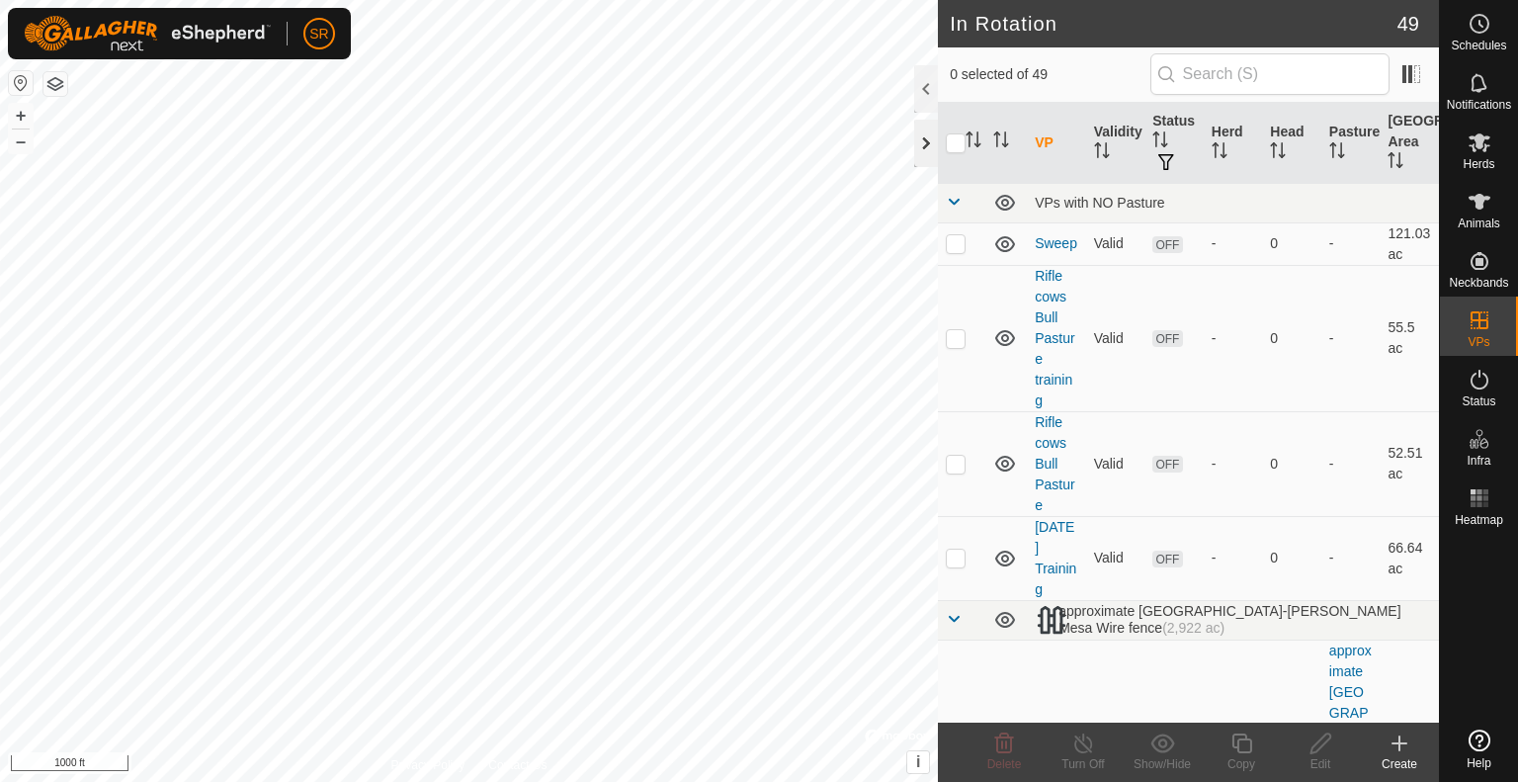
click at [927, 154] on div at bounding box center [926, 143] width 24 height 47
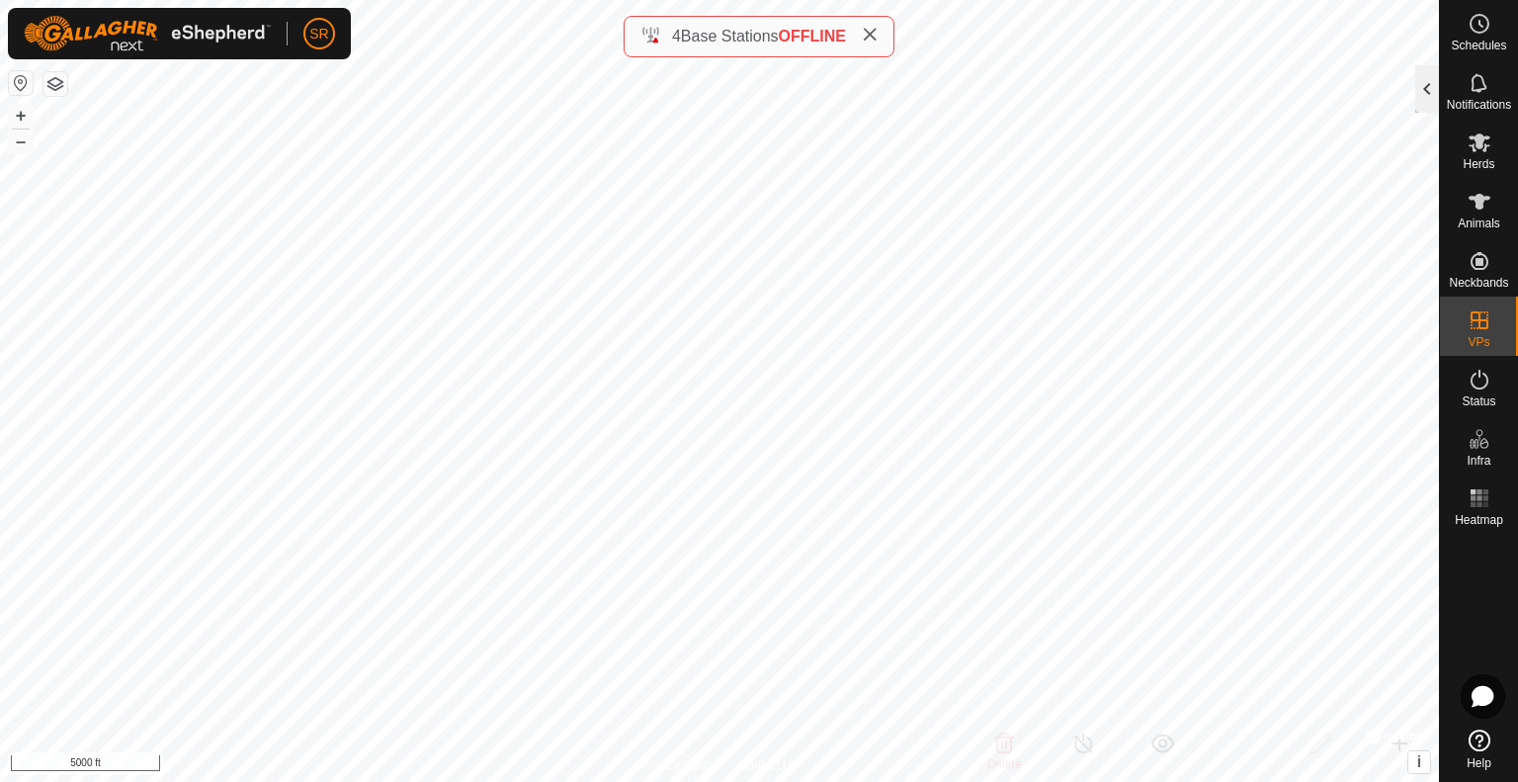
click at [1418, 102] on div at bounding box center [1427, 88] width 24 height 47
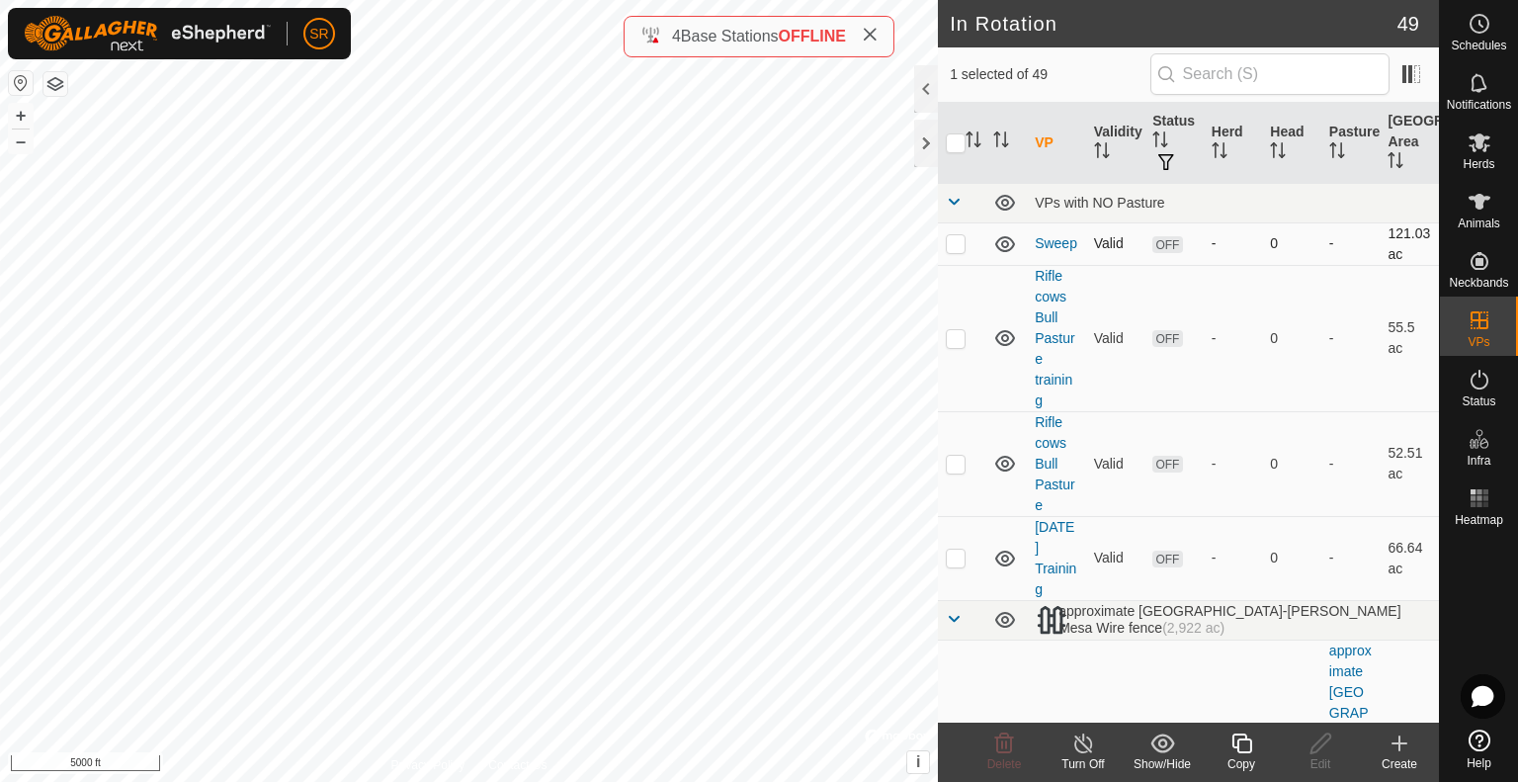
checkbox input "false"
checkbox input "true"
click at [952, 201] on span at bounding box center [954, 202] width 16 height 16
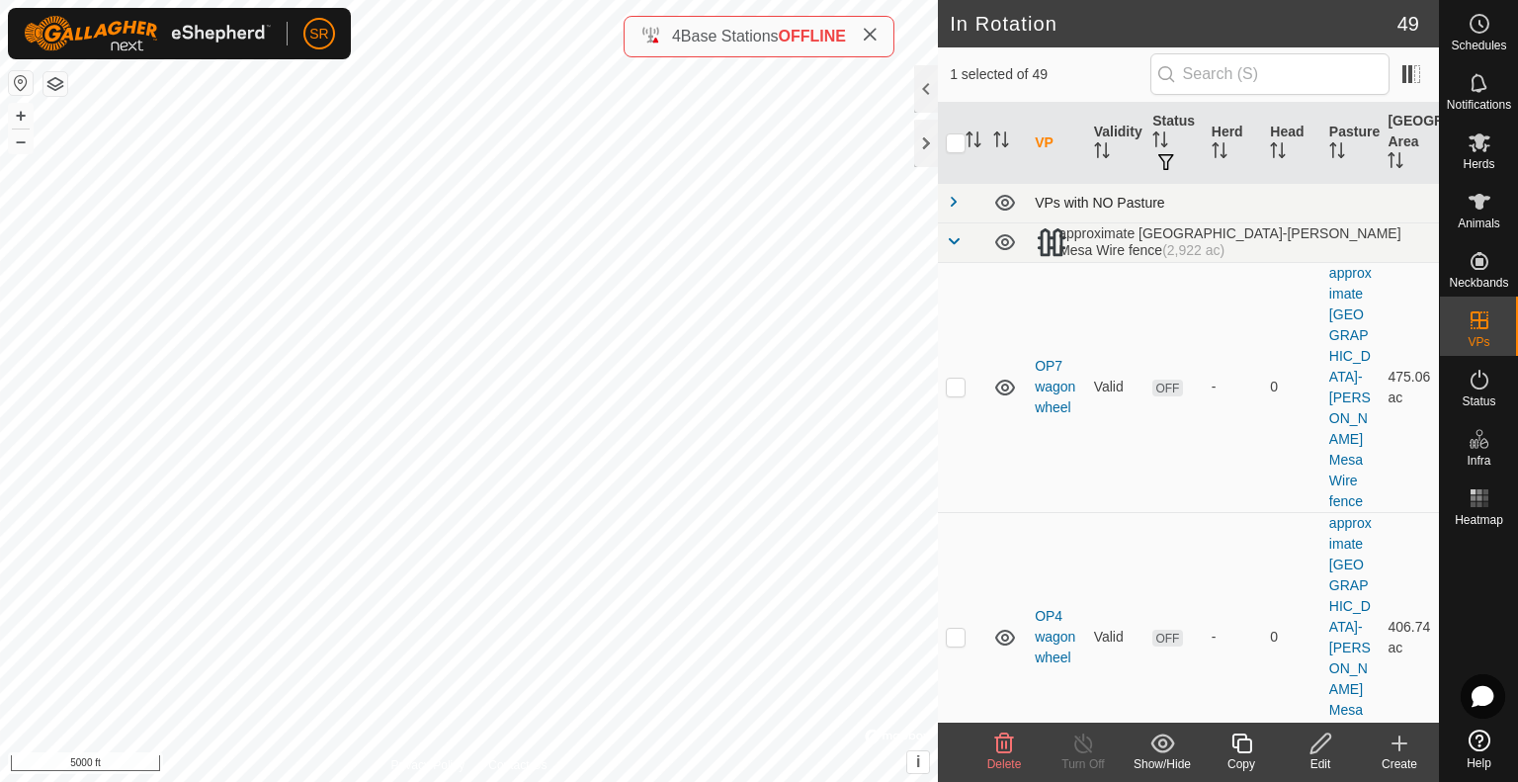
click at [955, 208] on span at bounding box center [954, 202] width 16 height 16
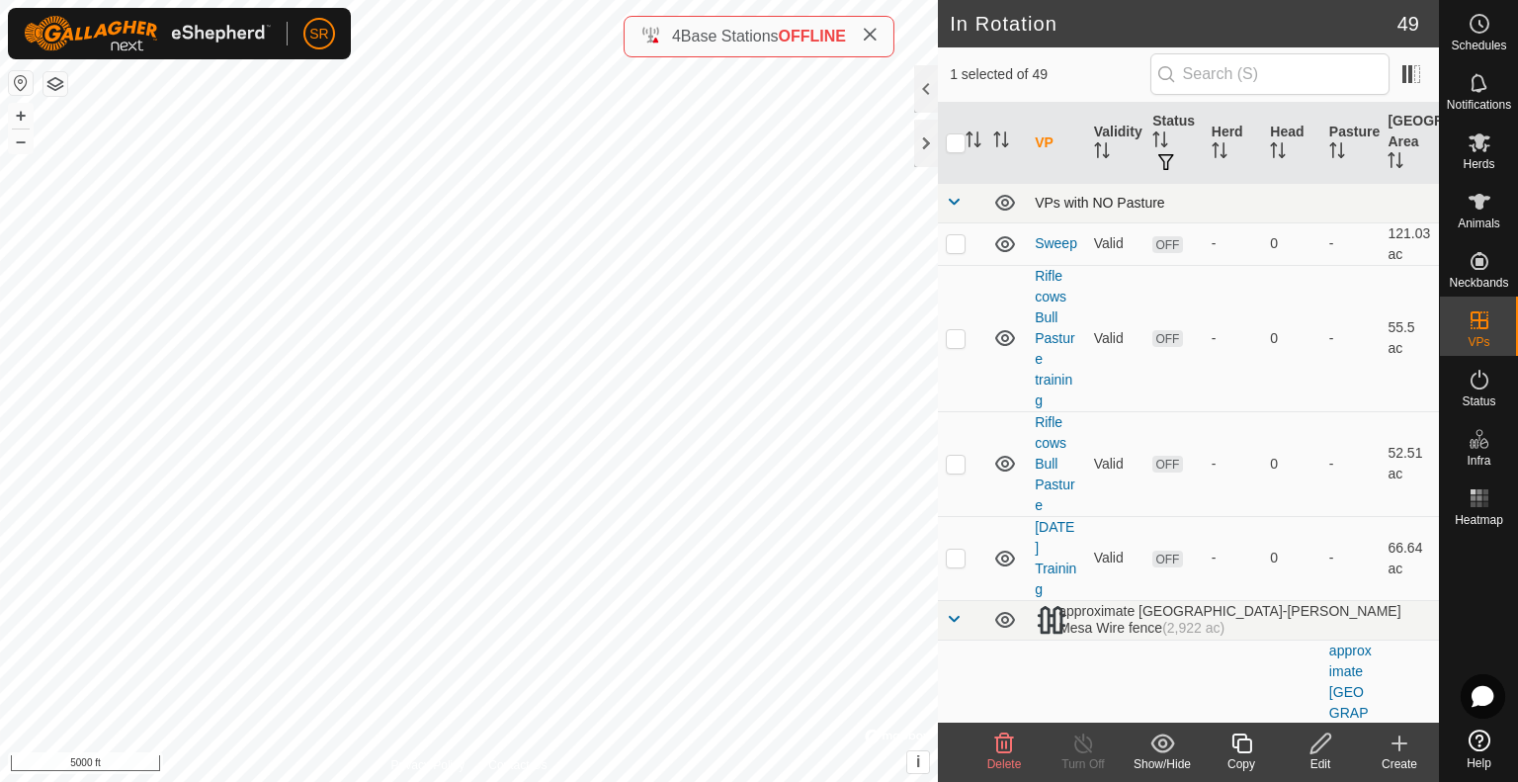
click at [954, 198] on span at bounding box center [954, 202] width 16 height 16
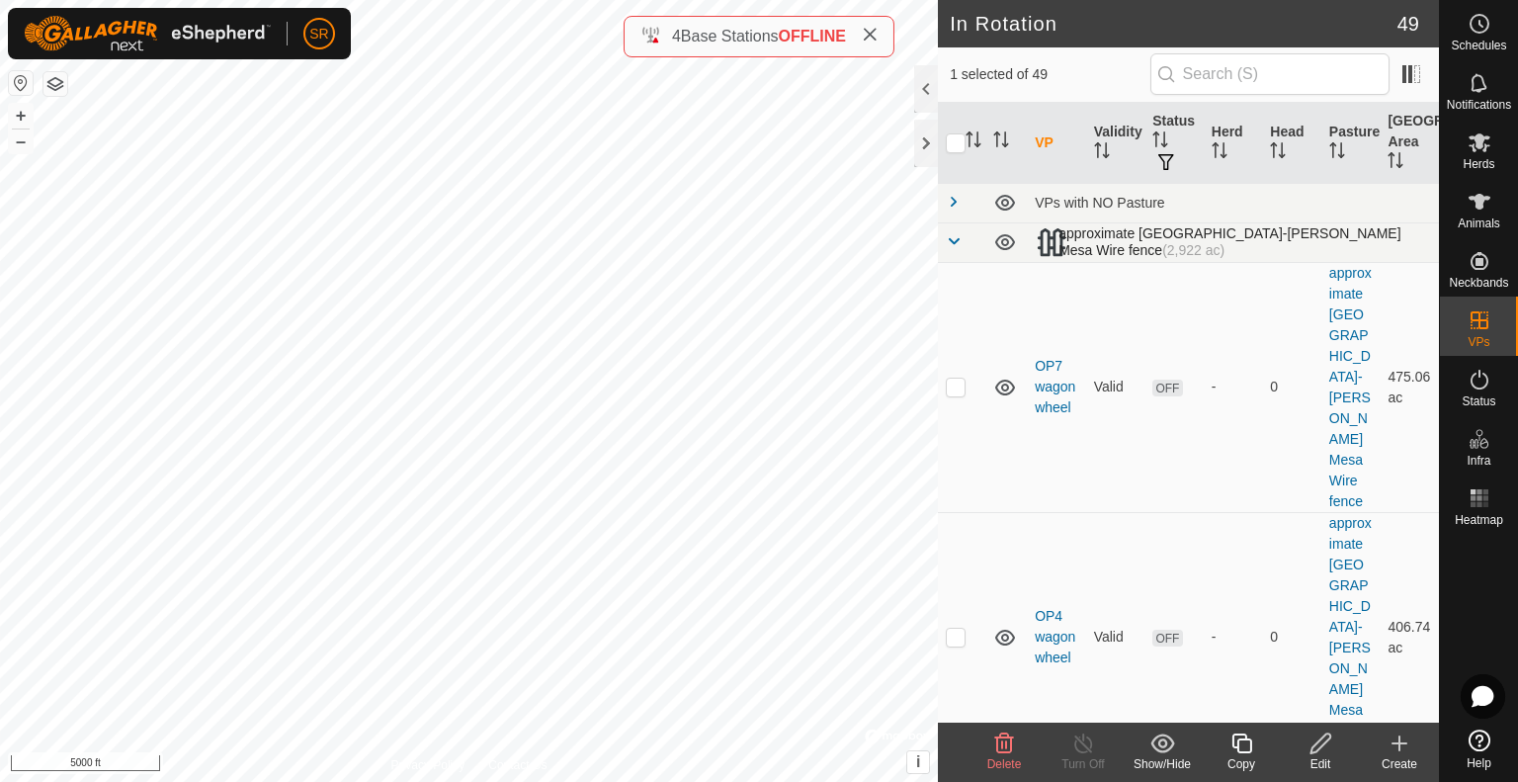
click at [950, 240] on span at bounding box center [954, 241] width 16 height 16
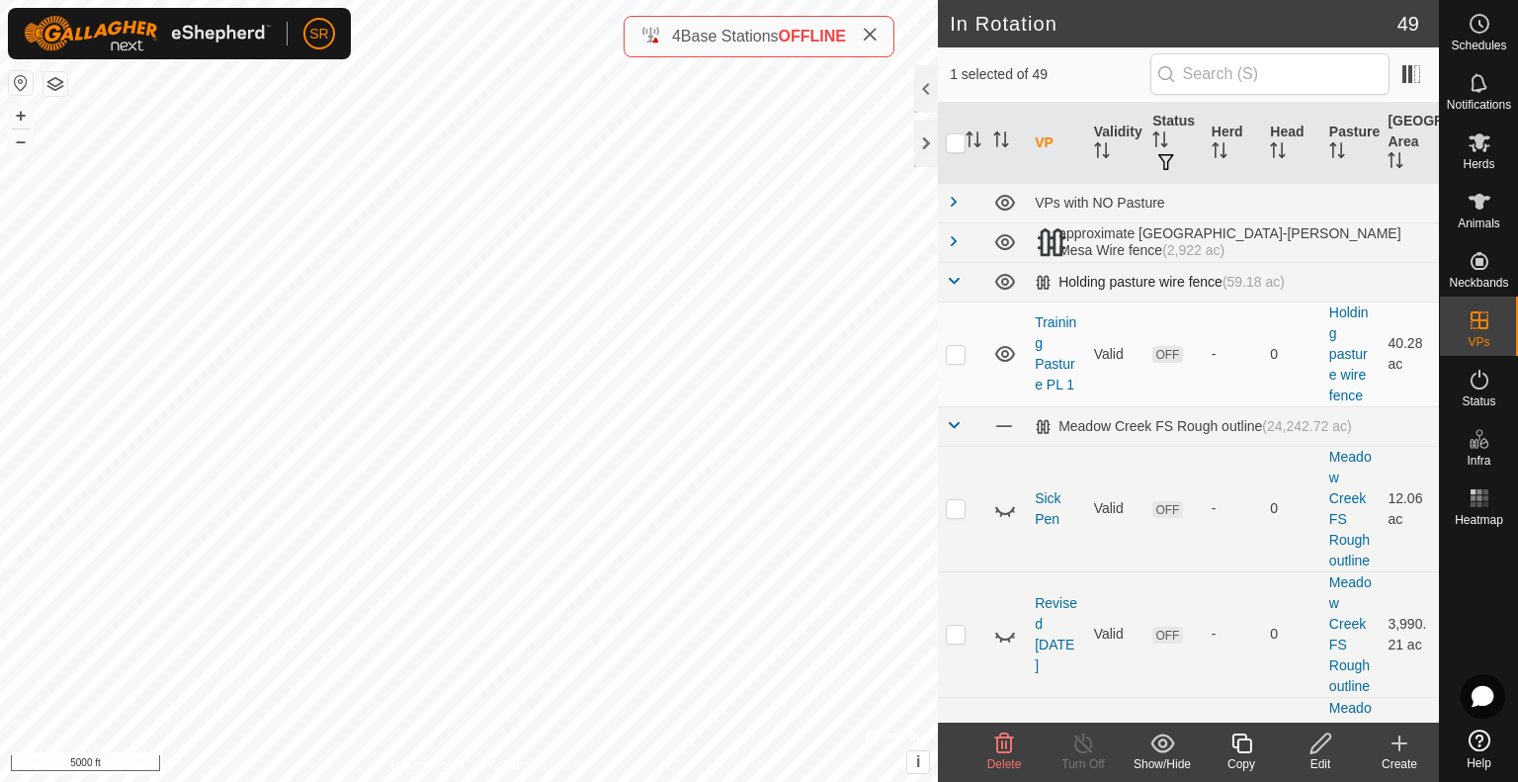
click at [951, 284] on span at bounding box center [954, 281] width 16 height 16
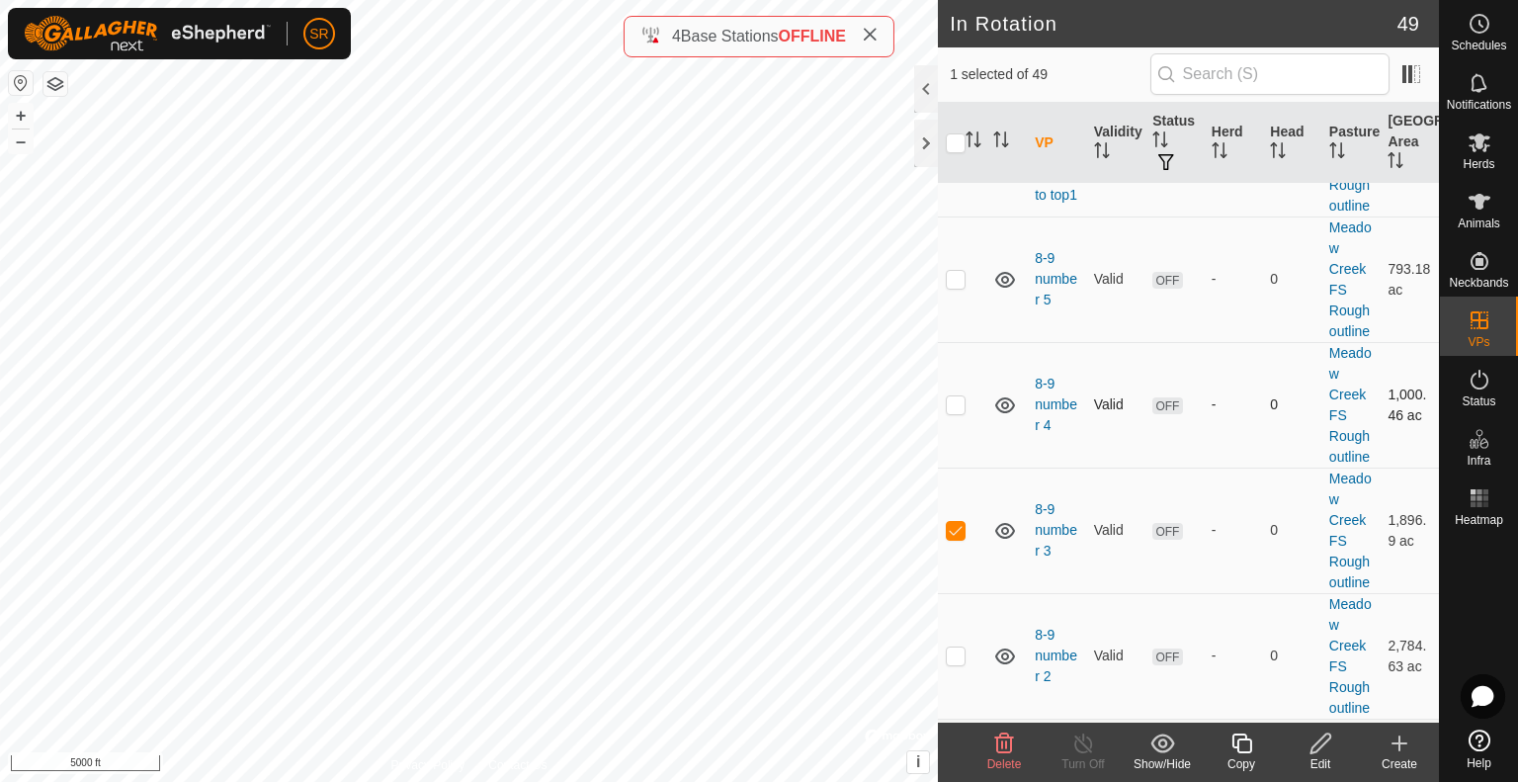
scroll to position [3260, 0]
click at [958, 396] on p-checkbox at bounding box center [956, 404] width 20 height 16
click at [952, 396] on p-checkbox at bounding box center [956, 404] width 20 height 16
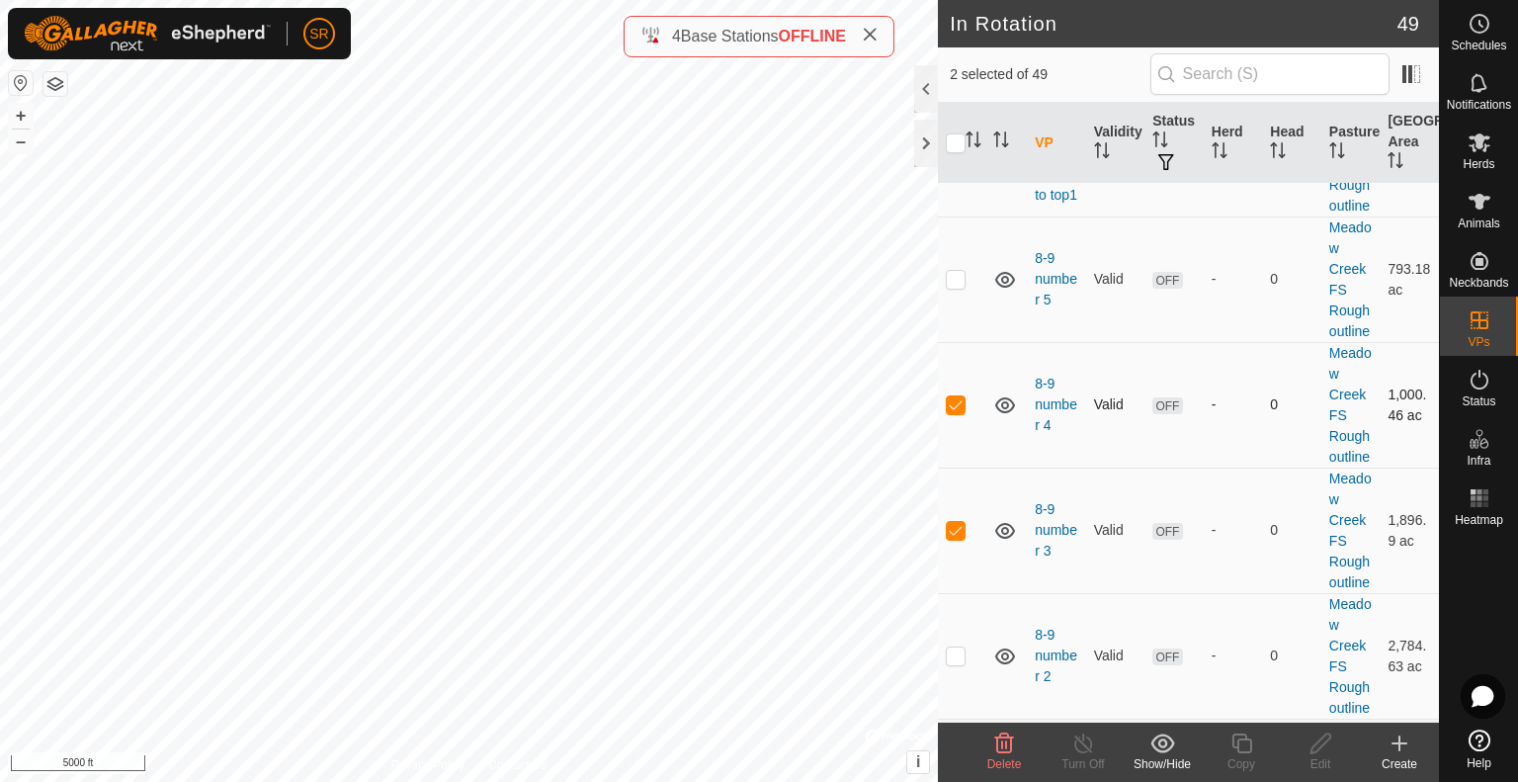
checkbox input "false"
click at [1485, 211] on icon at bounding box center [1479, 202] width 24 height 24
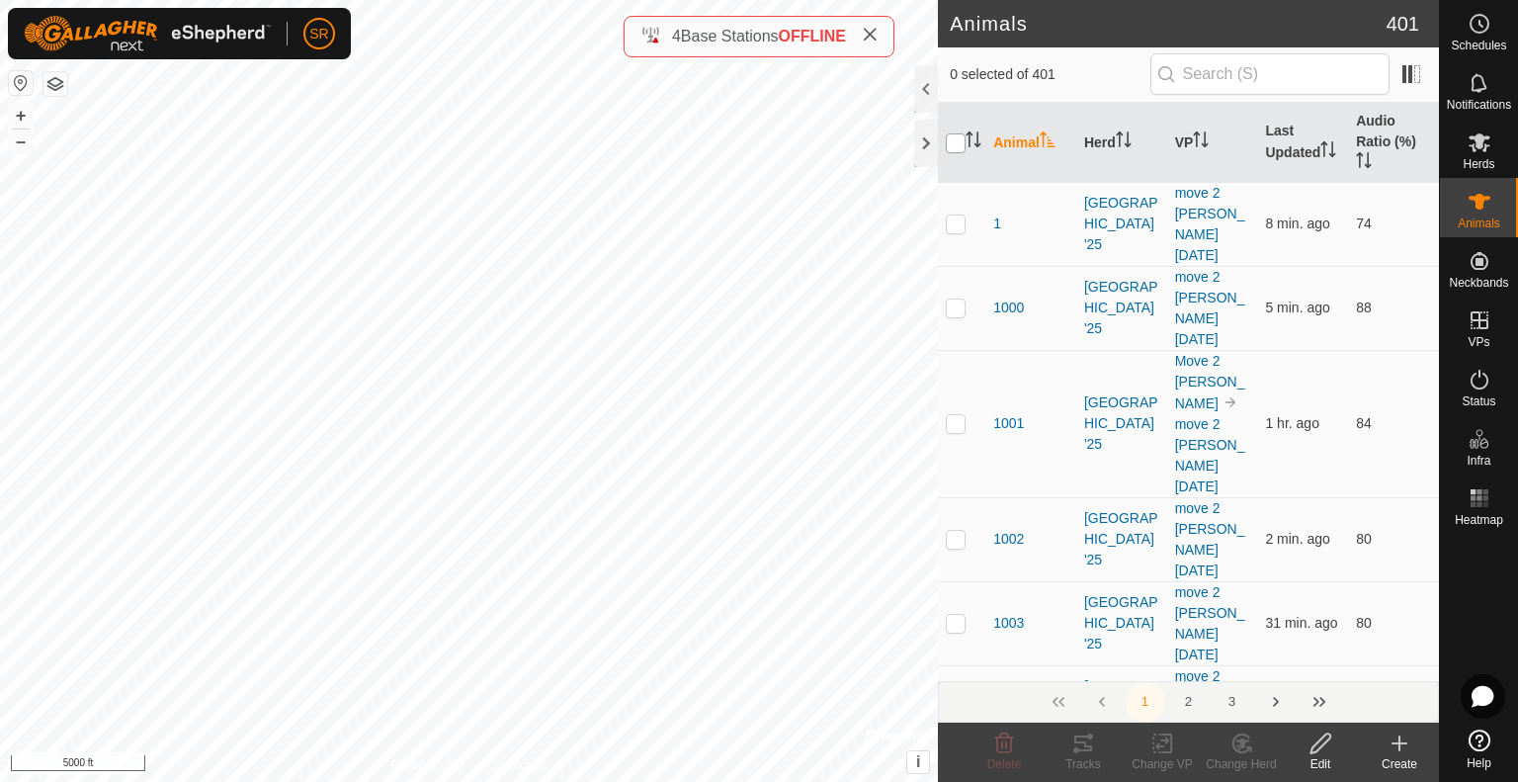
click at [956, 141] on input "checkbox" at bounding box center [956, 143] width 20 height 20
checkbox input "true"
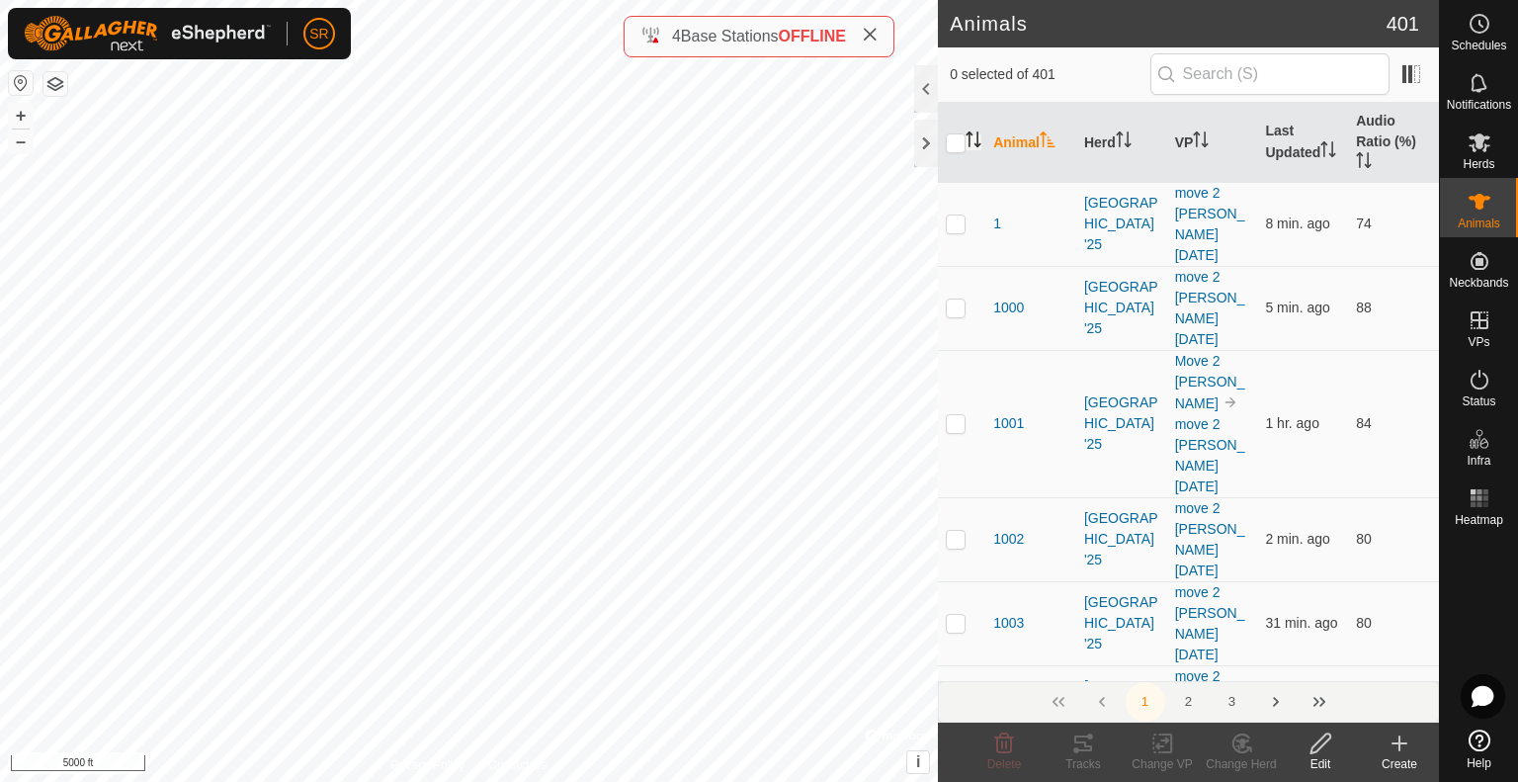
checkbox input "true"
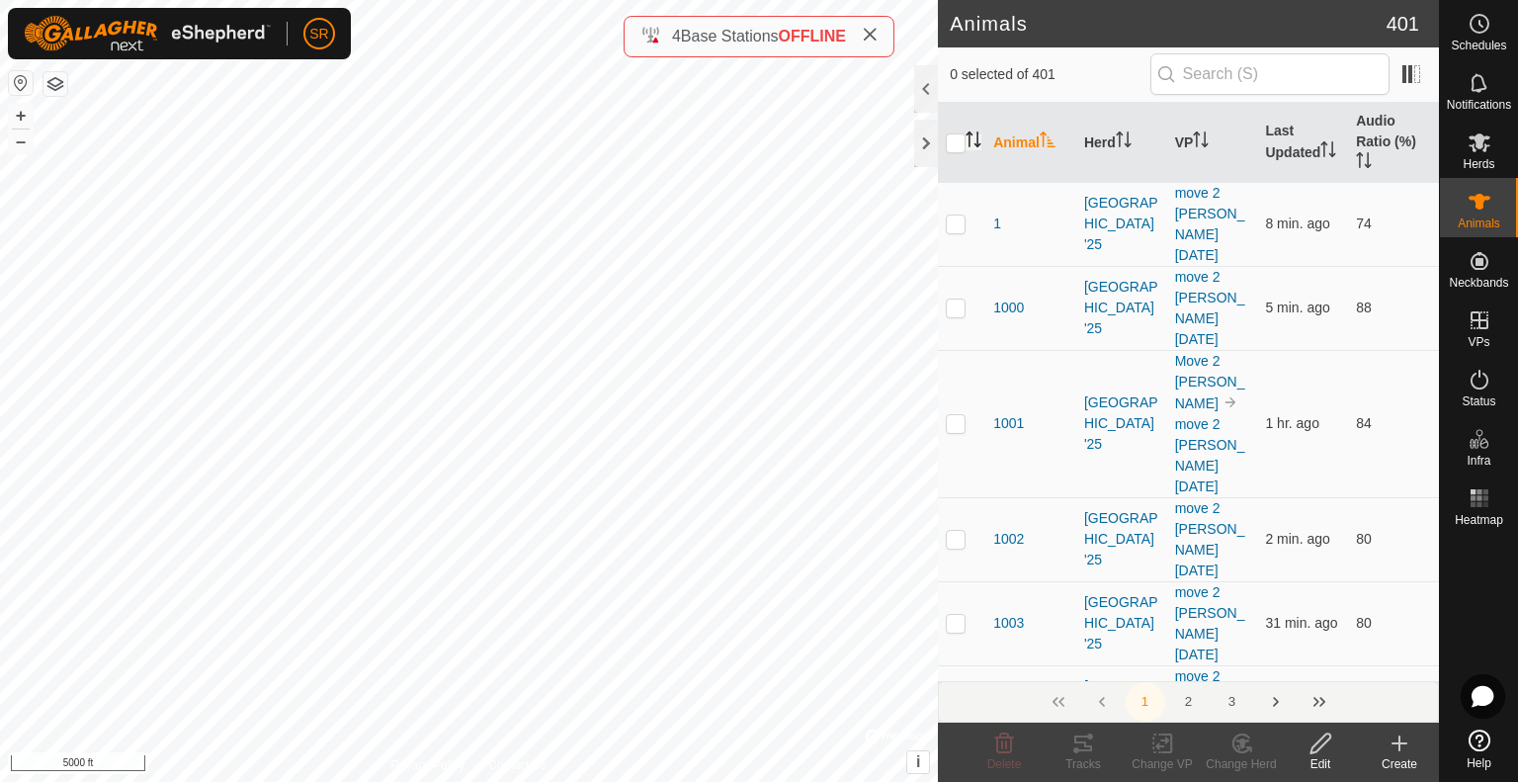
checkbox input "true"
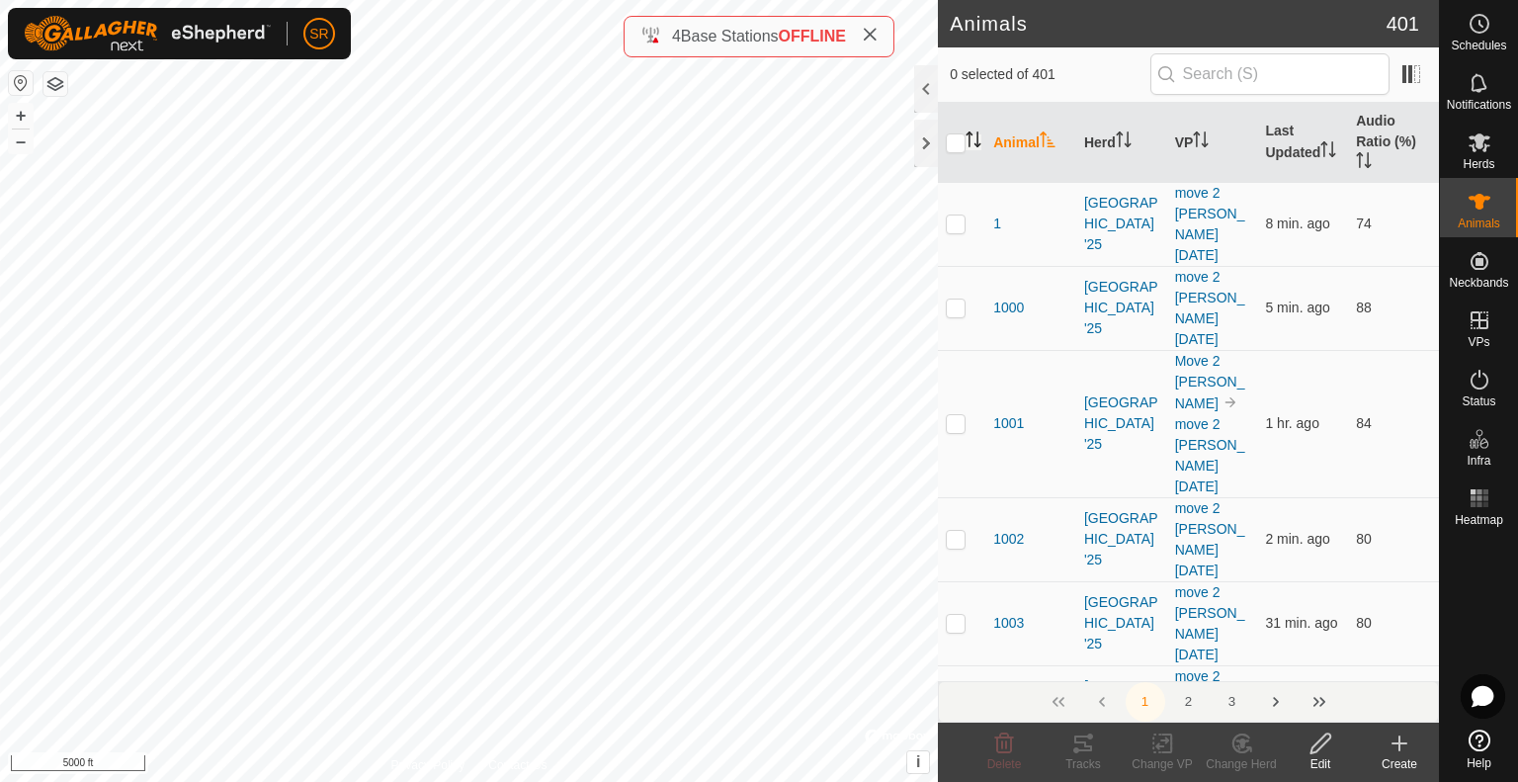
checkbox input "true"
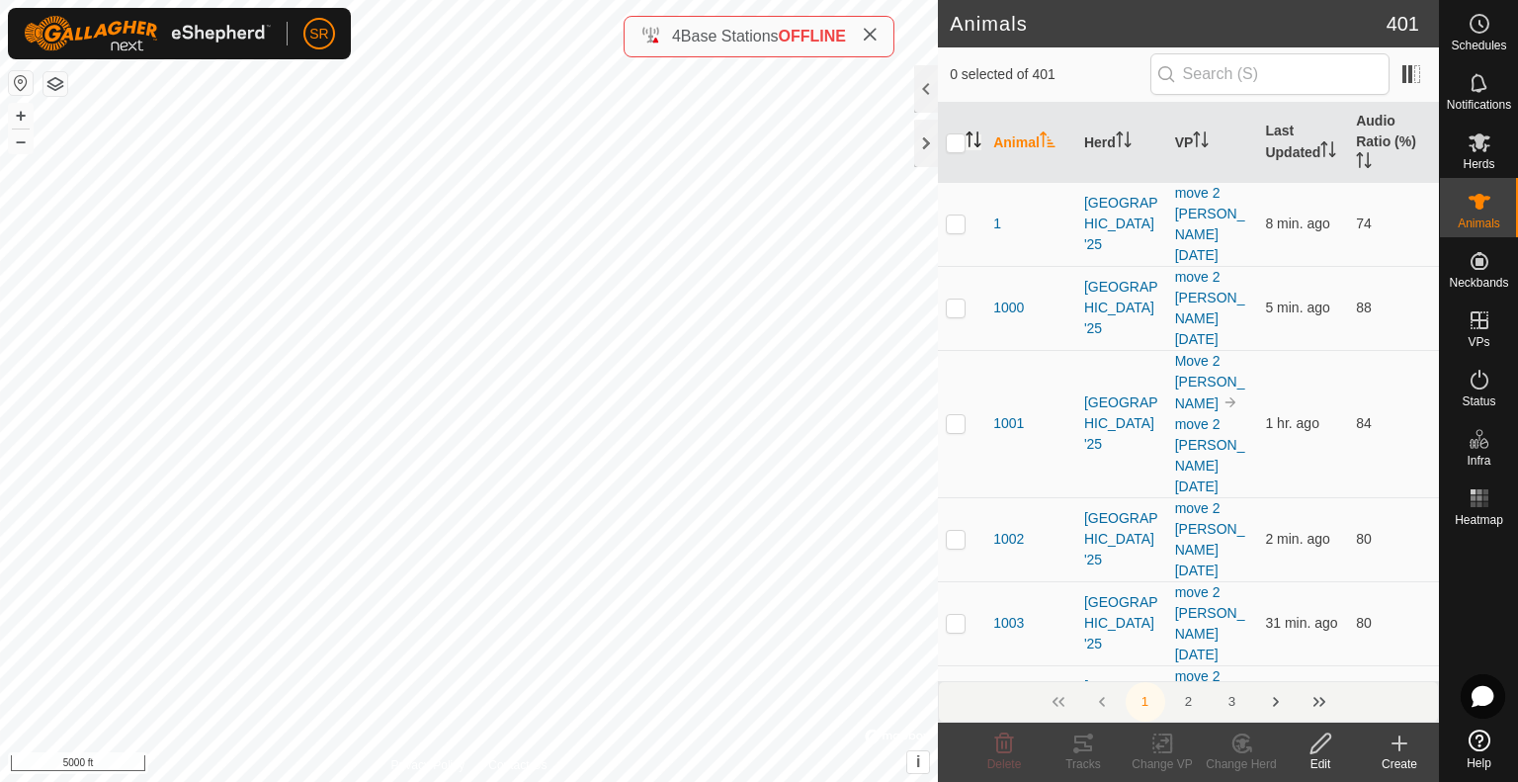
checkbox input "true"
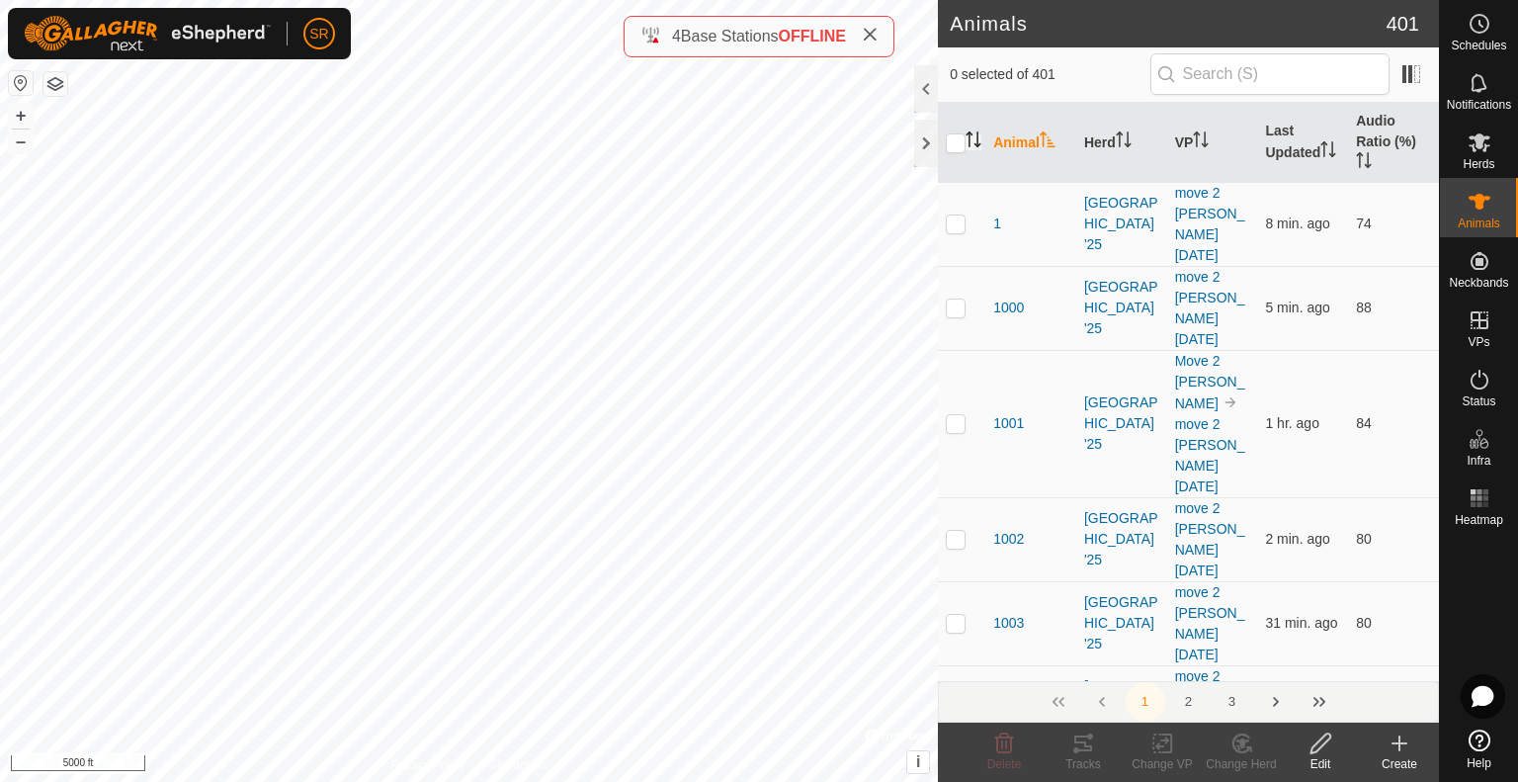
checkbox input "true"
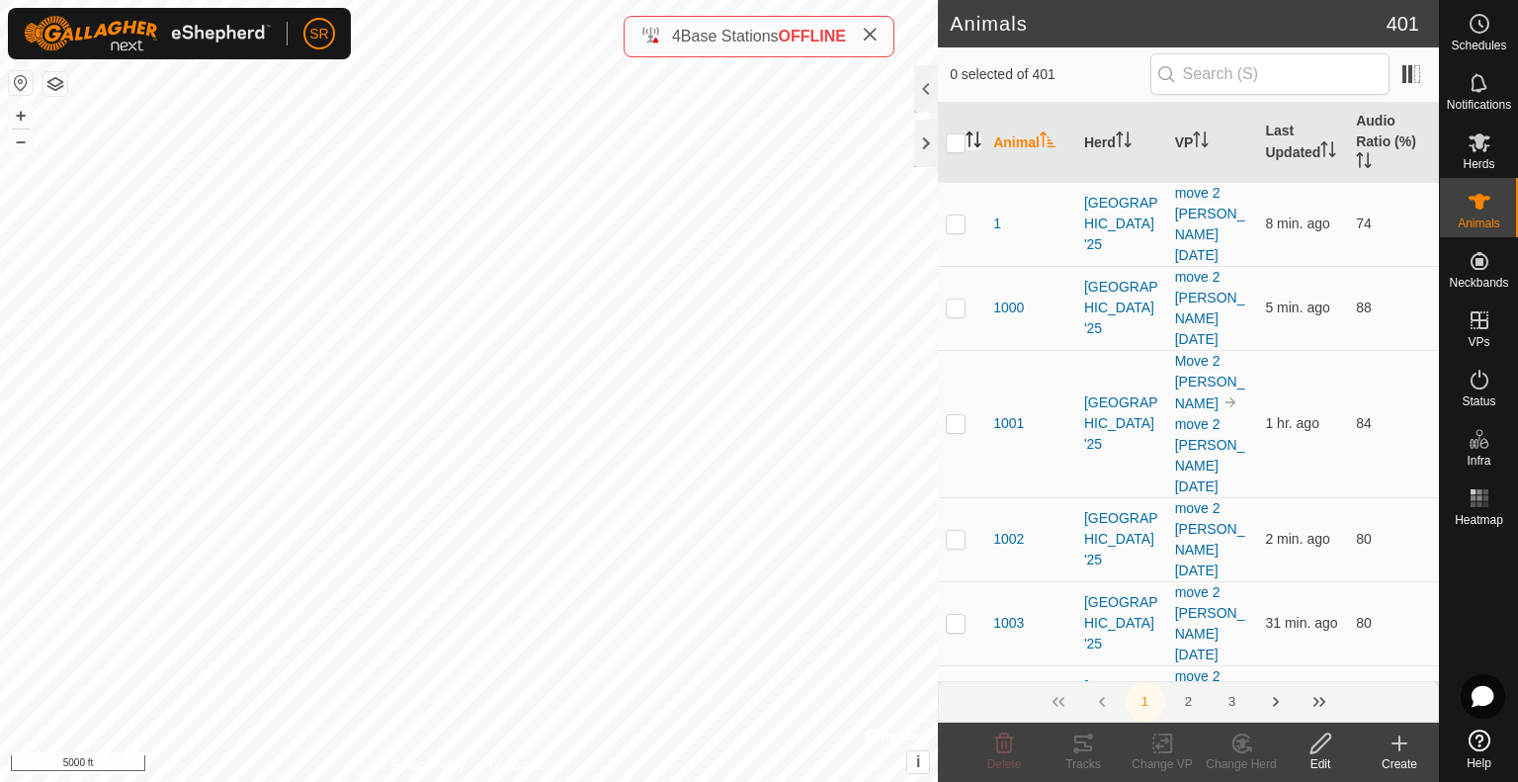
checkbox input "true"
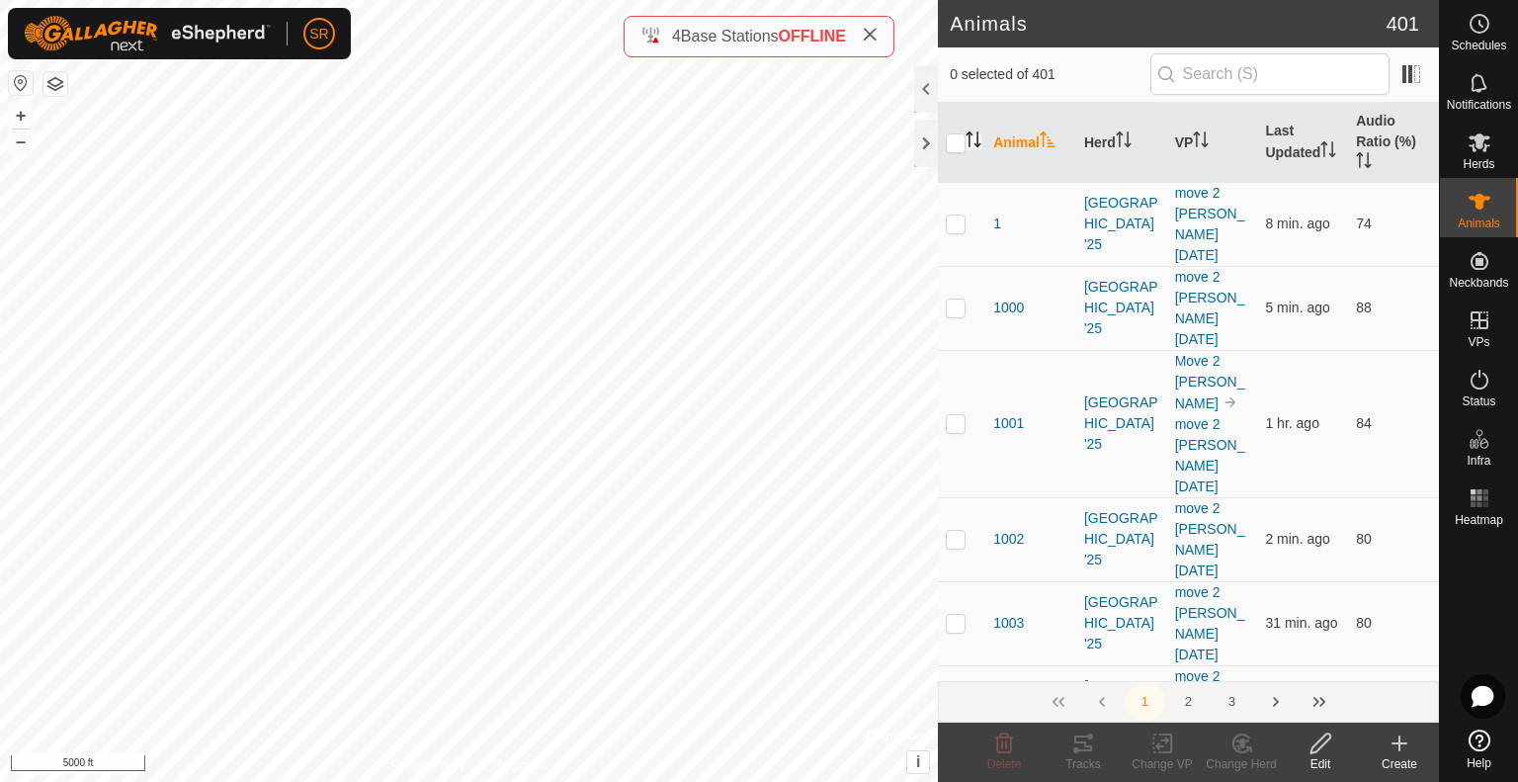
checkbox input "true"
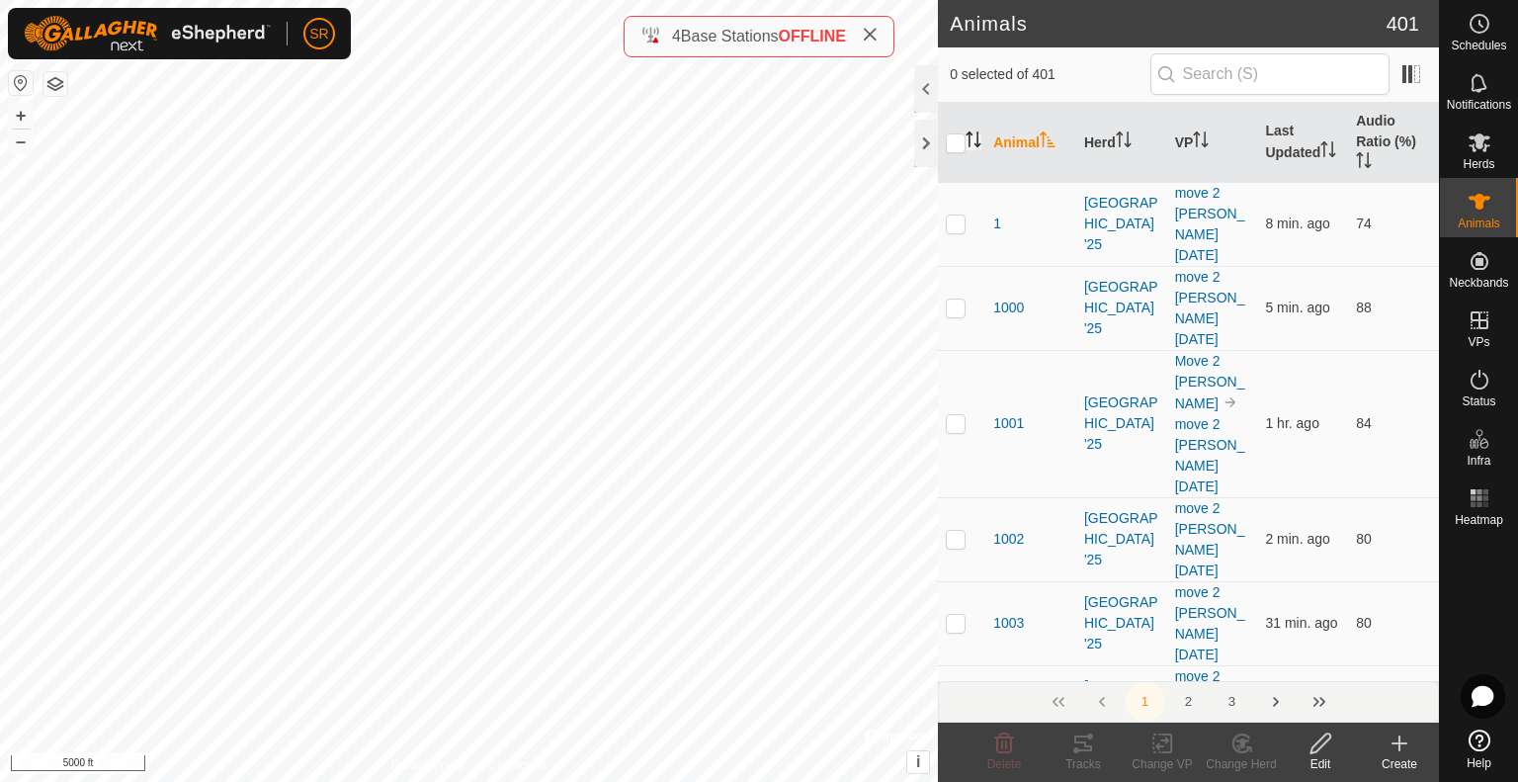
checkbox input "true"
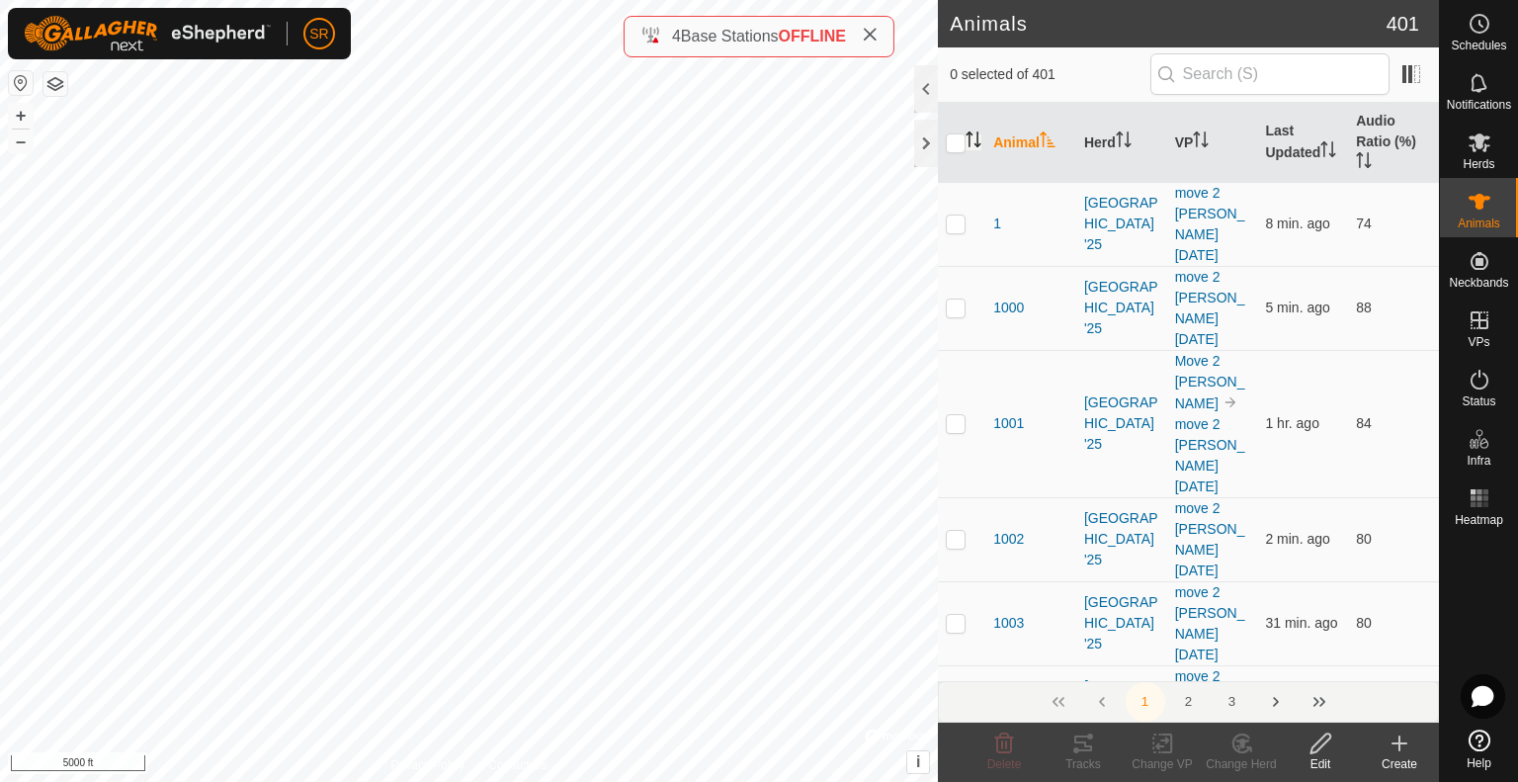
checkbox input "true"
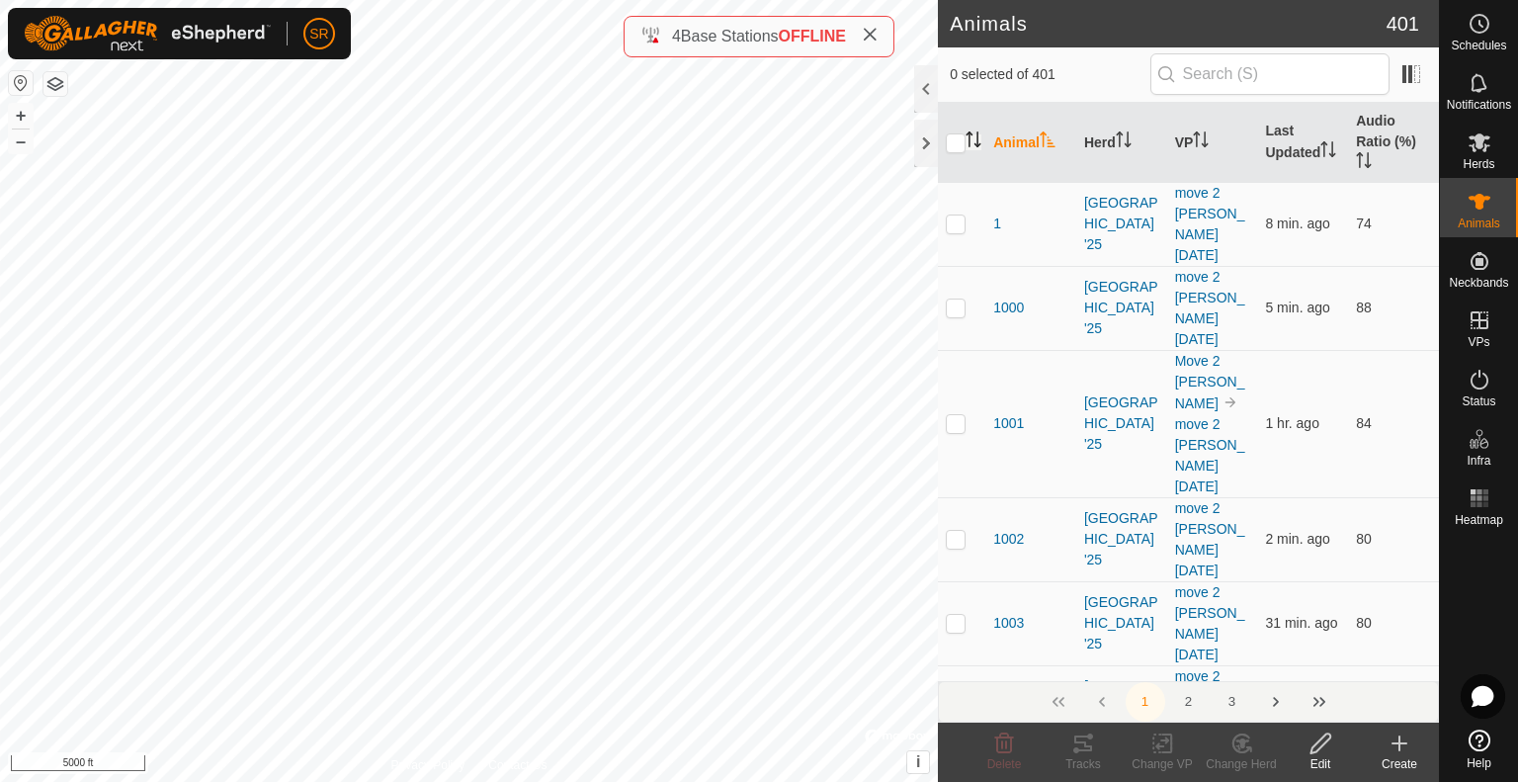
checkbox input "true"
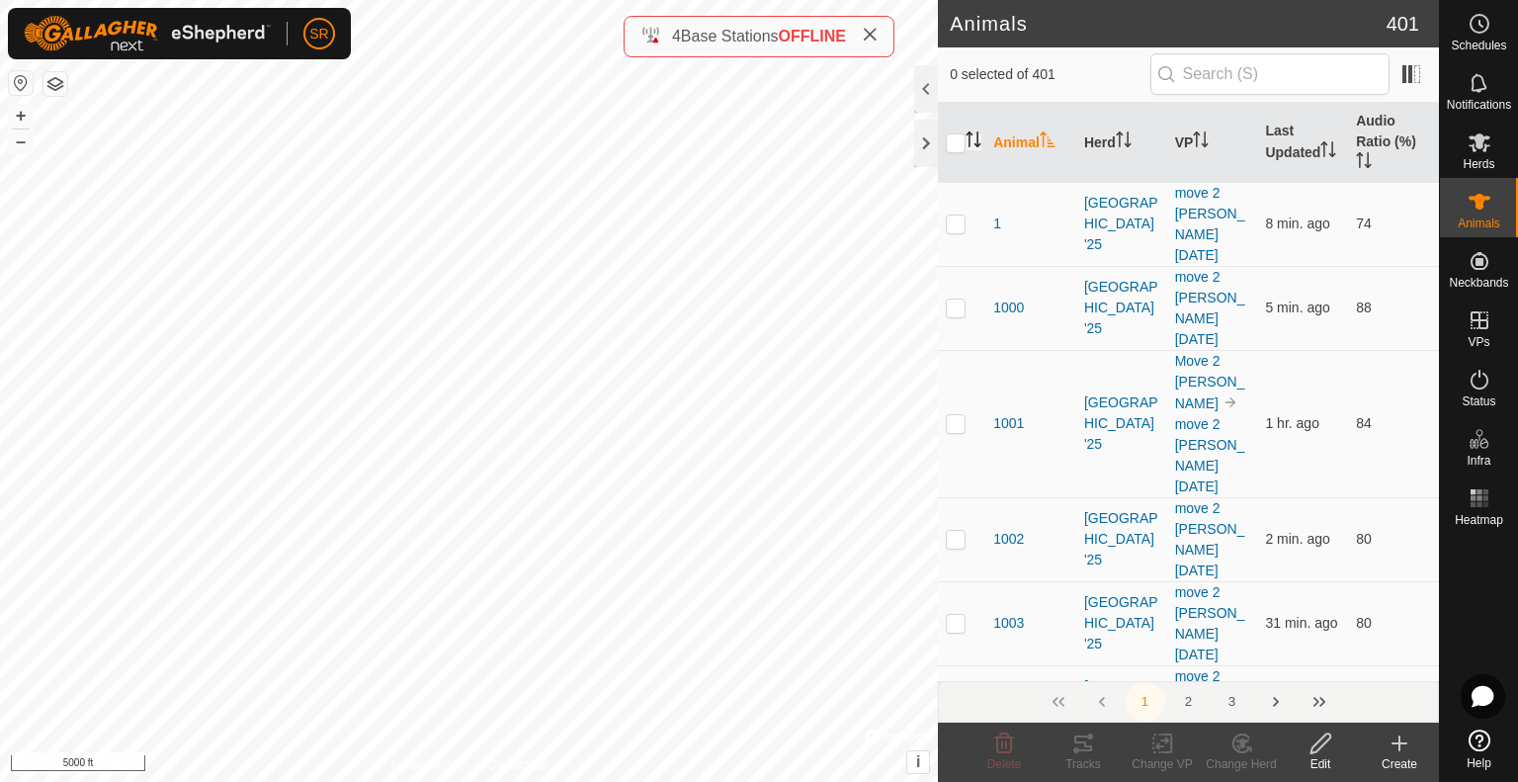
checkbox input "true"
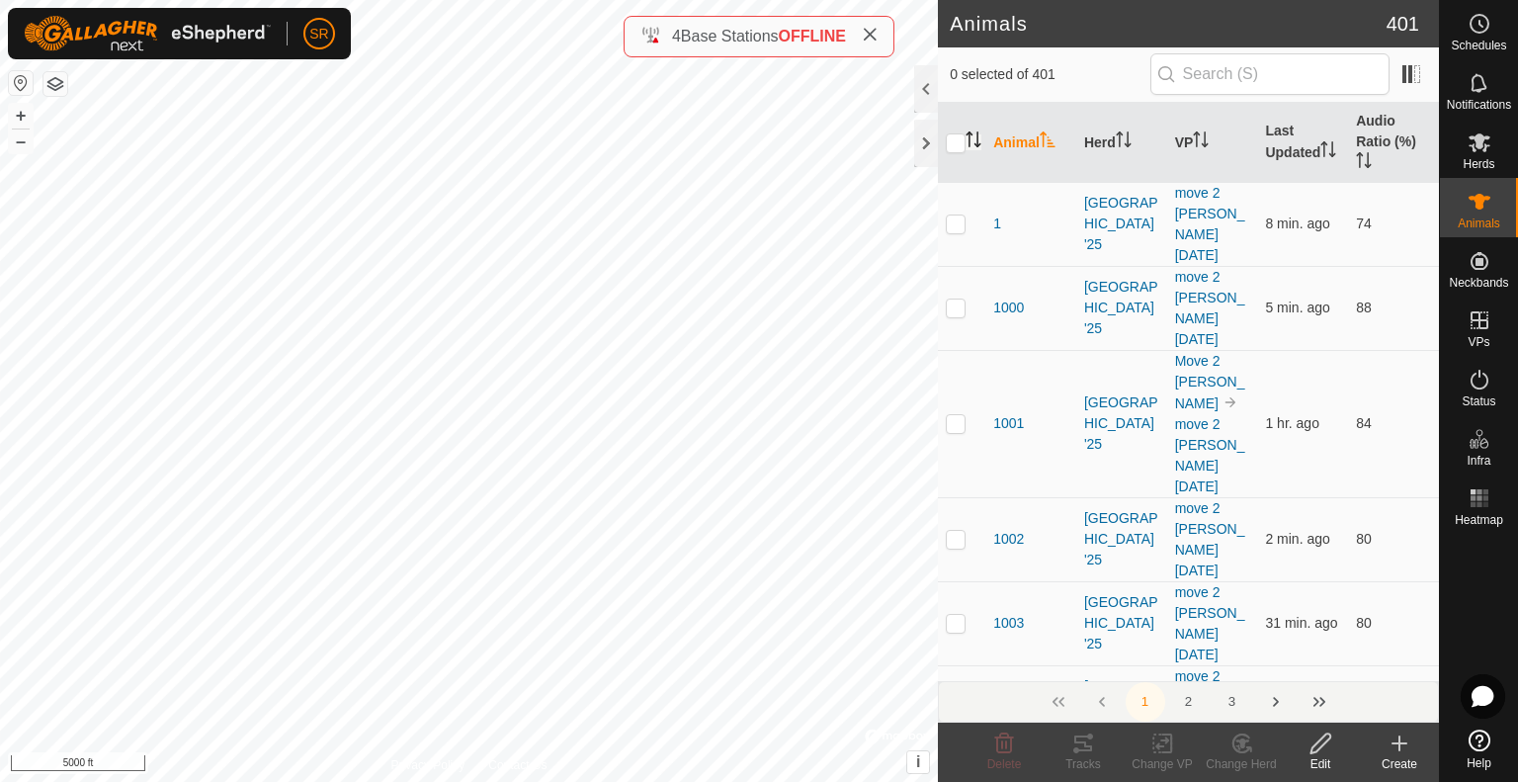
checkbox input "true"
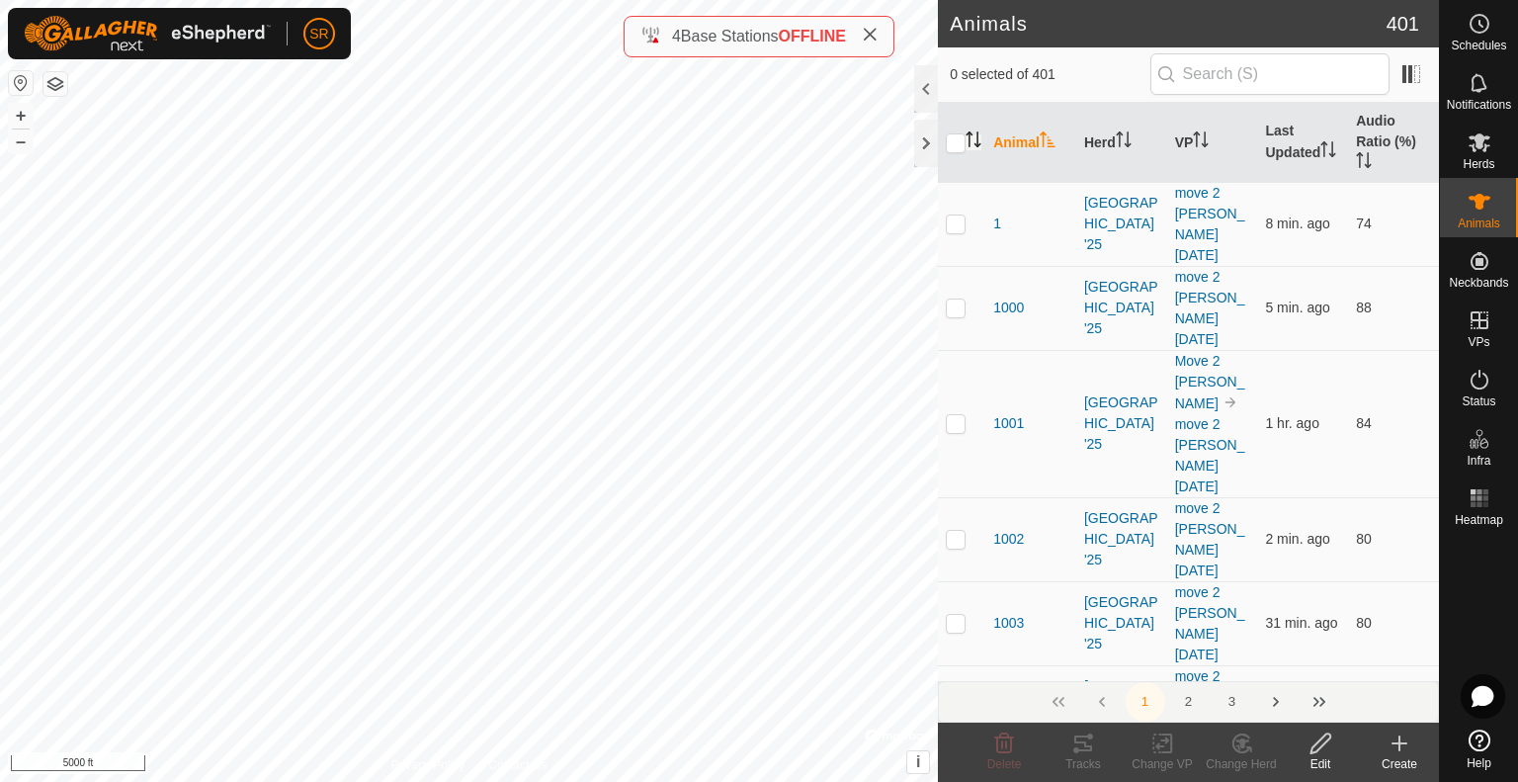
checkbox input "true"
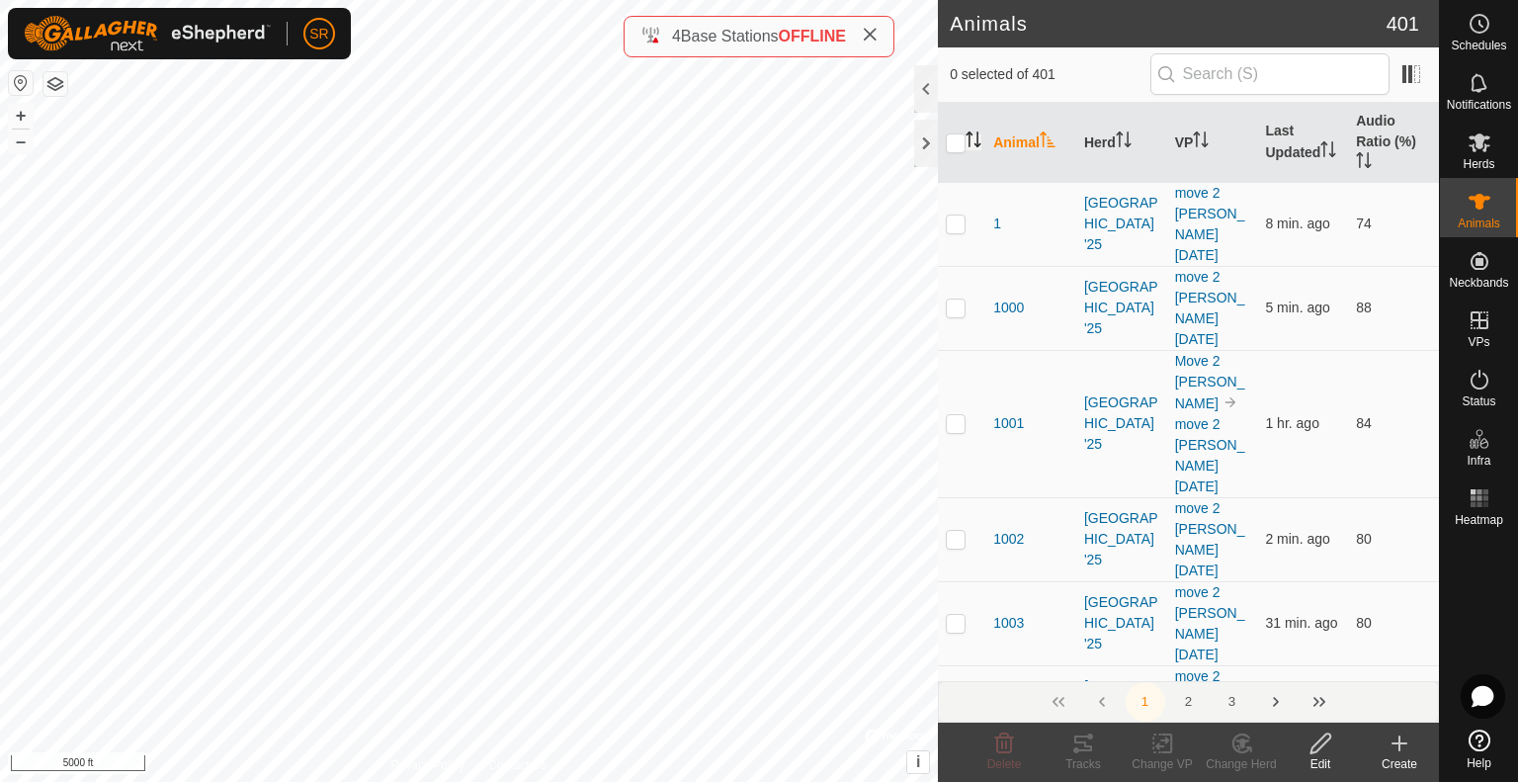
checkbox input "true"
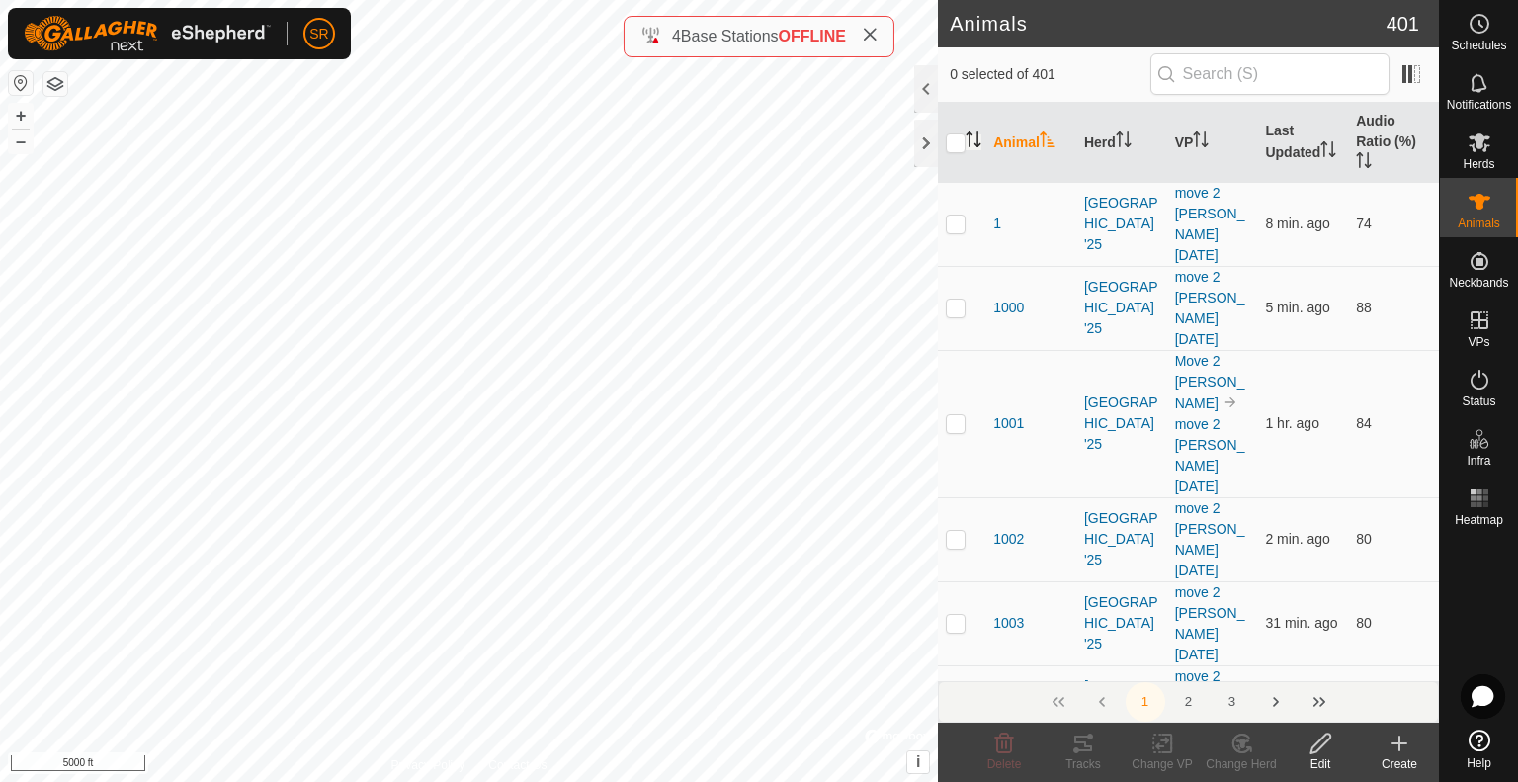
checkbox input "true"
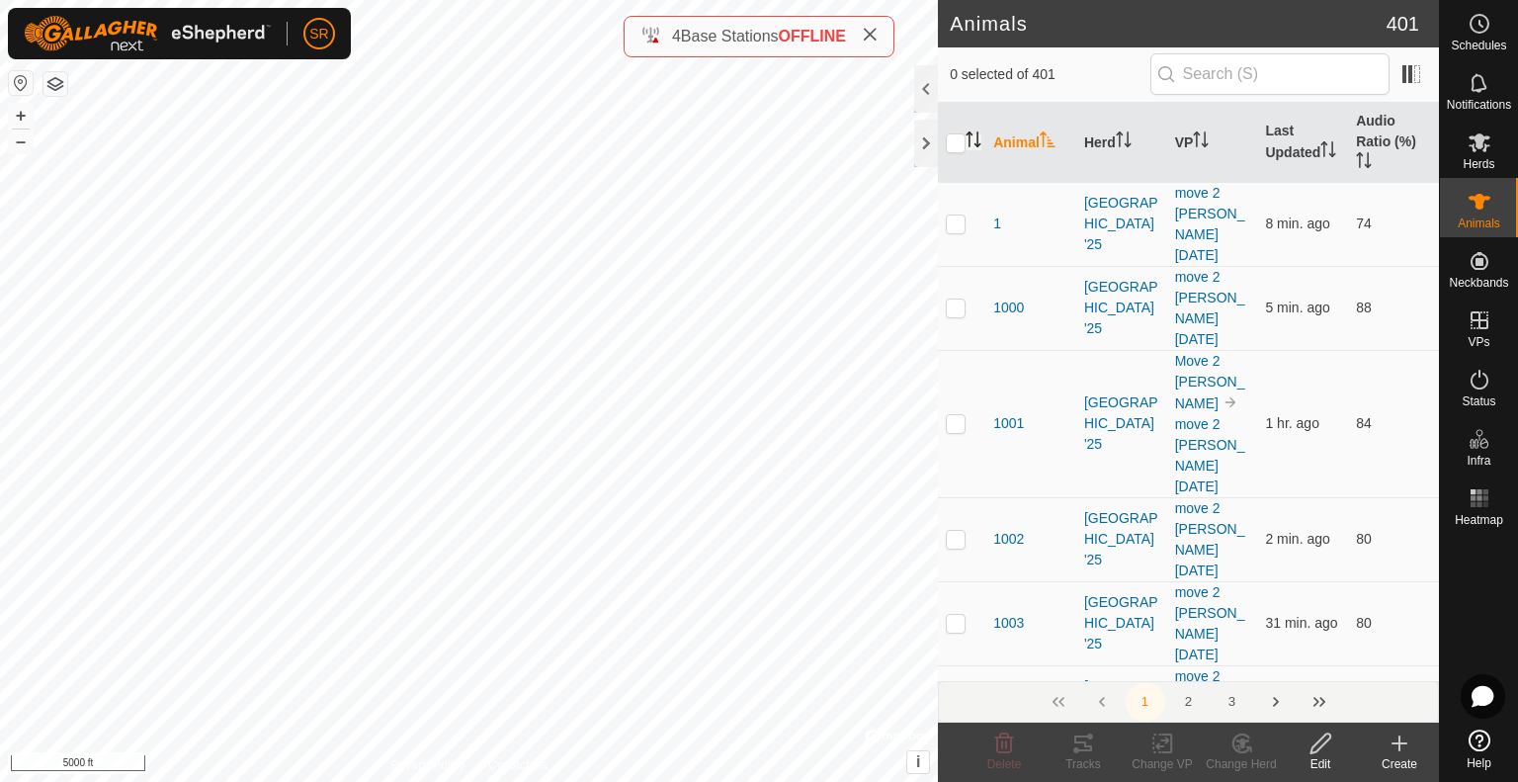
checkbox input "true"
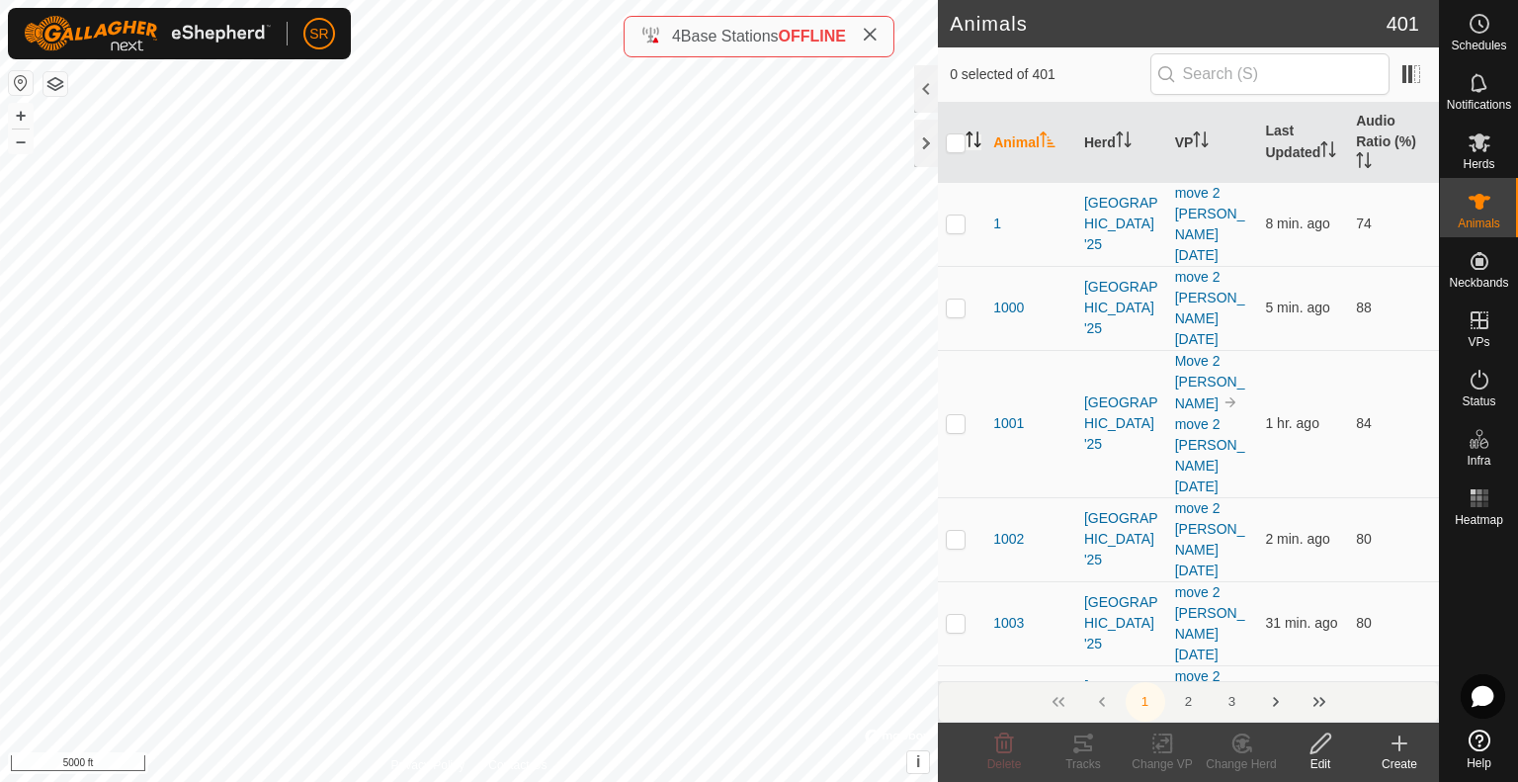
checkbox input "true"
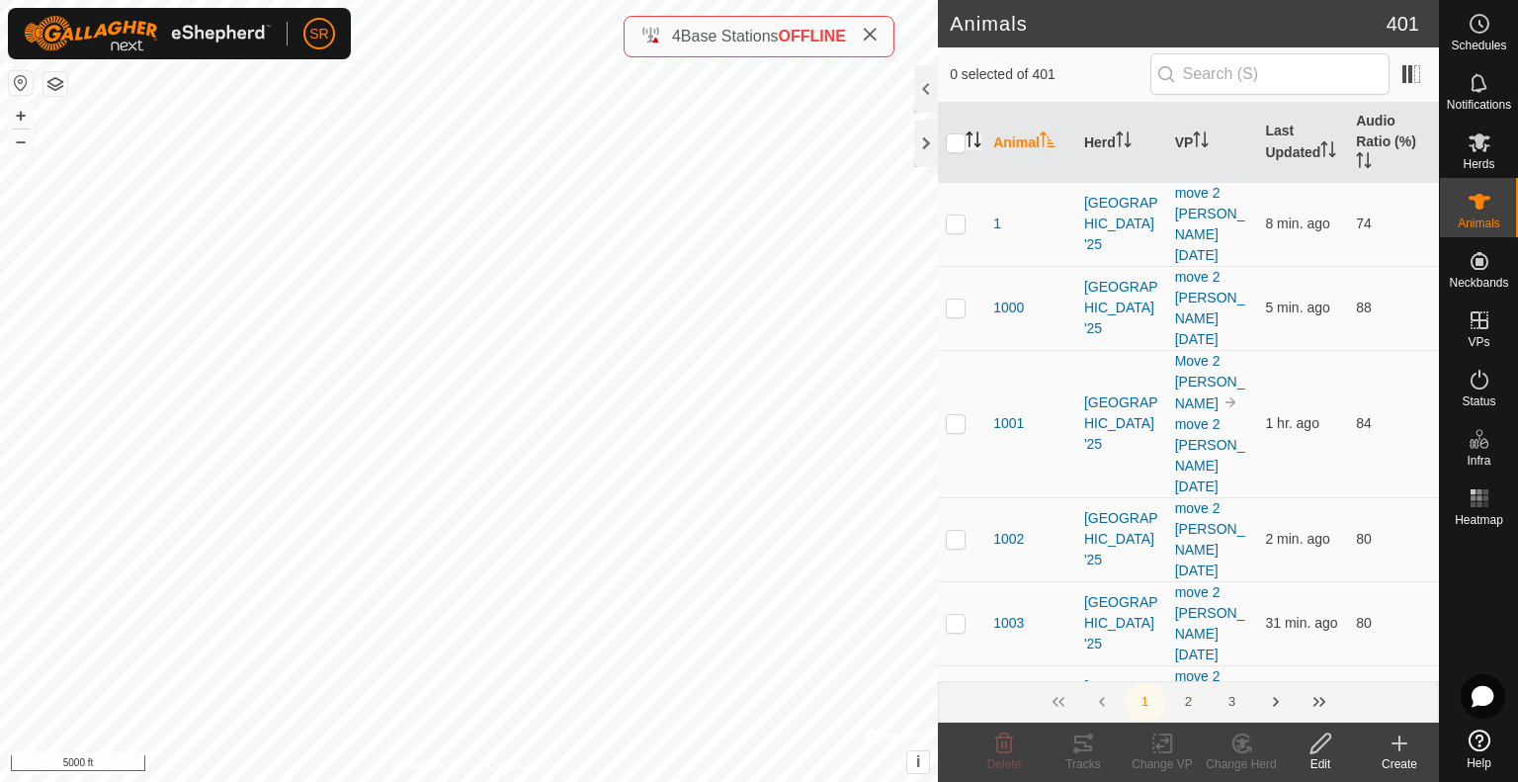
checkbox input "true"
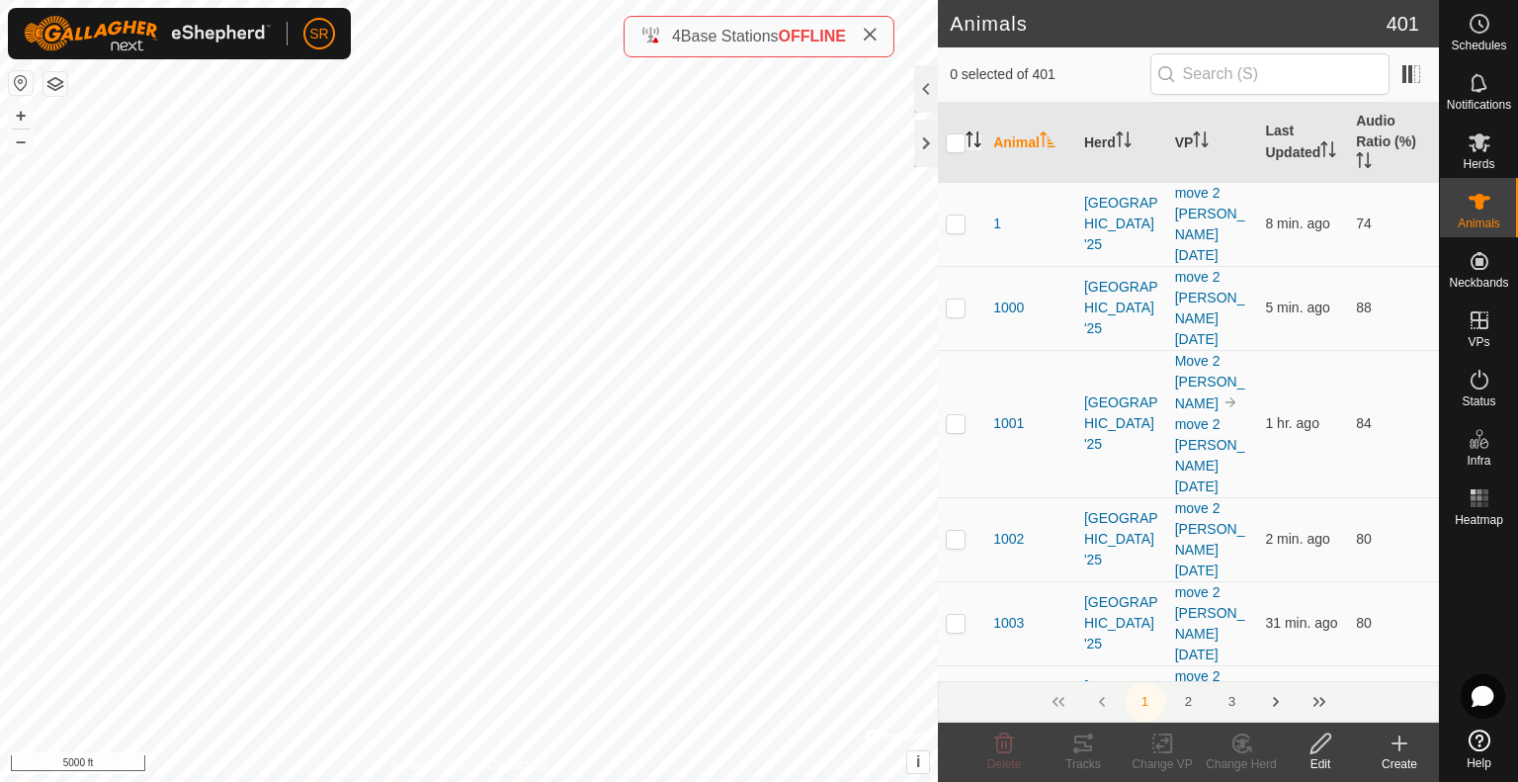
checkbox input "true"
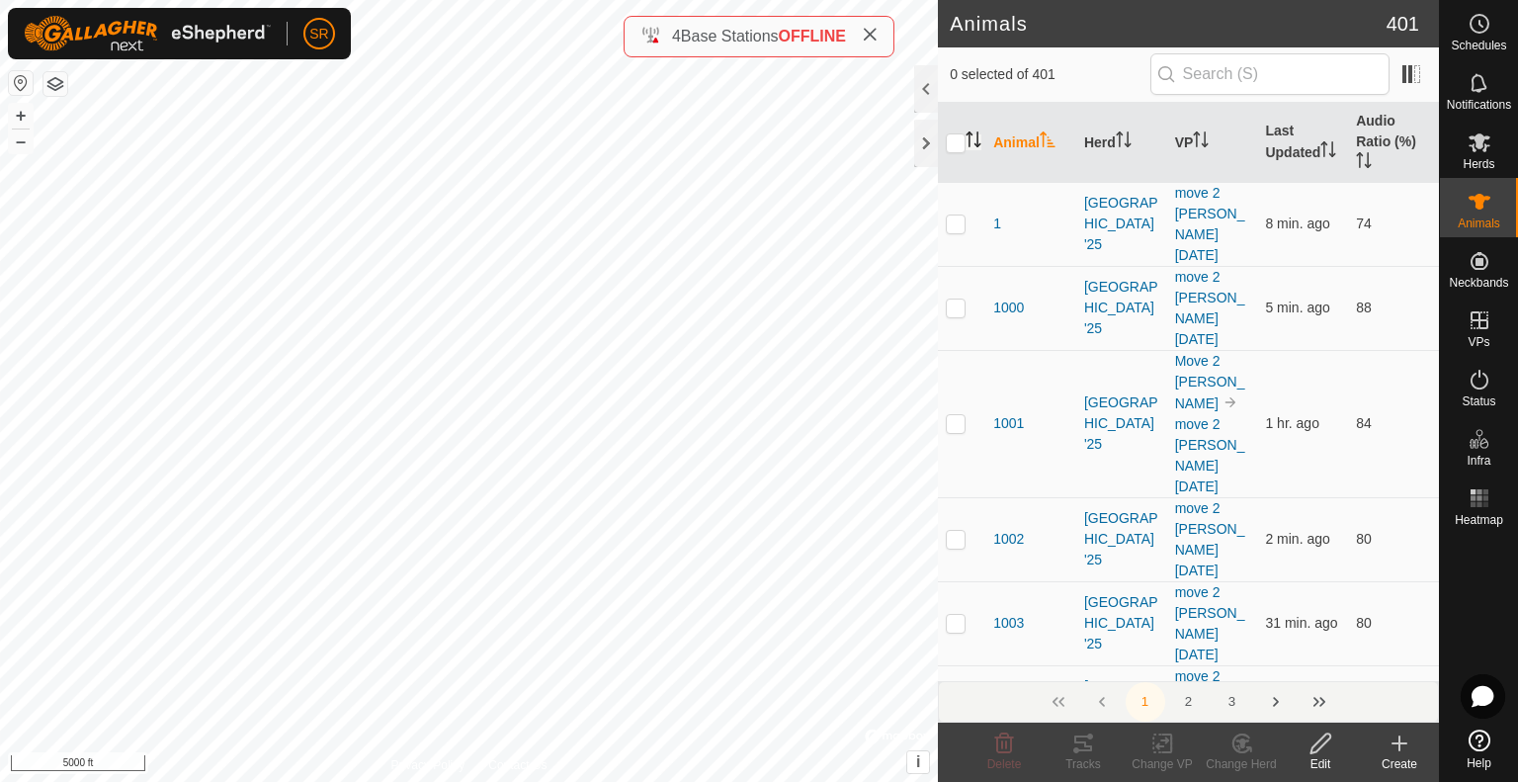
checkbox input "true"
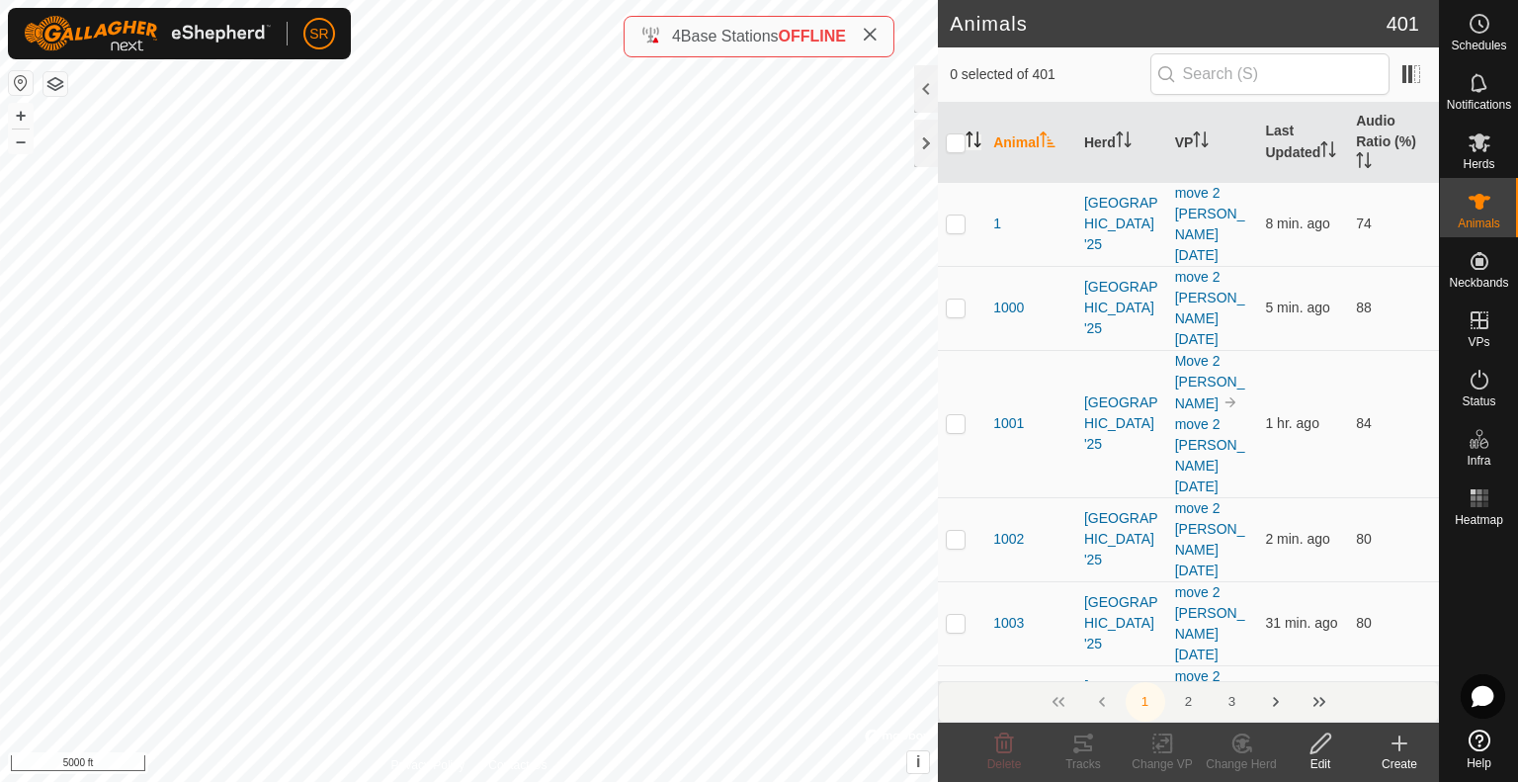
checkbox input "true"
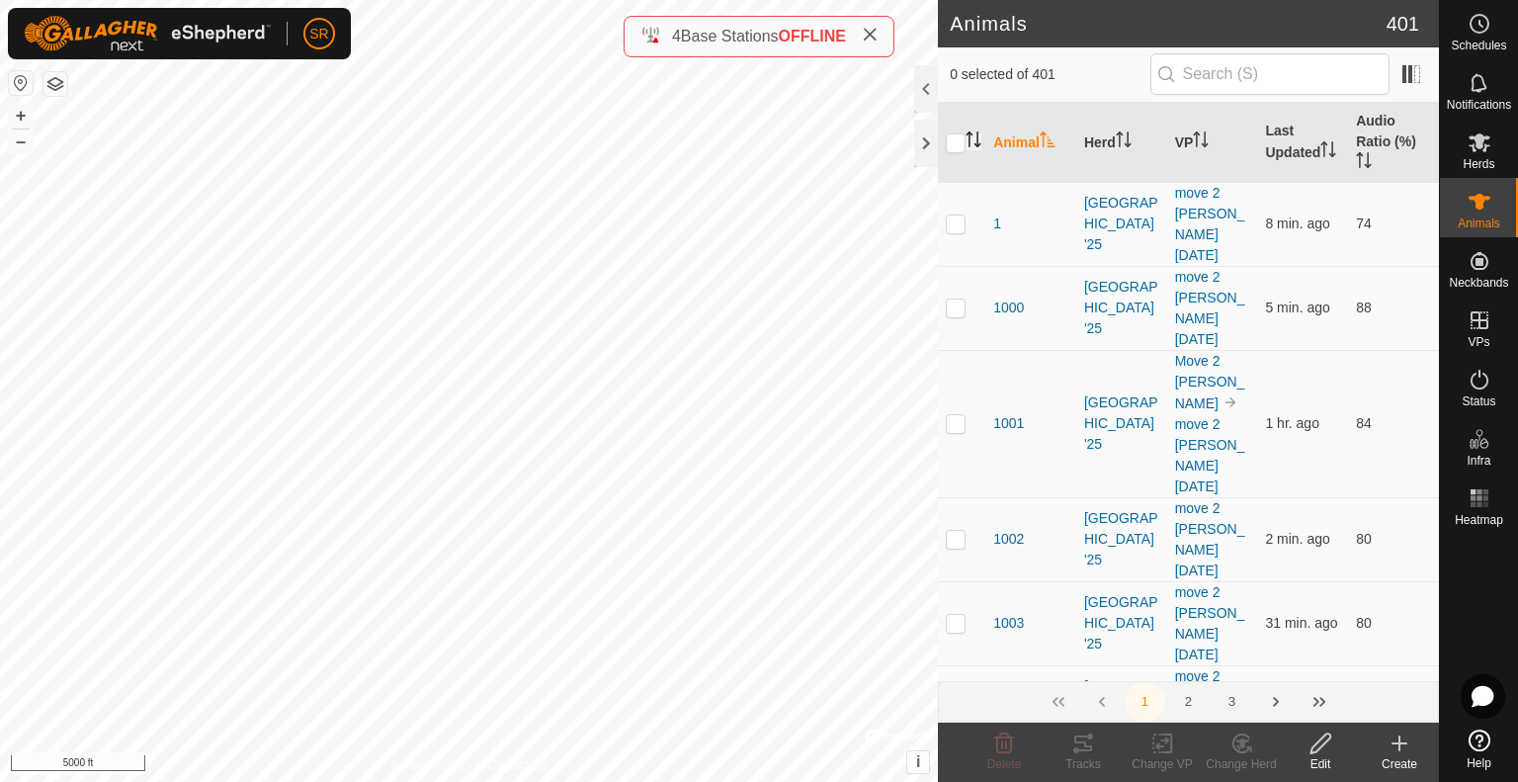
checkbox input "true"
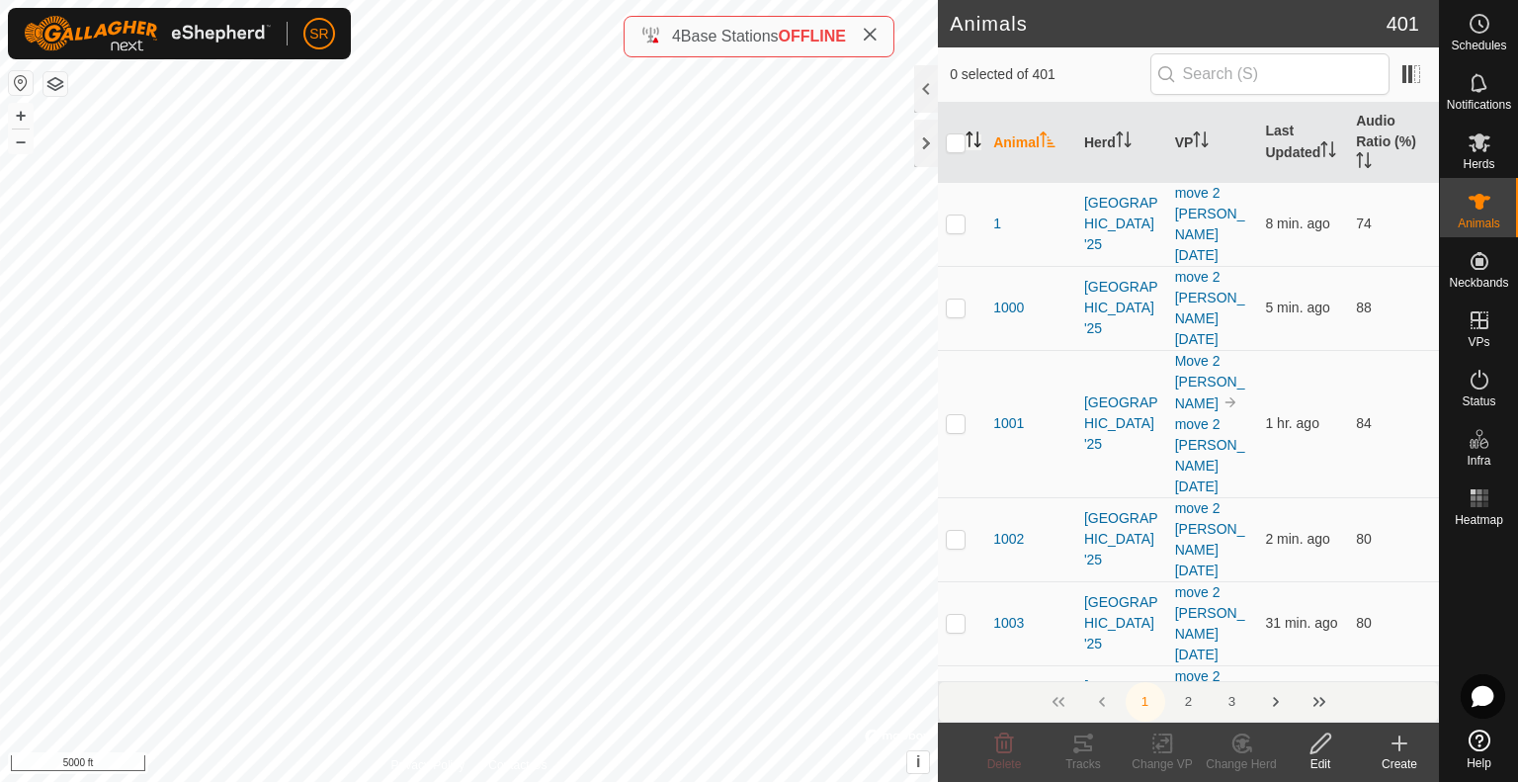
checkbox input "true"
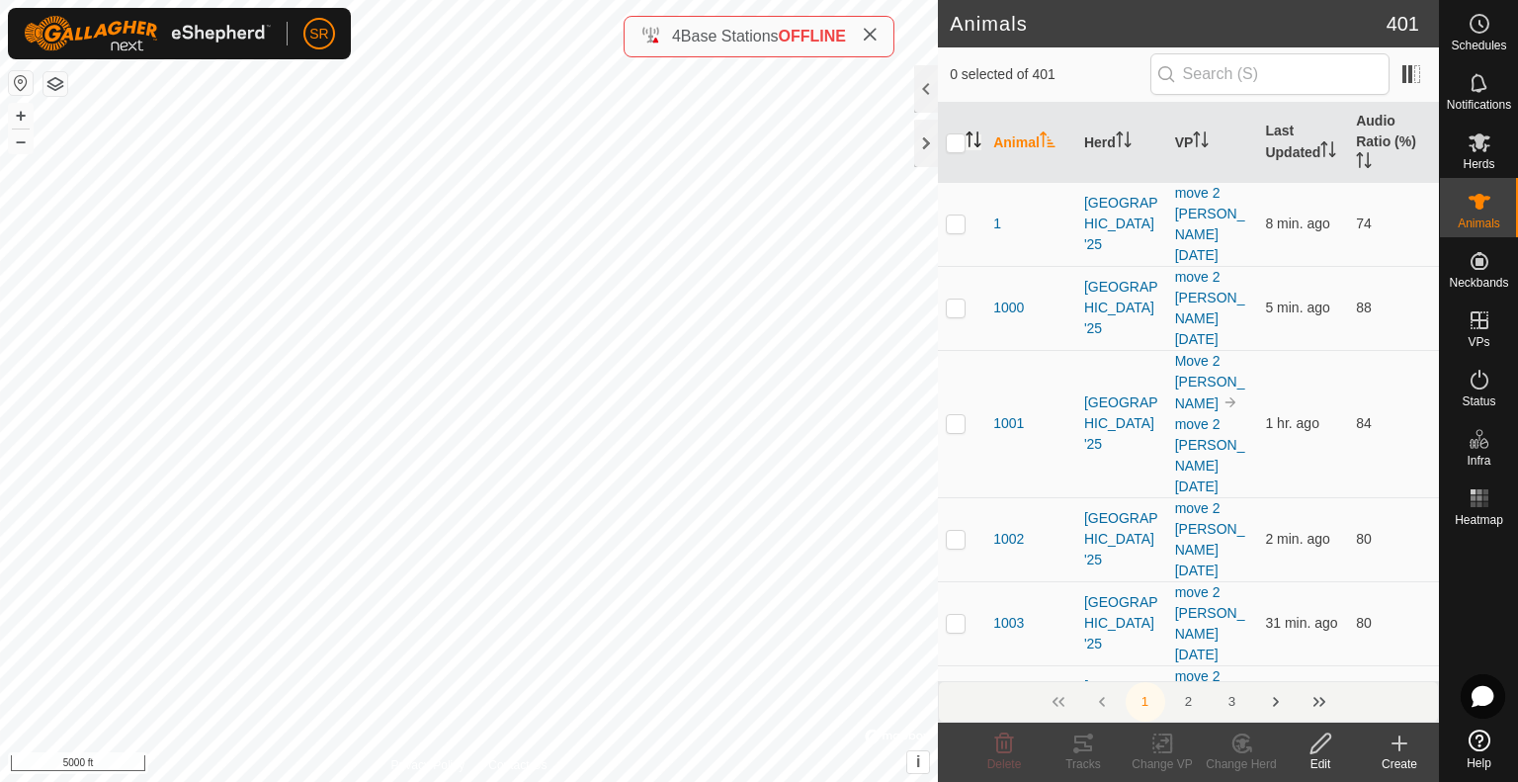
checkbox input "true"
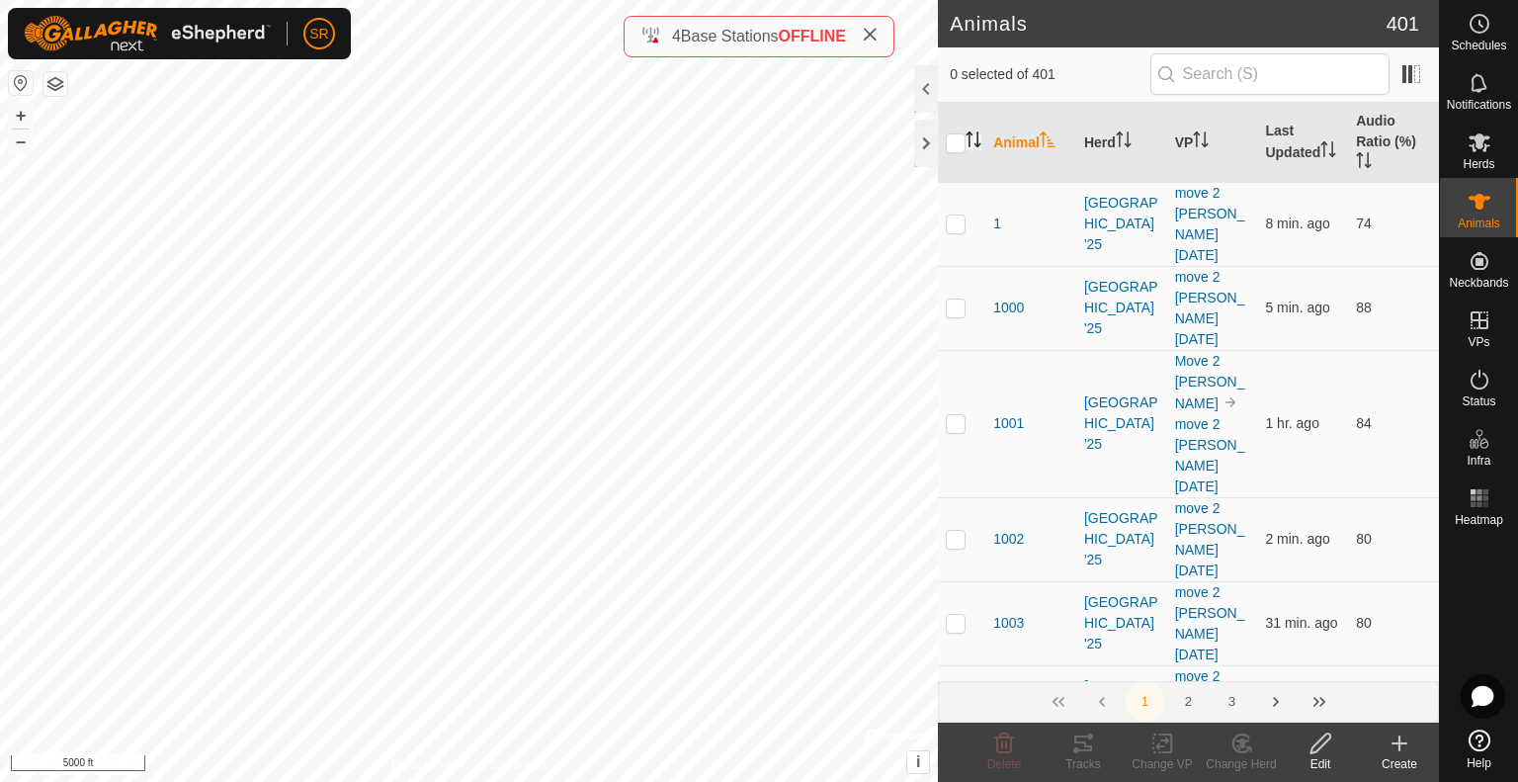
checkbox input "true"
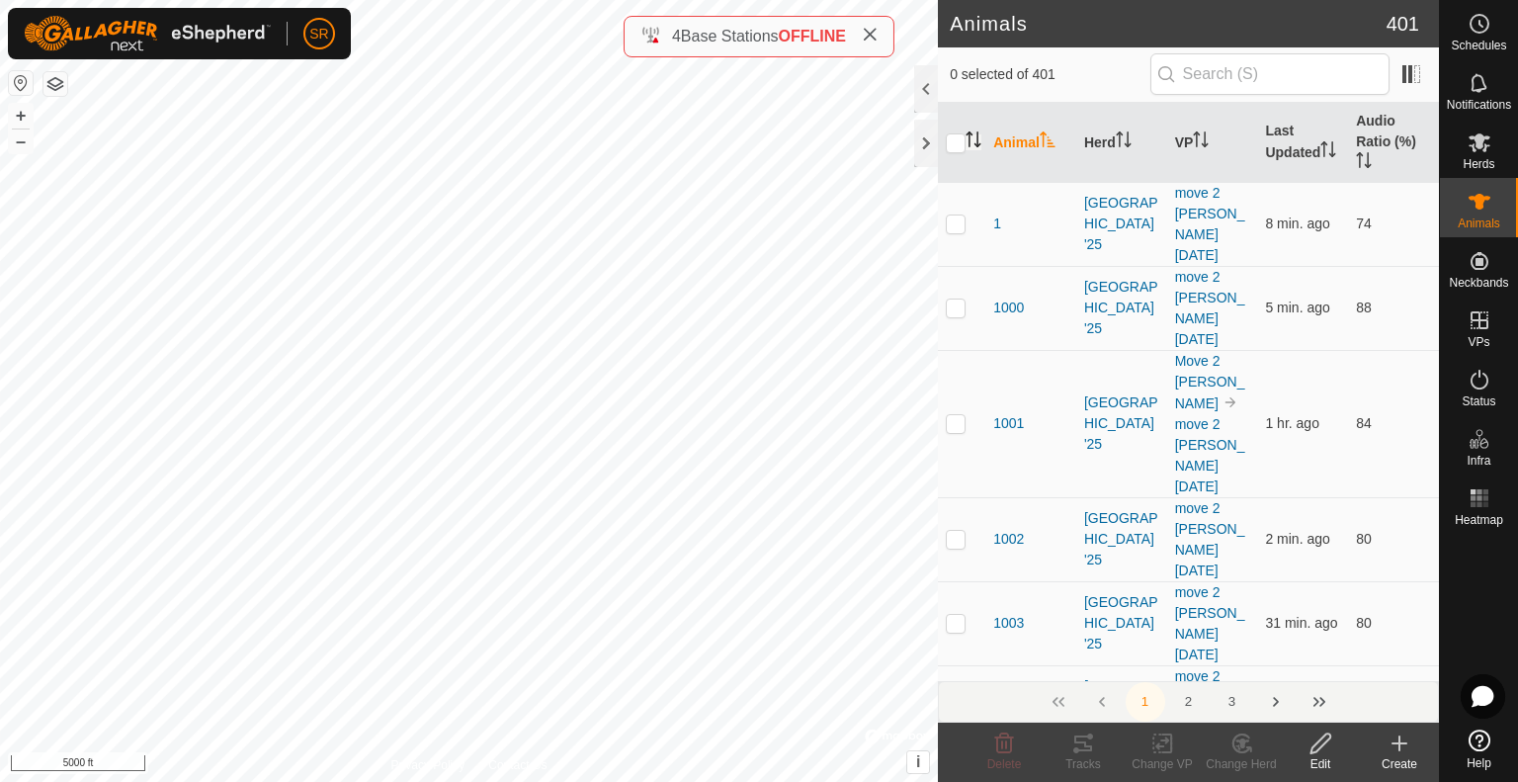
checkbox input "true"
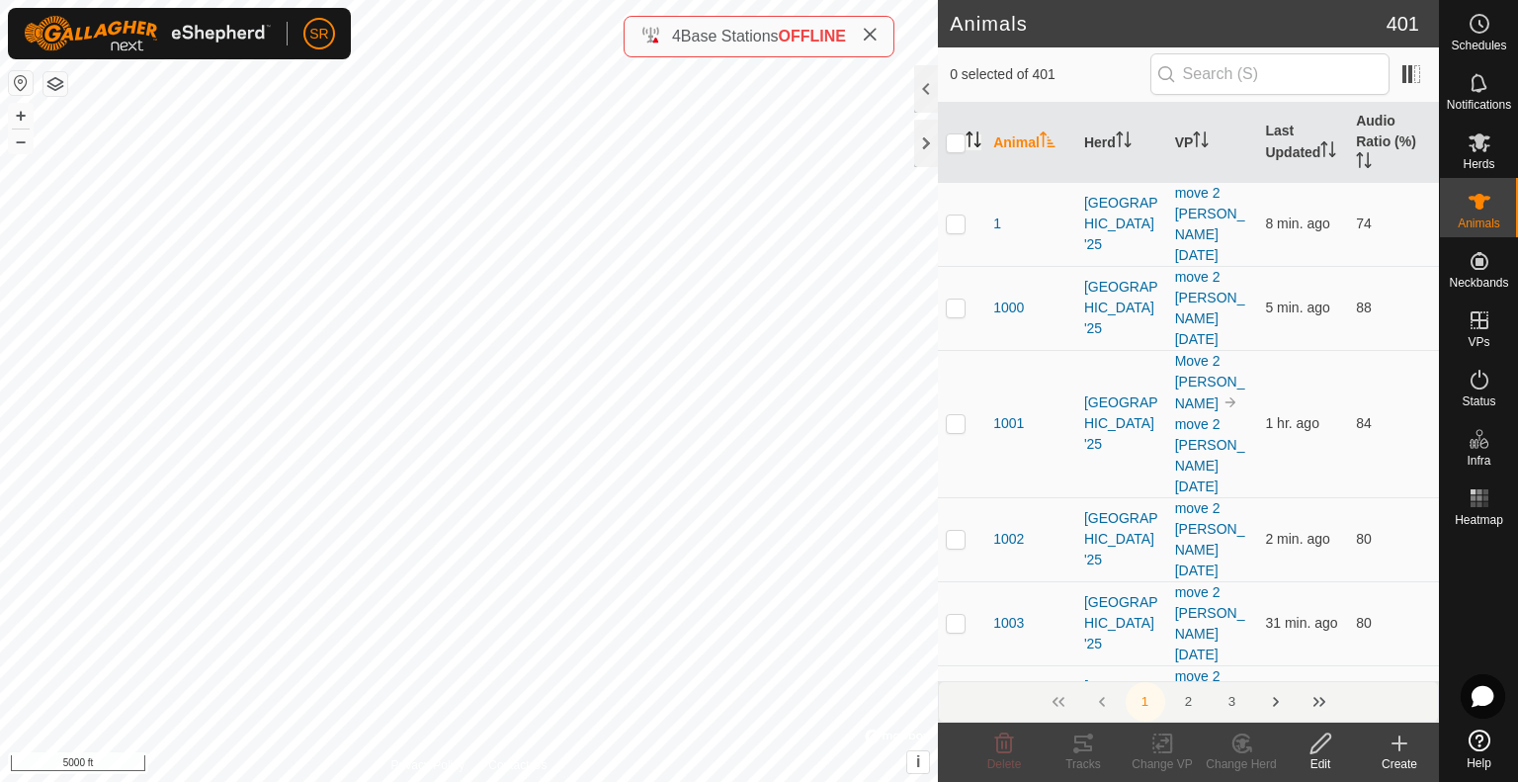
checkbox input "true"
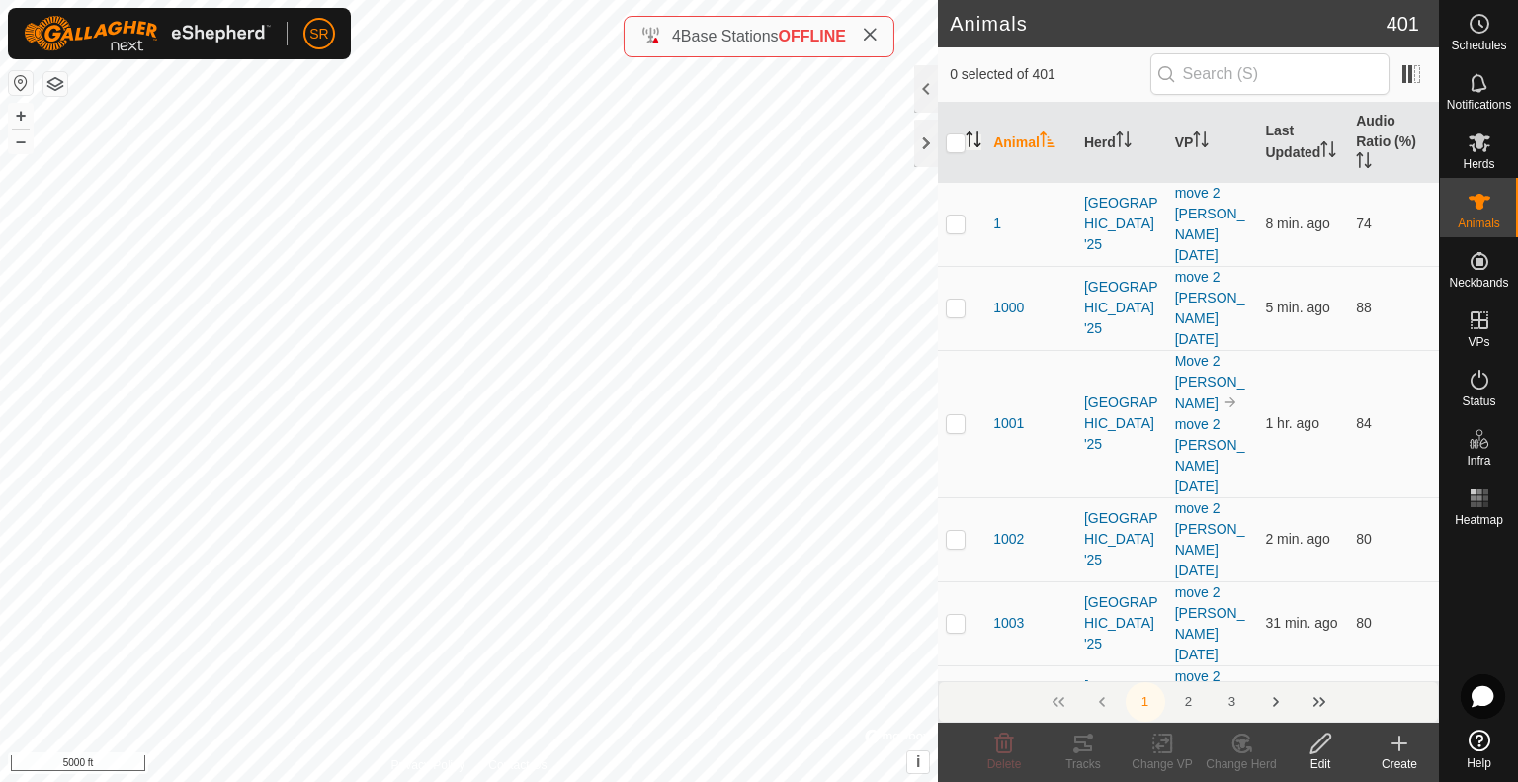
checkbox input "true"
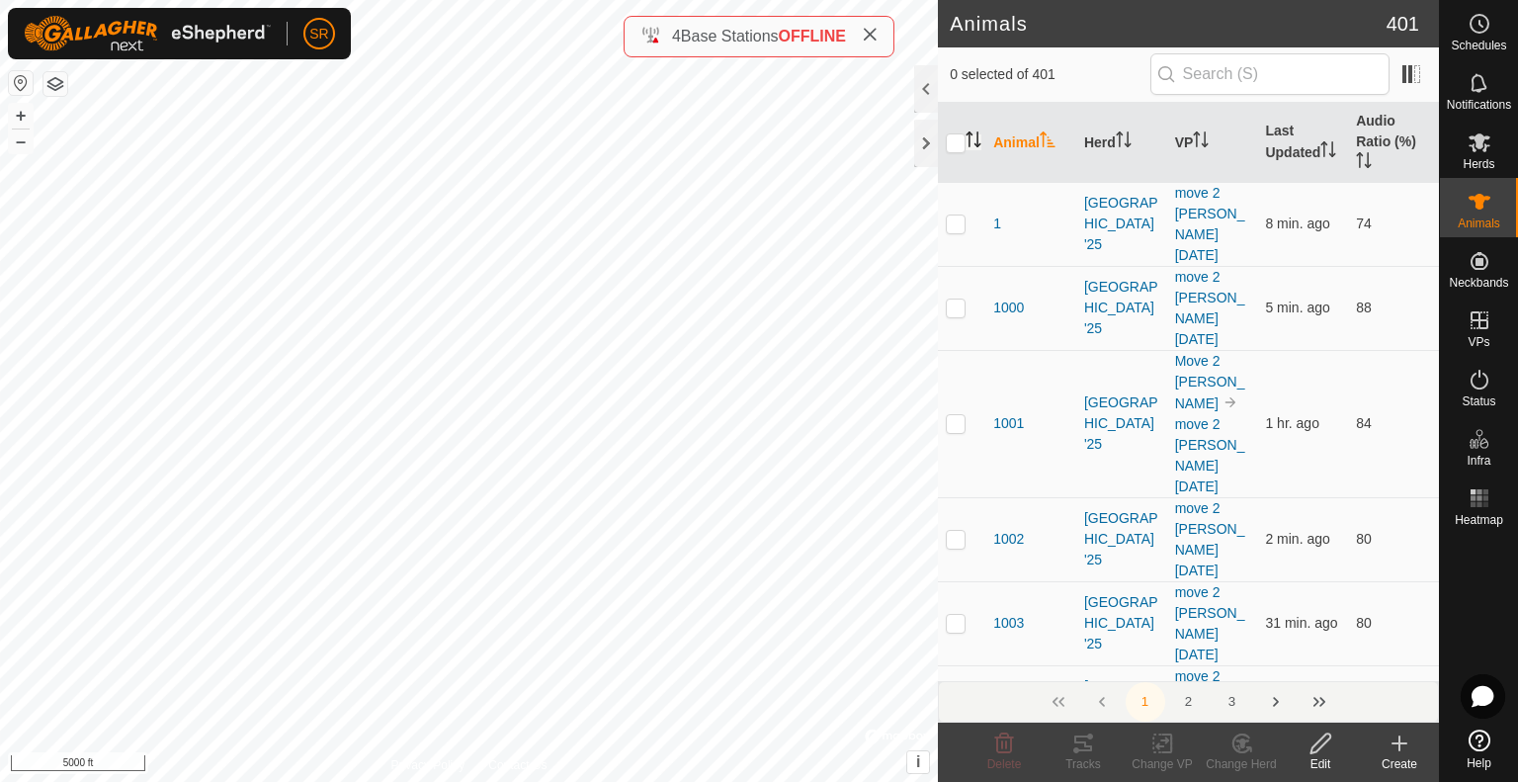
checkbox input "true"
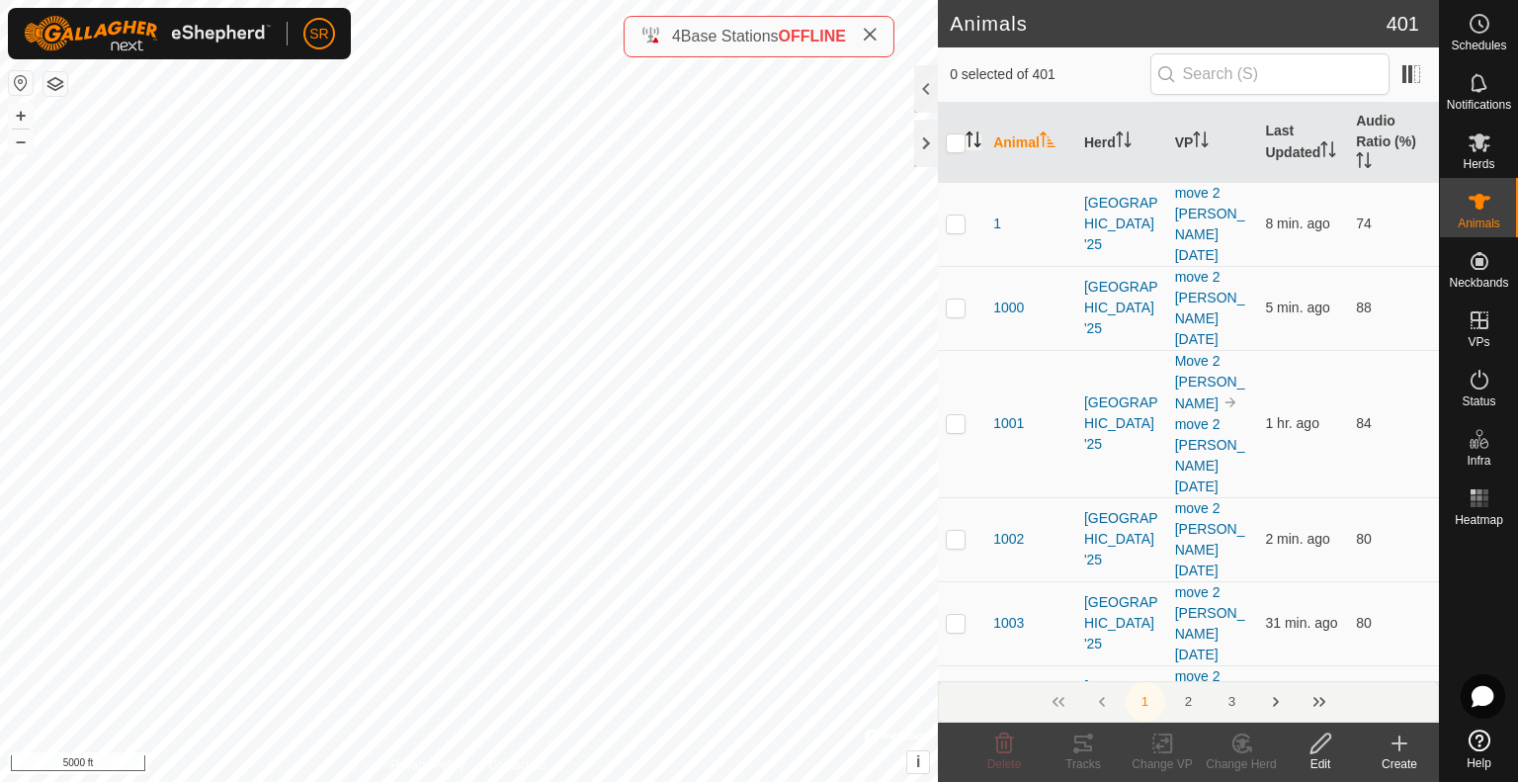
checkbox input "true"
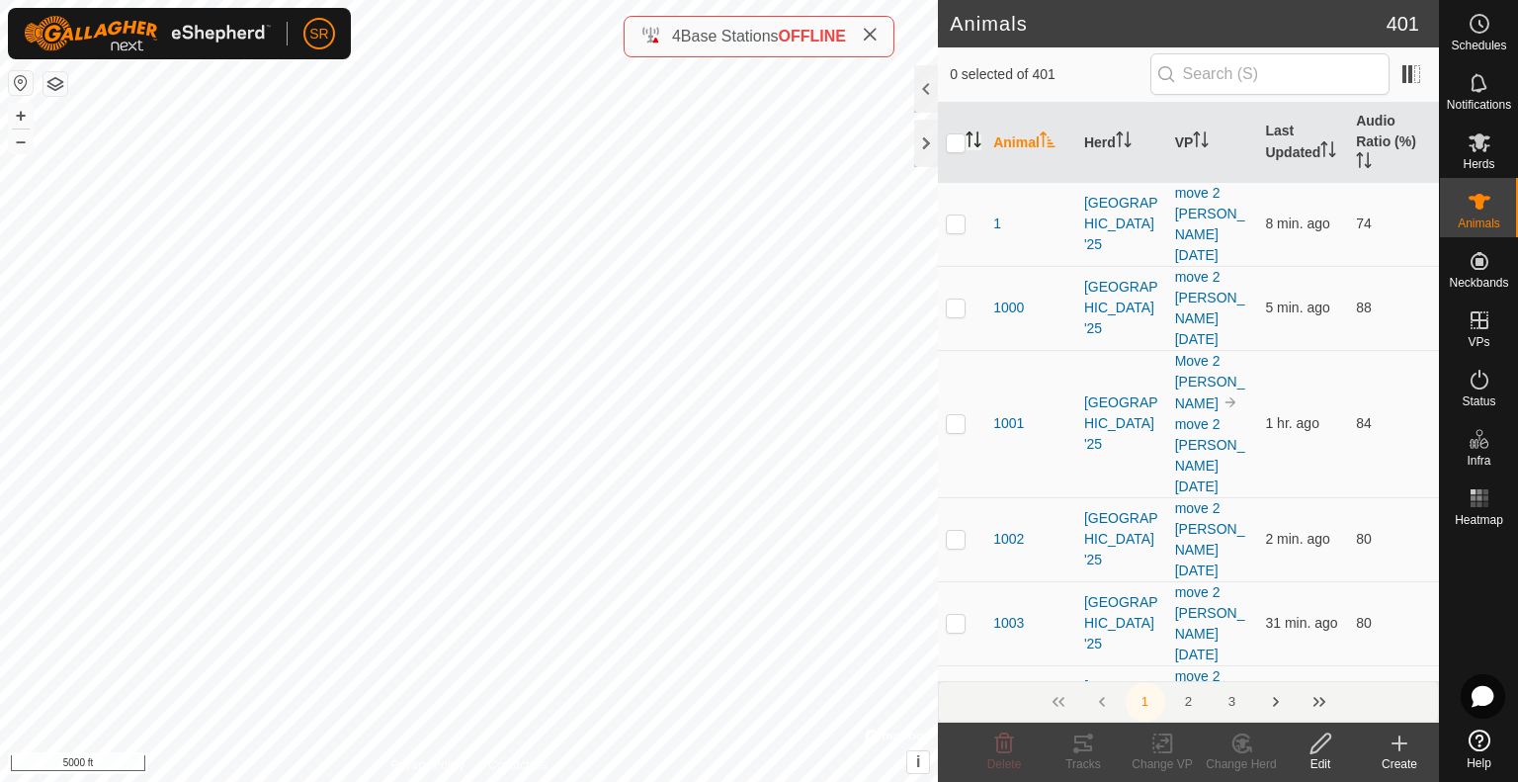
checkbox input "true"
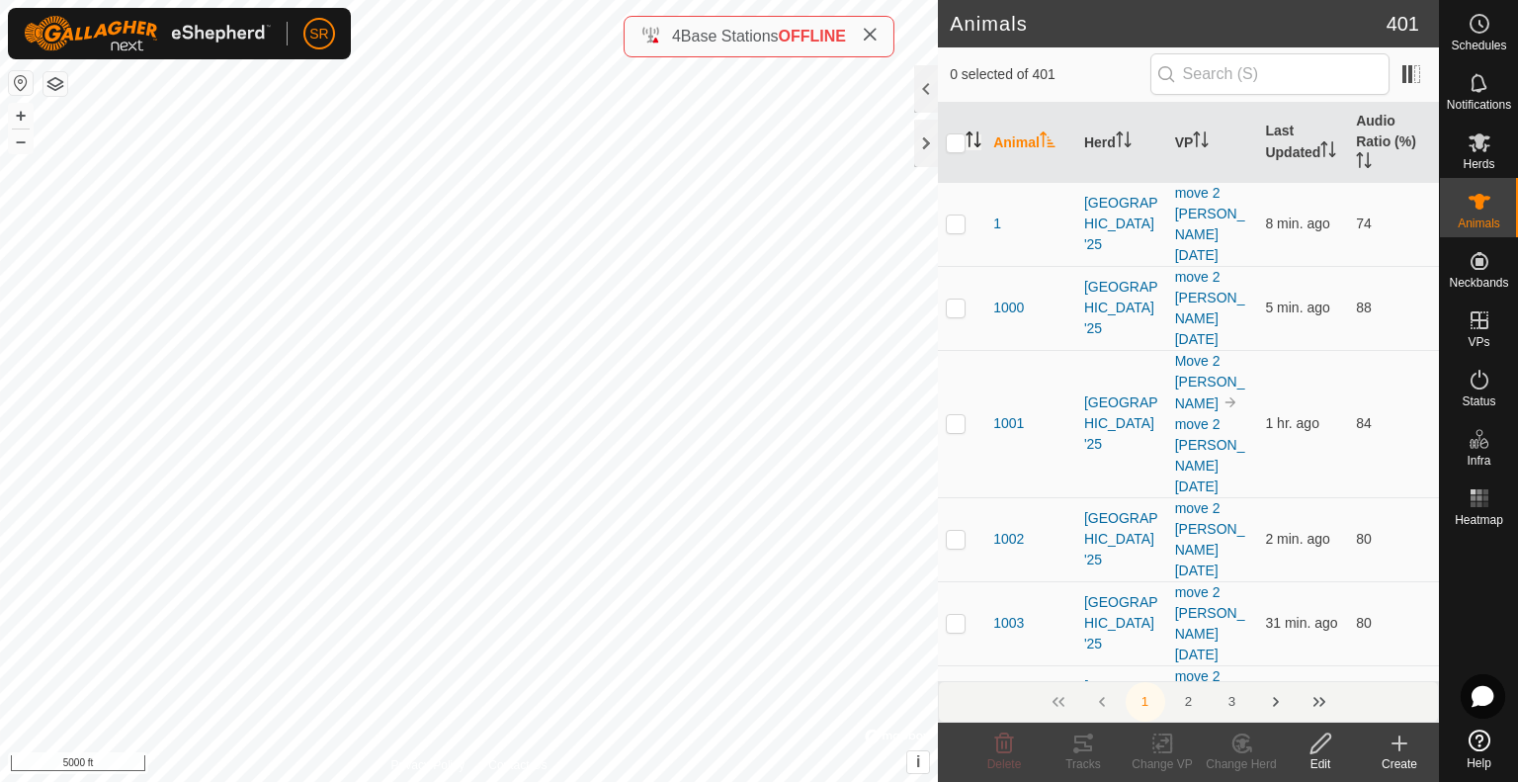
checkbox input "true"
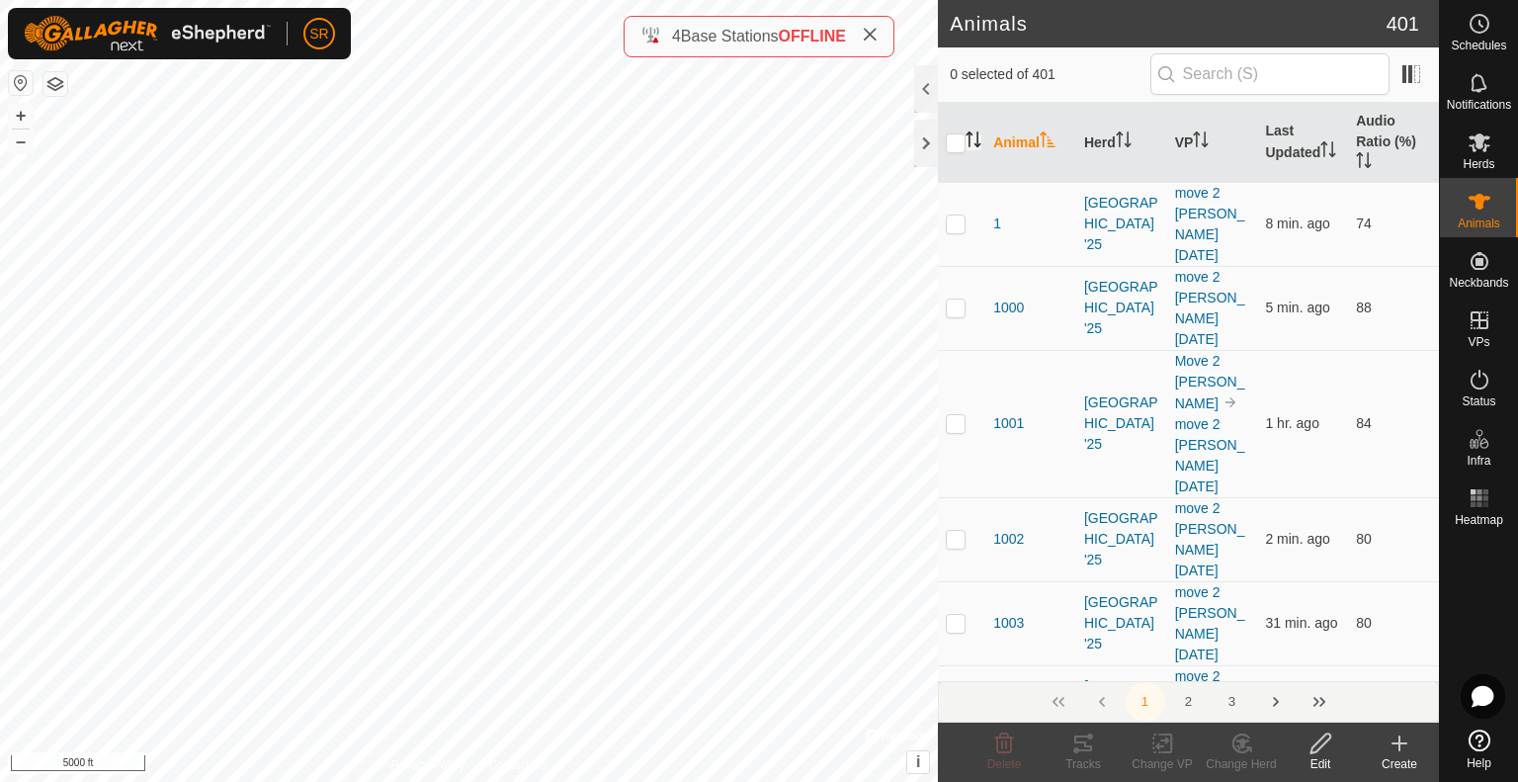
checkbox input "true"
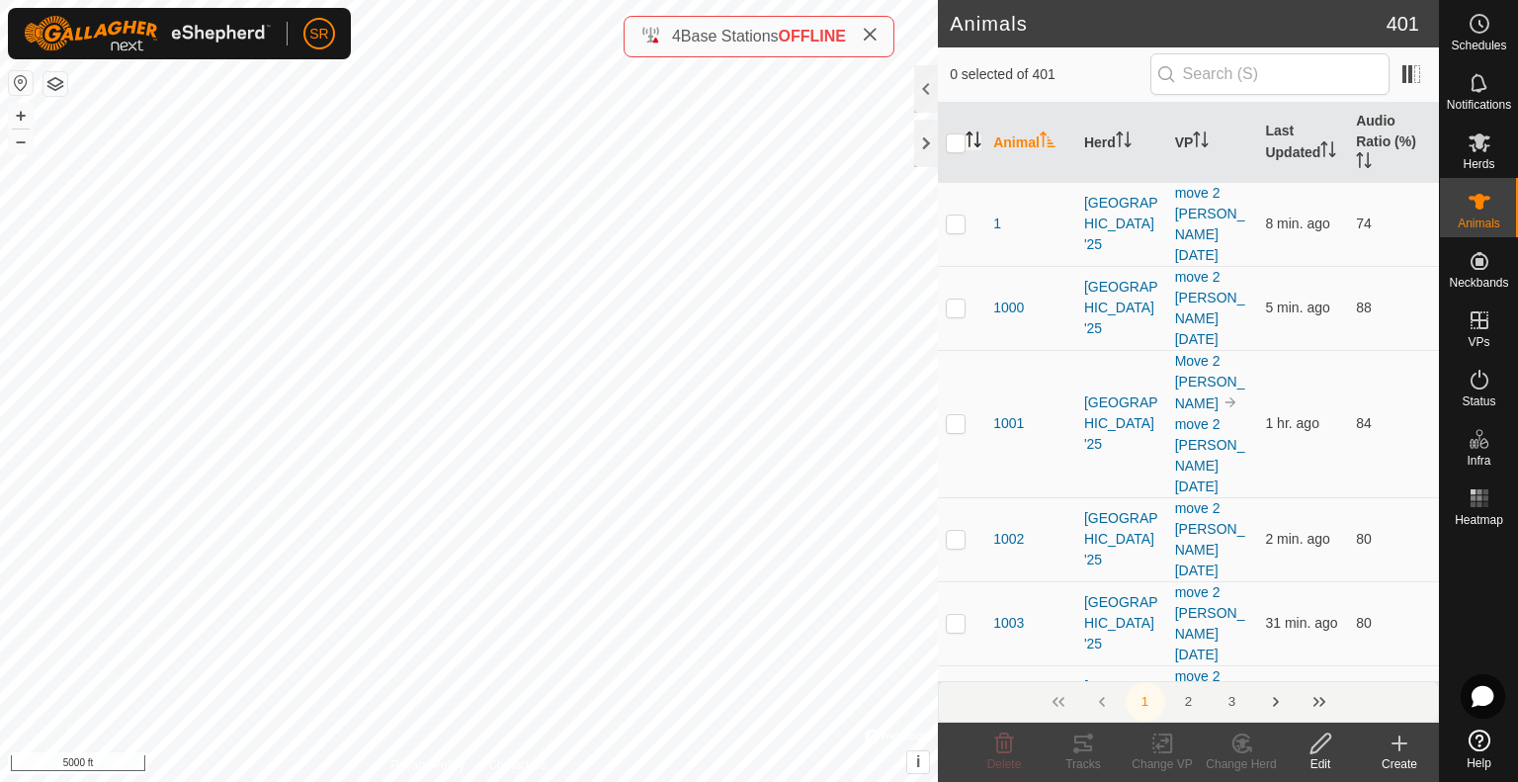
checkbox input "true"
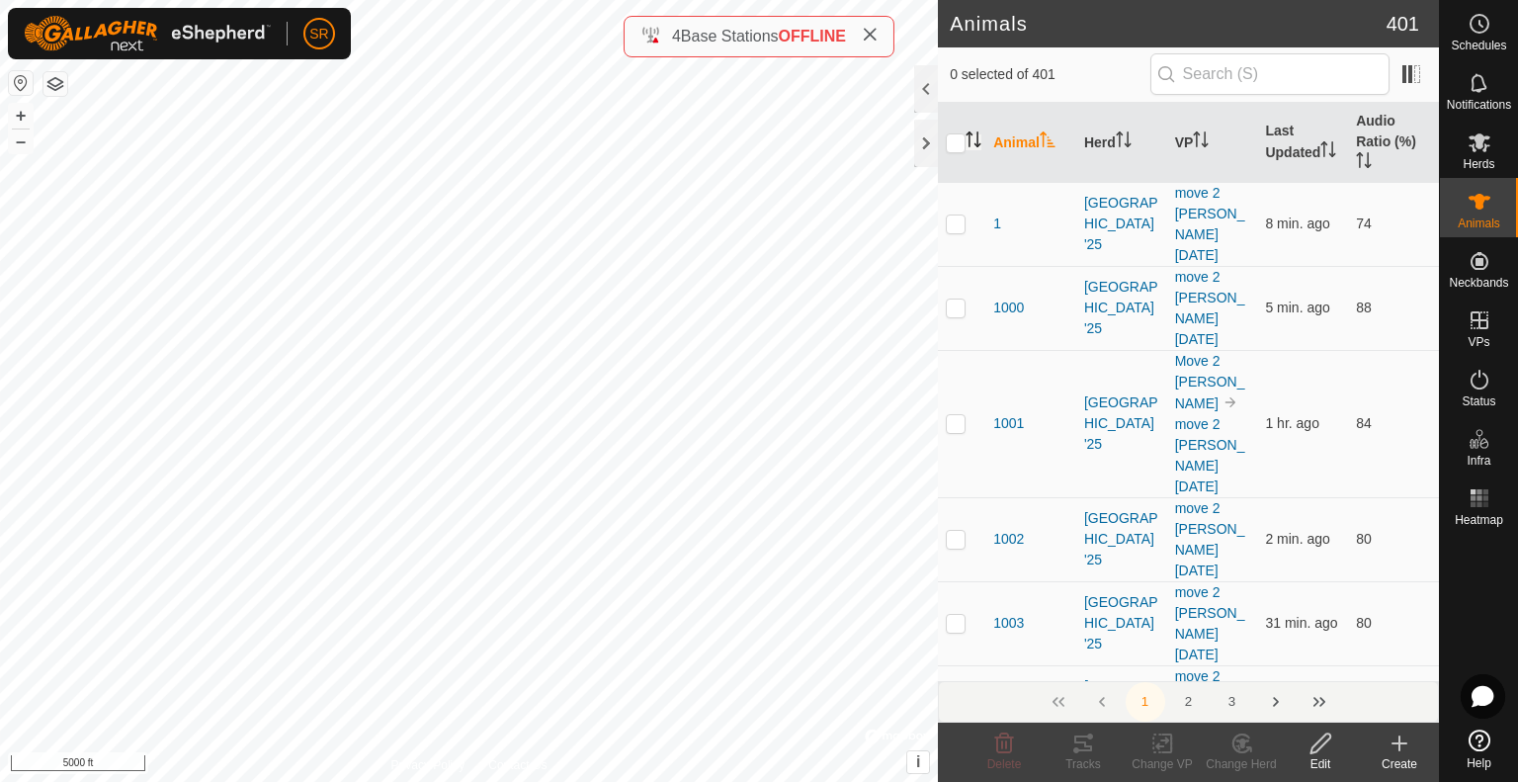
checkbox input "true"
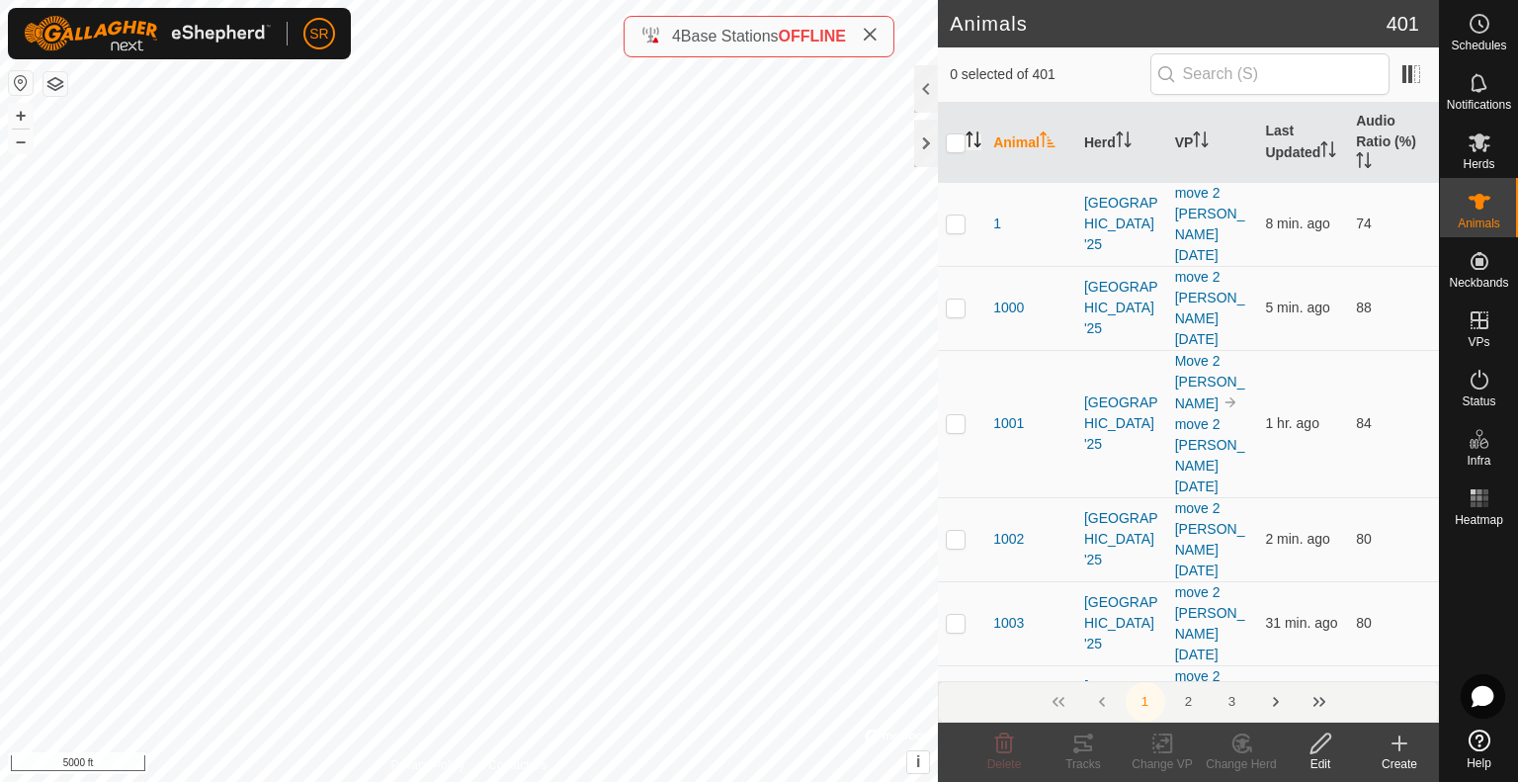
checkbox input "true"
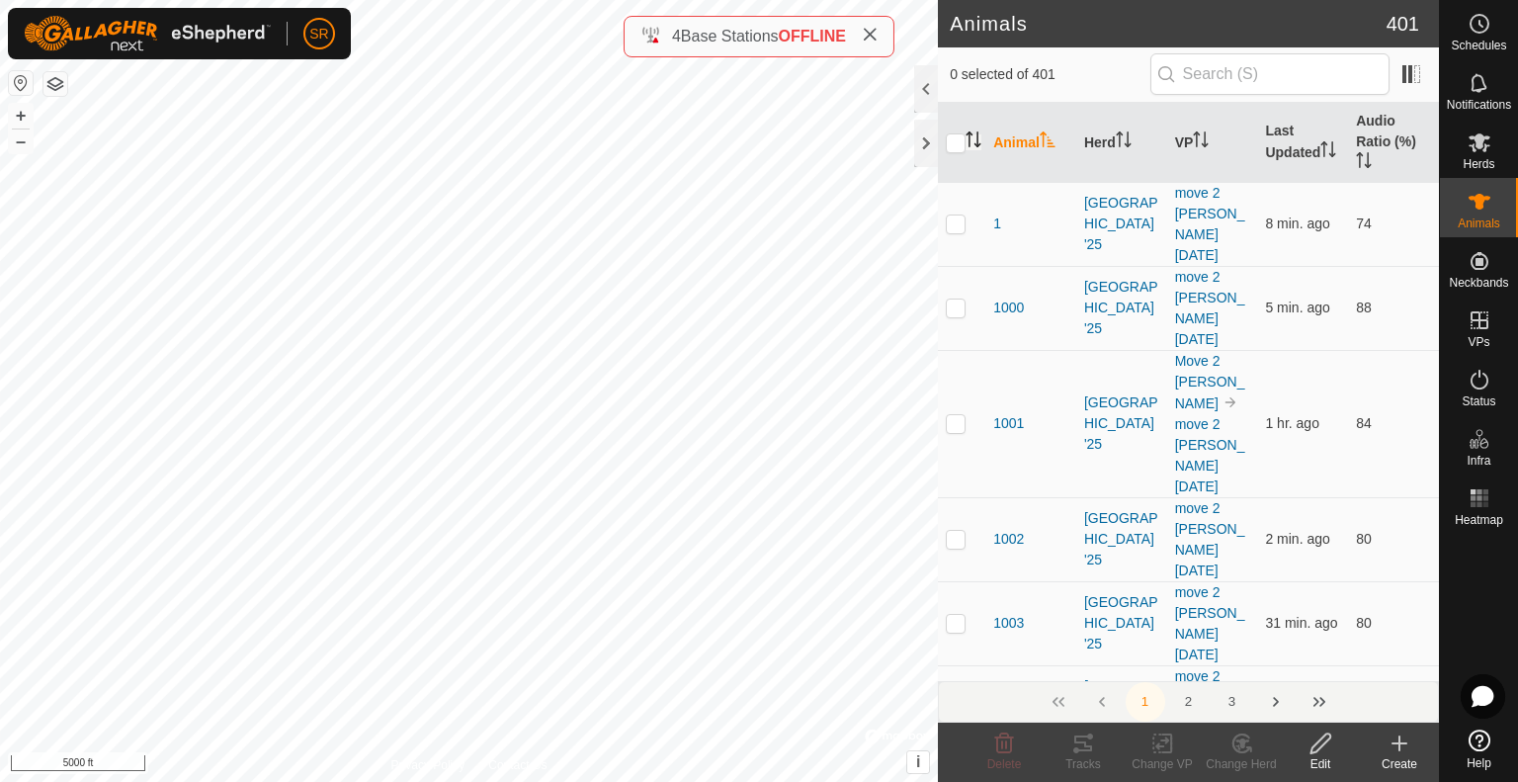
checkbox input "true"
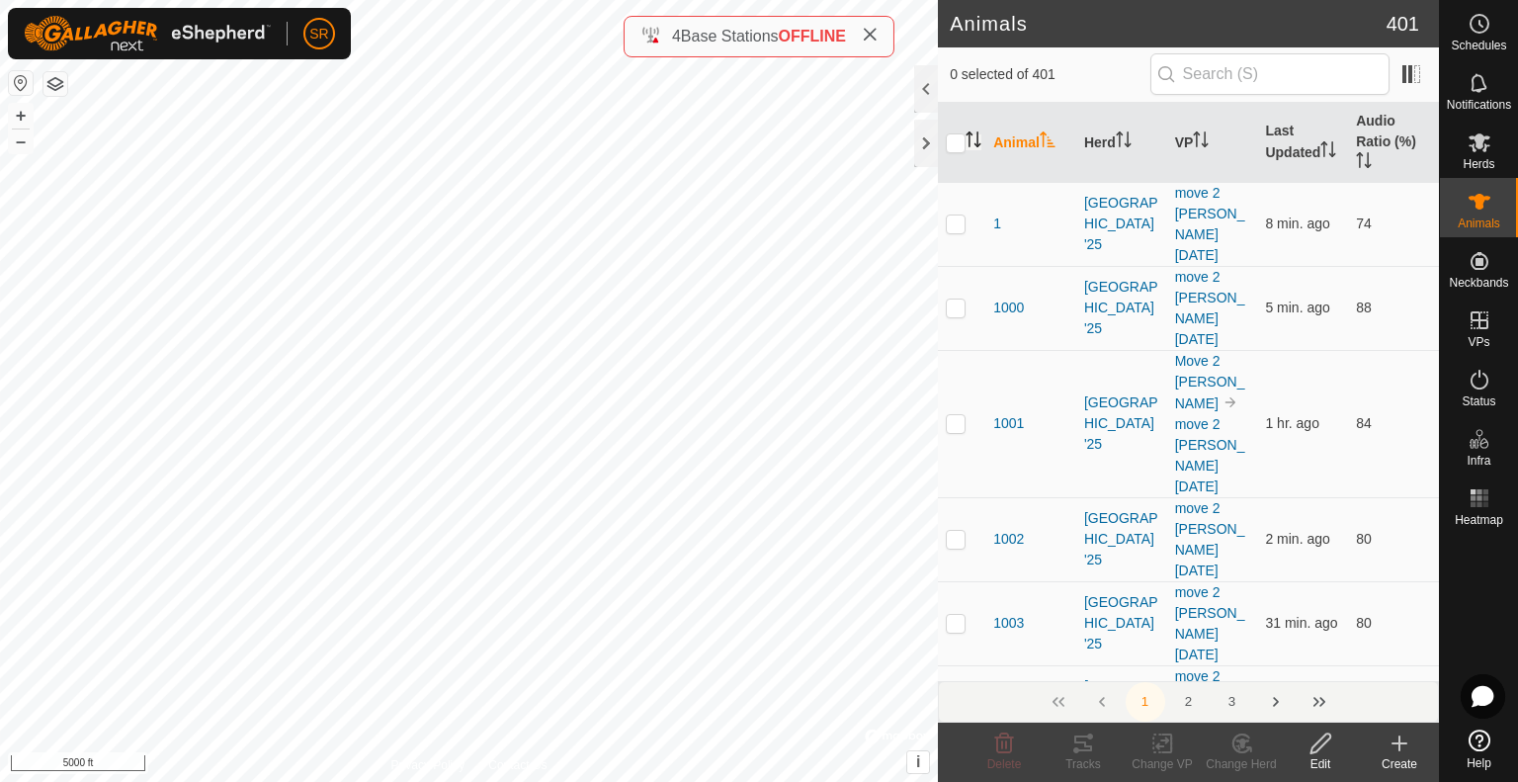
checkbox input "true"
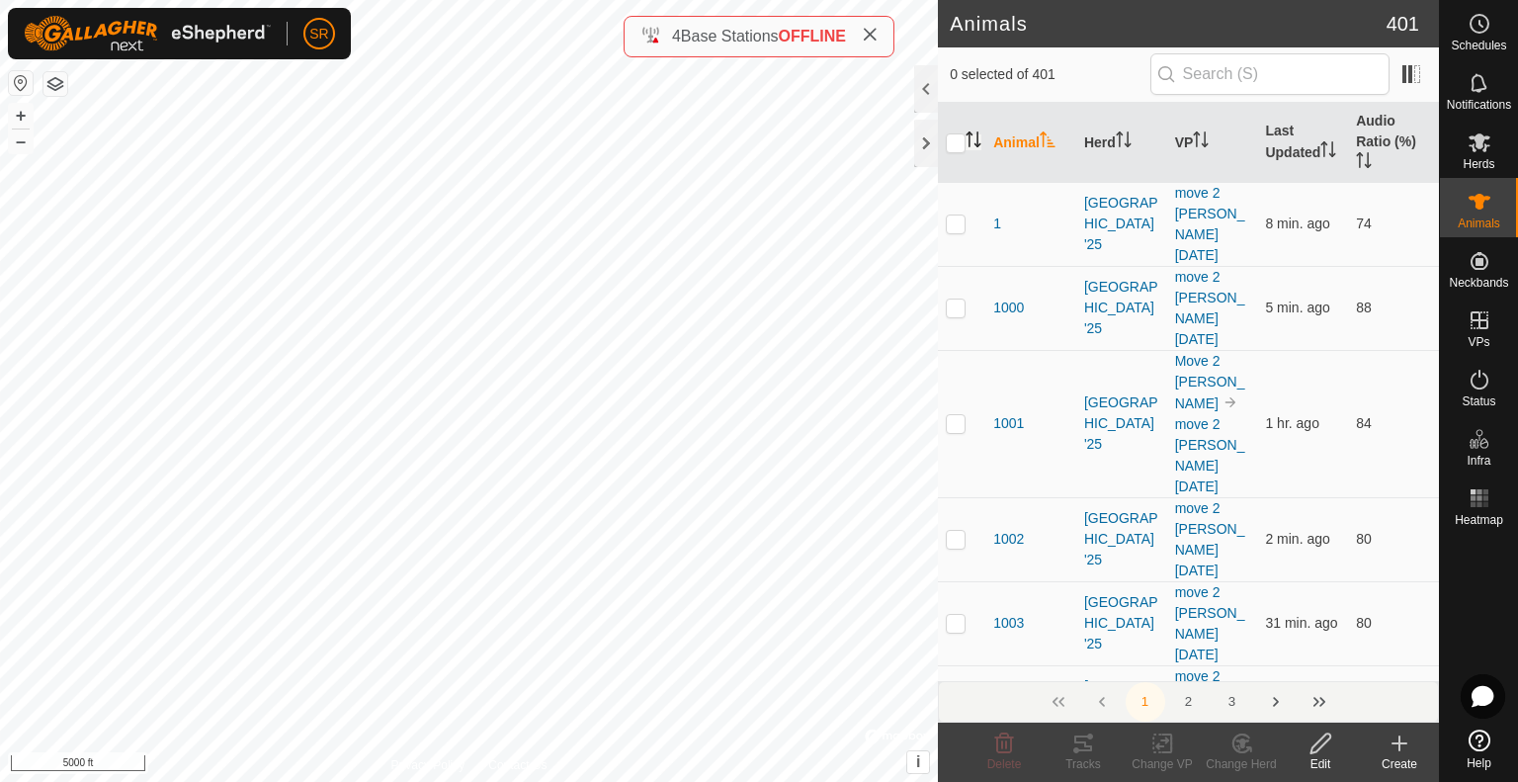
checkbox input "true"
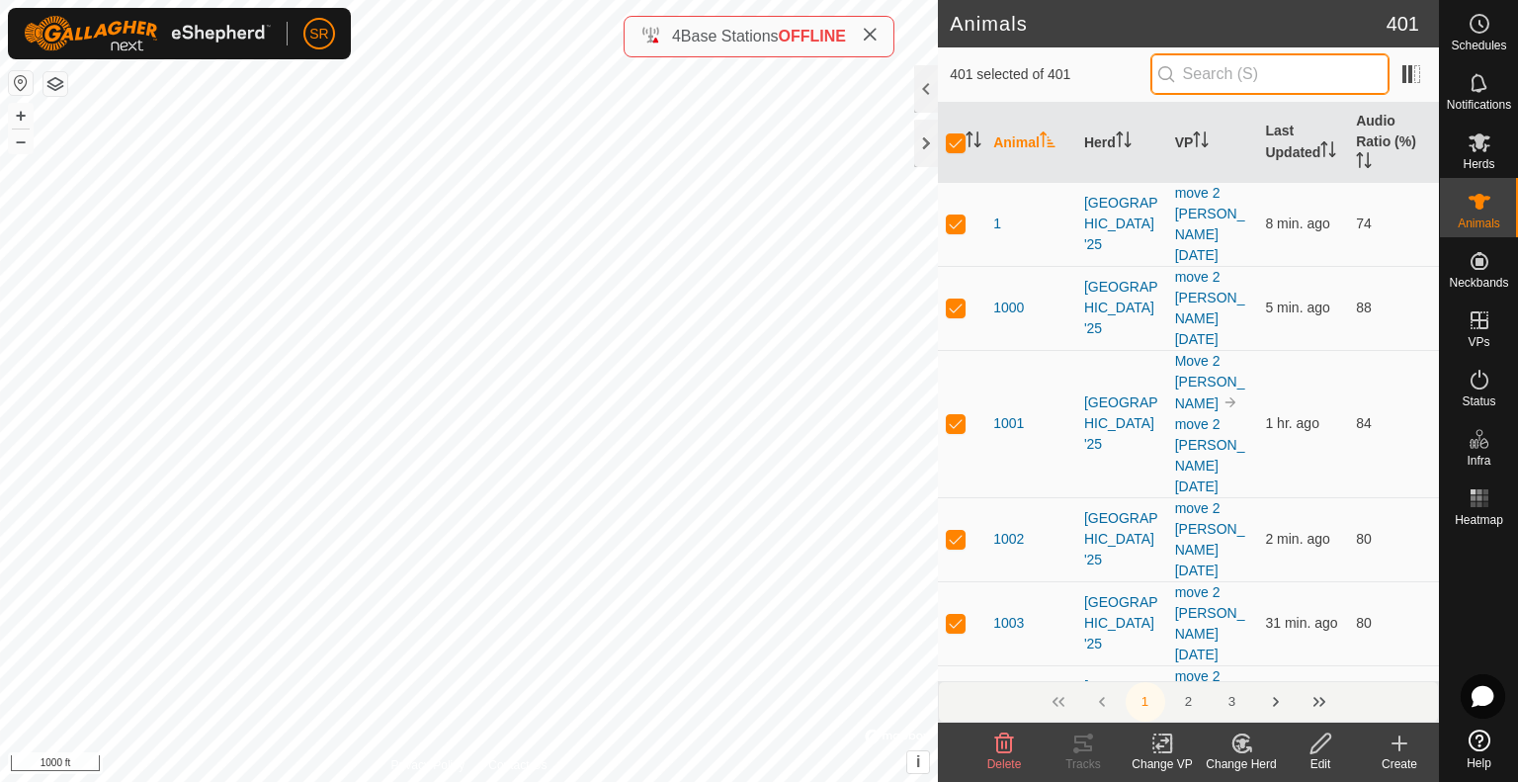
click at [1245, 76] on input "text" at bounding box center [1269, 73] width 239 height 41
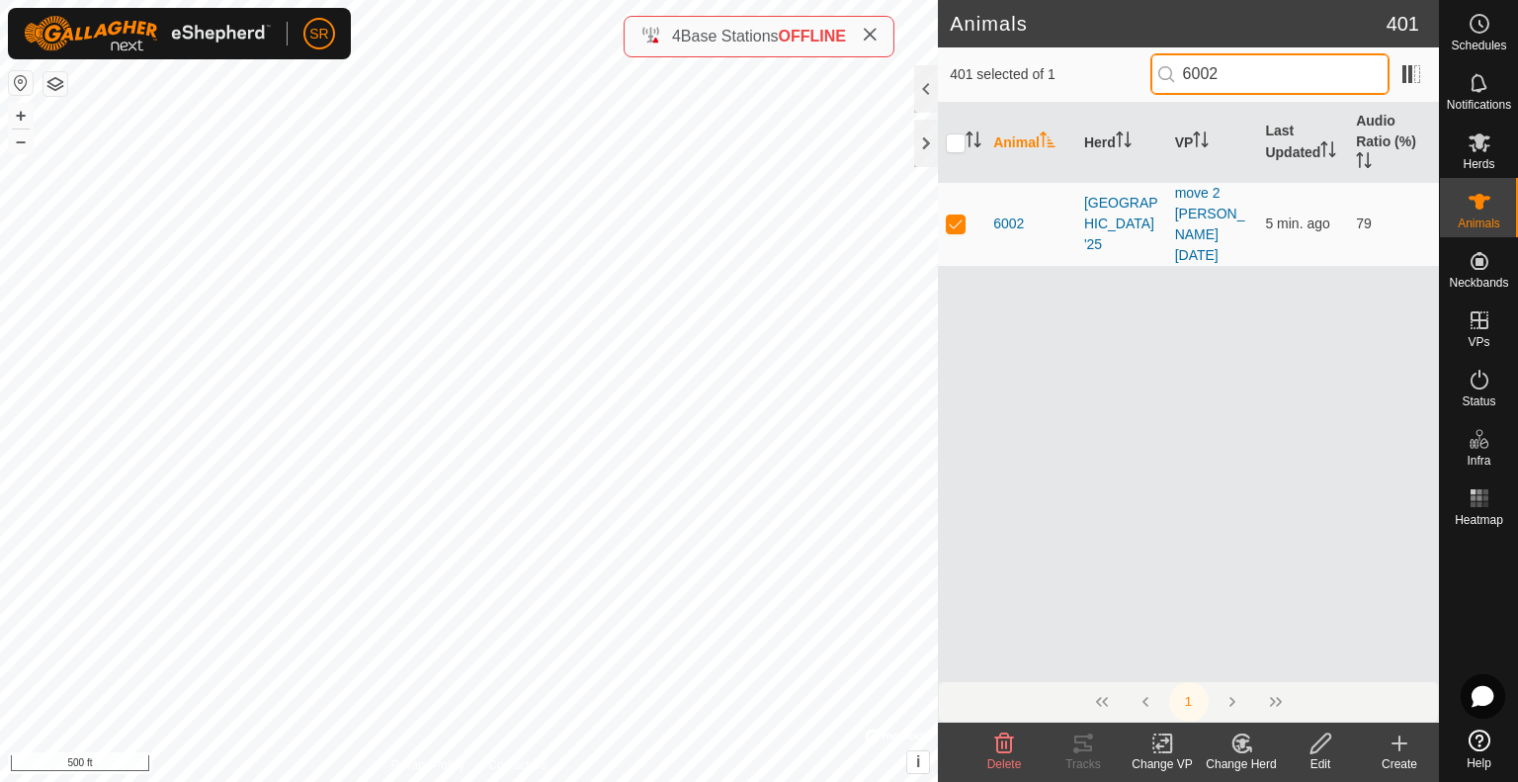
drag, startPoint x: 1246, startPoint y: 80, endPoint x: 1104, endPoint y: 70, distance: 142.6
click at [1104, 70] on div "401 selected of 1 6002" at bounding box center [1187, 73] width 477 height 41
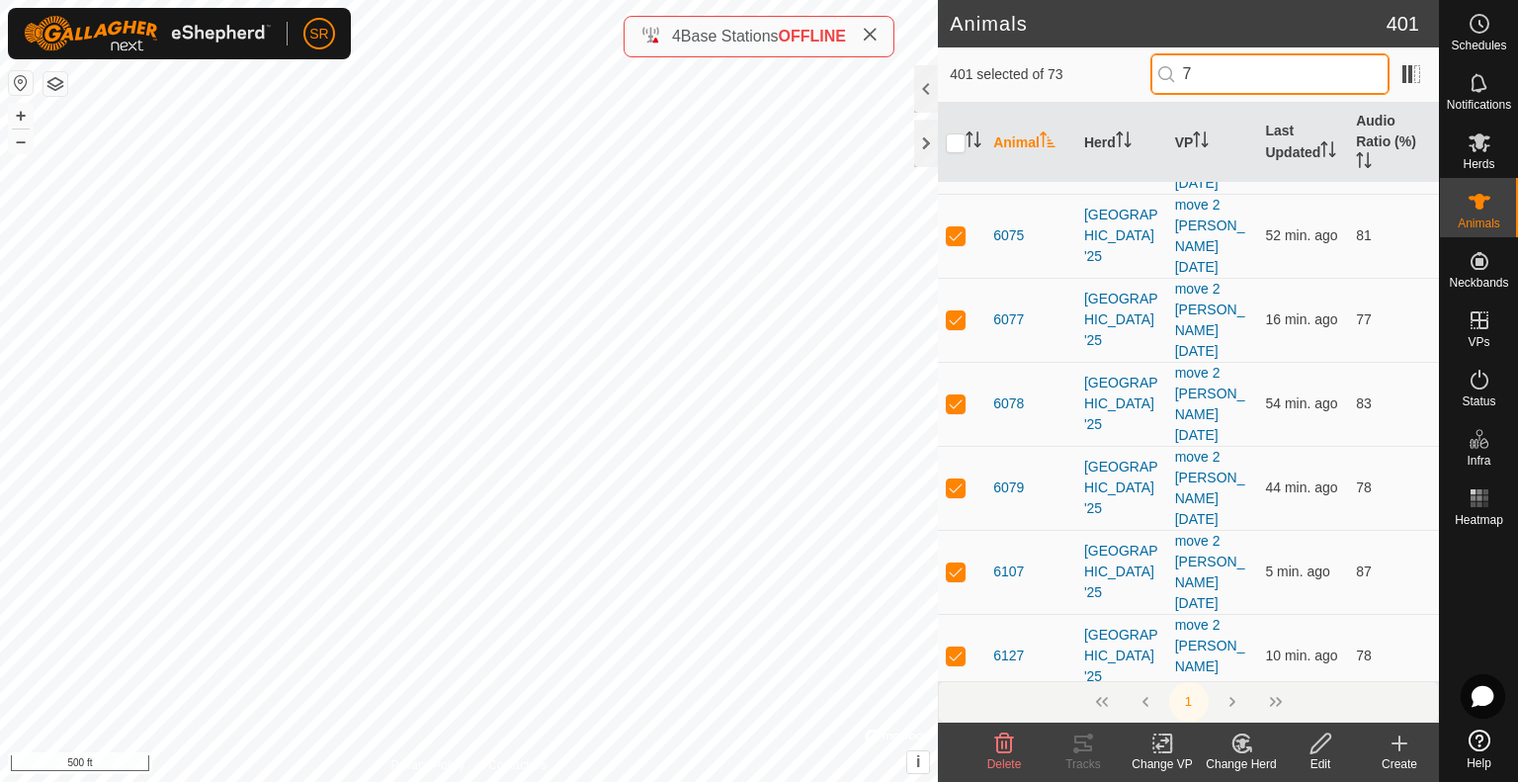
scroll to position [4126, 0]
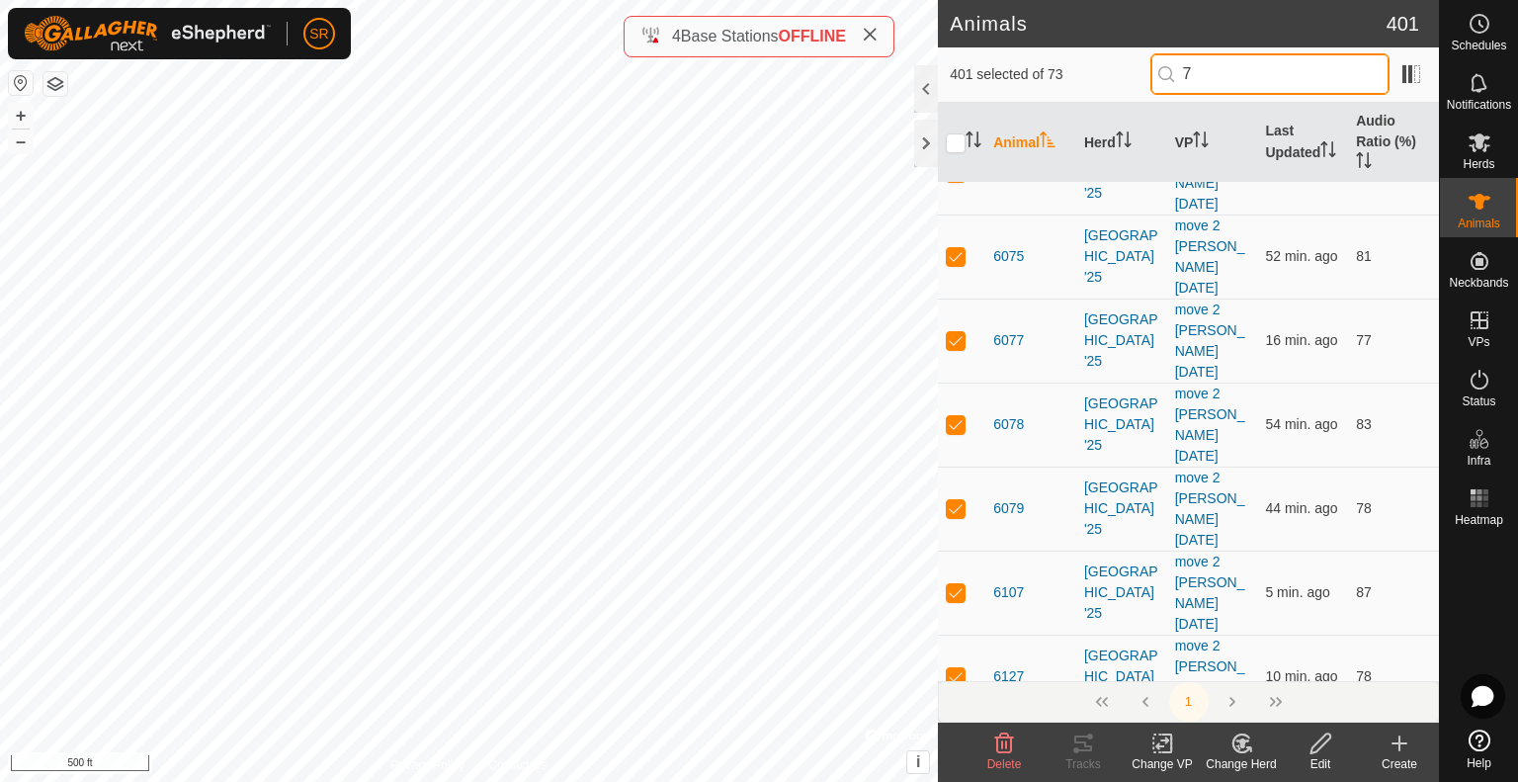
drag, startPoint x: 1118, startPoint y: 67, endPoint x: 1048, endPoint y: 62, distance: 70.3
click at [1048, 63] on div "401 selected of 73 7" at bounding box center [1187, 73] width 477 height 41
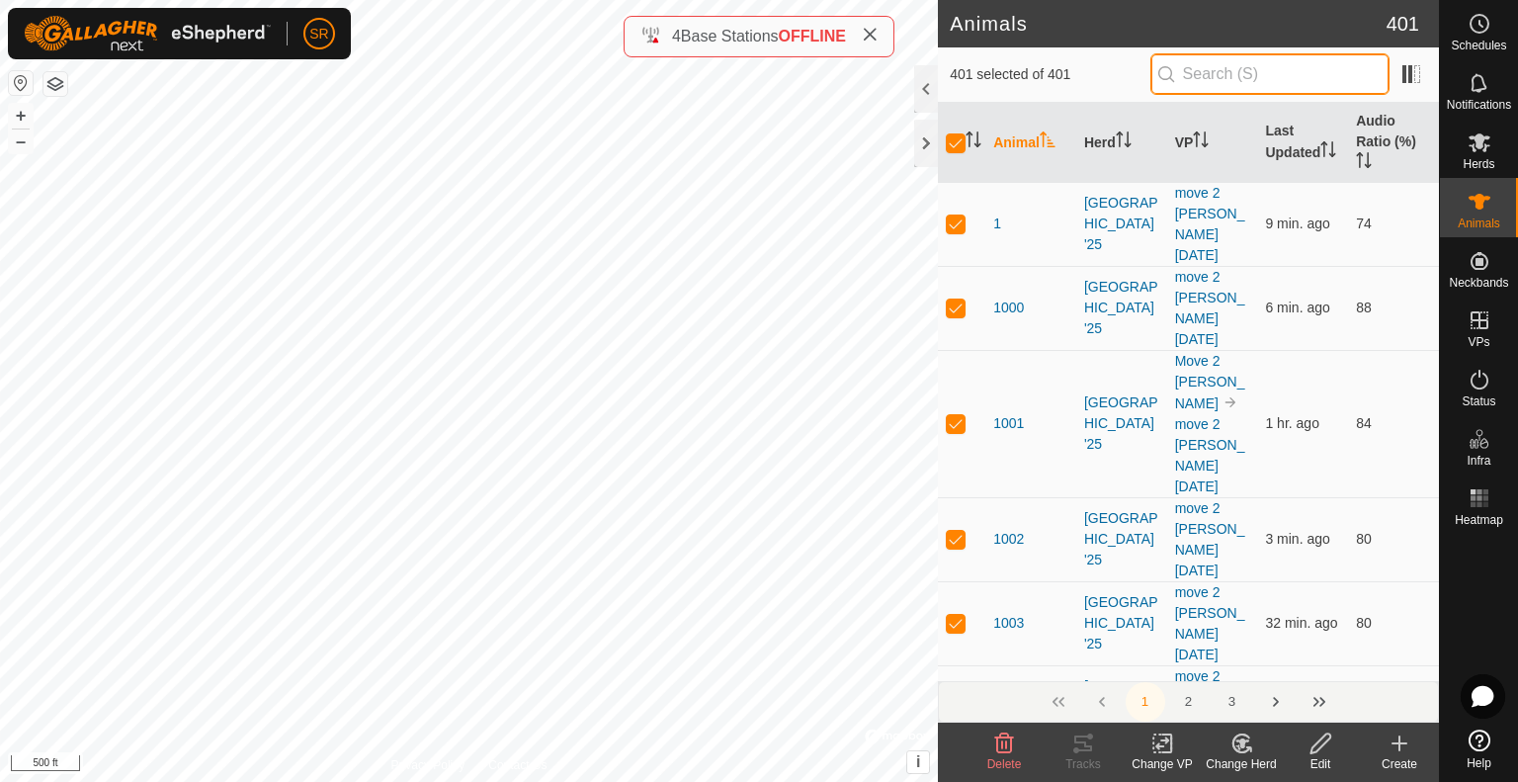
drag, startPoint x: 1198, startPoint y: 66, endPoint x: 1207, endPoint y: 80, distance: 16.4
click at [1200, 66] on input "text" at bounding box center [1269, 73] width 239 height 41
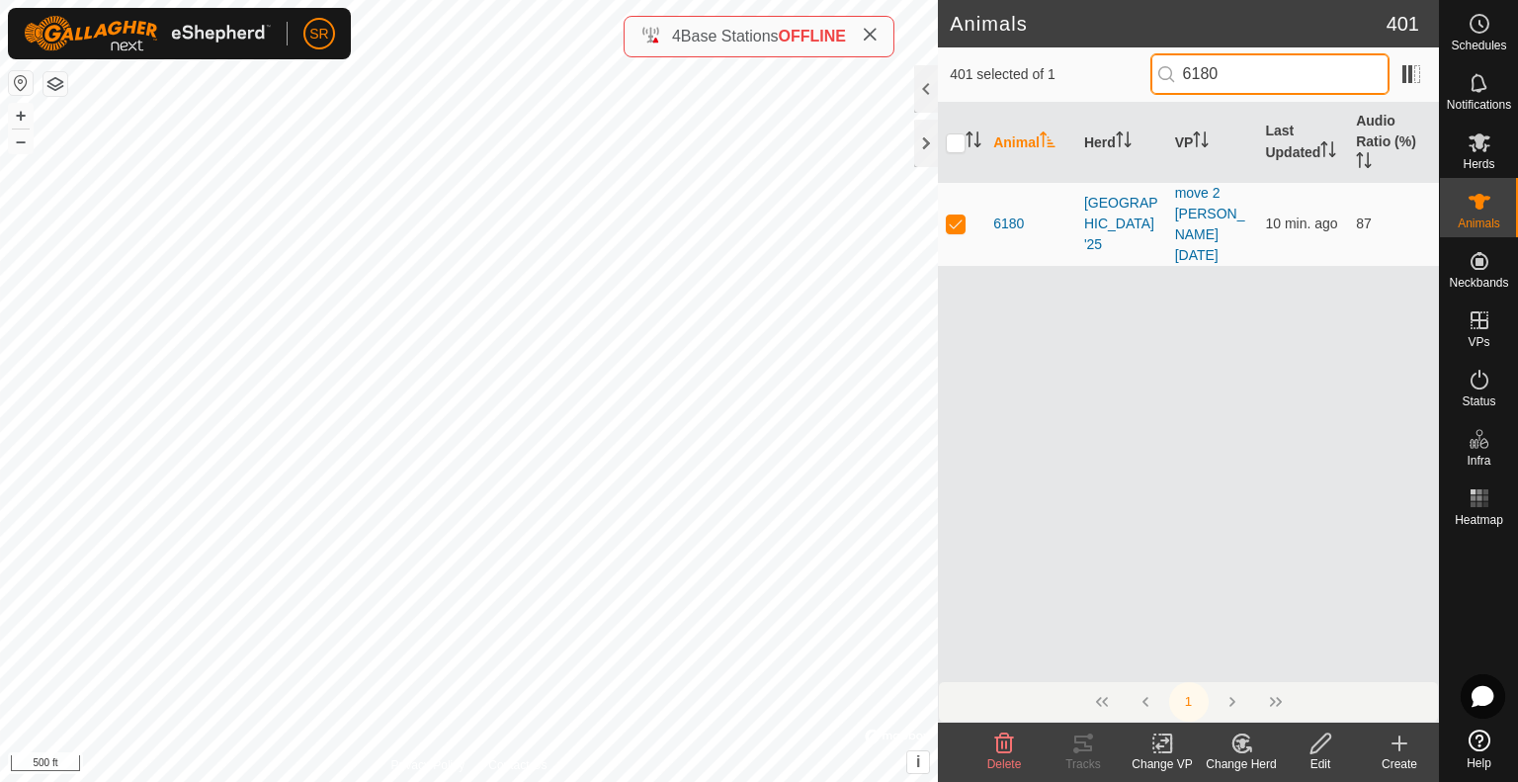
drag, startPoint x: 1231, startPoint y: 70, endPoint x: 1032, endPoint y: 95, distance: 200.1
click at [1035, 95] on div "401 selected of 1 6180" at bounding box center [1188, 74] width 501 height 55
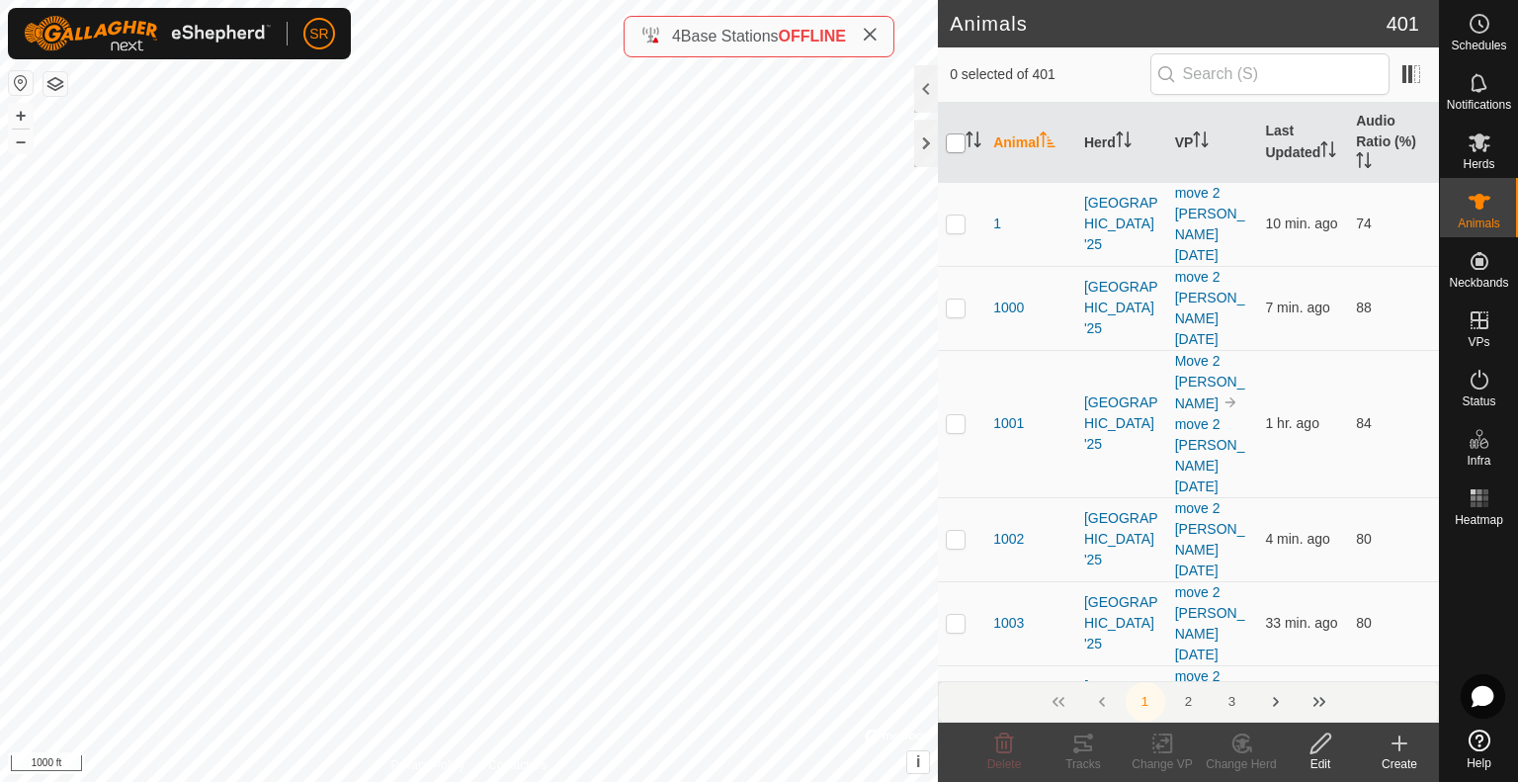
click at [949, 146] on input "checkbox" at bounding box center [956, 143] width 20 height 20
click at [950, 145] on input "checkbox" at bounding box center [956, 143] width 20 height 20
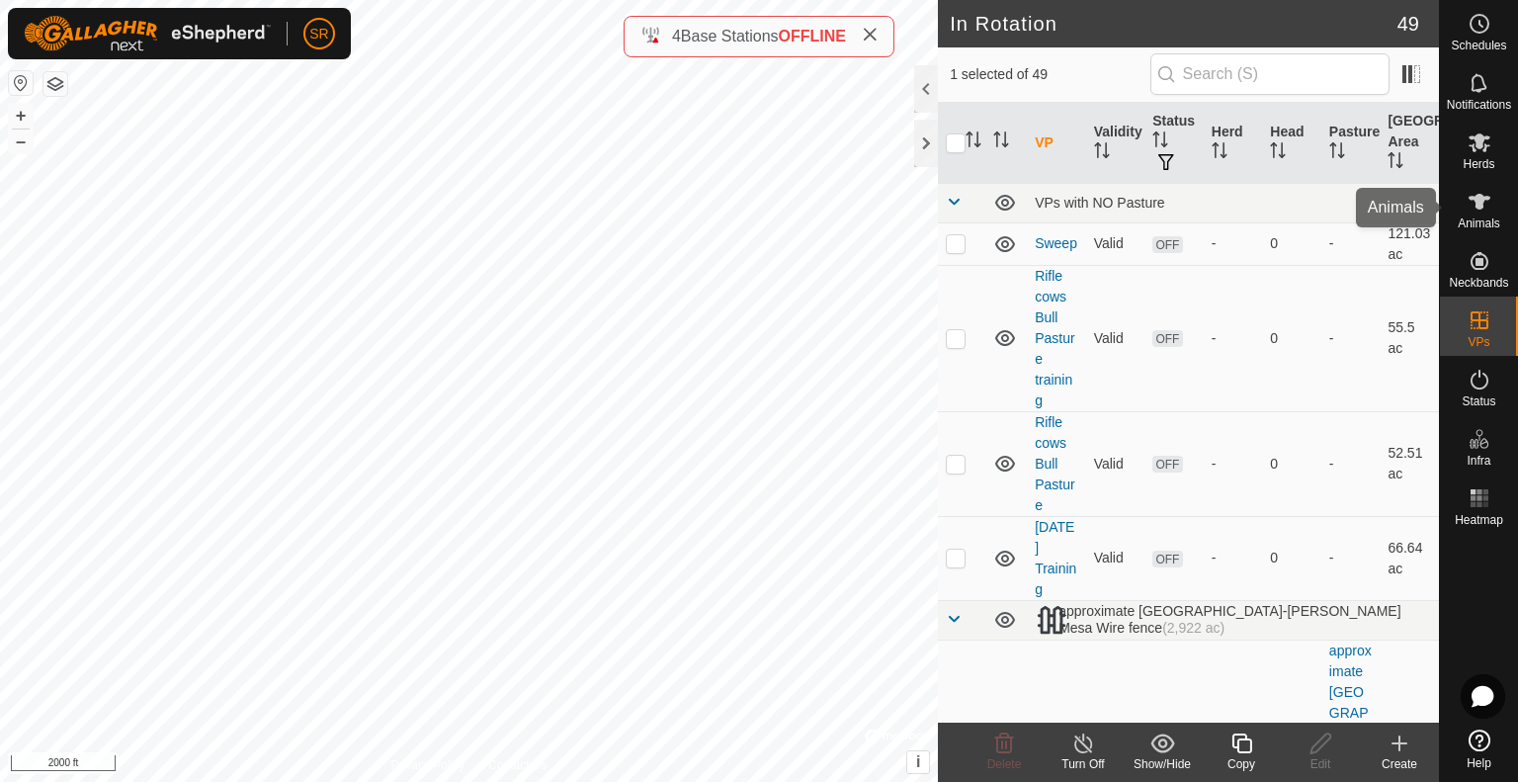
click at [1487, 217] on span "Animals" at bounding box center [1478, 223] width 42 height 12
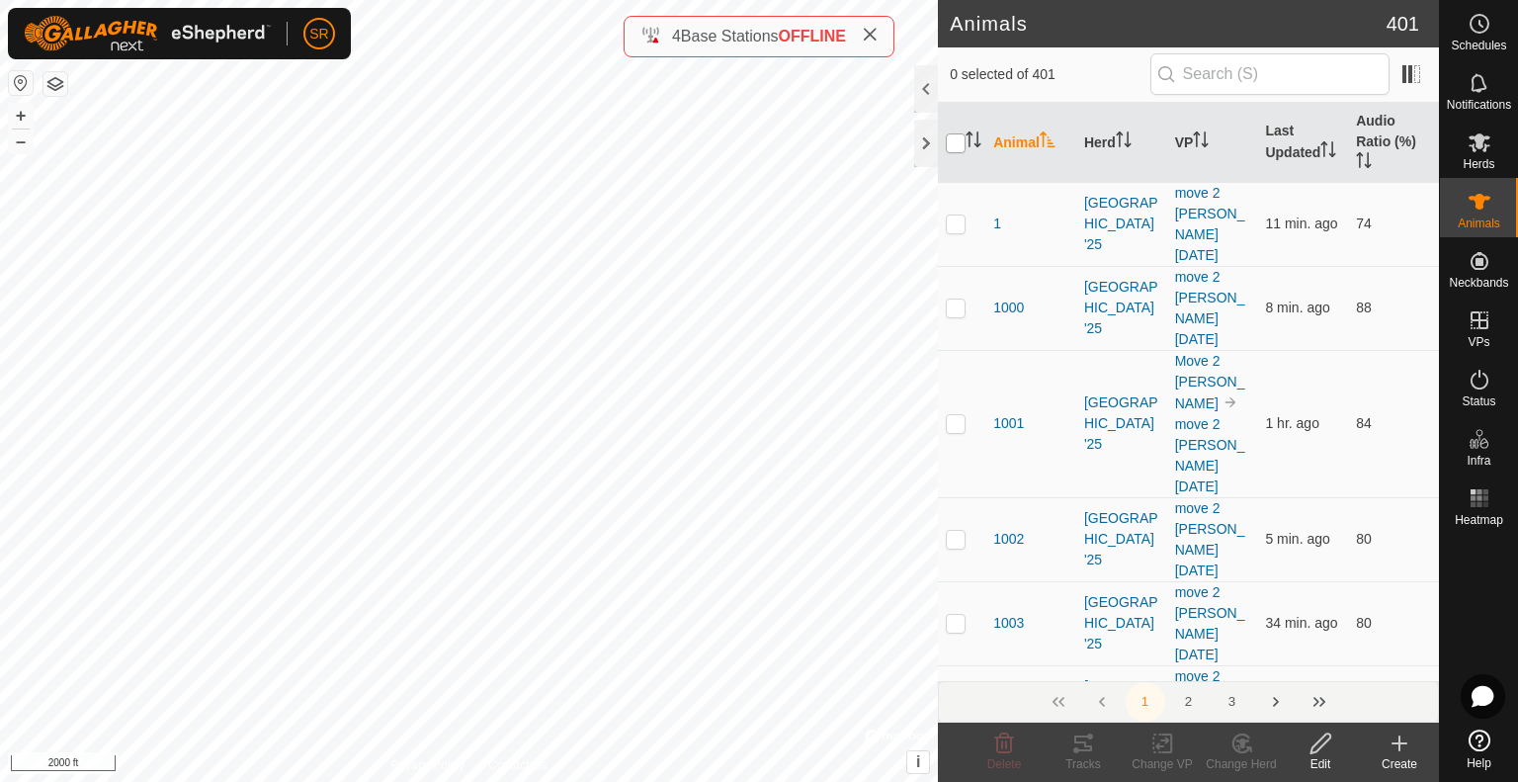
click at [952, 142] on input "checkbox" at bounding box center [956, 143] width 20 height 20
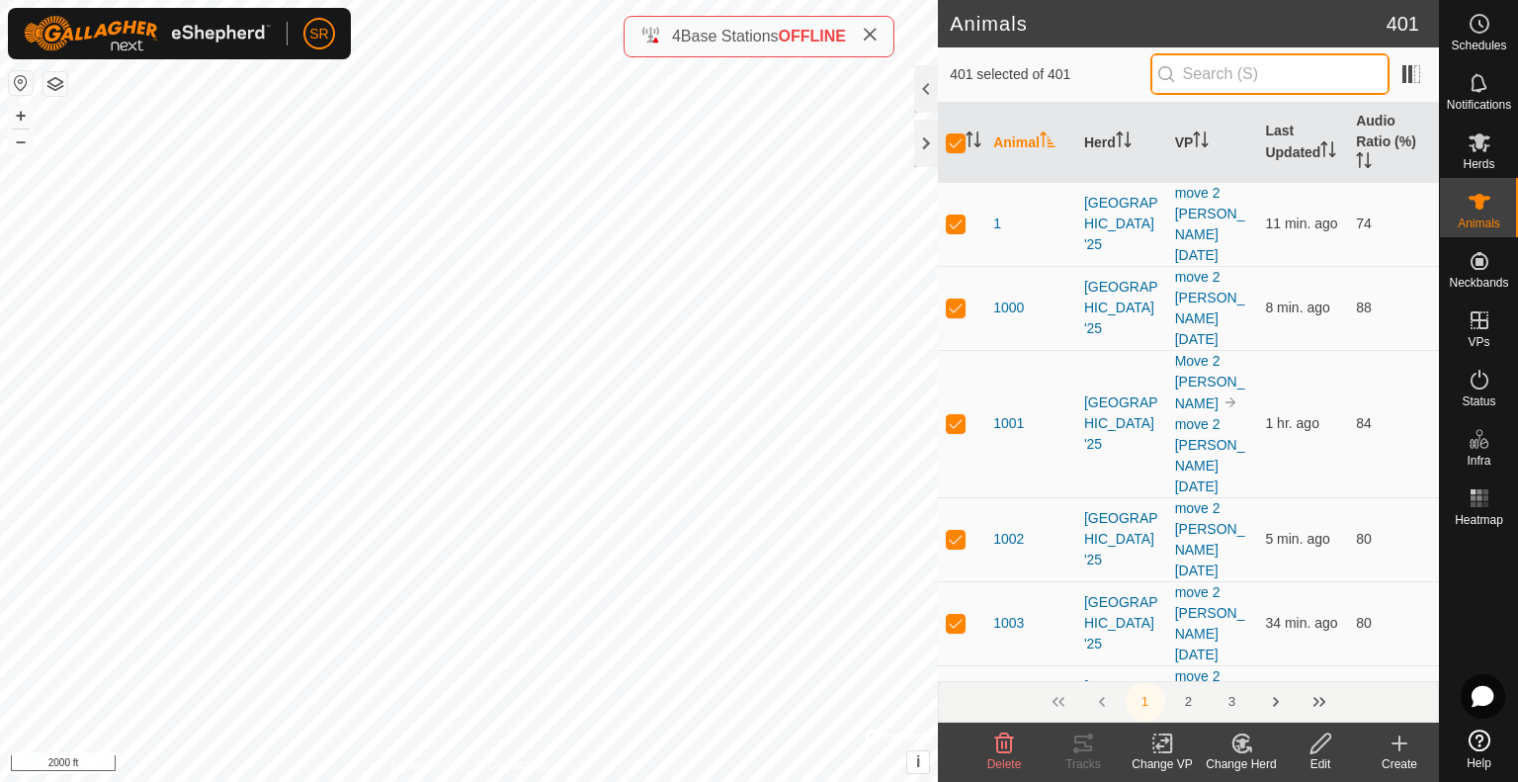
click at [1215, 71] on input "text" at bounding box center [1269, 73] width 239 height 41
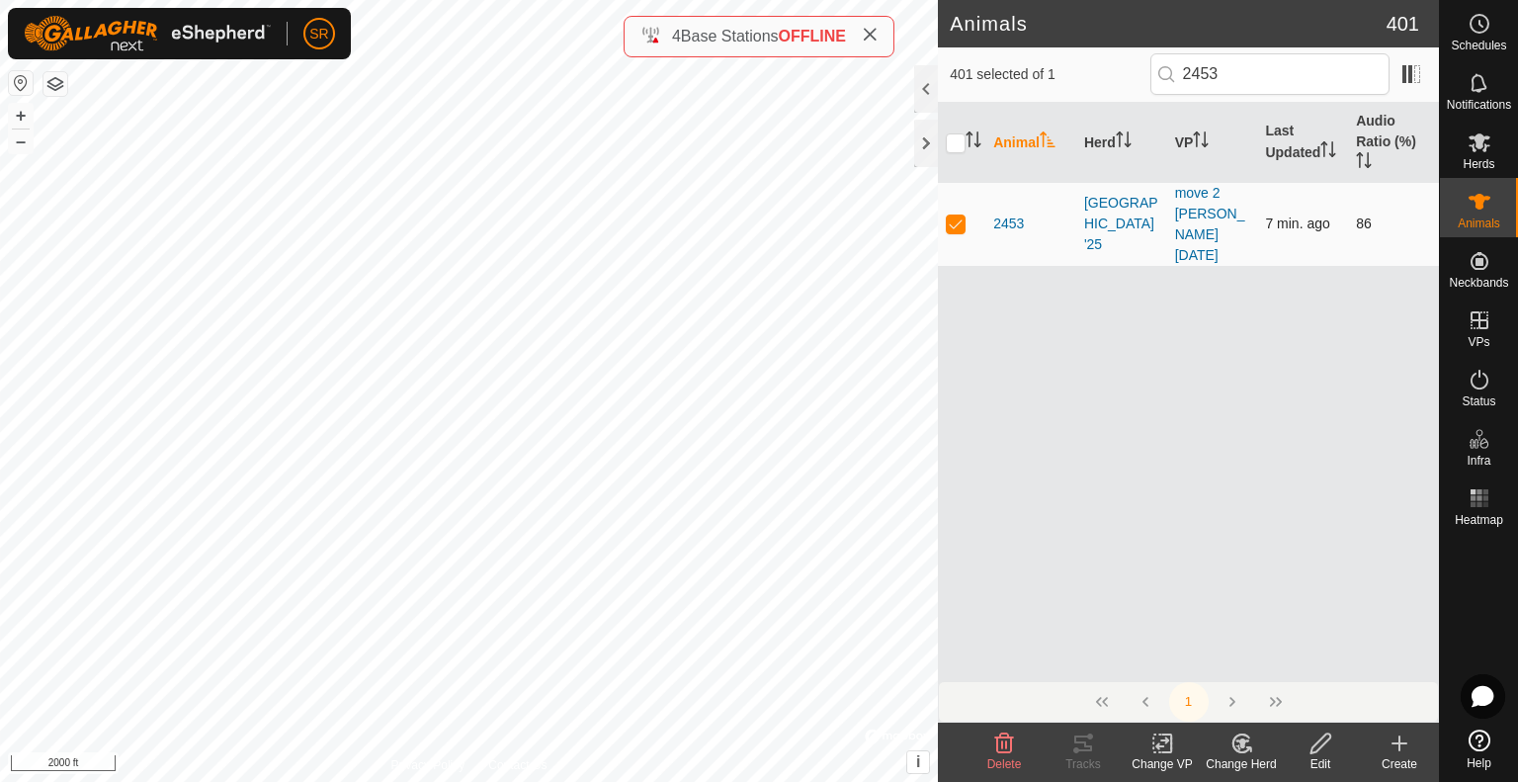
click at [961, 216] on p-checkbox at bounding box center [956, 223] width 20 height 16
click at [1476, 206] on icon at bounding box center [1479, 202] width 22 height 16
click at [957, 145] on input "checkbox" at bounding box center [956, 143] width 20 height 20
drag, startPoint x: 1269, startPoint y: 74, endPoint x: 830, endPoint y: 42, distance: 439.8
click at [836, 45] on div "Animals 401 1 selected of 1 2453 Animal Herd VP Last Updated Audio Ratio (%) 24…" at bounding box center [719, 391] width 1439 height 782
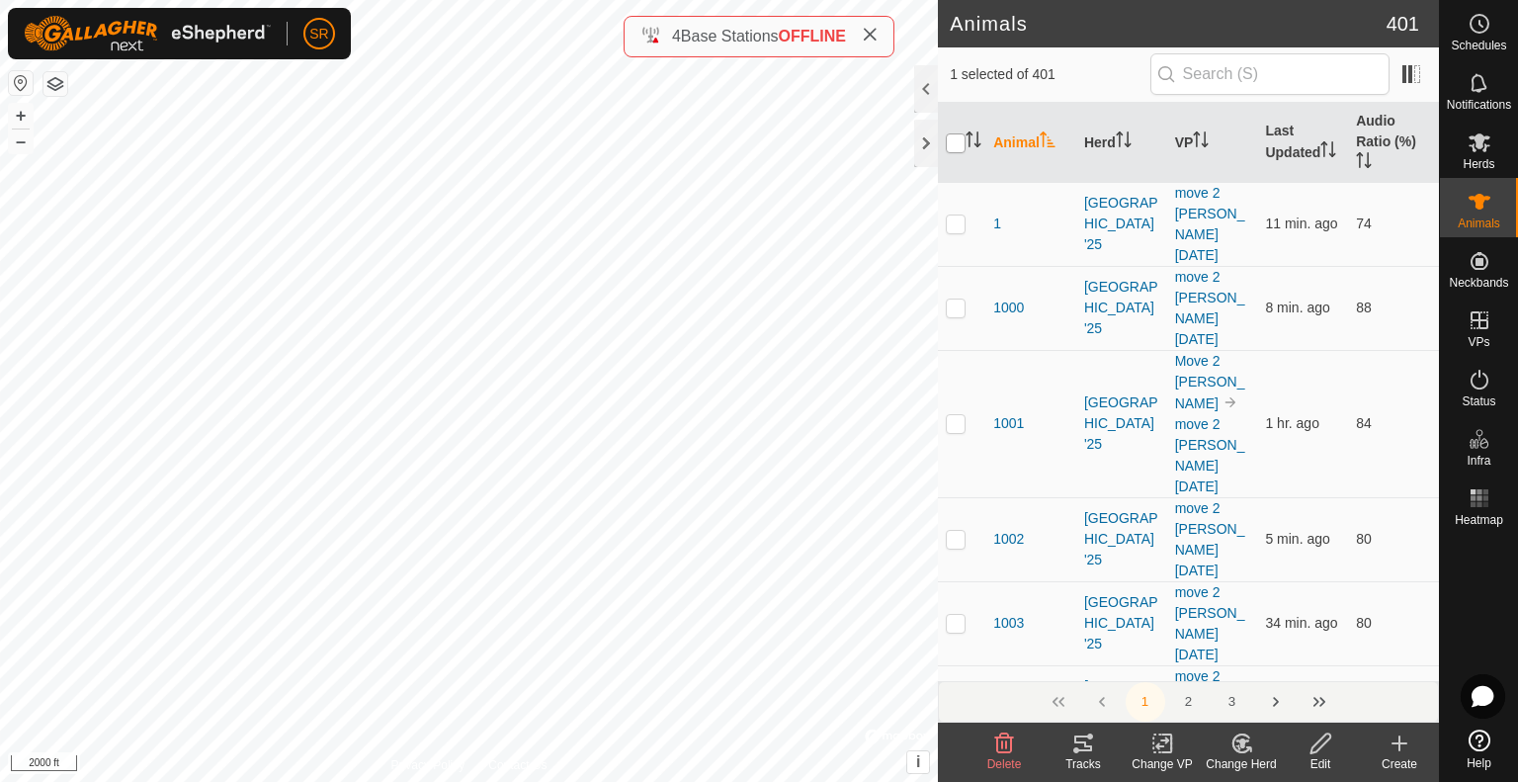
click at [948, 137] on input "checkbox" at bounding box center [956, 143] width 20 height 20
click at [1490, 46] on span "Schedules" at bounding box center [1477, 46] width 55 height 12
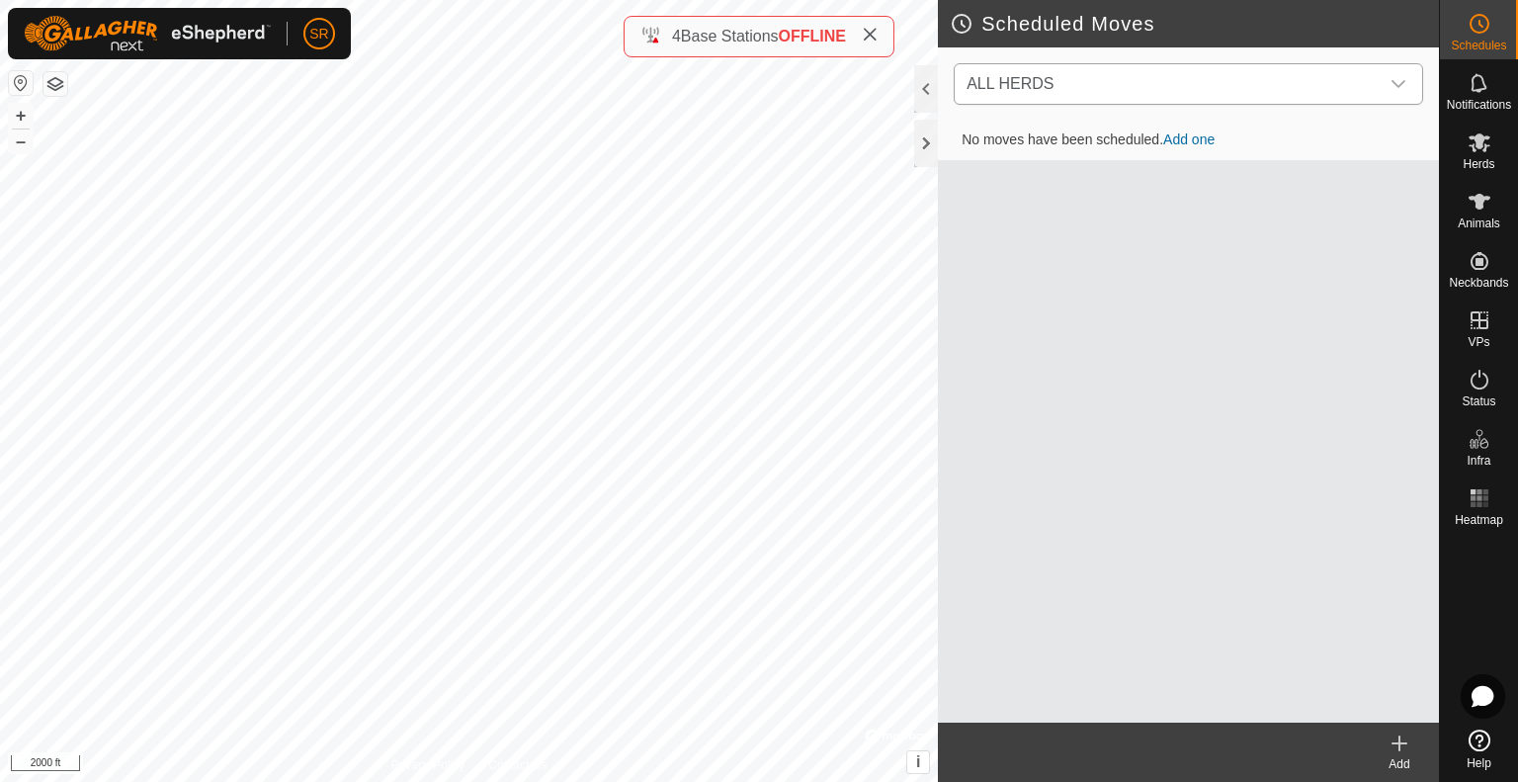
click at [1290, 87] on span "ALL HERDS" at bounding box center [1168, 84] width 420 height 40
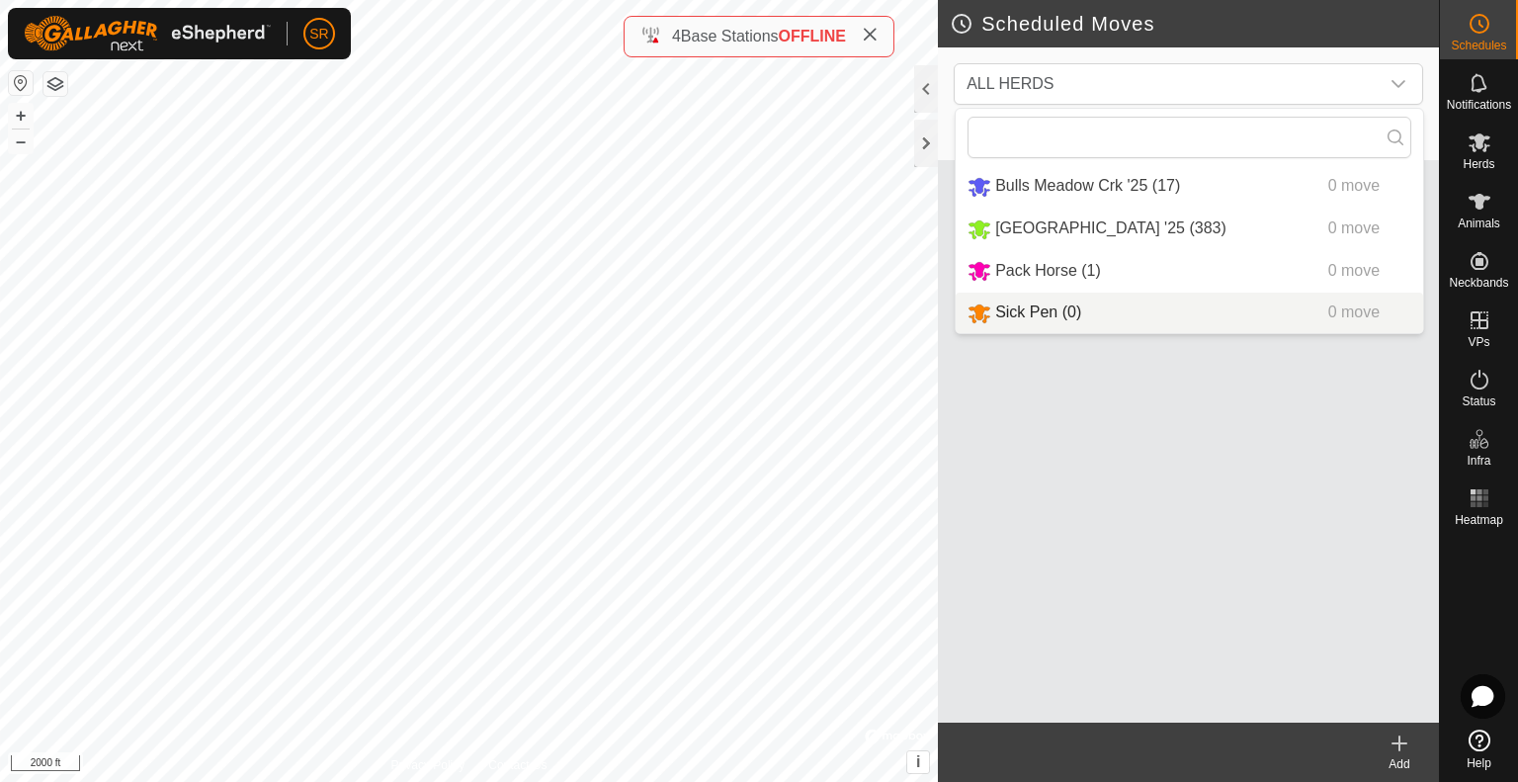
drag, startPoint x: 1158, startPoint y: 454, endPoint x: 1173, endPoint y: 397, distance: 59.2
click at [1159, 452] on div "No moves have been scheduled. Add one" at bounding box center [1188, 422] width 501 height 602
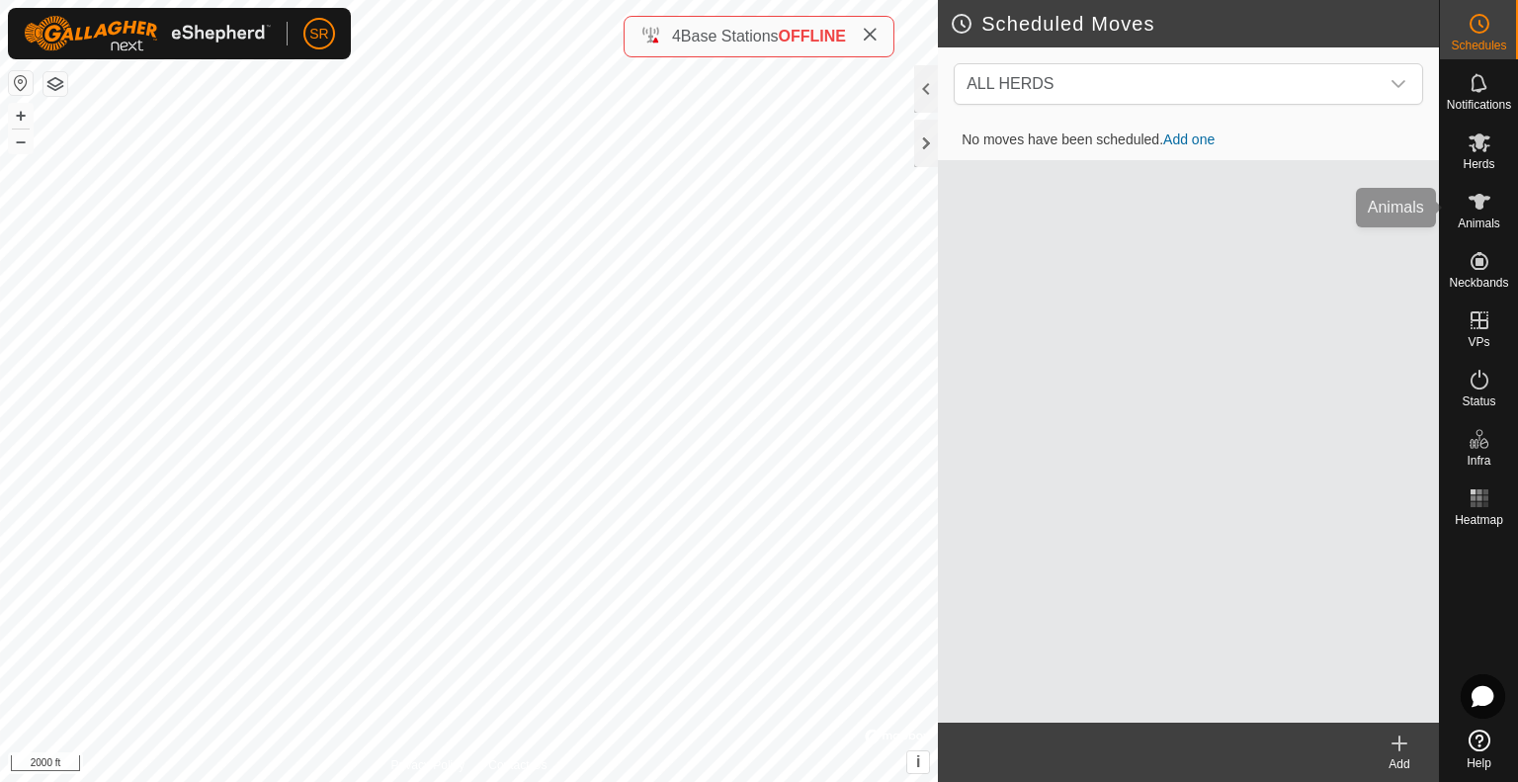
click at [1472, 212] on icon at bounding box center [1479, 202] width 24 height 24
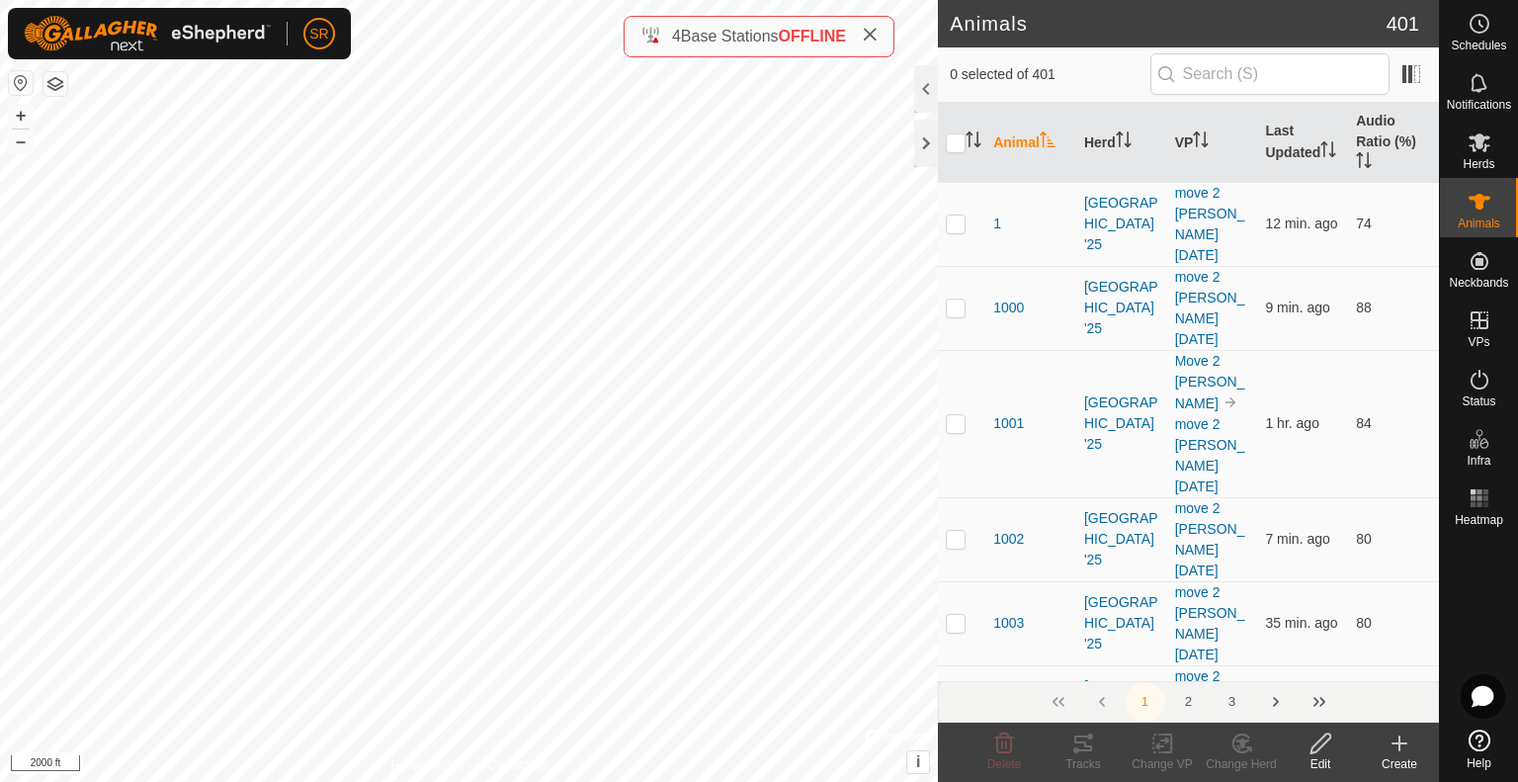
click at [955, 144] on input "checkbox" at bounding box center [956, 143] width 20 height 20
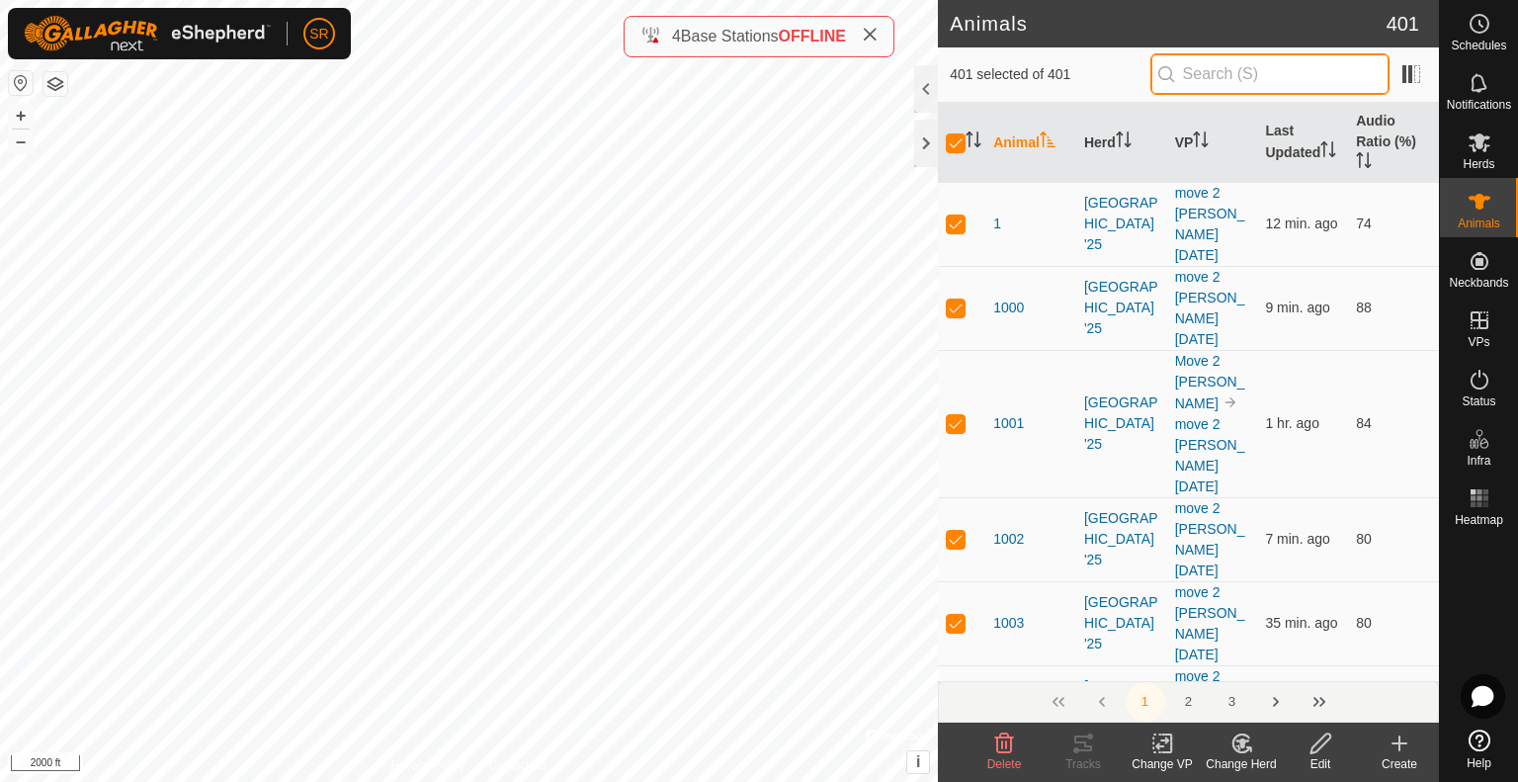
click at [1238, 69] on input "text" at bounding box center [1269, 73] width 239 height 41
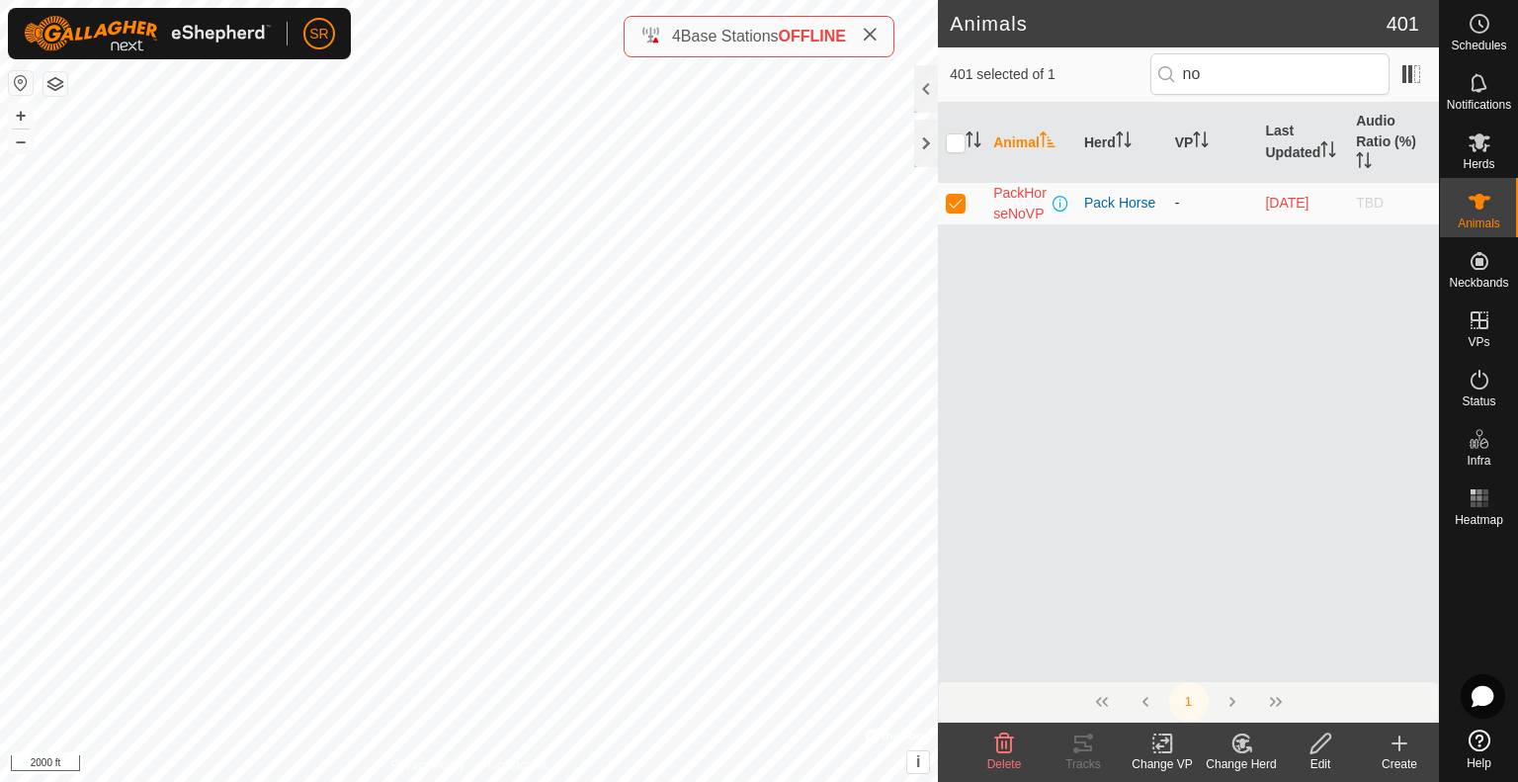
click at [952, 200] on p-checkbox at bounding box center [956, 203] width 20 height 16
drag, startPoint x: 1233, startPoint y: 69, endPoint x: 1040, endPoint y: 72, distance: 192.7
click at [1041, 72] on div "400 selected of 1 no" at bounding box center [1187, 73] width 477 height 41
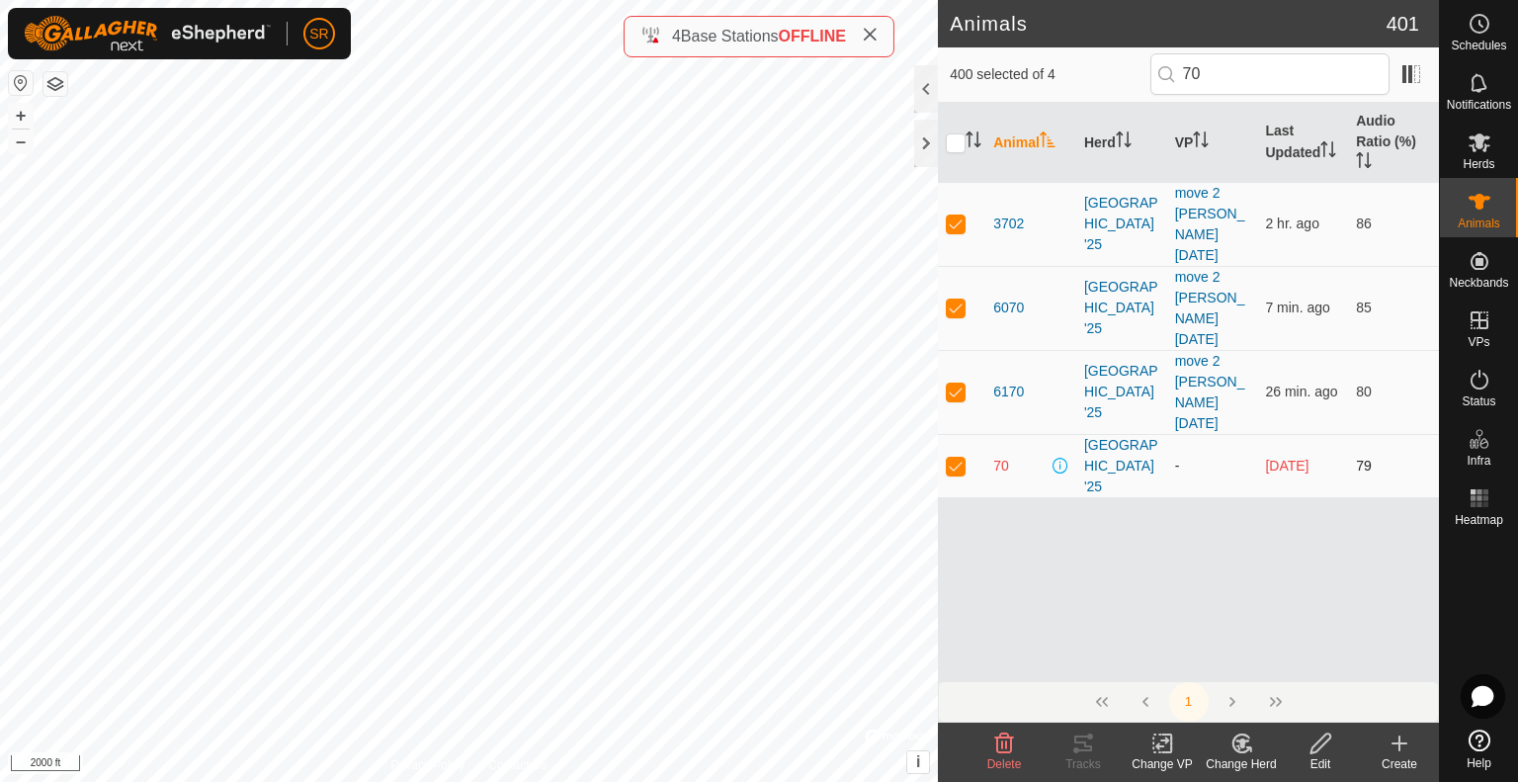
click at [949, 457] on p-checkbox at bounding box center [956, 465] width 20 height 16
drag, startPoint x: 1229, startPoint y: 62, endPoint x: 1043, endPoint y: 64, distance: 185.8
click at [1043, 64] on div "399 selected of 4 70" at bounding box center [1187, 73] width 477 height 41
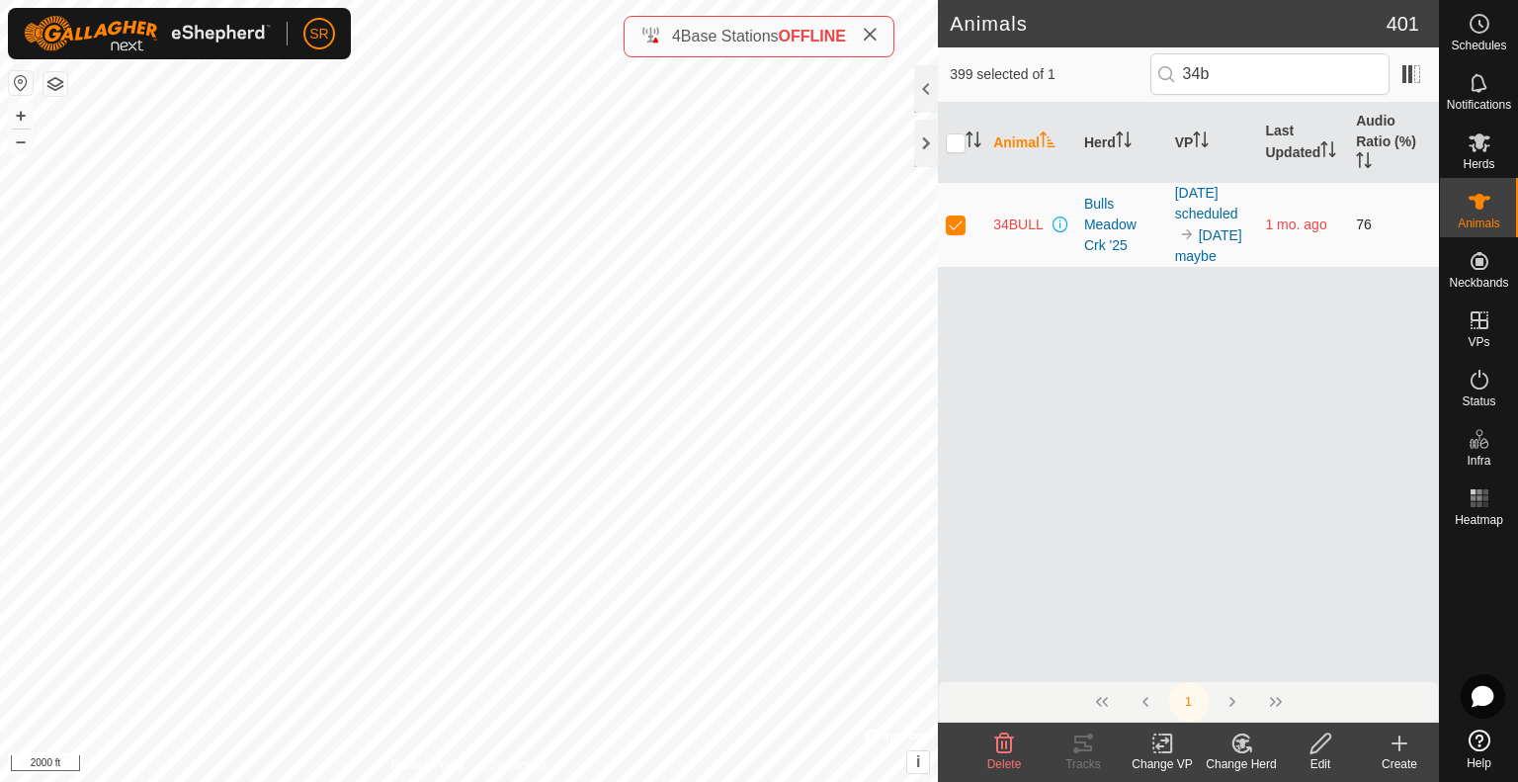
click at [947, 221] on p-checkbox at bounding box center [956, 224] width 20 height 16
drag, startPoint x: 1285, startPoint y: 78, endPoint x: 1016, endPoint y: 71, distance: 269.8
click at [1024, 75] on div "398 selected of 1 34b" at bounding box center [1187, 73] width 477 height 41
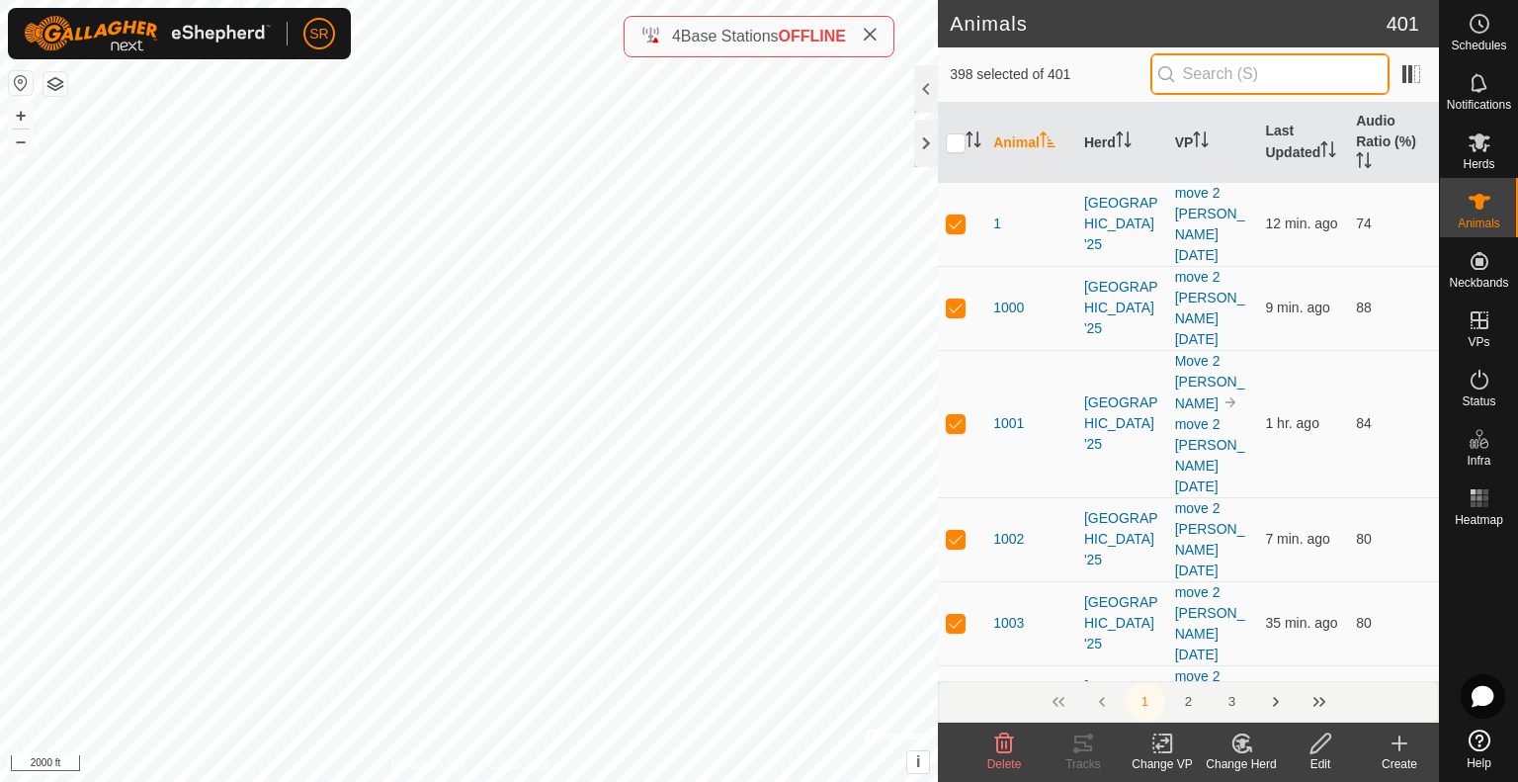
click at [1207, 76] on input "text" at bounding box center [1269, 73] width 239 height 41
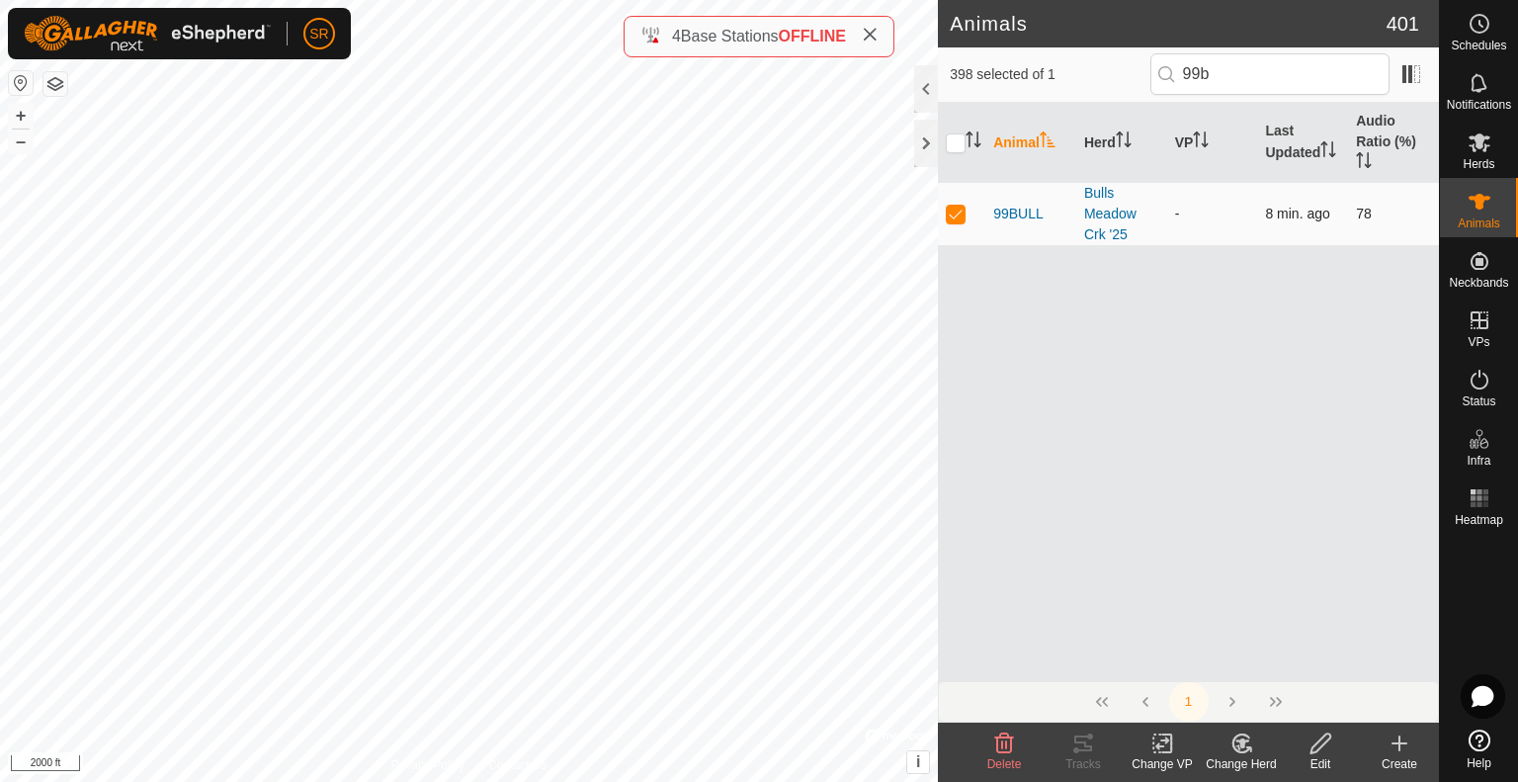
click at [953, 208] on p-checkbox at bounding box center [956, 214] width 20 height 16
drag, startPoint x: 1245, startPoint y: 70, endPoint x: 859, endPoint y: 16, distance: 390.1
click at [859, 16] on div "Animals 401 397 selected of 1 99b Animal Herd VP Last Updated Audio Ratio (%) 9…" at bounding box center [719, 391] width 1439 height 782
click at [956, 211] on td at bounding box center [961, 213] width 47 height 63
drag, startPoint x: 1181, startPoint y: 67, endPoint x: 1038, endPoint y: 59, distance: 142.5
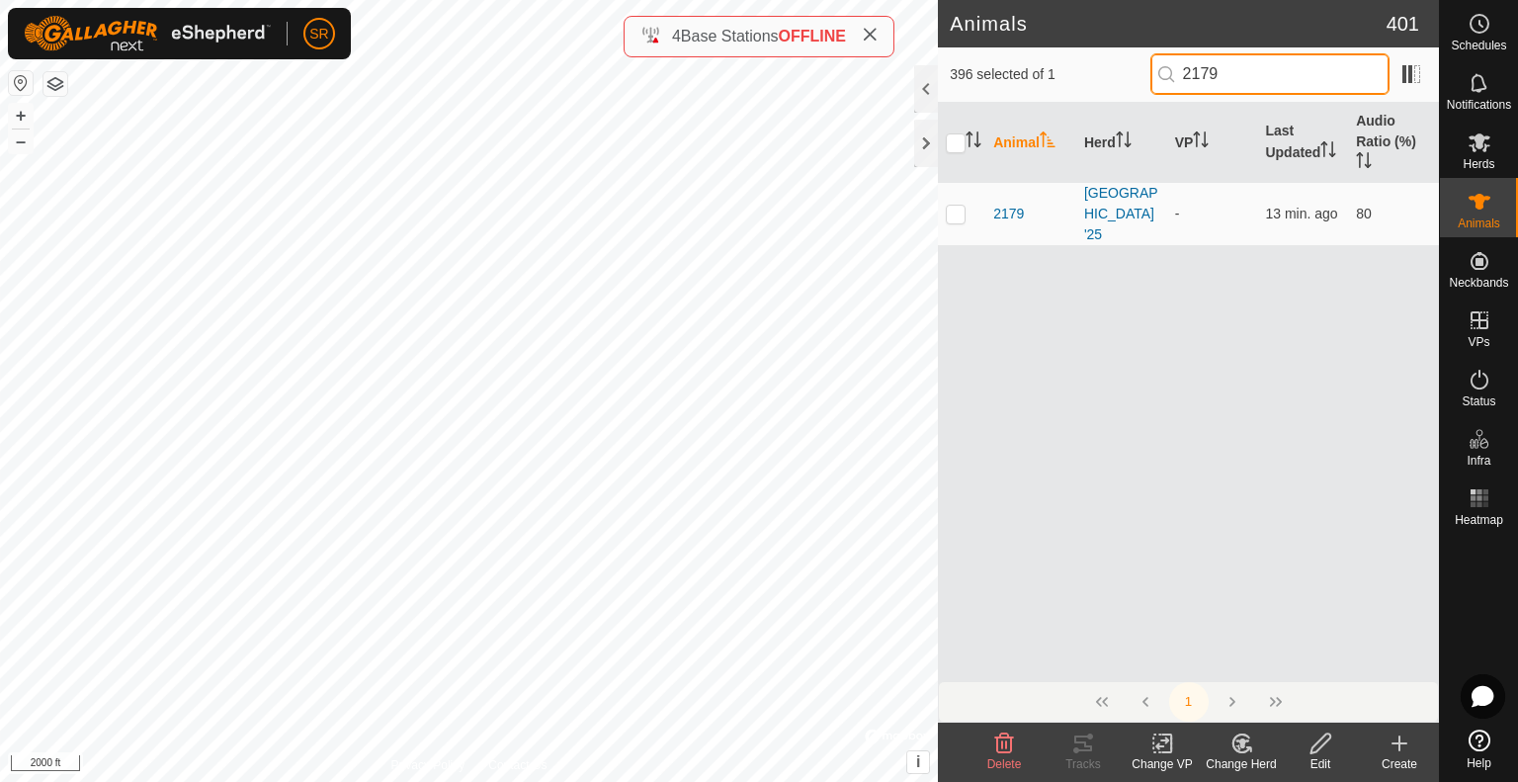
click at [1039, 59] on div "396 selected of 1 2179" at bounding box center [1187, 73] width 477 height 41
click at [953, 208] on p-checkbox at bounding box center [956, 214] width 20 height 16
drag, startPoint x: 1237, startPoint y: 75, endPoint x: 1052, endPoint y: 74, distance: 184.8
click at [1056, 76] on div "395 selected of 1 3413" at bounding box center [1187, 73] width 477 height 41
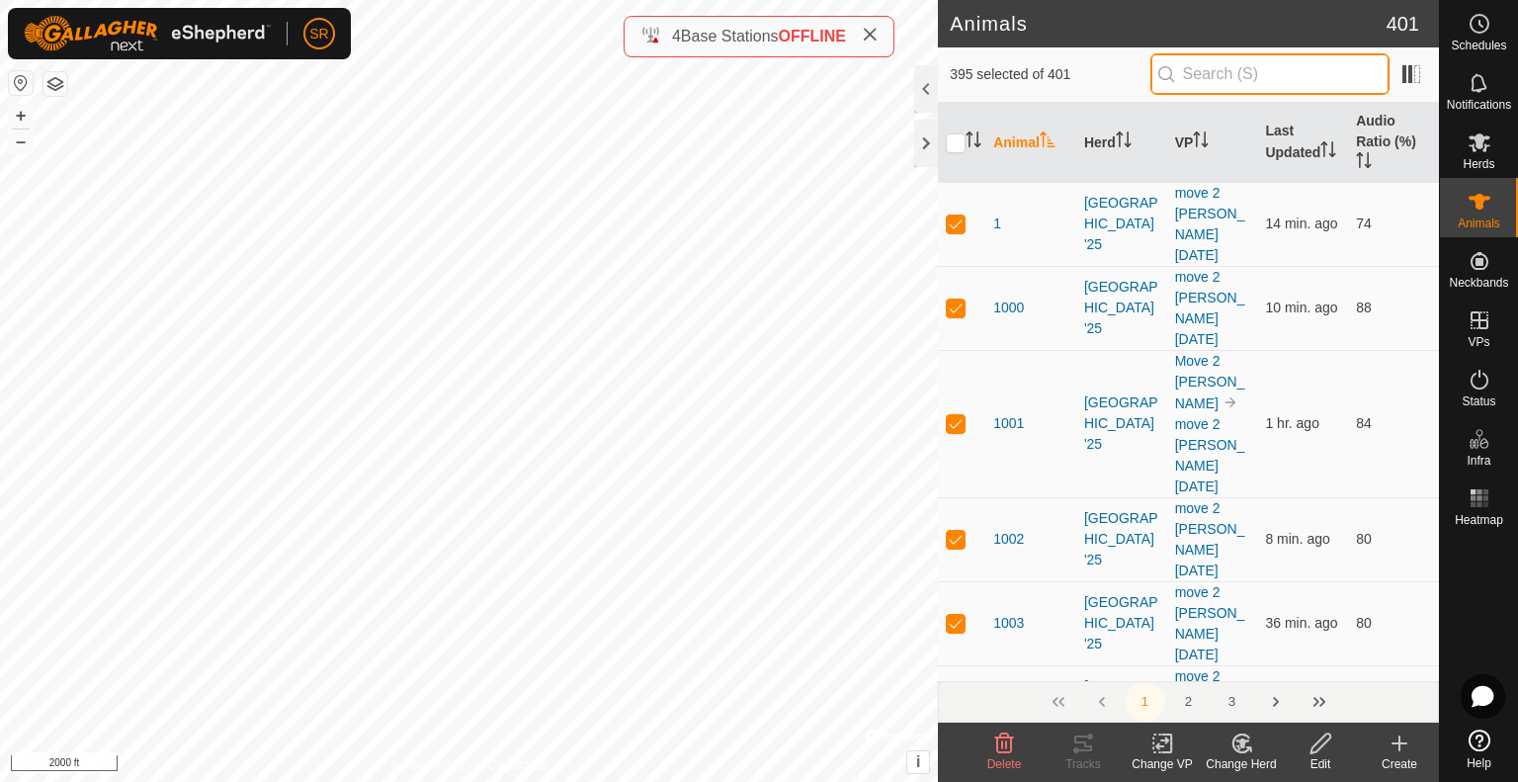
click at [1233, 79] on input "text" at bounding box center [1269, 73] width 239 height 41
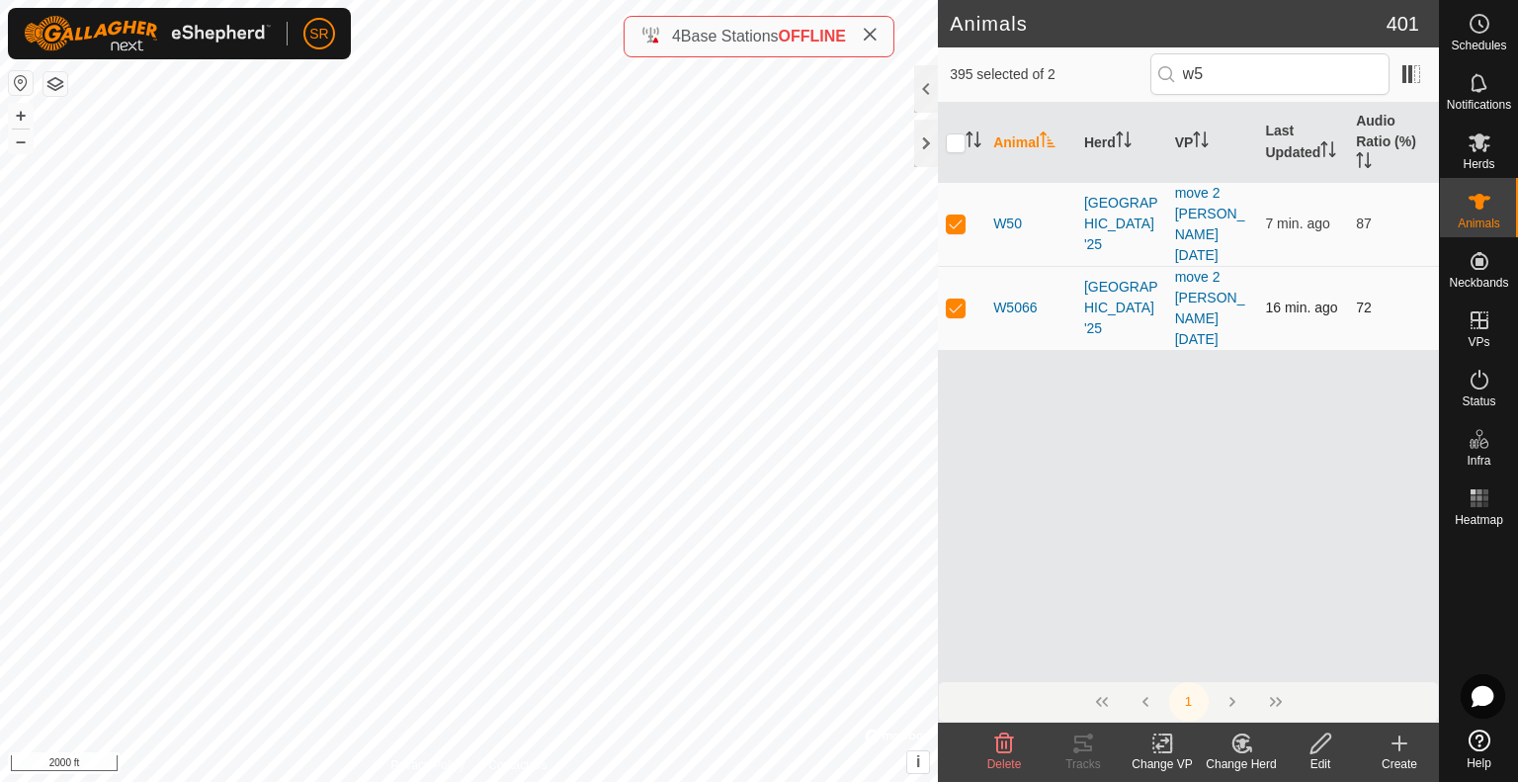
click at [953, 299] on p-checkbox at bounding box center [956, 307] width 20 height 16
drag, startPoint x: 1287, startPoint y: 74, endPoint x: 1130, endPoint y: 75, distance: 157.1
click at [1130, 75] on div "394 selected of 2 w5" at bounding box center [1187, 73] width 477 height 41
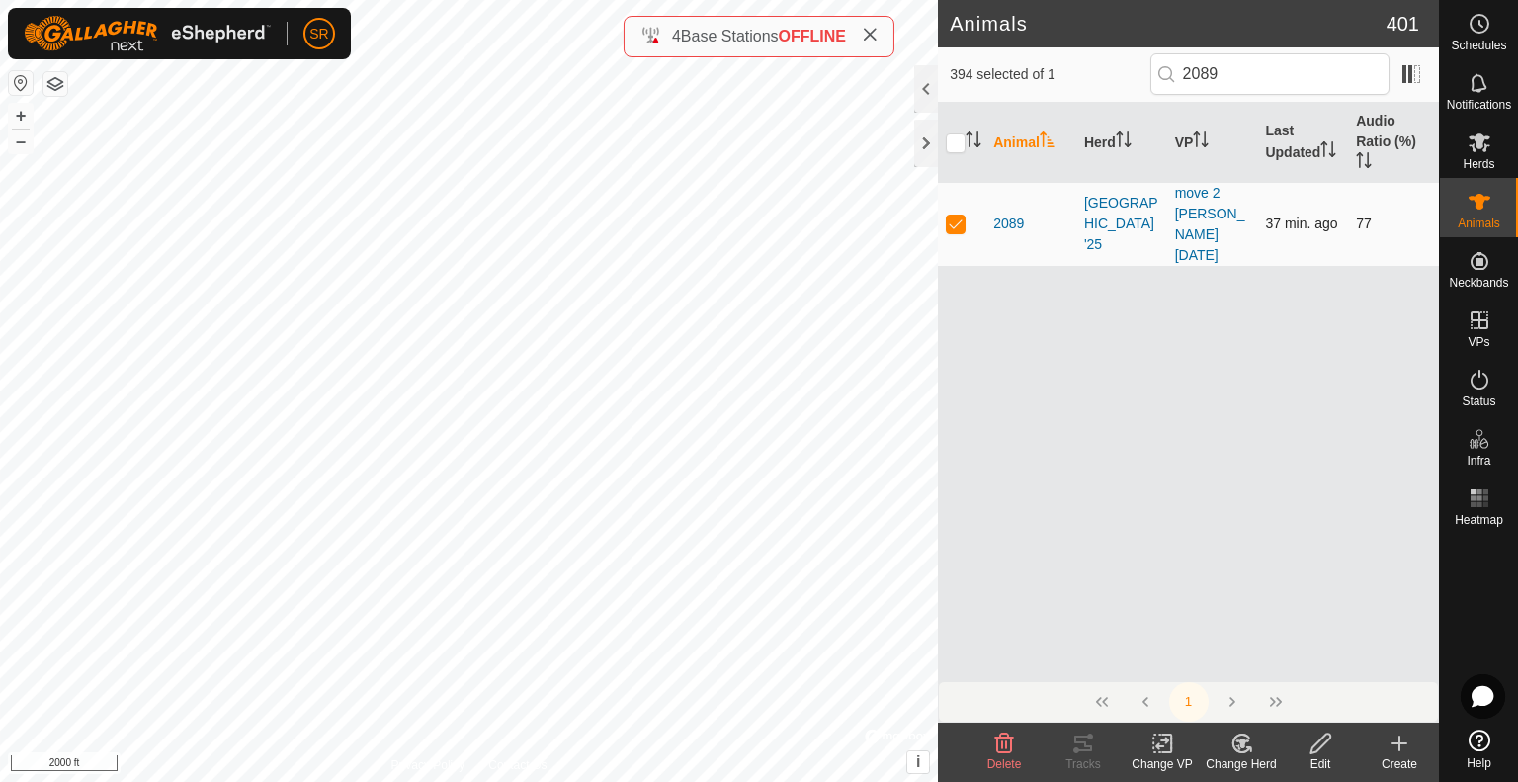
click at [957, 220] on td at bounding box center [961, 224] width 47 height 84
click at [956, 216] on p-checkbox at bounding box center [956, 223] width 20 height 16
click at [959, 215] on p-checkbox at bounding box center [956, 223] width 20 height 16
drag, startPoint x: 1259, startPoint y: 78, endPoint x: 1049, endPoint y: 78, distance: 209.5
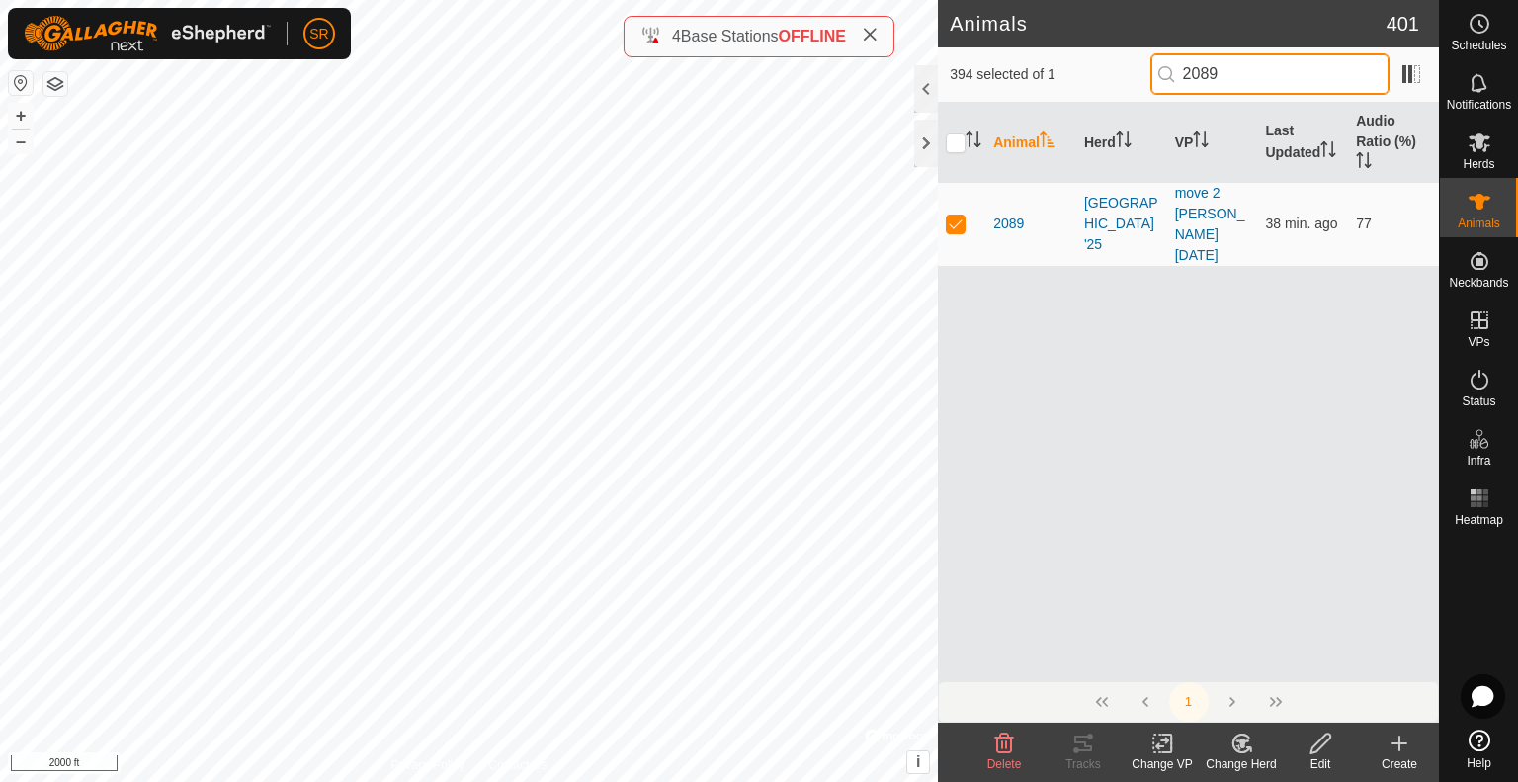
click at [1047, 83] on div "394 selected of 1 2089" at bounding box center [1187, 73] width 477 height 41
click at [953, 215] on p-checkbox at bounding box center [956, 223] width 20 height 16
drag, startPoint x: 1250, startPoint y: 64, endPoint x: 1014, endPoint y: 70, distance: 236.2
click at [1014, 70] on div "393 selected of 1 2089" at bounding box center [1187, 73] width 477 height 41
click at [956, 215] on p-checkbox at bounding box center [956, 223] width 20 height 16
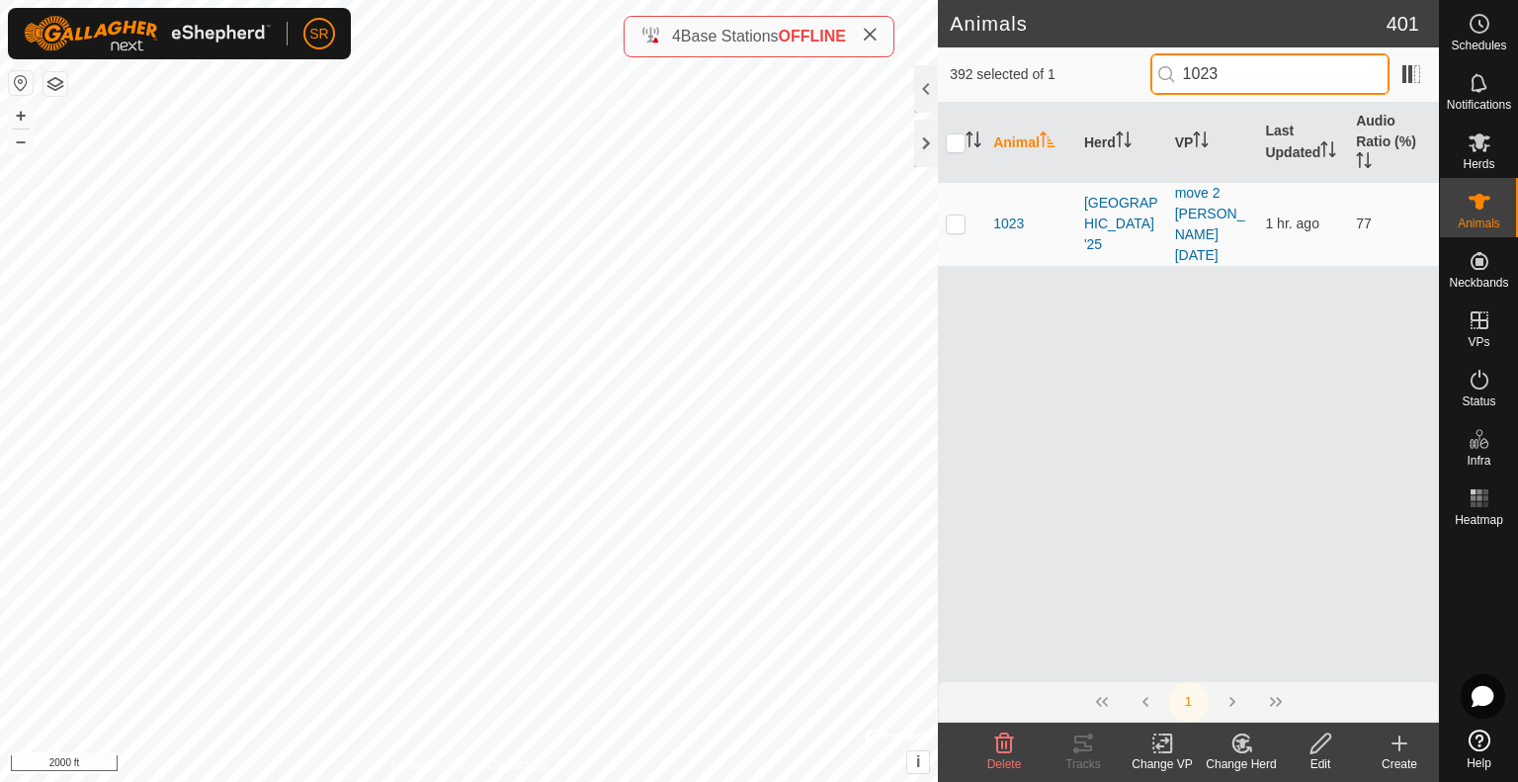
drag, startPoint x: 1242, startPoint y: 66, endPoint x: 1085, endPoint y: 74, distance: 157.3
click at [1095, 79] on div "392 selected of 1 1023" at bounding box center [1187, 73] width 477 height 41
click at [956, 215] on p-checkbox at bounding box center [956, 223] width 20 height 16
drag, startPoint x: 1278, startPoint y: 79, endPoint x: 1100, endPoint y: 82, distance: 178.9
click at [1103, 84] on div "391 selected of 1 g9" at bounding box center [1187, 73] width 477 height 41
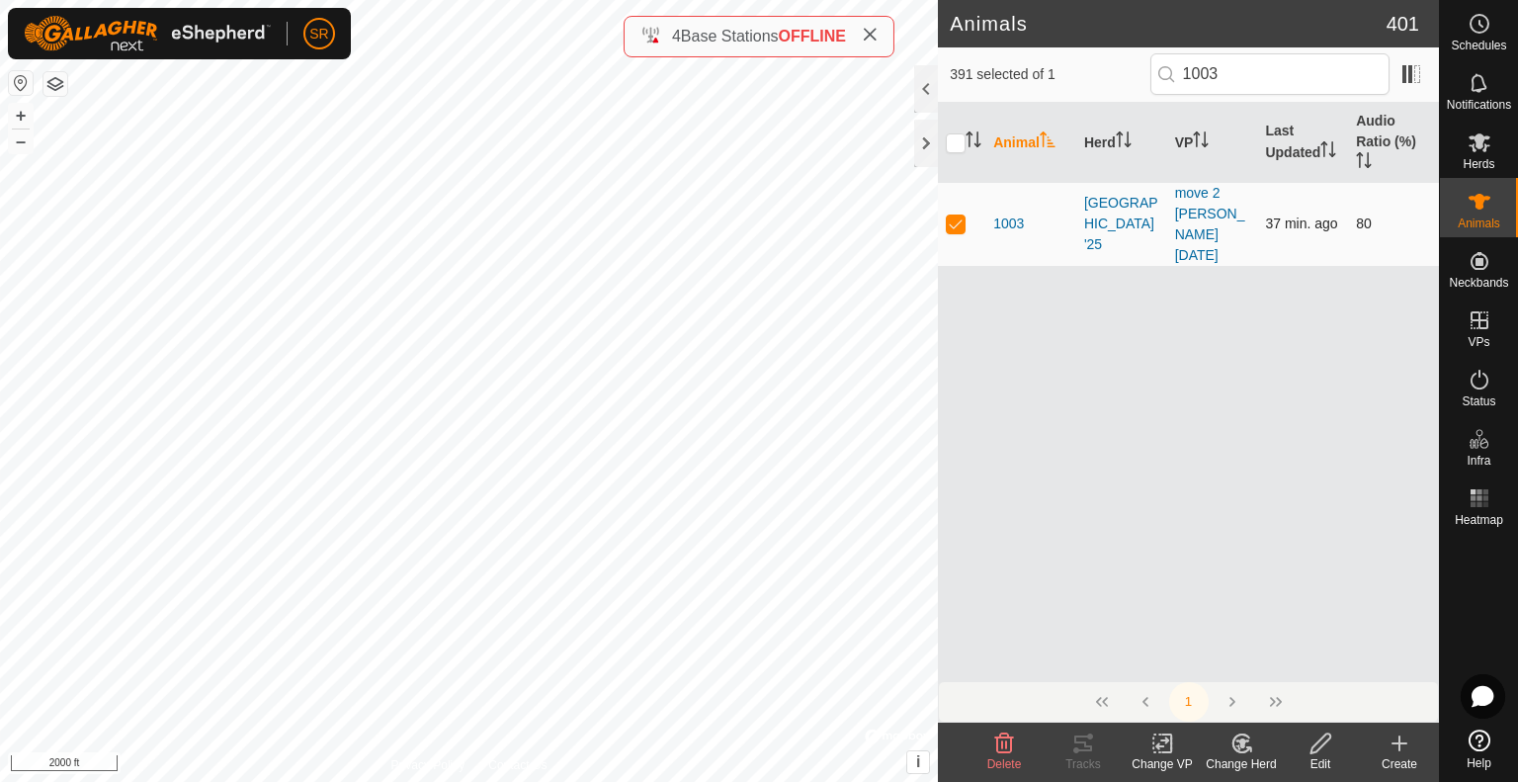
click at [959, 215] on p-checkbox at bounding box center [956, 223] width 20 height 16
drag, startPoint x: 1186, startPoint y: 73, endPoint x: 1063, endPoint y: 78, distance: 122.6
click at [1108, 70] on div "390 selected of 1 1003" at bounding box center [1187, 73] width 477 height 41
click at [952, 215] on p-checkbox at bounding box center [956, 223] width 20 height 16
drag, startPoint x: 1281, startPoint y: 79, endPoint x: 1059, endPoint y: 82, distance: 222.3
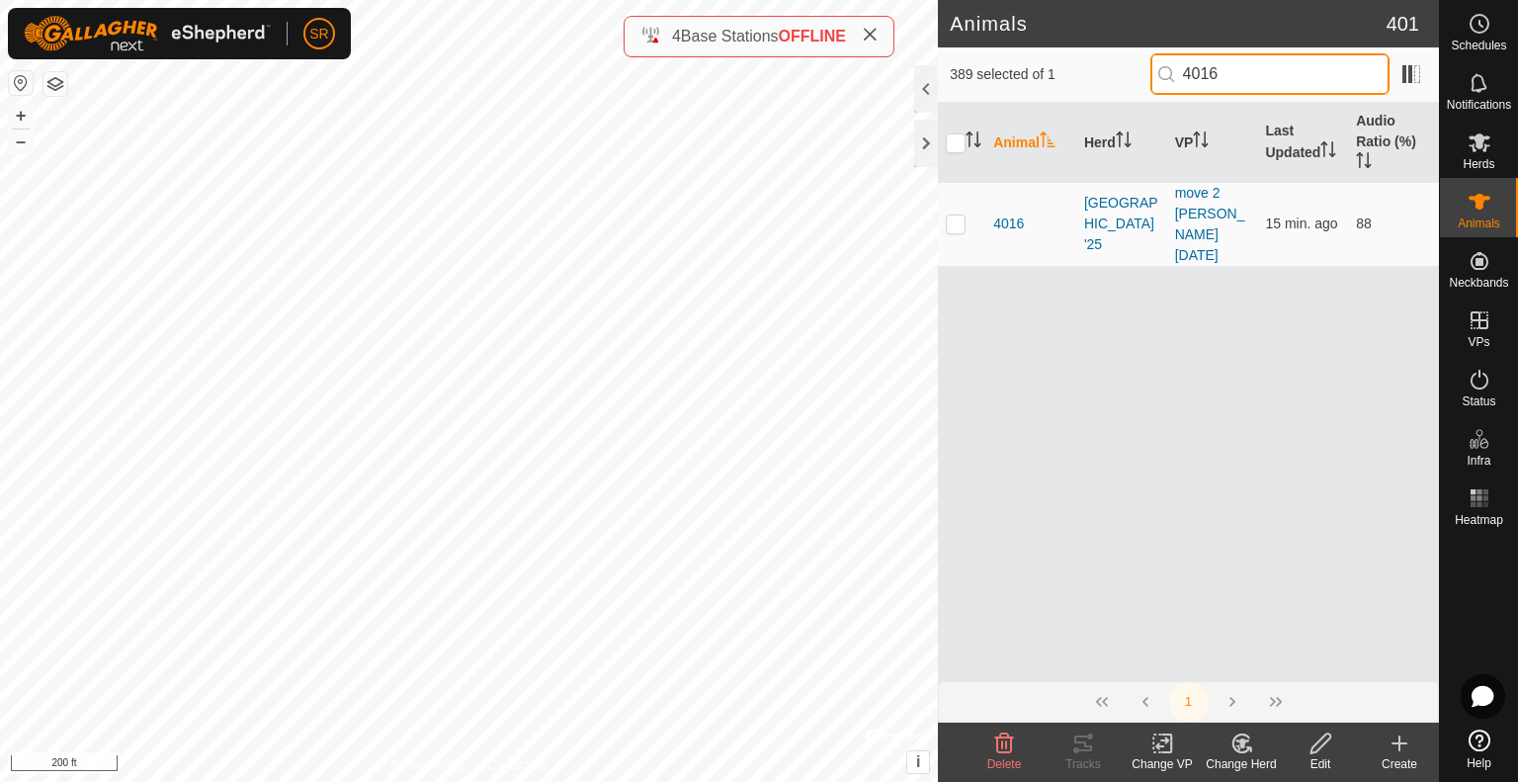
click at [1059, 82] on div "389 selected of 1 4016" at bounding box center [1187, 73] width 477 height 41
click at [949, 215] on p-checkbox at bounding box center [956, 223] width 20 height 16
drag, startPoint x: 1326, startPoint y: 62, endPoint x: 973, endPoint y: 74, distance: 352.9
click at [980, 72] on div "388 selected of 1 1393" at bounding box center [1187, 73] width 477 height 41
click at [952, 215] on p-checkbox at bounding box center [956, 223] width 20 height 16
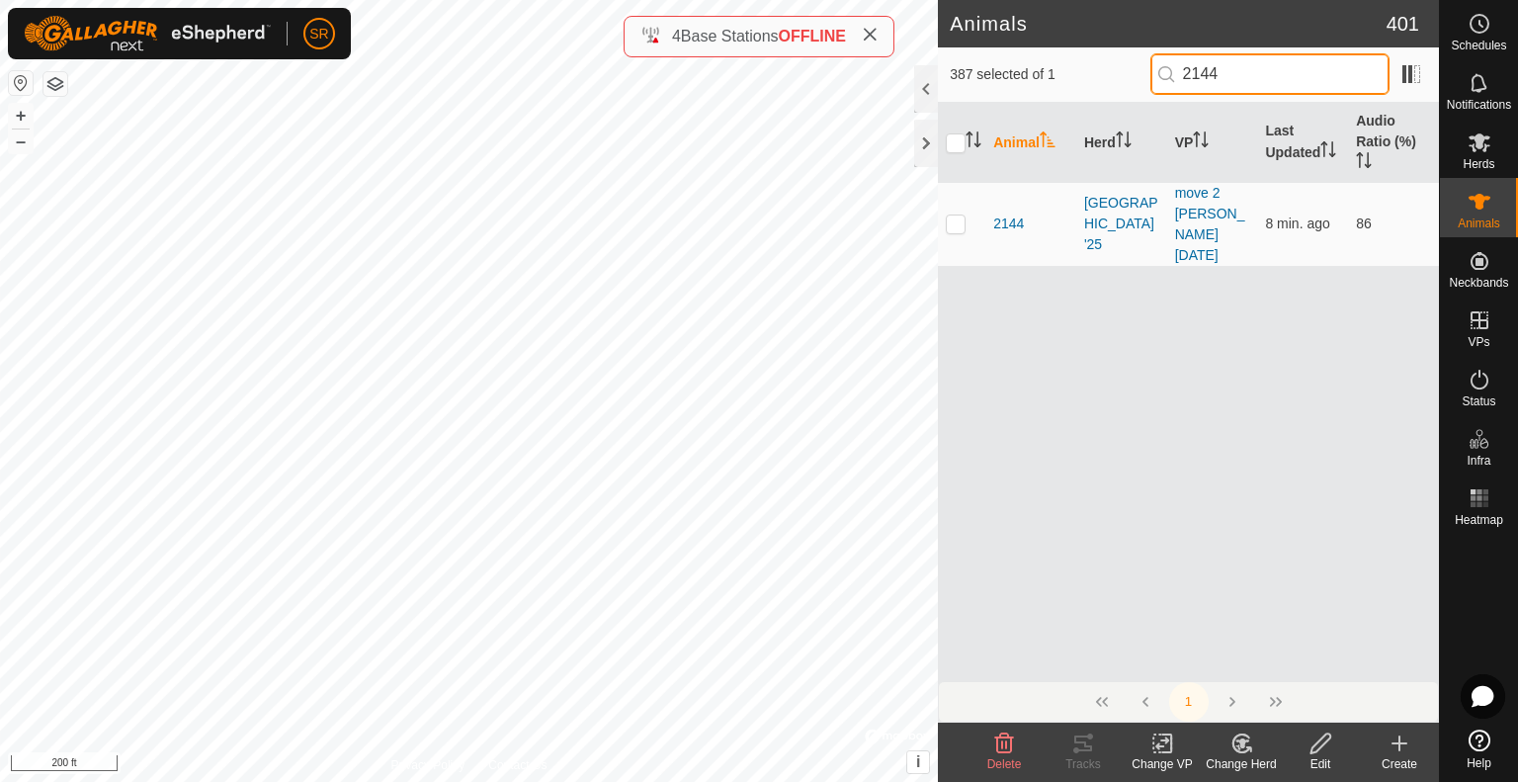
drag, startPoint x: 1139, startPoint y: 77, endPoint x: 1124, endPoint y: 74, distance: 15.1
click at [1130, 75] on div "387 selected of 1 2144" at bounding box center [1187, 73] width 477 height 41
click at [955, 215] on p-checkbox at bounding box center [956, 223] width 20 height 16
drag, startPoint x: 1300, startPoint y: 78, endPoint x: 983, endPoint y: 47, distance: 318.6
click at [1000, 56] on div "386 selected of 1 2080" at bounding box center [1187, 73] width 477 height 41
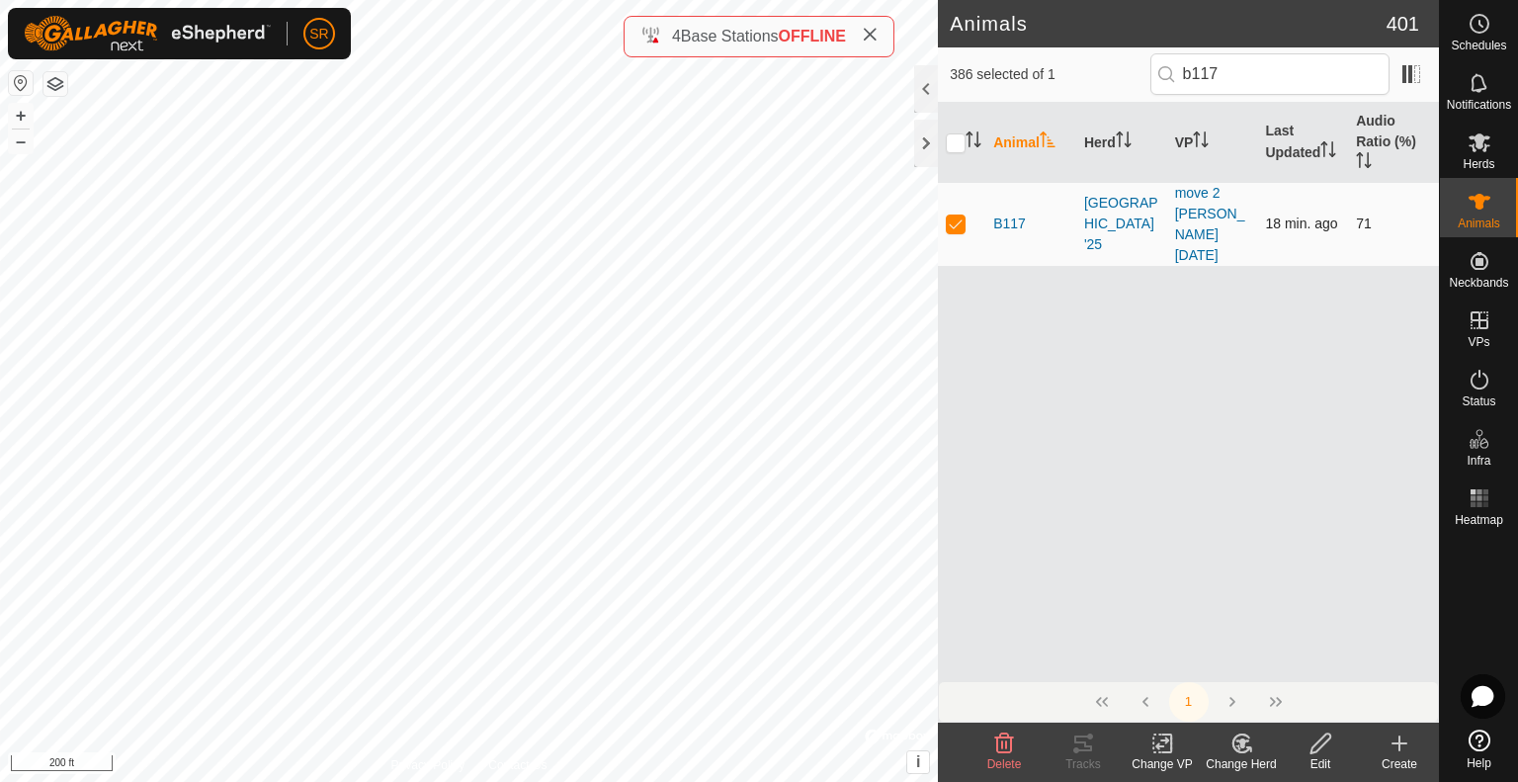
click at [951, 215] on p-checkbox at bounding box center [956, 223] width 20 height 16
drag, startPoint x: 1282, startPoint y: 66, endPoint x: 1024, endPoint y: 70, distance: 258.9
click at [1059, 70] on div "385 selected of 1 b117" at bounding box center [1187, 73] width 477 height 41
click at [953, 215] on p-checkbox at bounding box center [956, 223] width 20 height 16
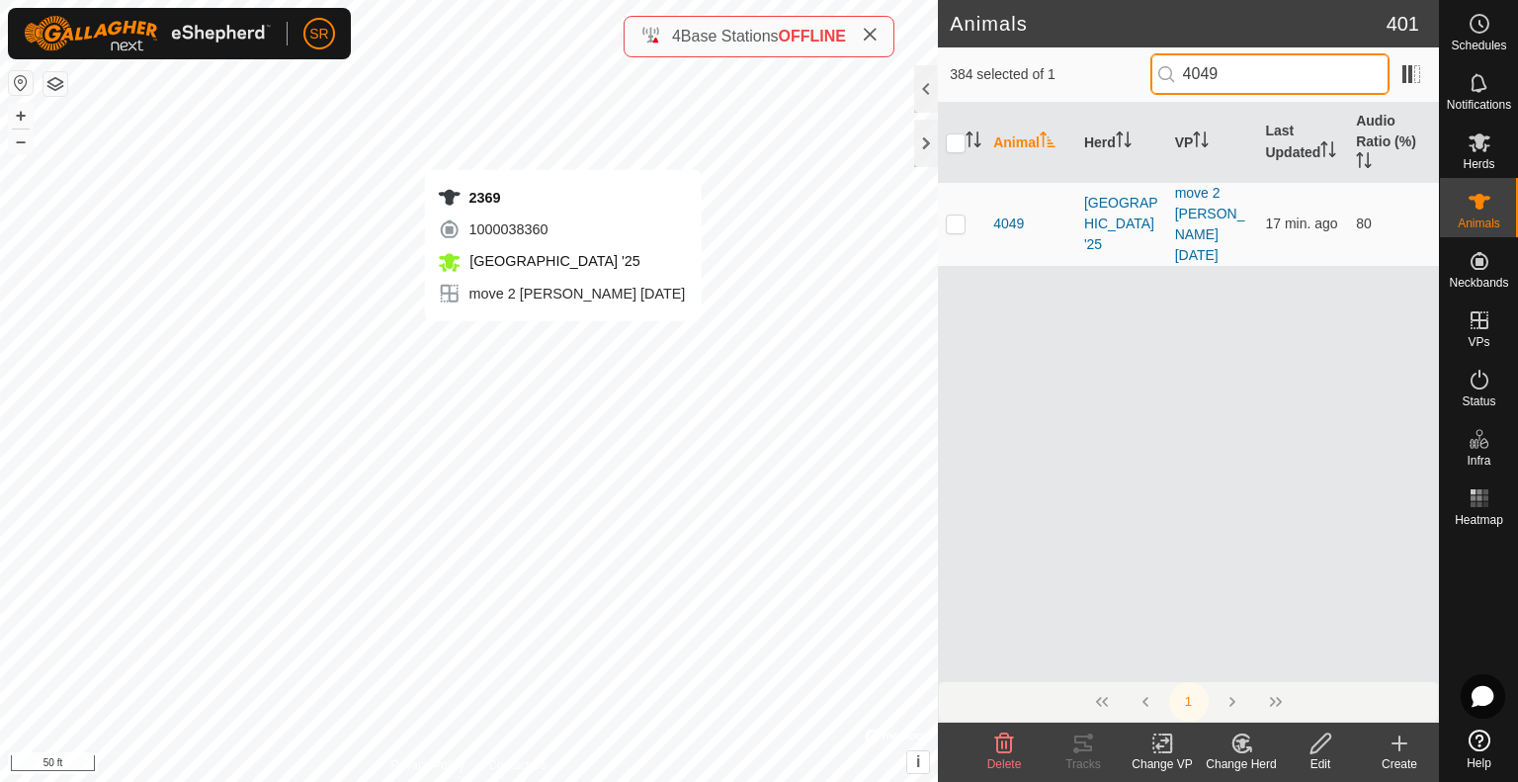
drag, startPoint x: 1083, startPoint y: 66, endPoint x: 1024, endPoint y: 66, distance: 59.3
click at [1024, 66] on div "384 selected of 1 4049" at bounding box center [1187, 73] width 477 height 41
click at [958, 215] on p-checkbox at bounding box center [956, 223] width 20 height 16
drag, startPoint x: 1205, startPoint y: 80, endPoint x: 1061, endPoint y: 69, distance: 144.7
click at [1064, 70] on div "383 selected of 1 2369" at bounding box center [1187, 73] width 477 height 41
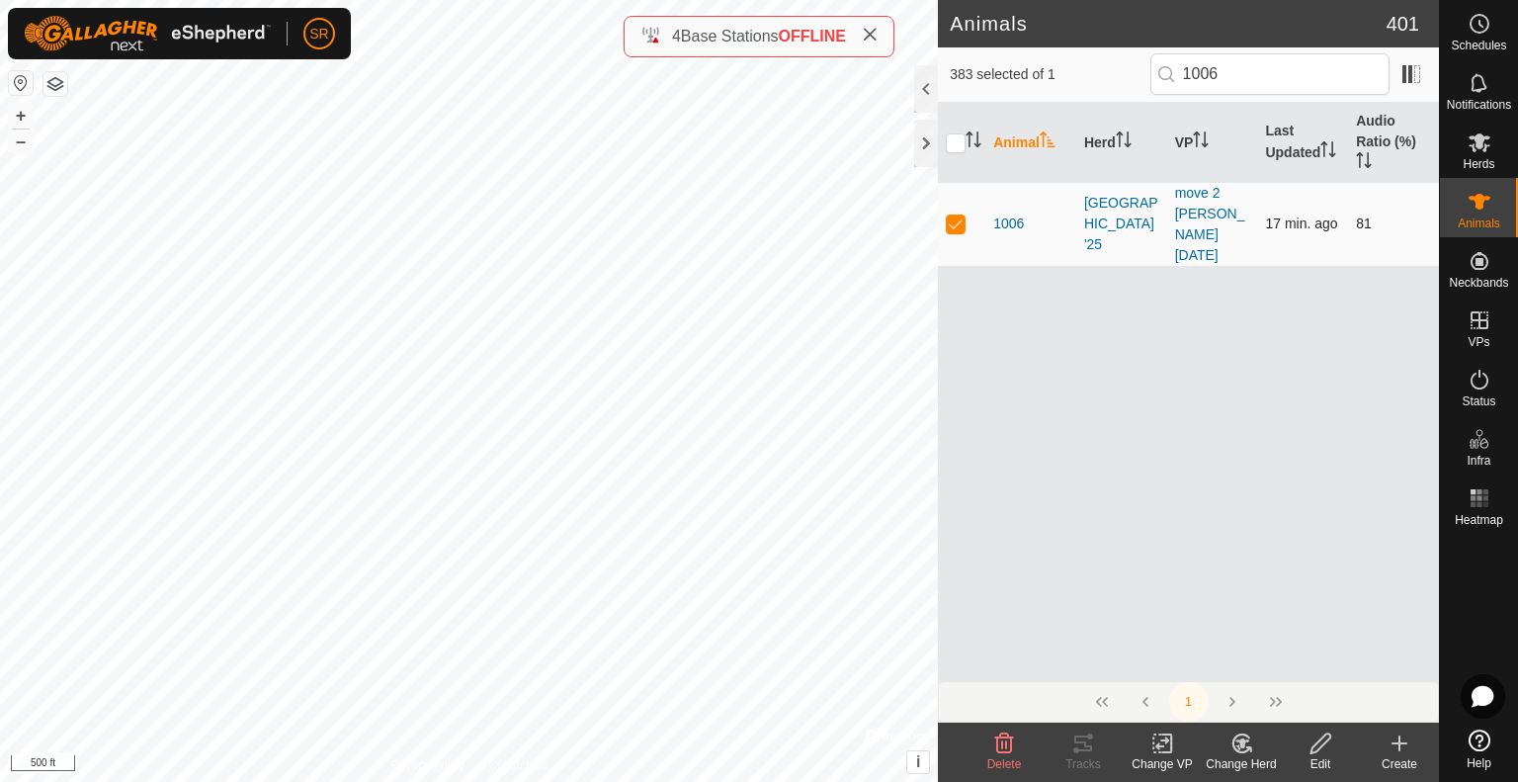
click at [956, 215] on p-checkbox at bounding box center [956, 223] width 20 height 16
drag, startPoint x: 1253, startPoint y: 68, endPoint x: 1107, endPoint y: 77, distance: 146.5
click at [1107, 77] on div "382 selected of 1 1006" at bounding box center [1187, 73] width 477 height 41
click at [951, 215] on p-checkbox at bounding box center [956, 223] width 20 height 16
drag, startPoint x: 1226, startPoint y: 68, endPoint x: 1130, endPoint y: 72, distance: 95.9
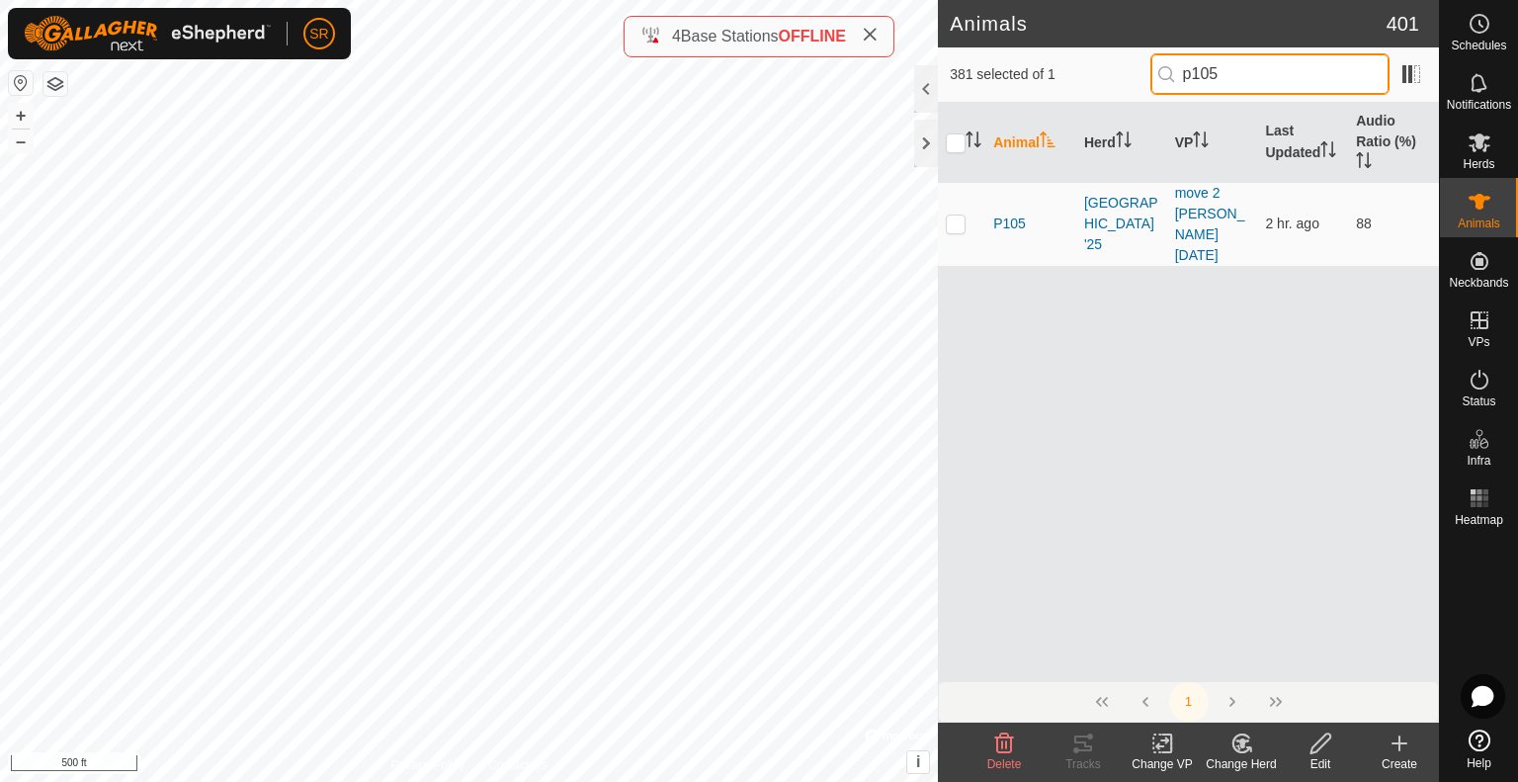
click at [1130, 74] on div "381 selected of 1 p105" at bounding box center [1187, 73] width 477 height 41
click at [954, 215] on p-checkbox at bounding box center [956, 223] width 20 height 16
click at [908, 61] on div "Animals 401 380 selected of 1 2298 Animal Herd VP Last Updated Audio Ratio (%) …" at bounding box center [719, 391] width 1439 height 782
click at [952, 215] on p-checkbox at bounding box center [956, 223] width 20 height 16
drag, startPoint x: 1276, startPoint y: 65, endPoint x: 1075, endPoint y: 70, distance: 201.6
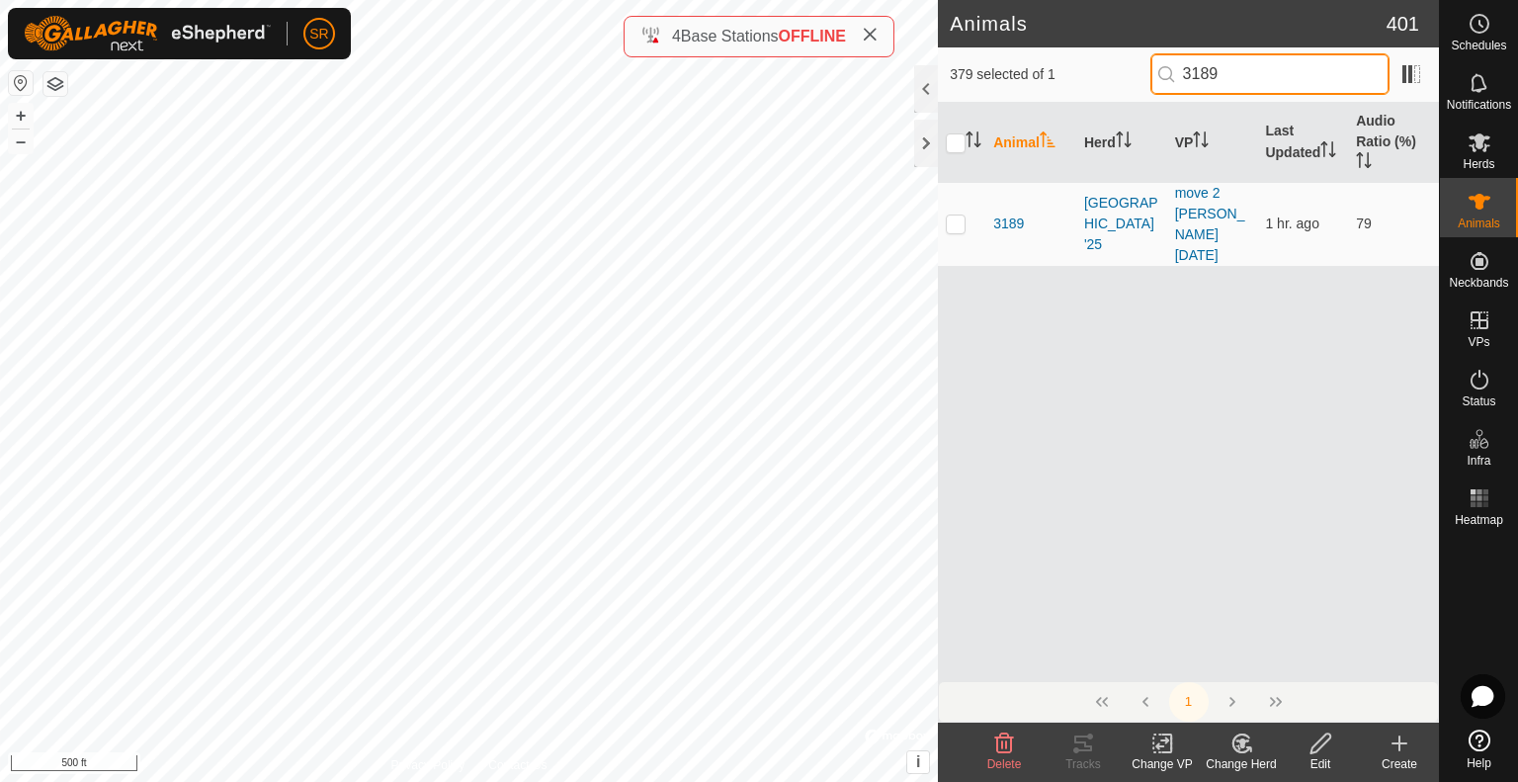
click at [1075, 71] on div "379 selected of 1 3189" at bounding box center [1187, 73] width 477 height 41
click at [954, 215] on p-checkbox at bounding box center [956, 223] width 20 height 16
drag, startPoint x: 1247, startPoint y: 66, endPoint x: 1011, endPoint y: 54, distance: 236.4
click at [1079, 60] on div "378 selected of 1 2362" at bounding box center [1187, 73] width 477 height 41
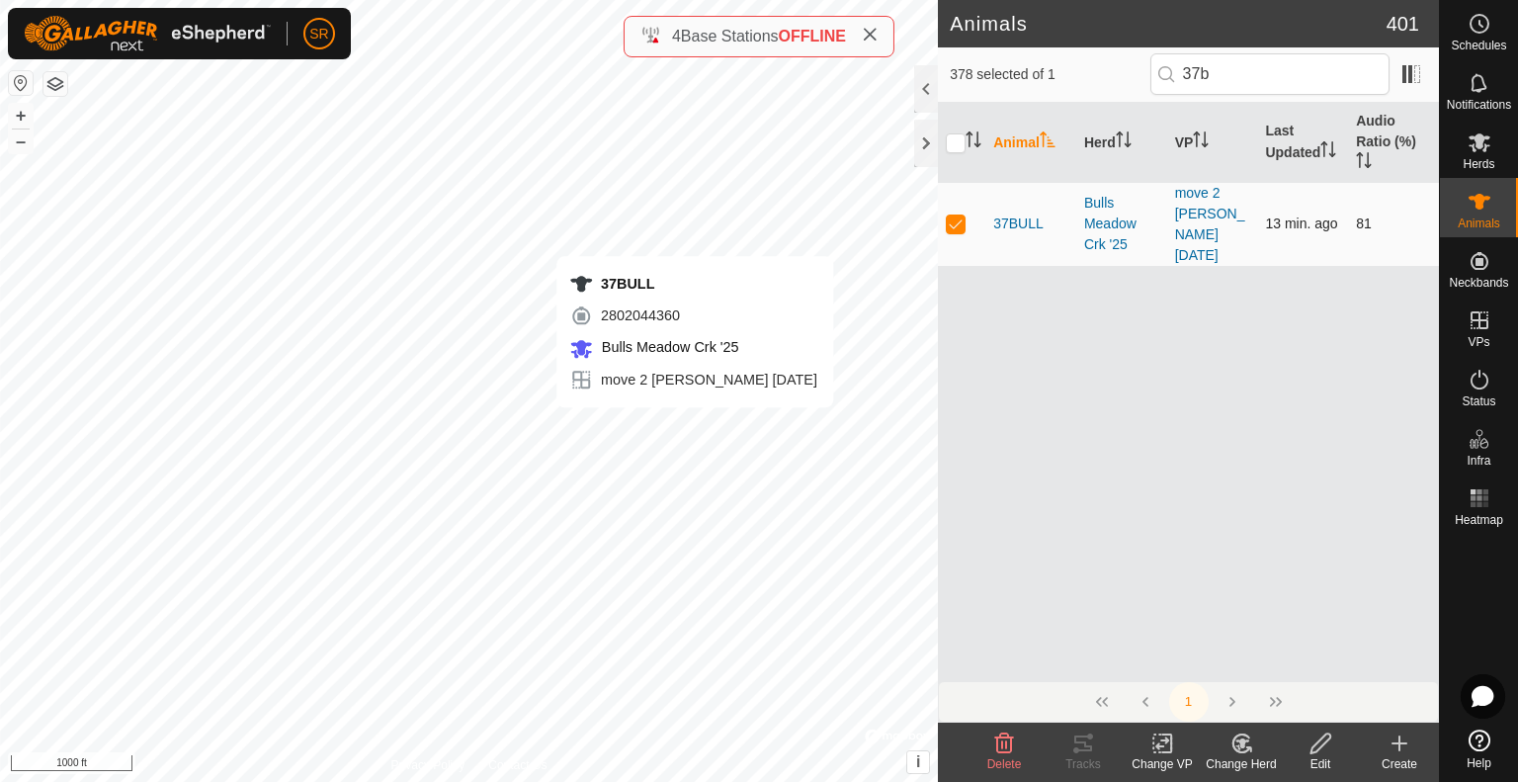
click at [957, 215] on p-checkbox at bounding box center [956, 223] width 20 height 16
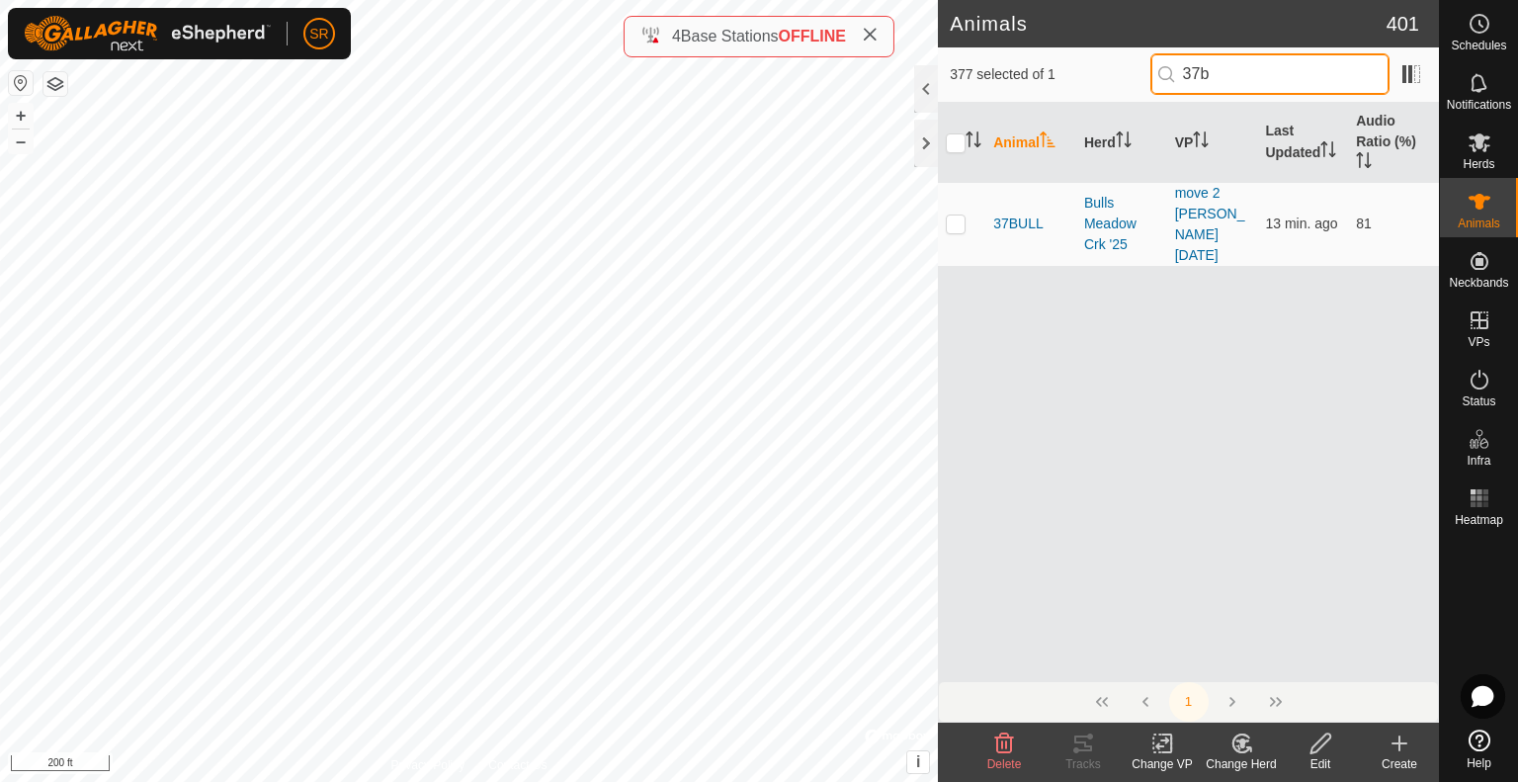
drag, startPoint x: 1219, startPoint y: 68, endPoint x: 1146, endPoint y: 74, distance: 73.4
click at [1146, 74] on div "377 selected of 1 37b" at bounding box center [1187, 73] width 477 height 41
click at [956, 204] on td at bounding box center [961, 224] width 47 height 84
drag, startPoint x: 1247, startPoint y: 64, endPoint x: 1071, endPoint y: 81, distance: 176.7
click at [1071, 81] on div "376 selected of 1 2248" at bounding box center [1187, 73] width 477 height 41
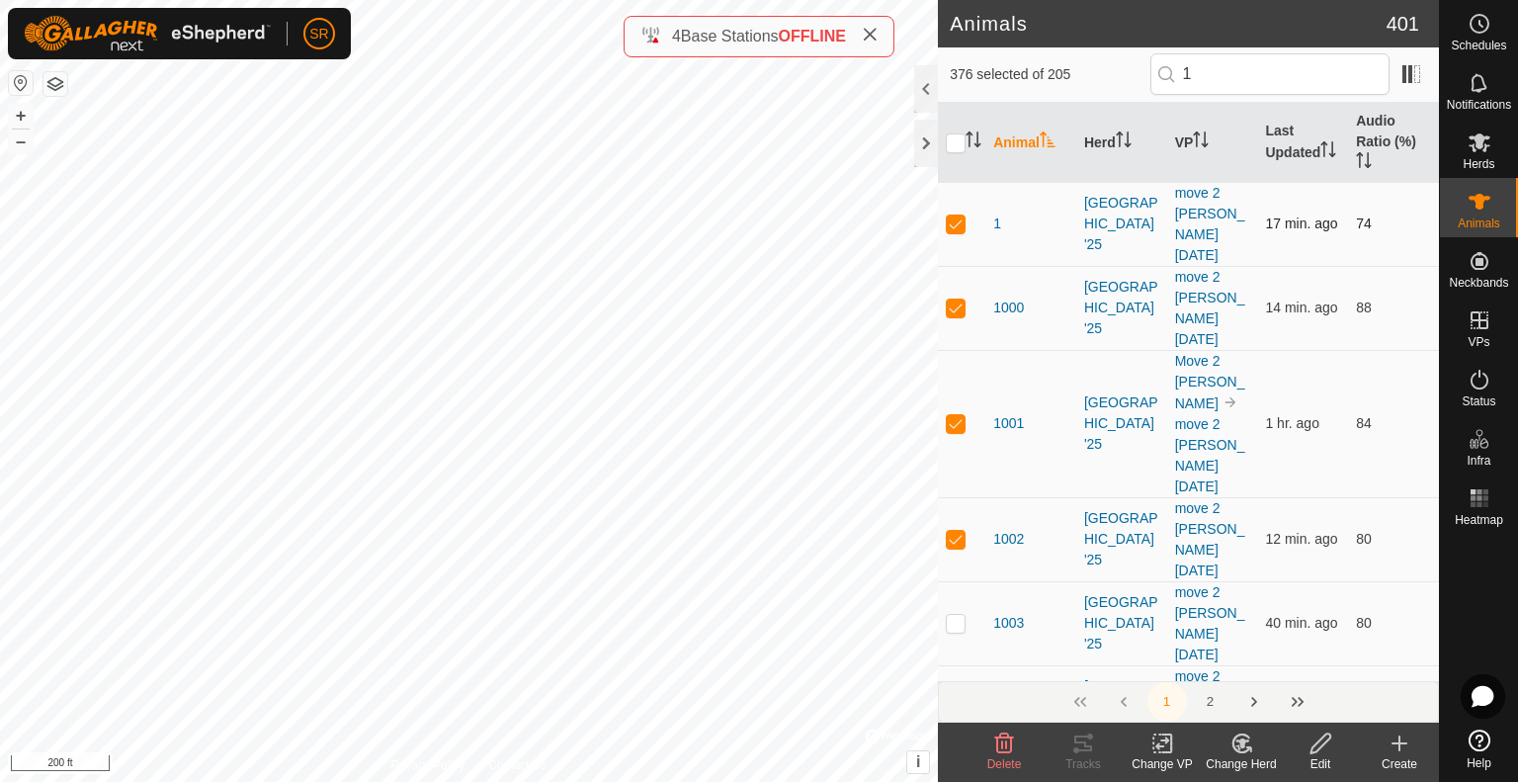
click at [958, 215] on p-checkbox at bounding box center [956, 223] width 20 height 16
drag, startPoint x: 1223, startPoint y: 74, endPoint x: 1067, endPoint y: 82, distance: 156.3
click at [1066, 79] on div "375 selected of 205 1" at bounding box center [1187, 73] width 477 height 41
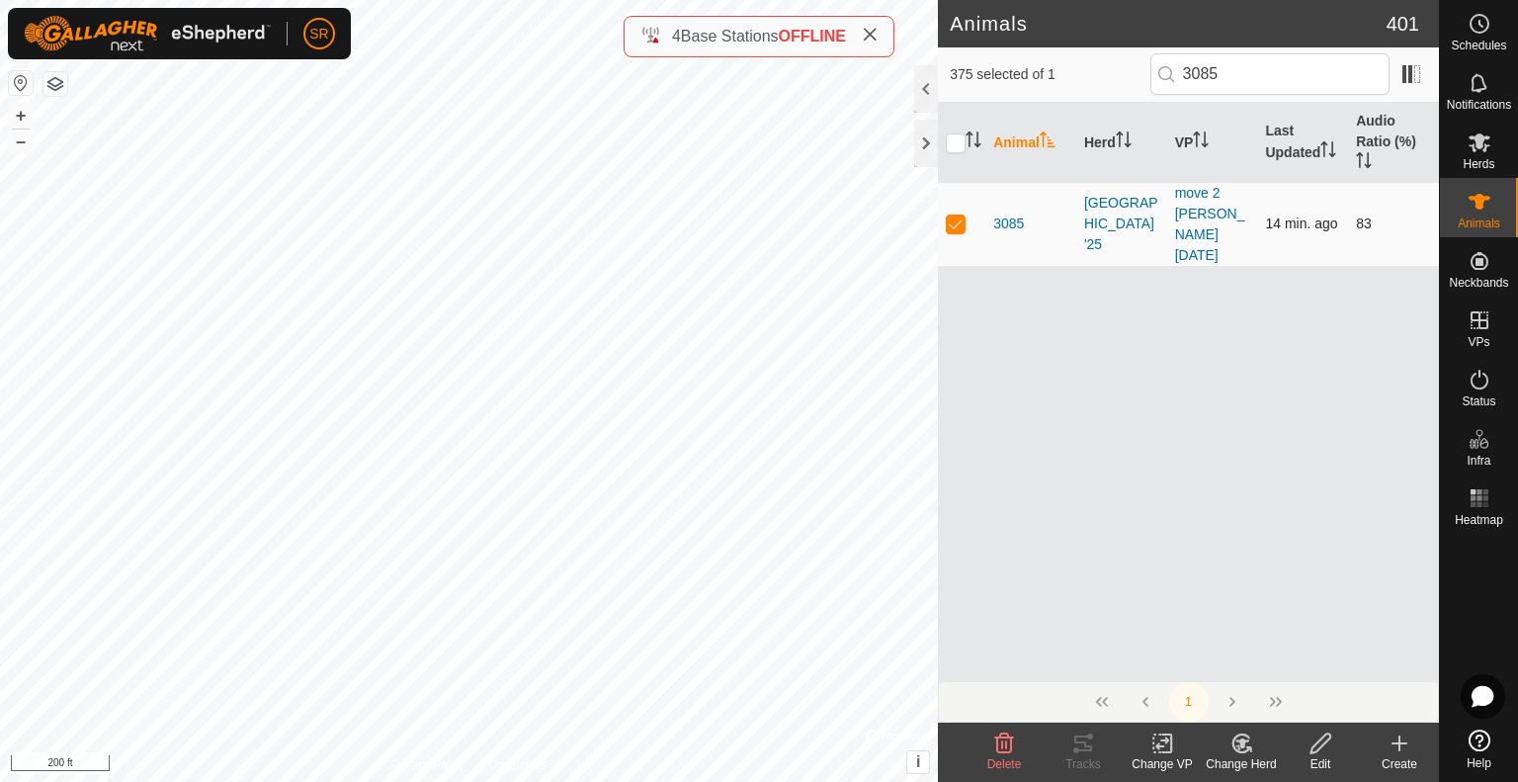
click at [950, 215] on p-checkbox at bounding box center [956, 223] width 20 height 16
drag, startPoint x: 1262, startPoint y: 74, endPoint x: 1056, endPoint y: 60, distance: 206.0
click at [1056, 60] on div "374 selected of 1 3085" at bounding box center [1187, 73] width 477 height 41
click at [953, 215] on p-checkbox at bounding box center [956, 223] width 20 height 16
drag, startPoint x: 1247, startPoint y: 70, endPoint x: 1037, endPoint y: 63, distance: 209.6
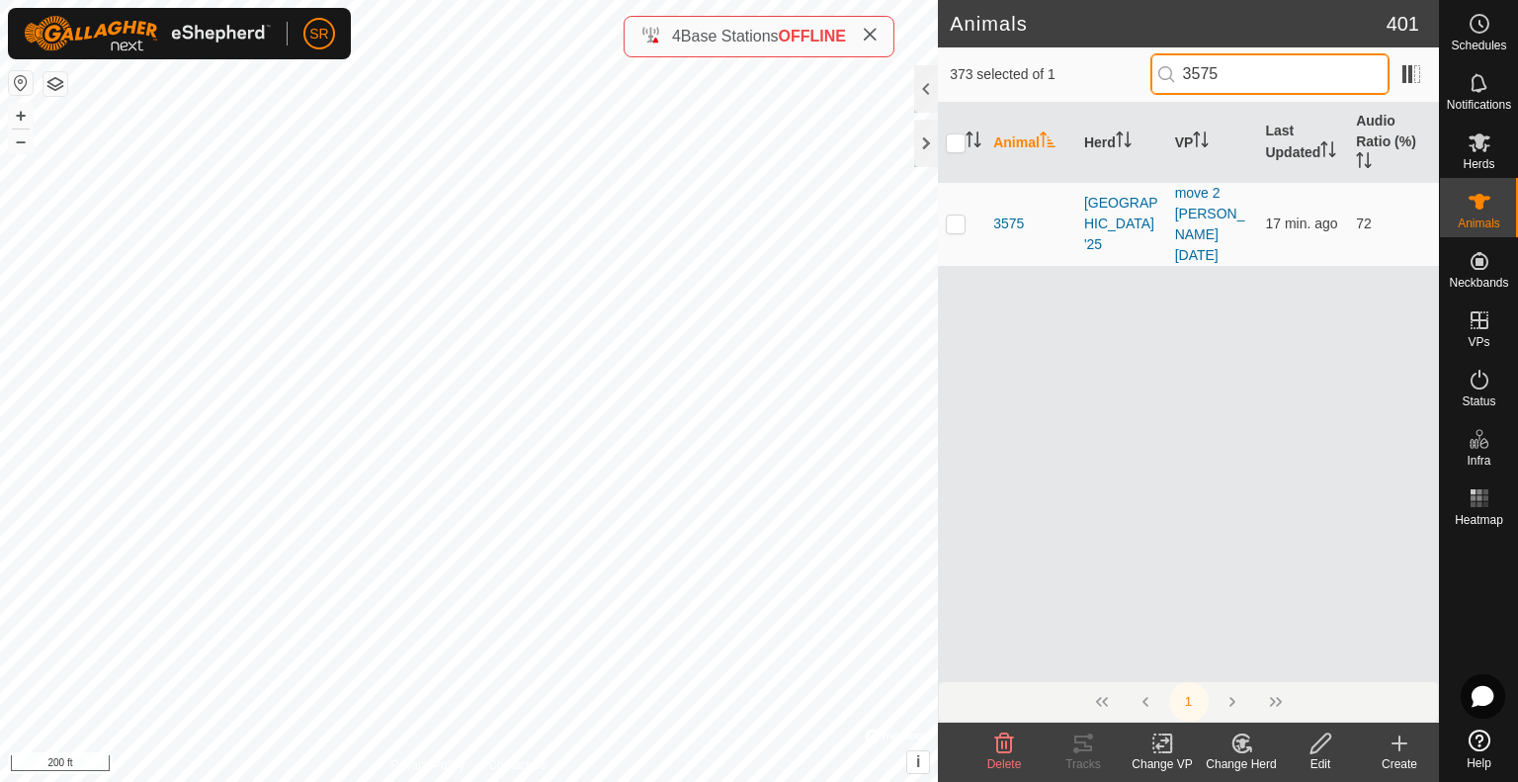
click at [1041, 63] on div "373 selected of 1 3575" at bounding box center [1187, 73] width 477 height 41
click at [956, 215] on p-checkbox at bounding box center [956, 223] width 20 height 16
drag, startPoint x: 1257, startPoint y: 74, endPoint x: 1043, endPoint y: 66, distance: 213.6
click at [1043, 67] on div "372 selected of 1 3636" at bounding box center [1187, 73] width 477 height 41
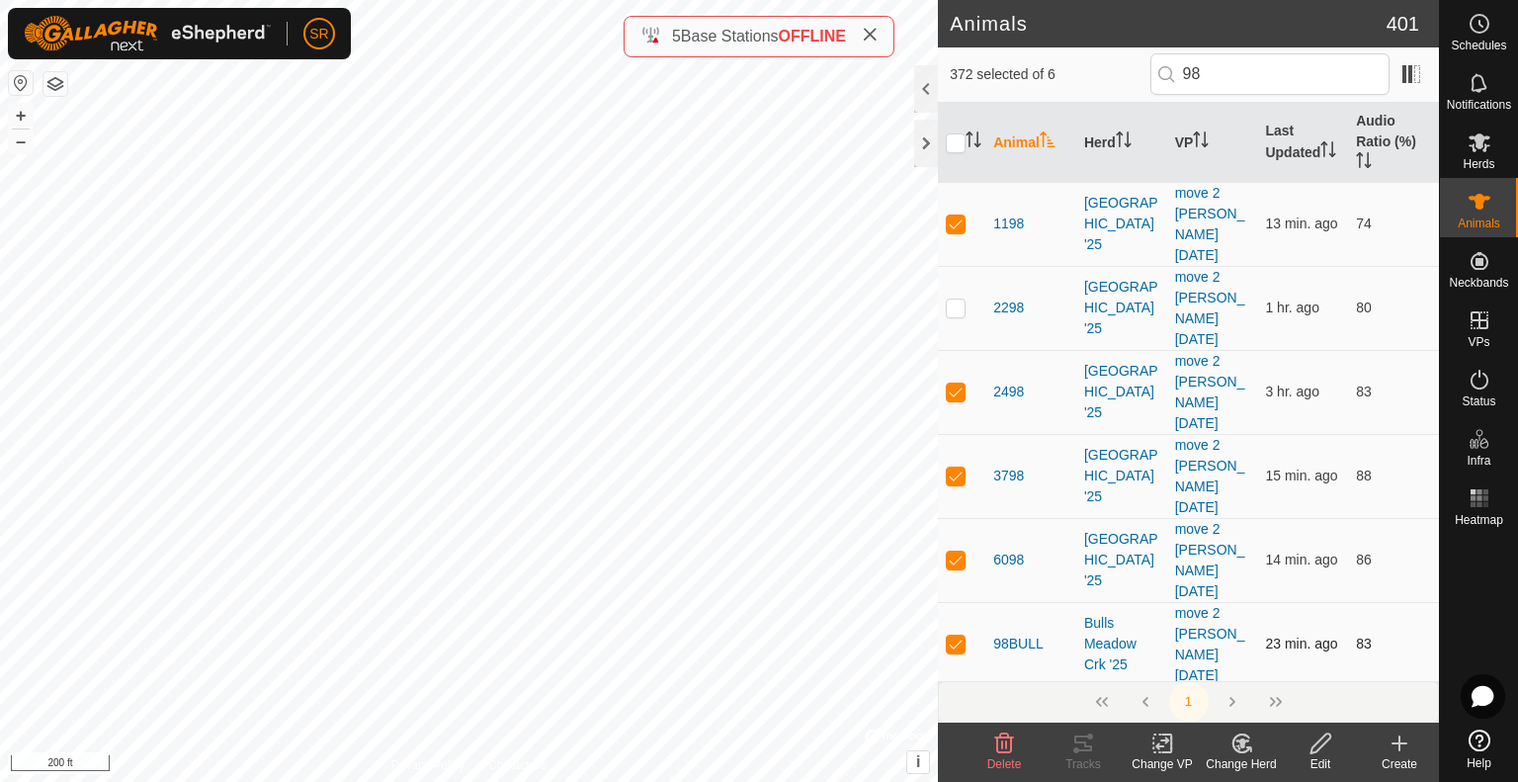
click at [954, 635] on p-checkbox at bounding box center [956, 643] width 20 height 16
click at [910, 28] on div "Animals 401 371 selected of 6 98 Animal Herd VP Last Updated Audio Ratio (%) 11…" at bounding box center [719, 391] width 1439 height 782
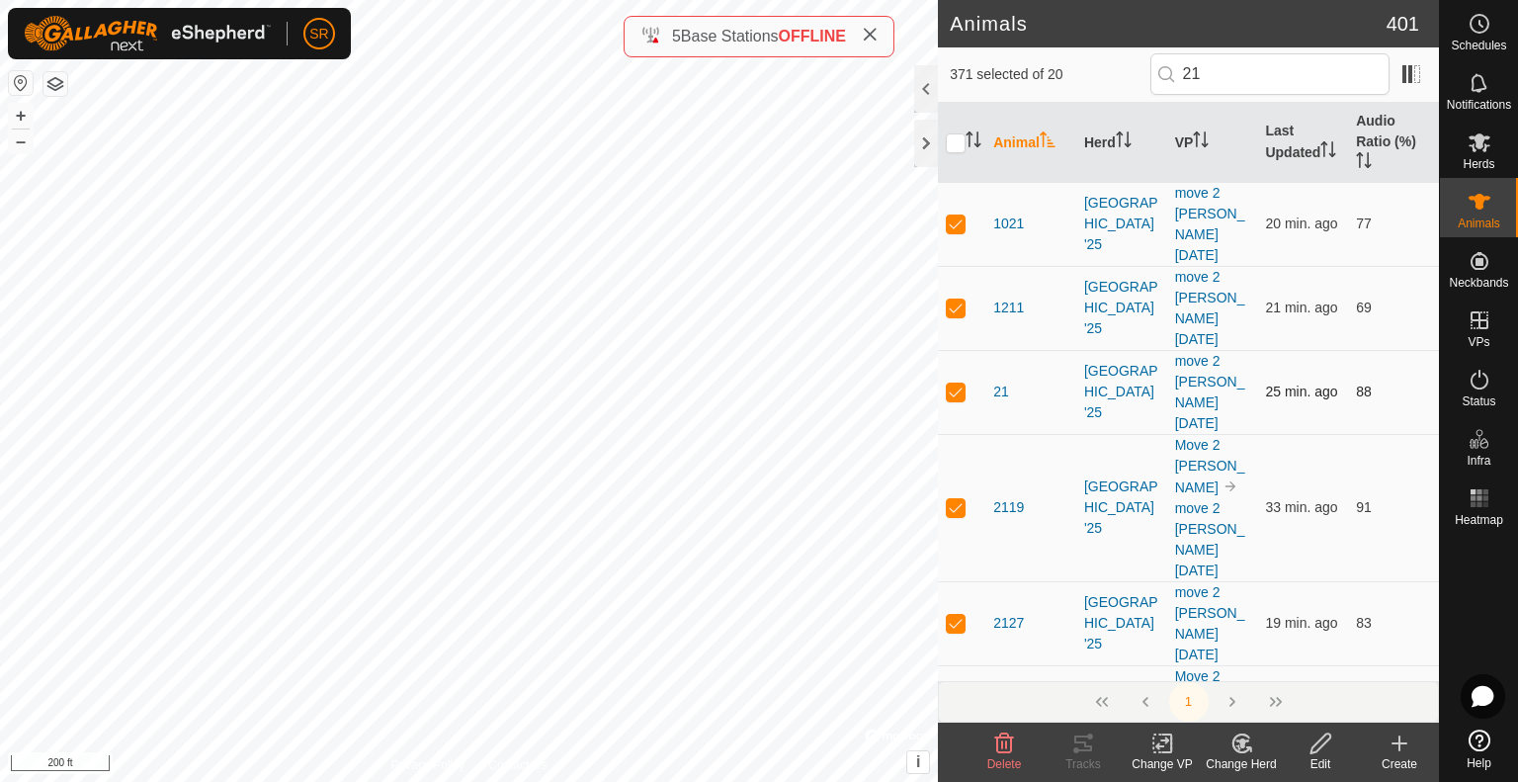
click at [948, 383] on p-checkbox at bounding box center [956, 391] width 20 height 16
drag, startPoint x: 1217, startPoint y: 75, endPoint x: 1091, endPoint y: 90, distance: 127.3
click at [1099, 76] on div "370 selected of 20 21" at bounding box center [1187, 73] width 477 height 41
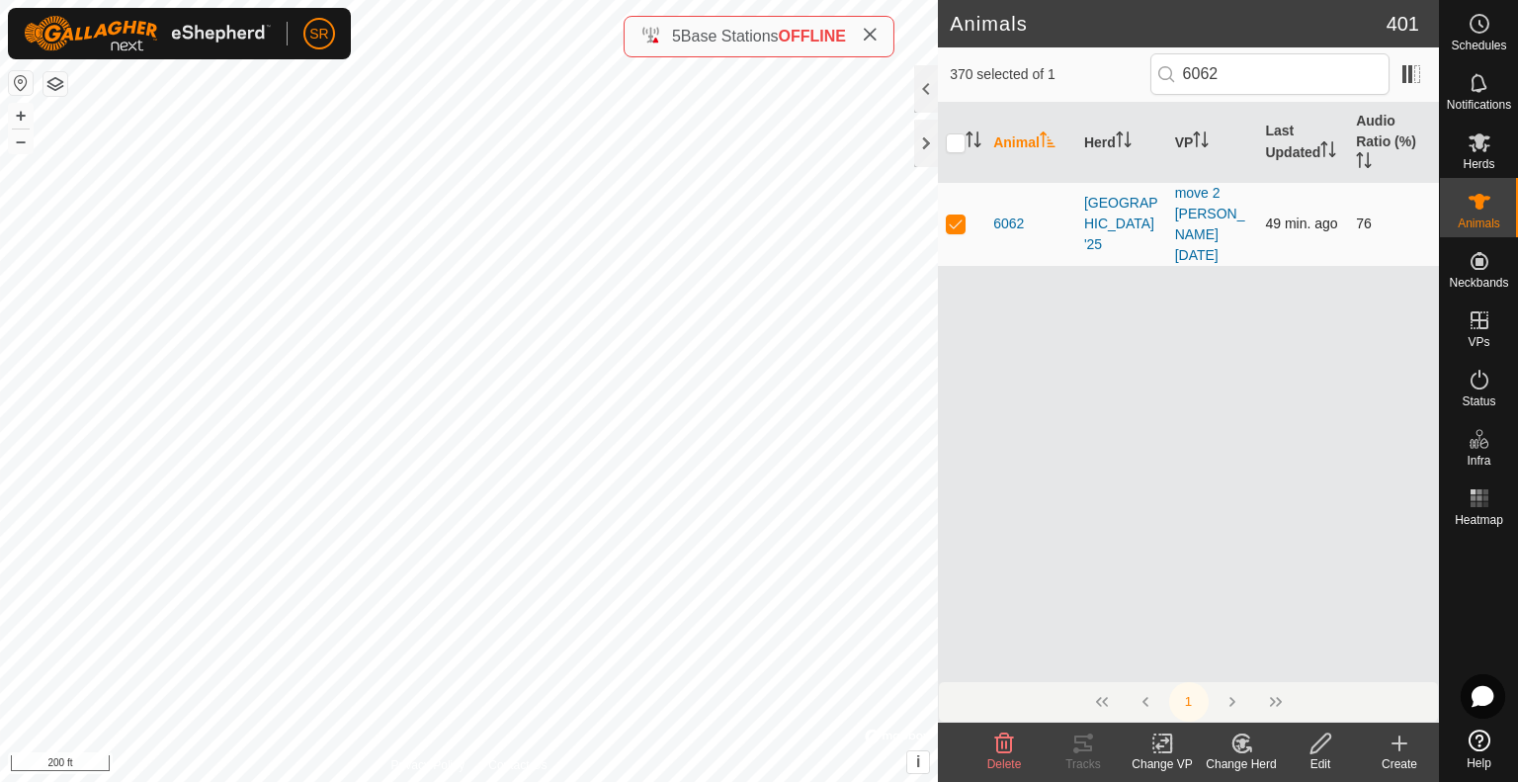
click at [956, 215] on p-checkbox at bounding box center [956, 223] width 20 height 16
drag, startPoint x: 1261, startPoint y: 63, endPoint x: 1120, endPoint y: 58, distance: 140.4
click at [1122, 58] on div "369 selected of 1 6062" at bounding box center [1187, 73] width 477 height 41
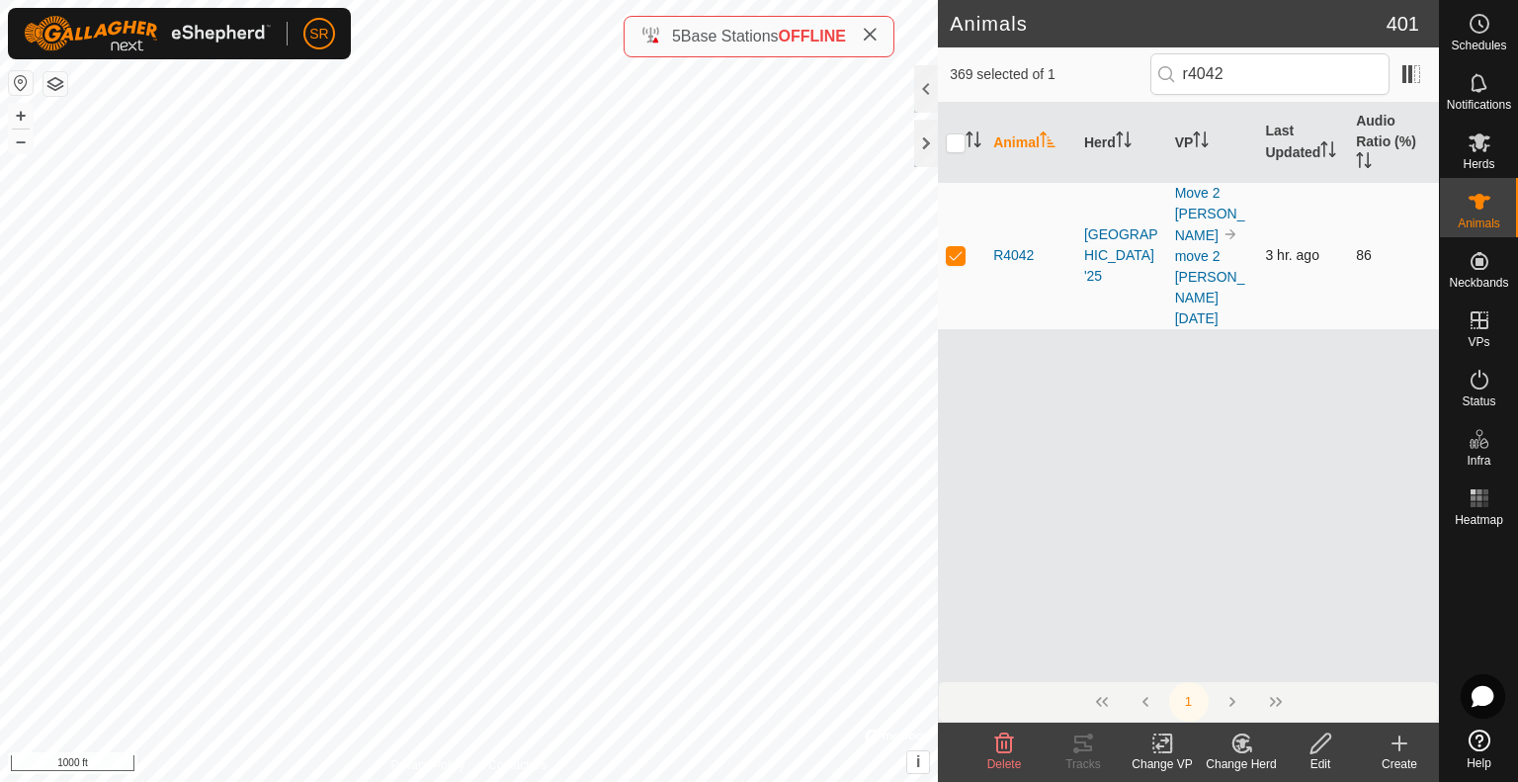
click at [955, 247] on p-checkbox at bounding box center [956, 255] width 20 height 16
drag, startPoint x: 1288, startPoint y: 58, endPoint x: 1063, endPoint y: 77, distance: 226.0
click at [1068, 78] on div "368 selected of 1 r4042" at bounding box center [1187, 73] width 477 height 41
click at [957, 247] on p-checkbox at bounding box center [956, 255] width 20 height 16
drag, startPoint x: 1266, startPoint y: 66, endPoint x: 1035, endPoint y: 70, distance: 230.2
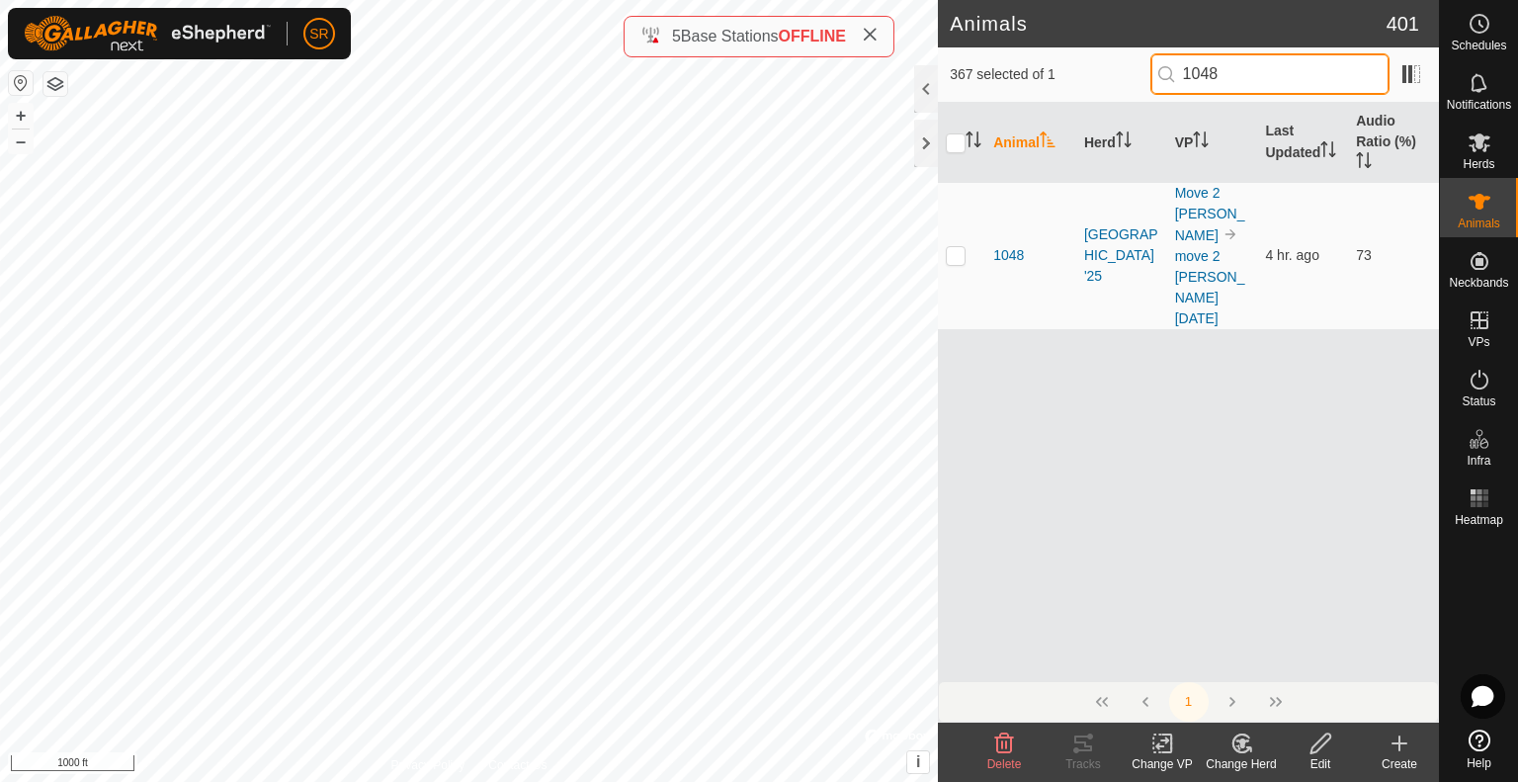
click at [1043, 70] on div "367 selected of 1 1048" at bounding box center [1187, 73] width 477 height 41
click at [956, 247] on p-checkbox at bounding box center [956, 255] width 20 height 16
drag, startPoint x: 1236, startPoint y: 72, endPoint x: 1063, endPoint y: 74, distance: 172.9
click at [1063, 74] on div "366 selected of 1 6030" at bounding box center [1187, 73] width 477 height 41
click at [956, 247] on p-checkbox at bounding box center [956, 255] width 20 height 16
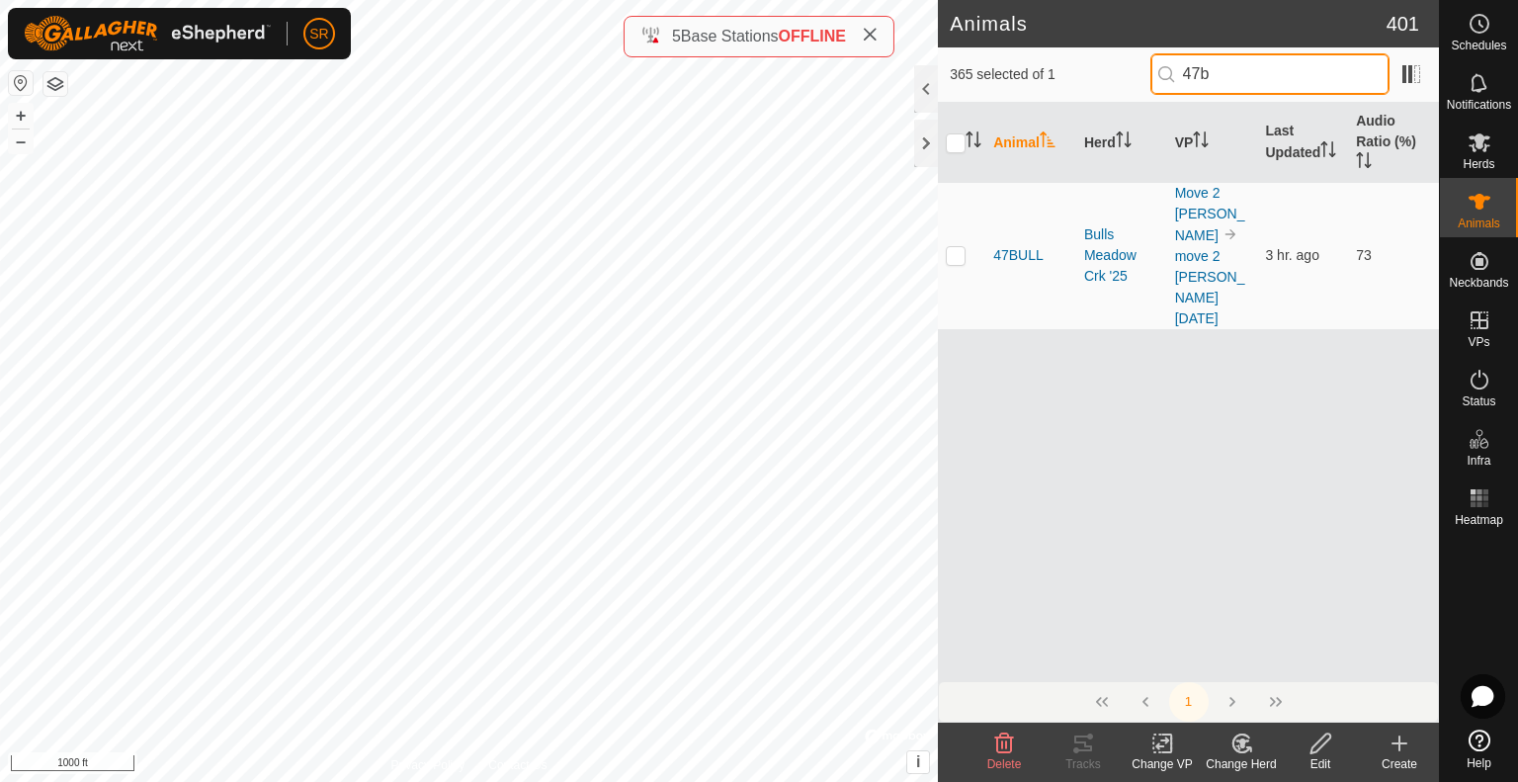
drag, startPoint x: 1241, startPoint y: 74, endPoint x: 1056, endPoint y: 74, distance: 184.8
click at [1057, 74] on div "365 selected of 1 47b" at bounding box center [1187, 73] width 477 height 41
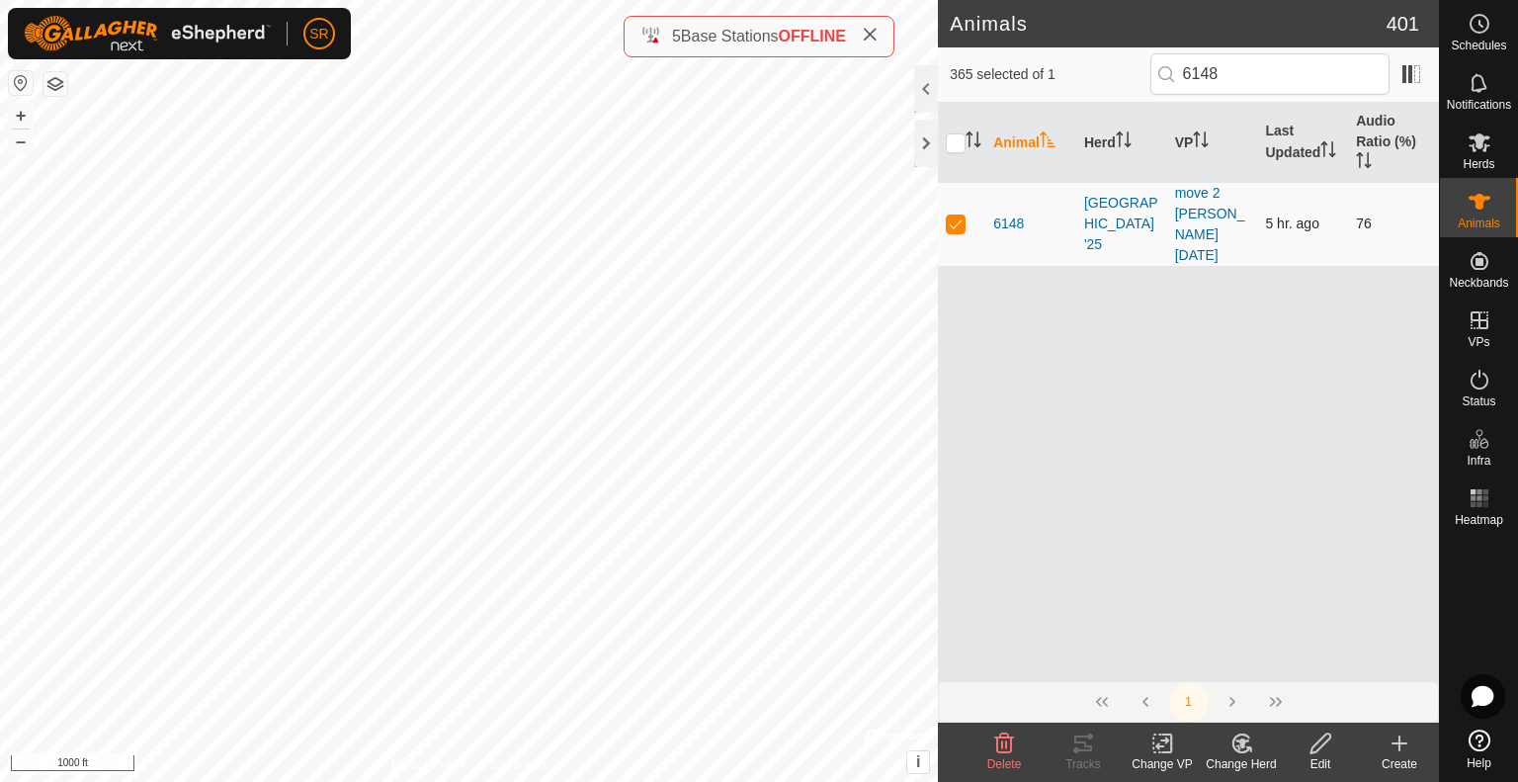
click at [954, 215] on p-checkbox at bounding box center [956, 223] width 20 height 16
drag, startPoint x: 1243, startPoint y: 78, endPoint x: 1112, endPoint y: 67, distance: 130.9
click at [1114, 67] on div "364 selected of 1 6148" at bounding box center [1187, 73] width 477 height 41
click at [955, 215] on p-checkbox at bounding box center [956, 223] width 20 height 16
drag, startPoint x: 1249, startPoint y: 70, endPoint x: 1109, endPoint y: 64, distance: 140.4
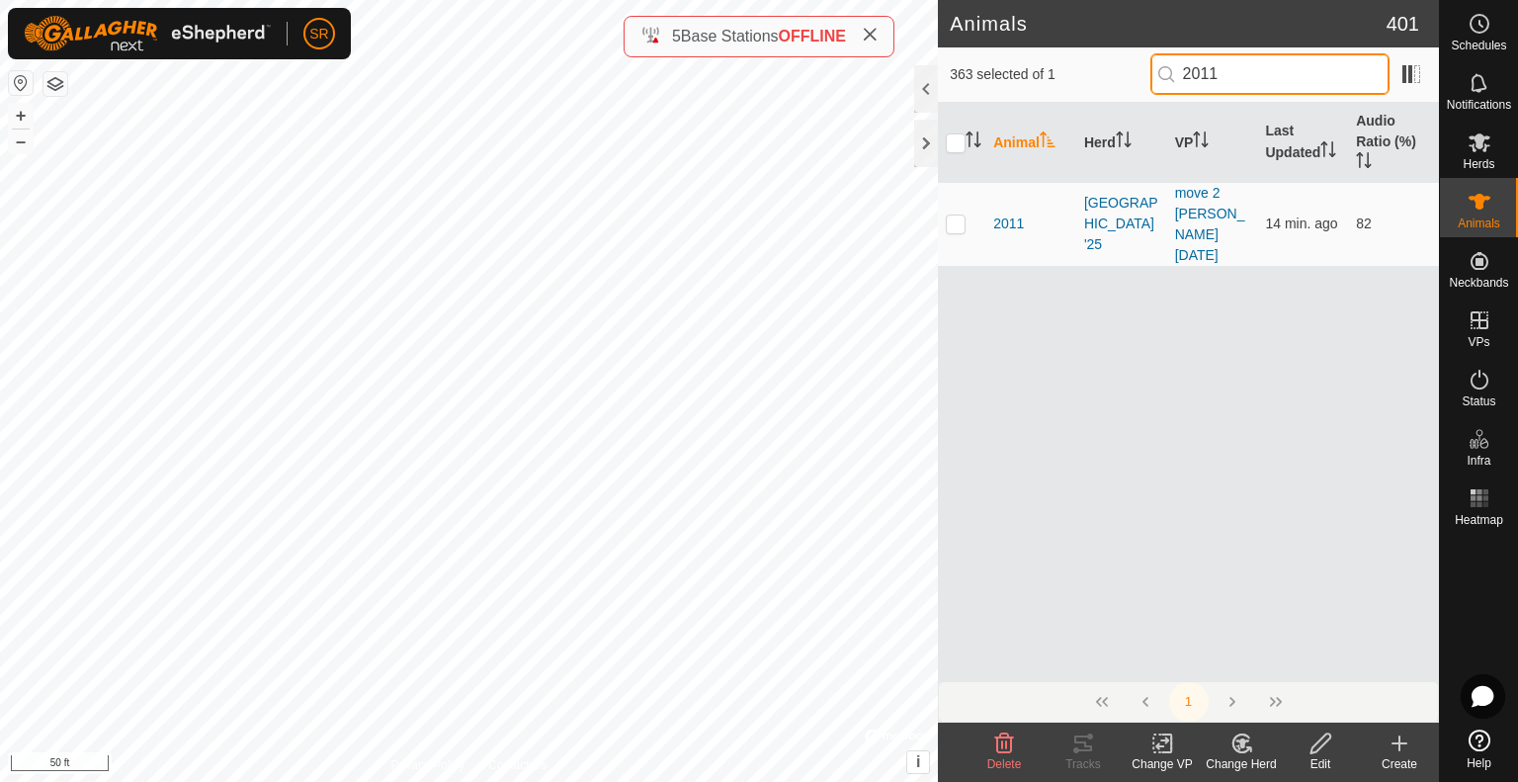
click at [1109, 64] on div "363 selected of 1 2011" at bounding box center [1187, 73] width 477 height 41
click at [956, 215] on p-checkbox at bounding box center [956, 223] width 20 height 16
drag, startPoint x: 1267, startPoint y: 72, endPoint x: 1027, endPoint y: 54, distance: 240.7
click at [1027, 54] on div "362 selected of 1 1211" at bounding box center [1187, 73] width 477 height 41
click at [954, 215] on p-checkbox at bounding box center [956, 223] width 20 height 16
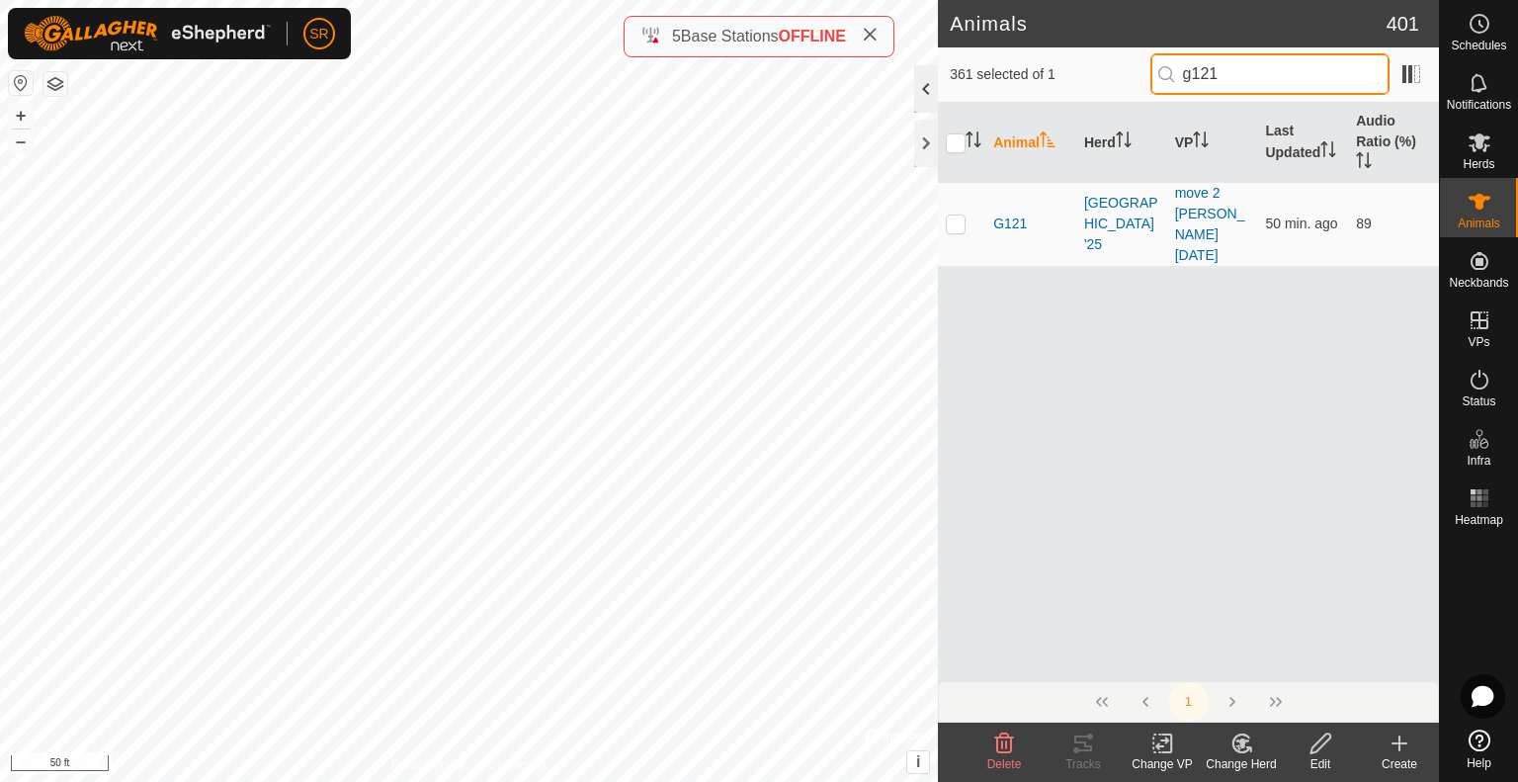
drag, startPoint x: 1292, startPoint y: 73, endPoint x: 927, endPoint y: 78, distance: 365.6
click at [991, 57] on div "361 selected of 1 g121" at bounding box center [1187, 73] width 477 height 41
click at [950, 215] on p-checkbox at bounding box center [956, 223] width 20 height 16
drag, startPoint x: 1255, startPoint y: 78, endPoint x: 1111, endPoint y: 55, distance: 146.0
click at [1111, 55] on div "360 selected of 1 1016" at bounding box center [1187, 73] width 477 height 41
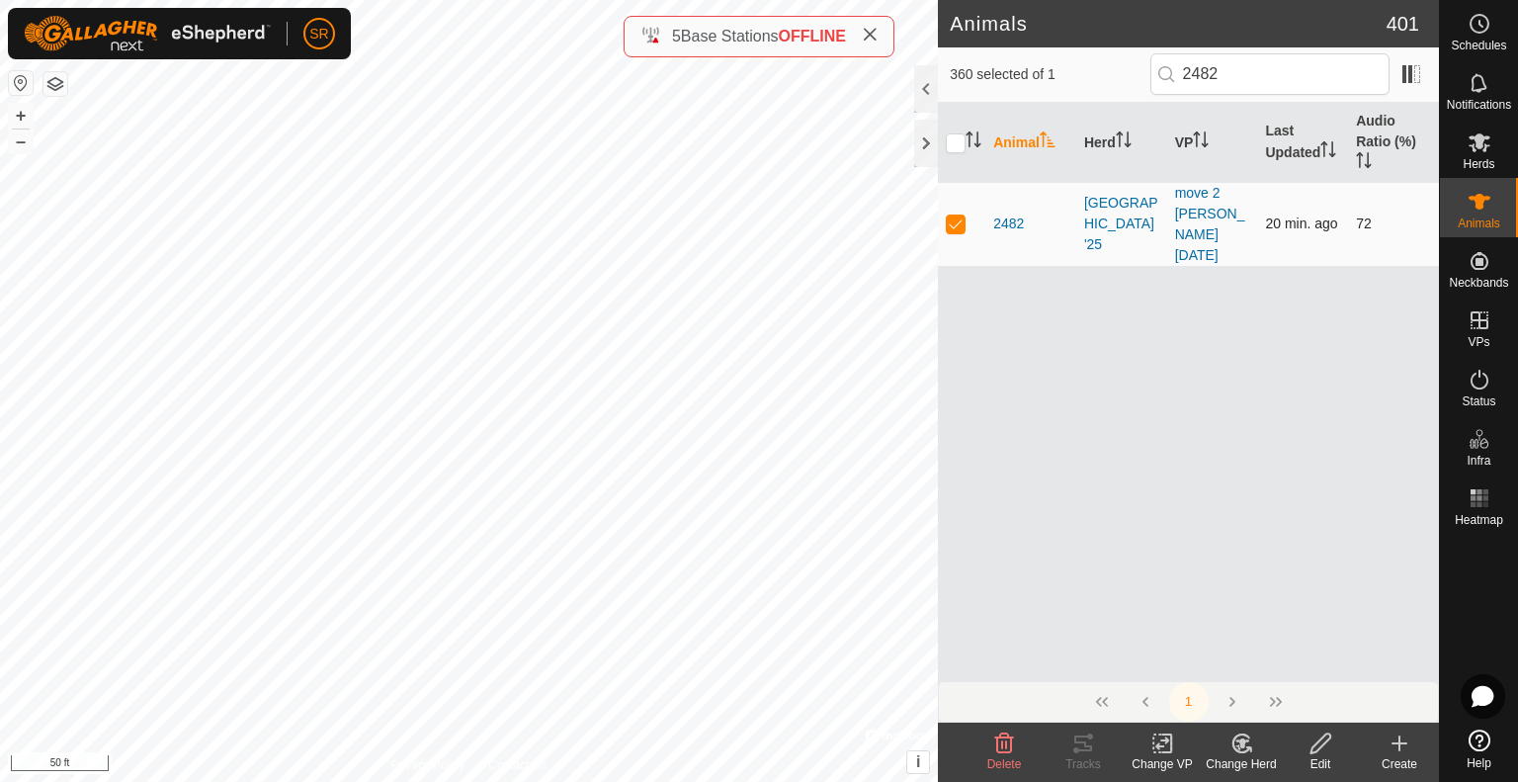
click at [959, 215] on p-checkbox at bounding box center [956, 223] width 20 height 16
drag, startPoint x: 1253, startPoint y: 74, endPoint x: 1134, endPoint y: 67, distance: 118.8
click at [1134, 67] on div "359 selected of 1 2482" at bounding box center [1187, 73] width 477 height 41
click at [956, 215] on p-checkbox at bounding box center [956, 223] width 20 height 16
drag, startPoint x: 1261, startPoint y: 78, endPoint x: 1080, endPoint y: 70, distance: 181.0
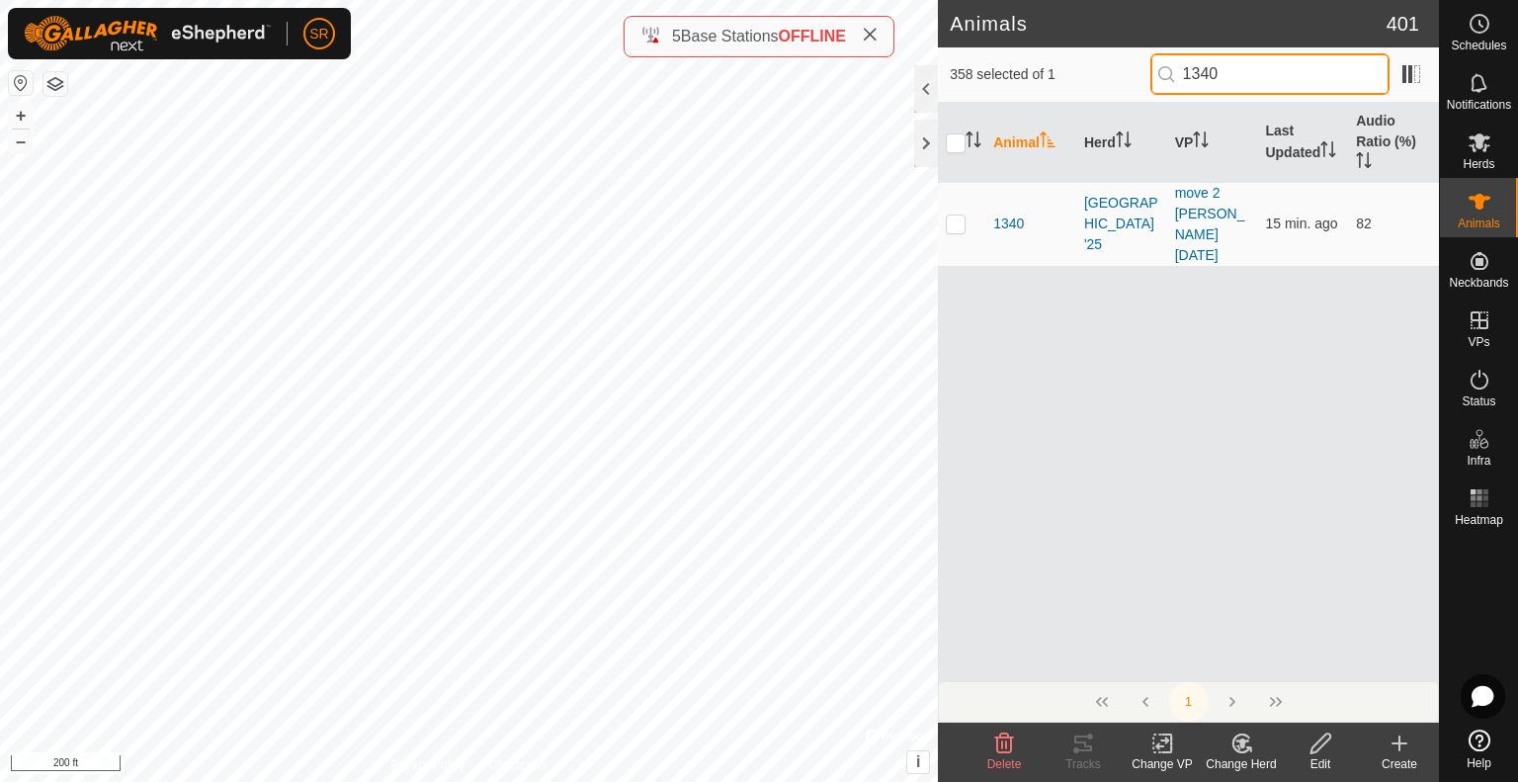
click at [1080, 70] on div "358 selected of 1 1340" at bounding box center [1187, 73] width 477 height 41
click at [959, 216] on p-checkbox at bounding box center [956, 223] width 20 height 16
drag, startPoint x: 1276, startPoint y: 74, endPoint x: 1205, endPoint y: 80, distance: 71.4
click at [1205, 80] on input "2213" at bounding box center [1269, 73] width 239 height 41
click at [959, 215] on p-checkbox at bounding box center [956, 223] width 20 height 16
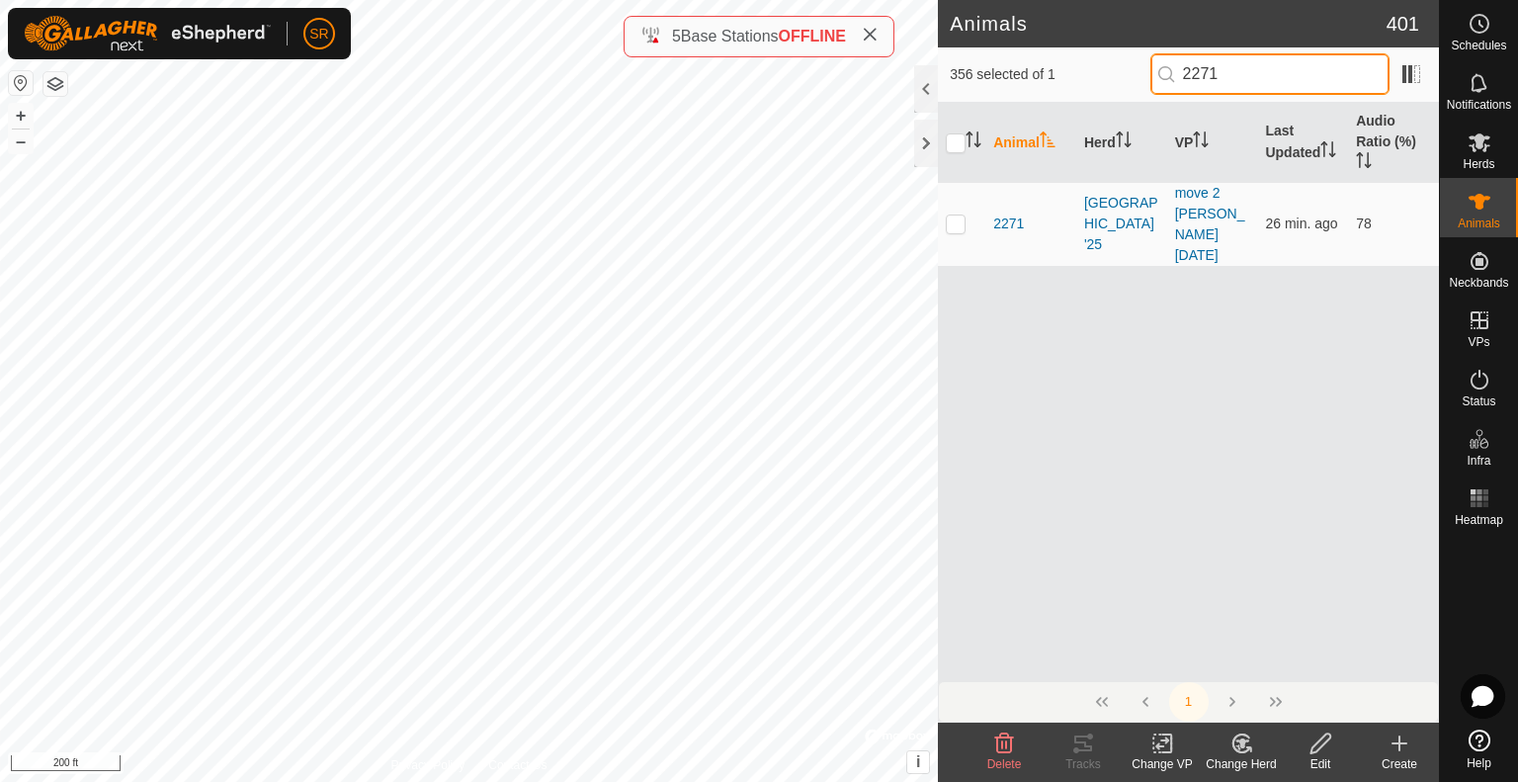
drag, startPoint x: 1255, startPoint y: 82, endPoint x: 1197, endPoint y: 84, distance: 57.3
click at [1197, 84] on input "2271" at bounding box center [1269, 73] width 239 height 41
drag, startPoint x: 1255, startPoint y: 77, endPoint x: 1225, endPoint y: 81, distance: 29.9
click at [1225, 81] on input "2479" at bounding box center [1269, 73] width 239 height 41
click at [954, 215] on p-checkbox at bounding box center [956, 223] width 20 height 16
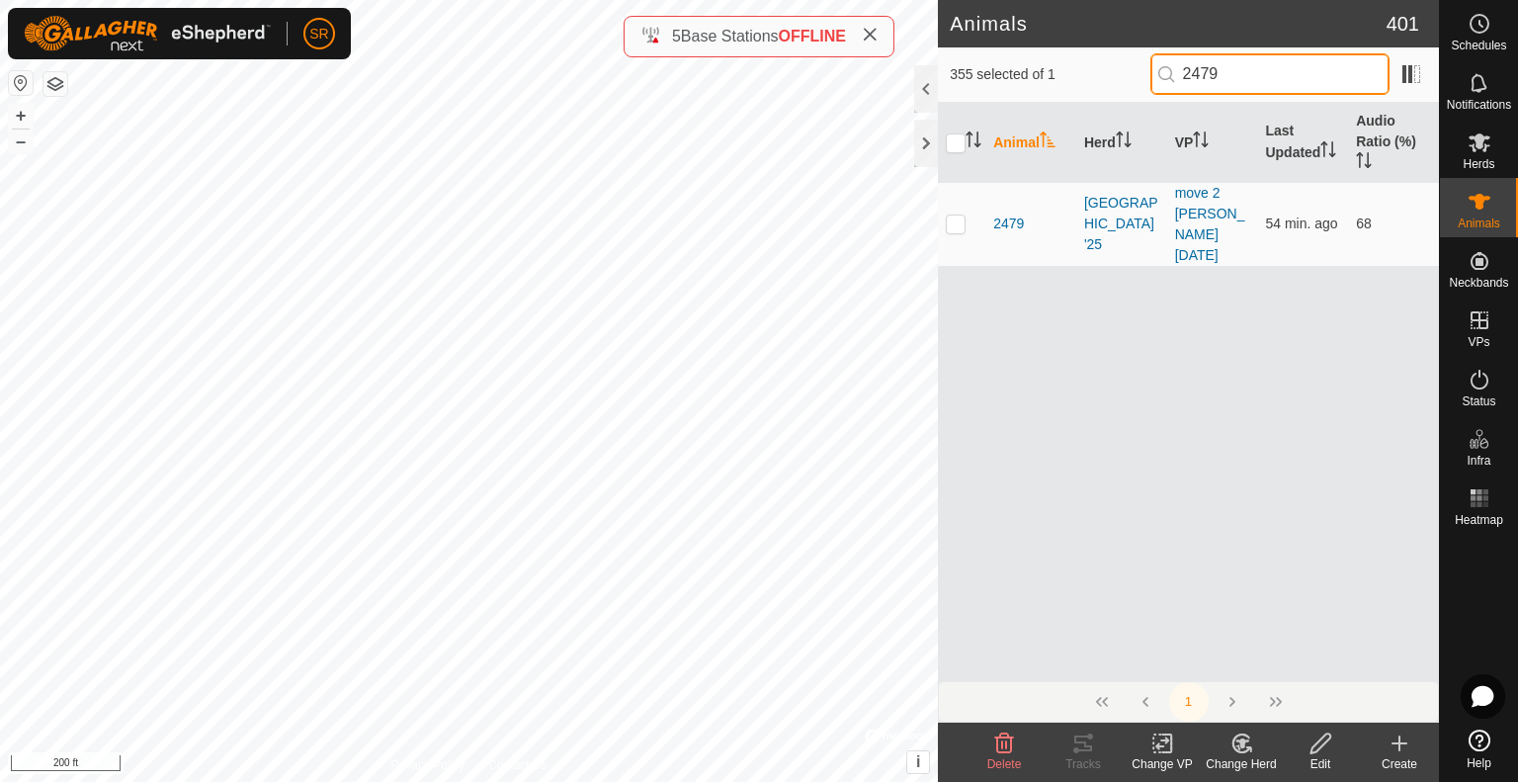
drag, startPoint x: 1262, startPoint y: 79, endPoint x: 1083, endPoint y: 84, distance: 178.9
click at [1082, 82] on div "355 selected of 1 2479" at bounding box center [1187, 73] width 477 height 41
click at [957, 217] on p-checkbox at bounding box center [956, 223] width 20 height 16
drag, startPoint x: 1239, startPoint y: 70, endPoint x: 1106, endPoint y: 69, distance: 133.4
click at [1106, 69] on div "354 selected of 1 6114" at bounding box center [1187, 73] width 477 height 41
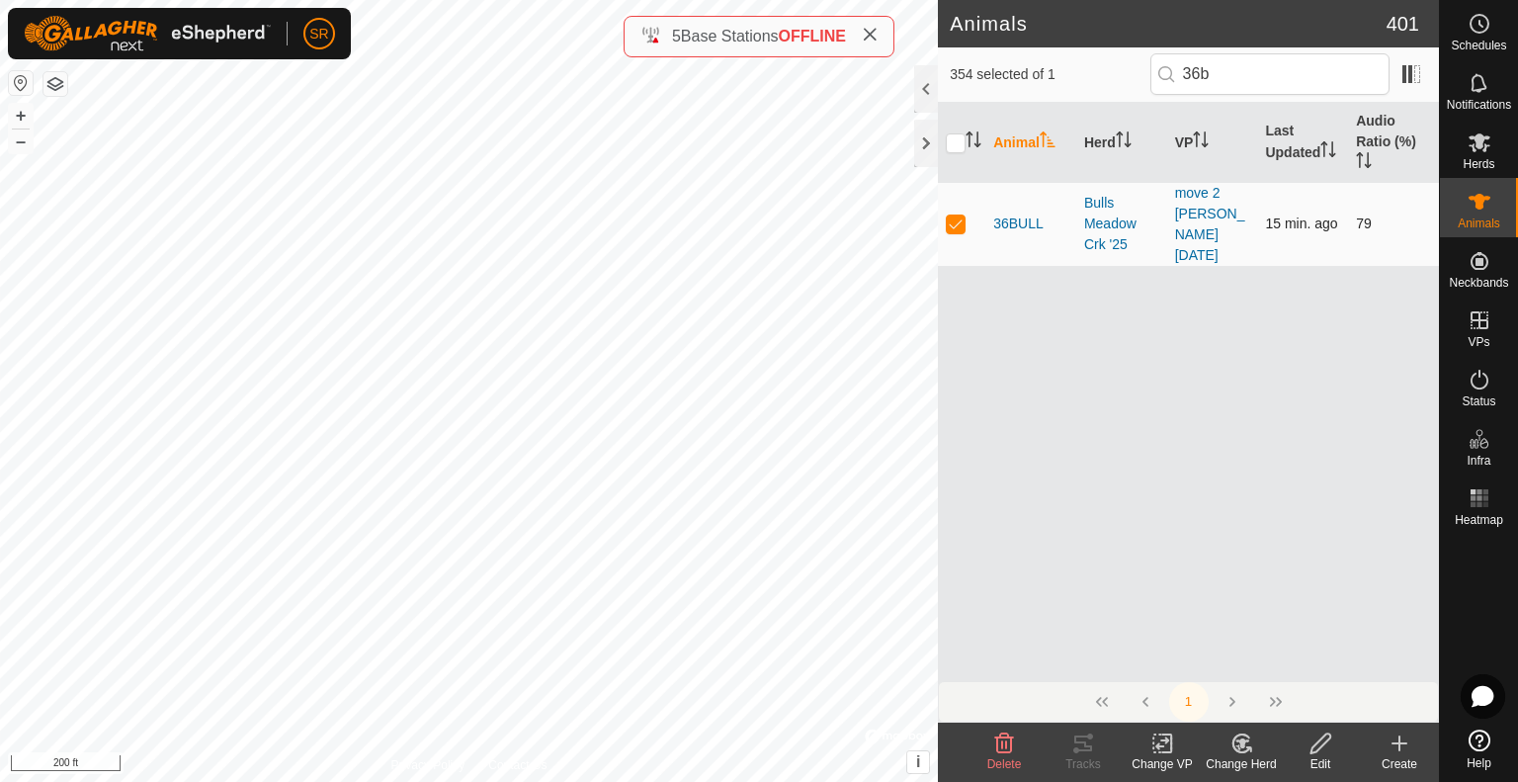
click at [960, 215] on p-checkbox at bounding box center [956, 223] width 20 height 16
drag, startPoint x: 1263, startPoint y: 66, endPoint x: 1046, endPoint y: 58, distance: 216.5
click at [1047, 59] on div "353 selected of 1 36b" at bounding box center [1187, 73] width 477 height 41
click at [950, 215] on p-checkbox at bounding box center [956, 223] width 20 height 16
drag, startPoint x: 1262, startPoint y: 70, endPoint x: 1205, endPoint y: 84, distance: 58.0
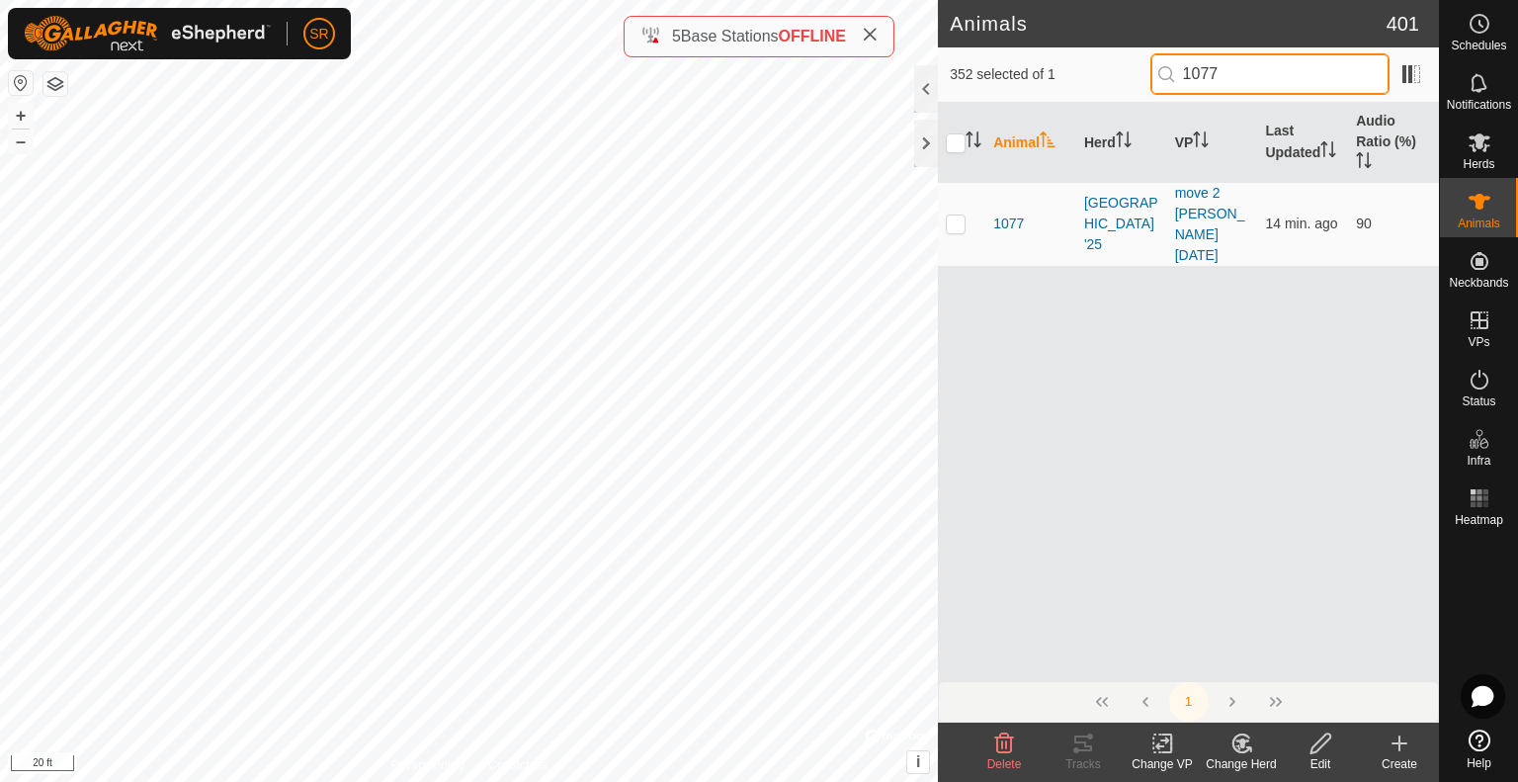
click at [1205, 84] on input "1077" at bounding box center [1269, 73] width 239 height 41
click at [955, 215] on p-checkbox at bounding box center [956, 223] width 20 height 16
drag, startPoint x: 1234, startPoint y: 82, endPoint x: 1153, endPoint y: 83, distance: 81.0
click at [1154, 83] on div "351 selected of 1 1020" at bounding box center [1187, 73] width 477 height 41
click at [960, 215] on p-checkbox at bounding box center [956, 223] width 20 height 16
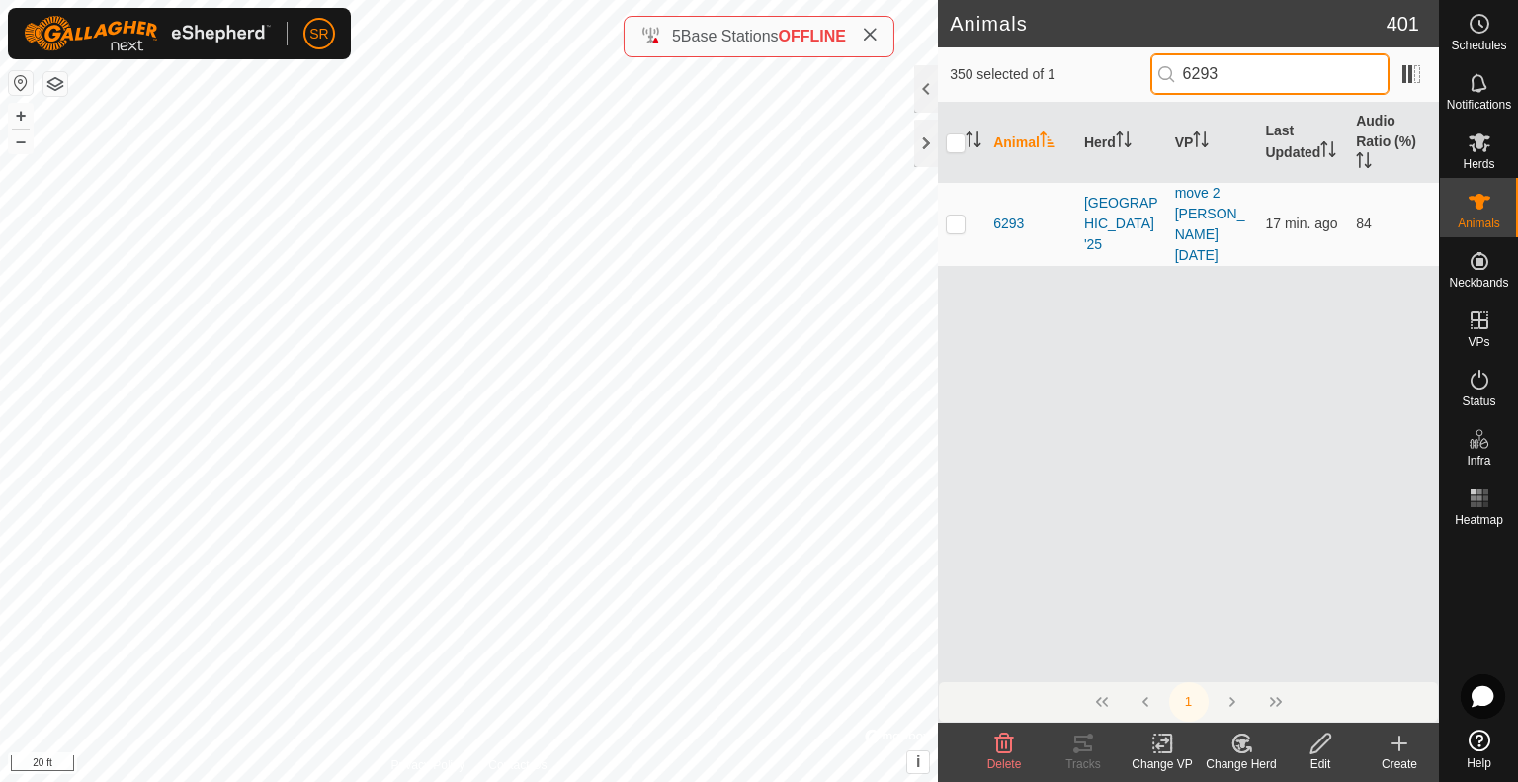
drag, startPoint x: 1258, startPoint y: 72, endPoint x: 1057, endPoint y: 69, distance: 200.6
click at [1059, 69] on div "350 selected of 1 6293" at bounding box center [1187, 73] width 477 height 41
click at [953, 215] on p-checkbox at bounding box center [956, 223] width 20 height 16
drag, startPoint x: 1229, startPoint y: 74, endPoint x: 1122, endPoint y: 78, distance: 106.8
click at [1124, 78] on div "349 selected of 1 b936" at bounding box center [1187, 73] width 477 height 41
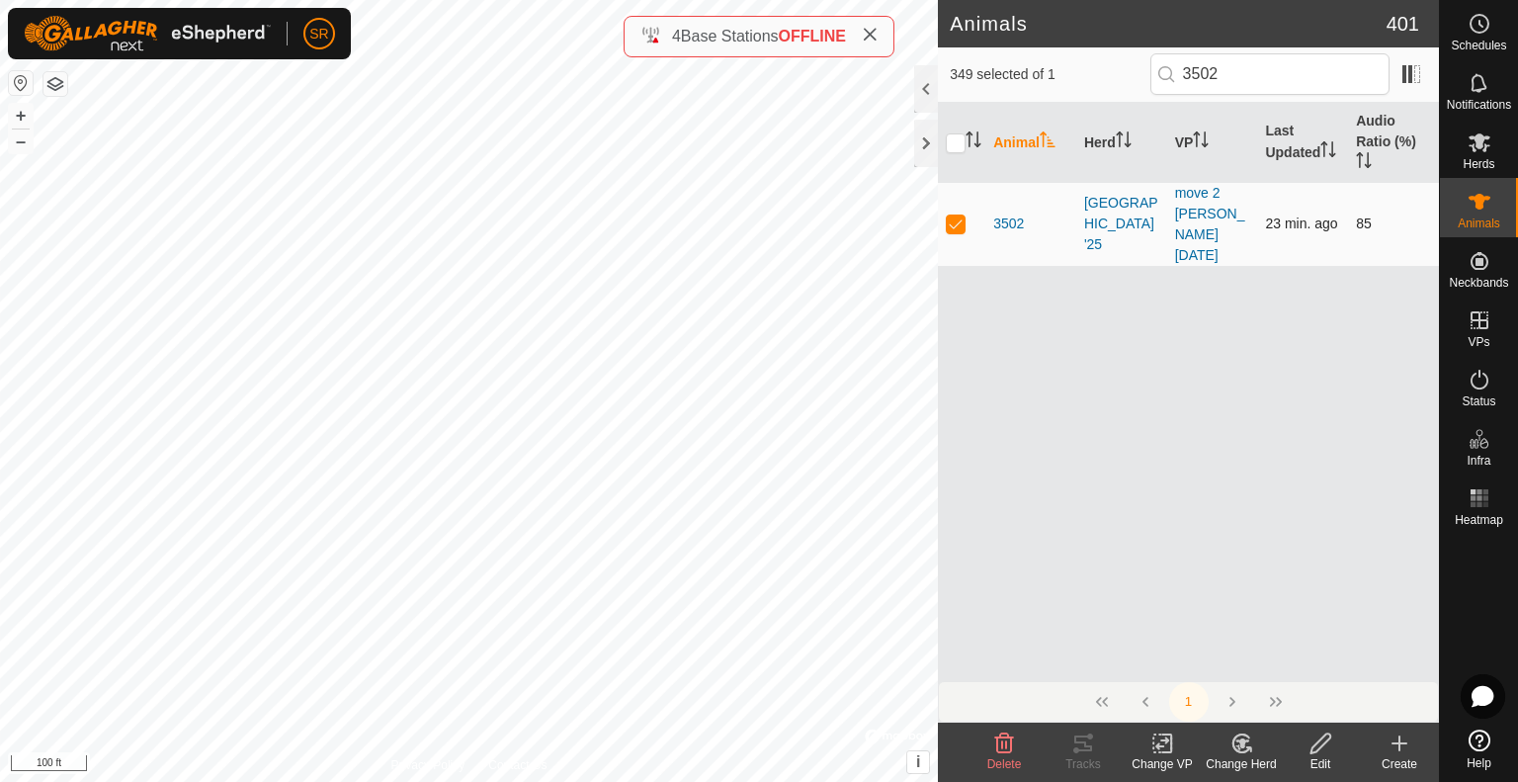
click at [953, 215] on p-checkbox at bounding box center [956, 223] width 20 height 16
drag, startPoint x: 1288, startPoint y: 78, endPoint x: 1124, endPoint y: 70, distance: 164.2
click at [1129, 71] on div "348 selected of 1 3502" at bounding box center [1187, 73] width 477 height 41
click at [956, 215] on p-checkbox at bounding box center [956, 223] width 20 height 16
drag, startPoint x: 1264, startPoint y: 74, endPoint x: 1043, endPoint y: 61, distance: 220.7
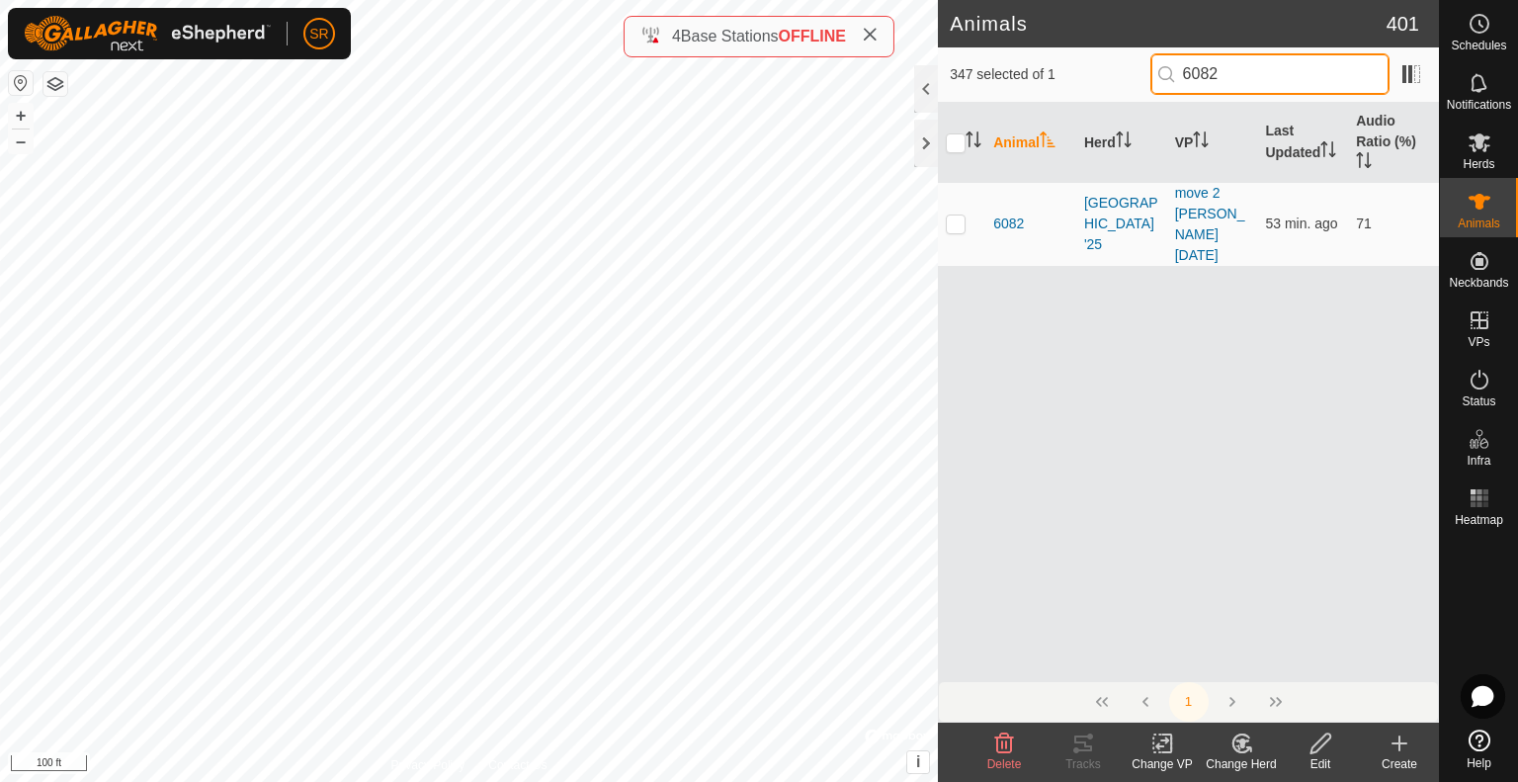
click at [1050, 61] on div "347 selected of 1 6082" at bounding box center [1187, 73] width 477 height 41
click at [956, 215] on p-checkbox at bounding box center [956, 223] width 20 height 16
drag, startPoint x: 1250, startPoint y: 74, endPoint x: 1104, endPoint y: 71, distance: 146.3
click at [1105, 72] on div "346 selected of 1 3868" at bounding box center [1187, 73] width 477 height 41
click at [956, 215] on p-checkbox at bounding box center [956, 223] width 20 height 16
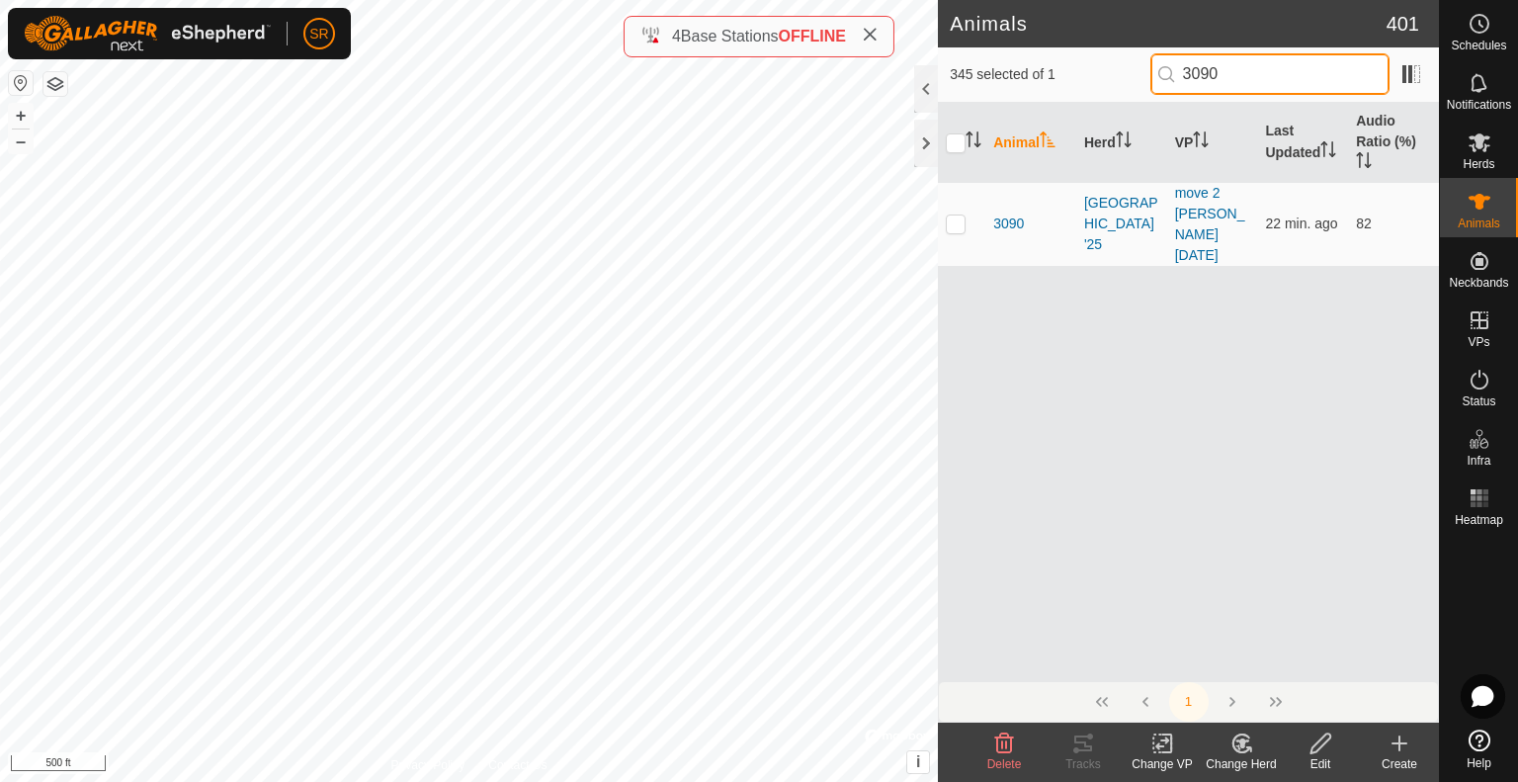
drag, startPoint x: 1260, startPoint y: 78, endPoint x: 980, endPoint y: 86, distance: 279.7
click at [998, 90] on div "345 selected of 1 3090" at bounding box center [1187, 73] width 477 height 41
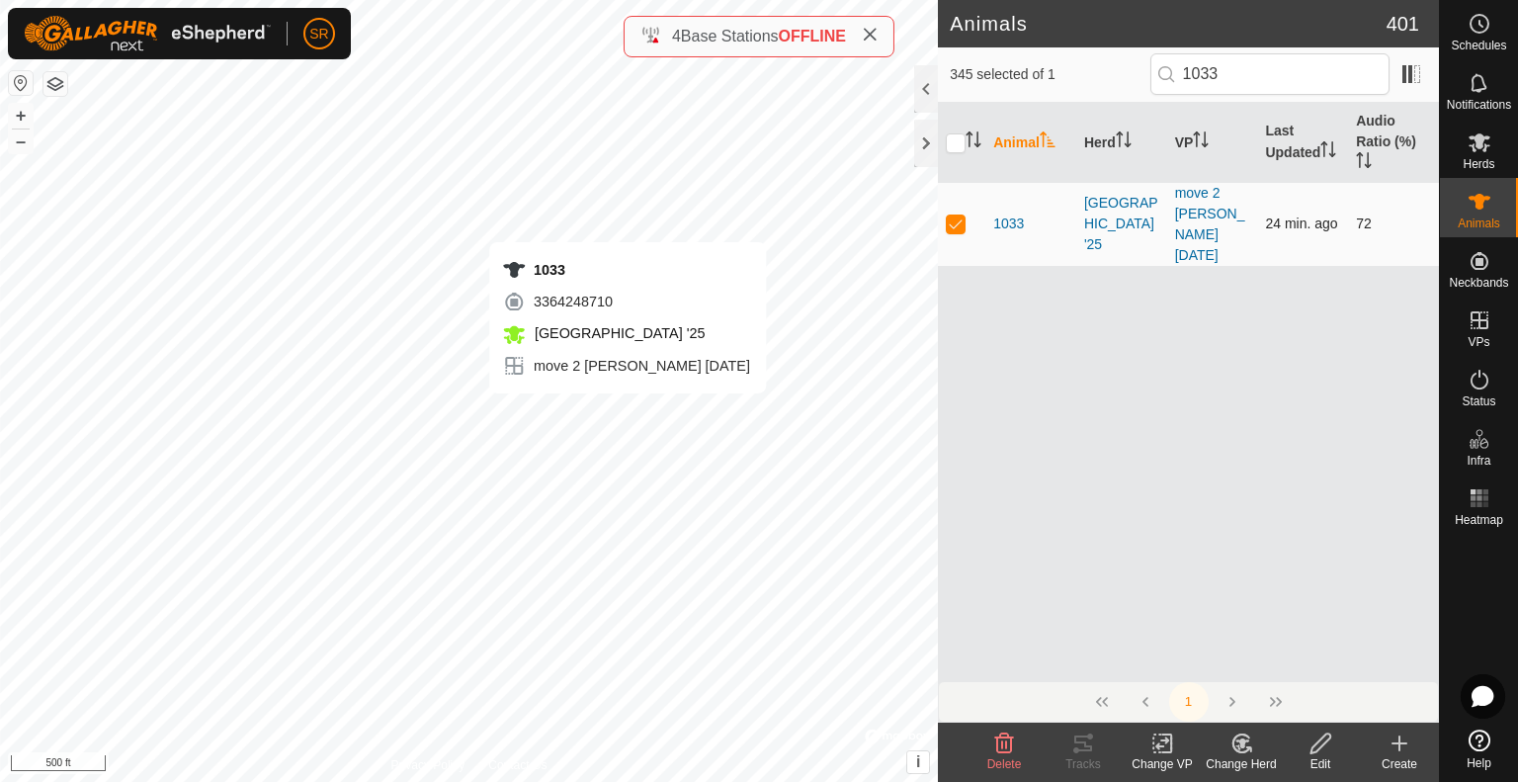
click at [953, 215] on p-checkbox at bounding box center [956, 223] width 20 height 16
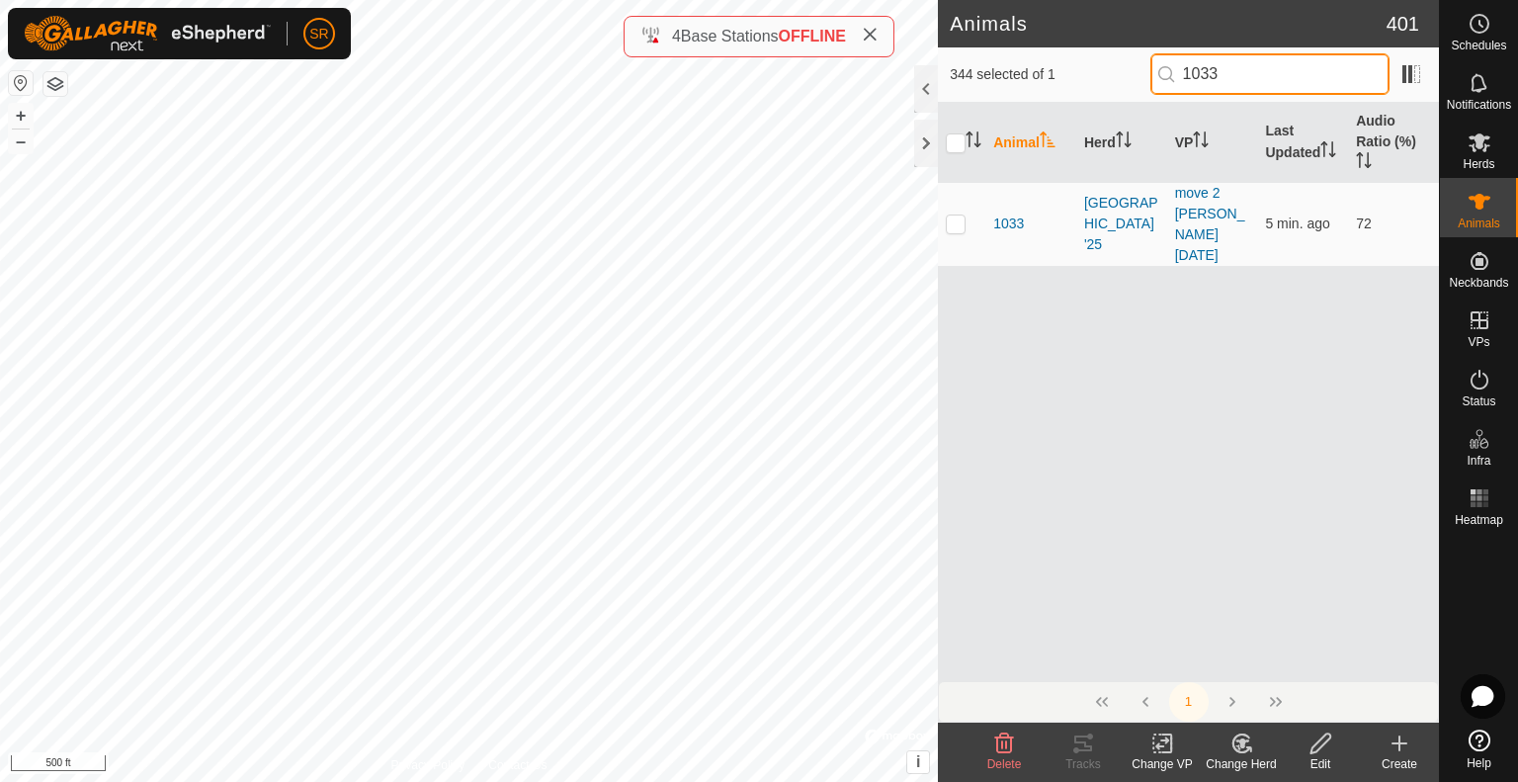
drag, startPoint x: 1237, startPoint y: 78, endPoint x: 1082, endPoint y: 66, distance: 155.6
click at [1083, 68] on div "344 selected of 1 1033" at bounding box center [1187, 73] width 477 height 41
click at [952, 215] on p-checkbox at bounding box center [956, 223] width 20 height 16
drag, startPoint x: 1265, startPoint y: 74, endPoint x: 1117, endPoint y: 78, distance: 147.3
click at [1121, 74] on div "343 selected of 1 2327" at bounding box center [1187, 73] width 477 height 41
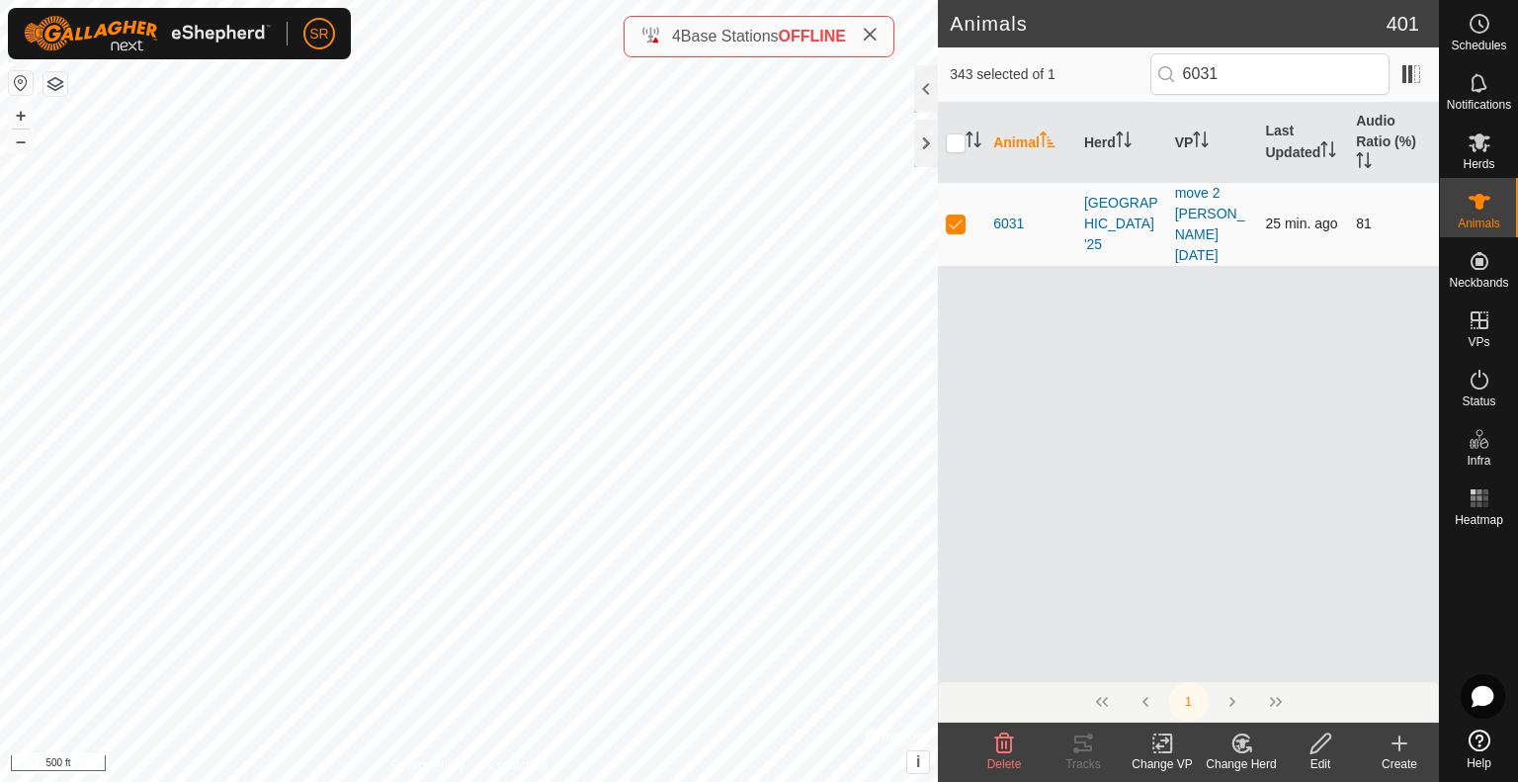
click at [959, 215] on p-checkbox at bounding box center [956, 223] width 20 height 16
drag, startPoint x: 1238, startPoint y: 71, endPoint x: 1058, endPoint y: 54, distance: 180.6
click at [1067, 54] on div "342 selected of 1 6031" at bounding box center [1187, 73] width 477 height 41
click at [954, 215] on p-checkbox at bounding box center [956, 223] width 20 height 16
drag, startPoint x: 1276, startPoint y: 68, endPoint x: 1130, endPoint y: 53, distance: 147.0
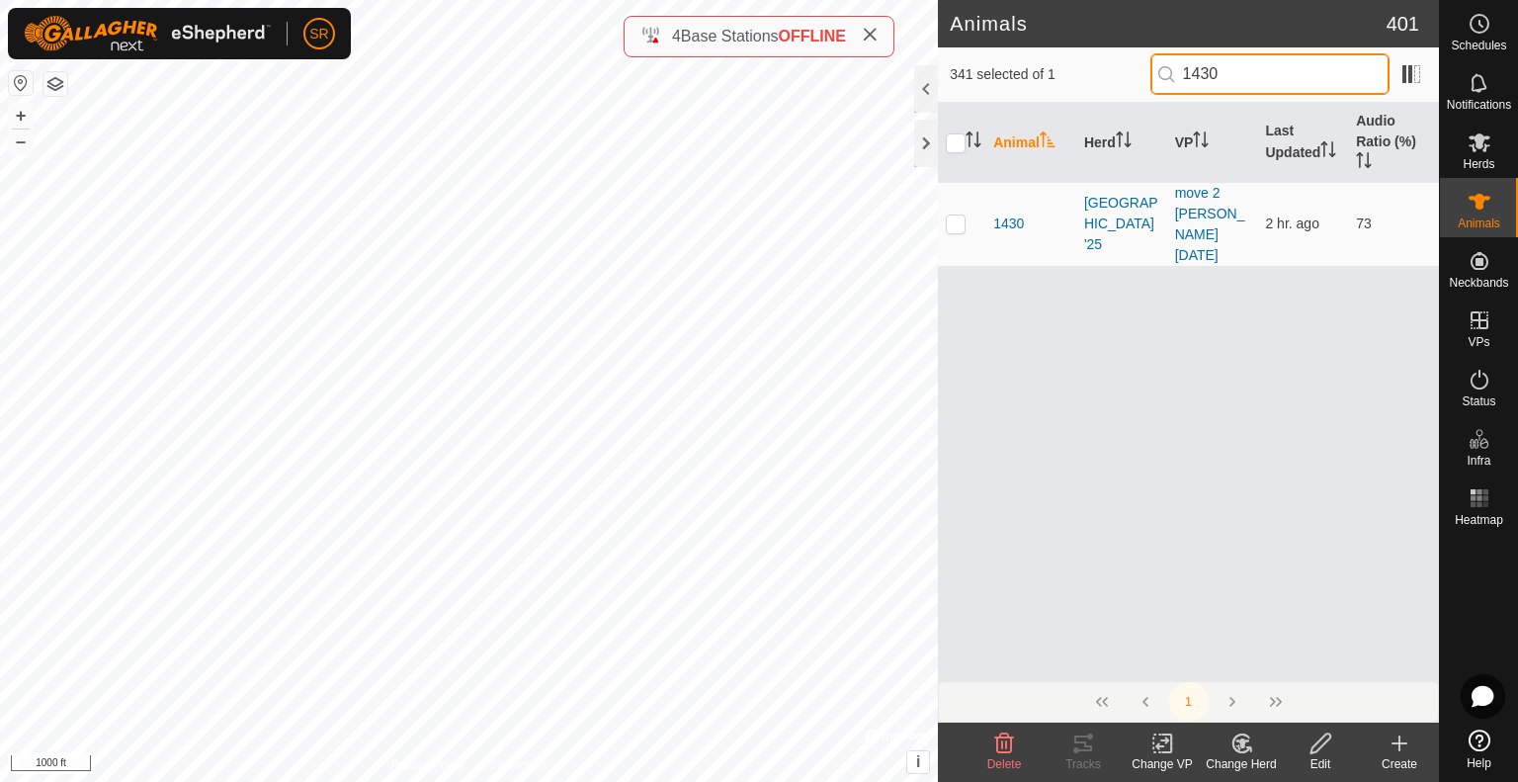
click at [1134, 57] on div "341 selected of 1 1430" at bounding box center [1187, 73] width 477 height 41
click at [954, 215] on p-checkbox at bounding box center [956, 223] width 20 height 16
drag, startPoint x: 1244, startPoint y: 74, endPoint x: 1096, endPoint y: 70, distance: 148.3
click at [1096, 70] on div "340 selected of 1 2498" at bounding box center [1187, 73] width 477 height 41
click at [953, 215] on p-checkbox at bounding box center [956, 223] width 20 height 16
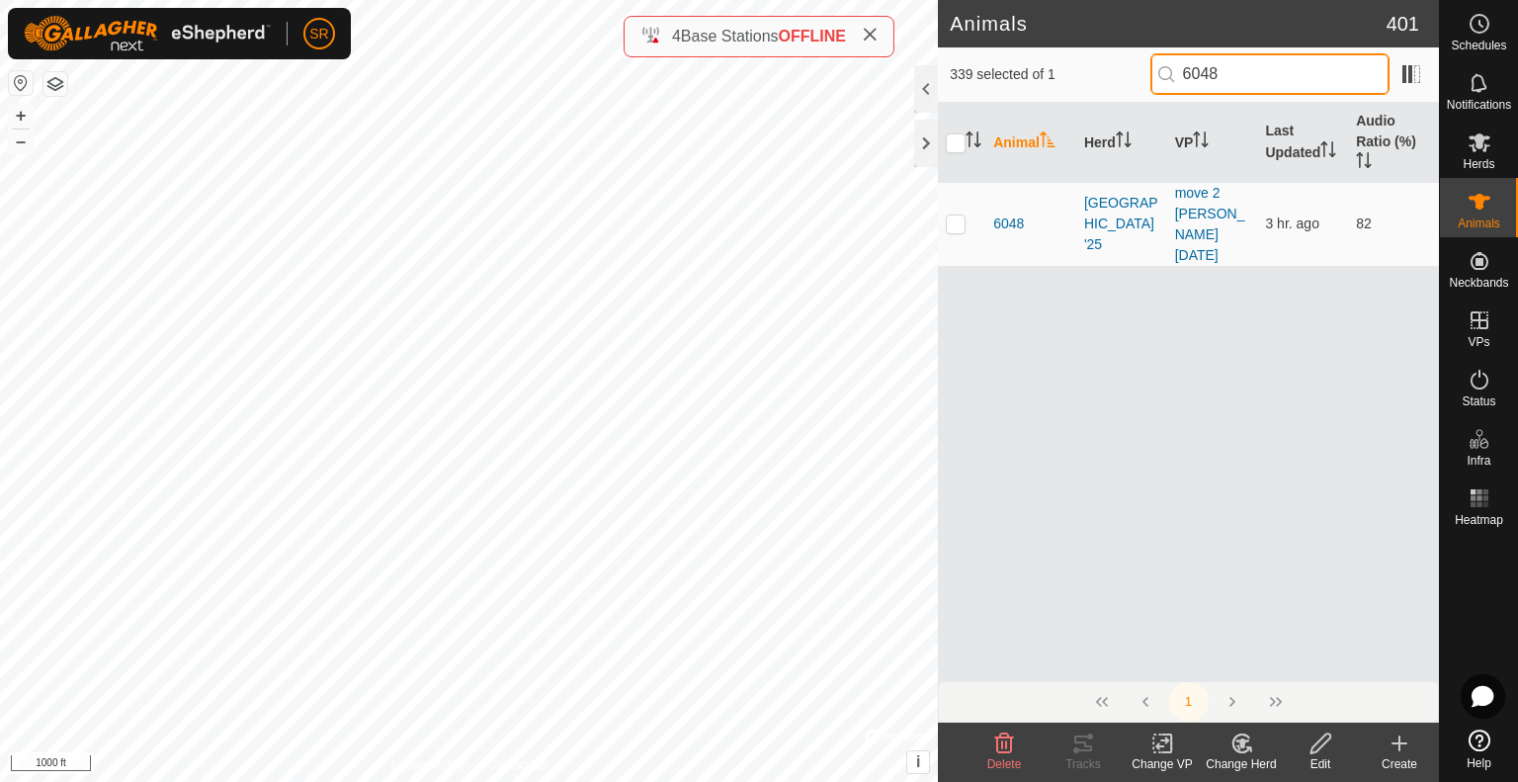
drag, startPoint x: 1231, startPoint y: 77, endPoint x: 1135, endPoint y: 68, distance: 96.2
click at [1136, 68] on div "339 selected of 1 6048" at bounding box center [1187, 73] width 477 height 41
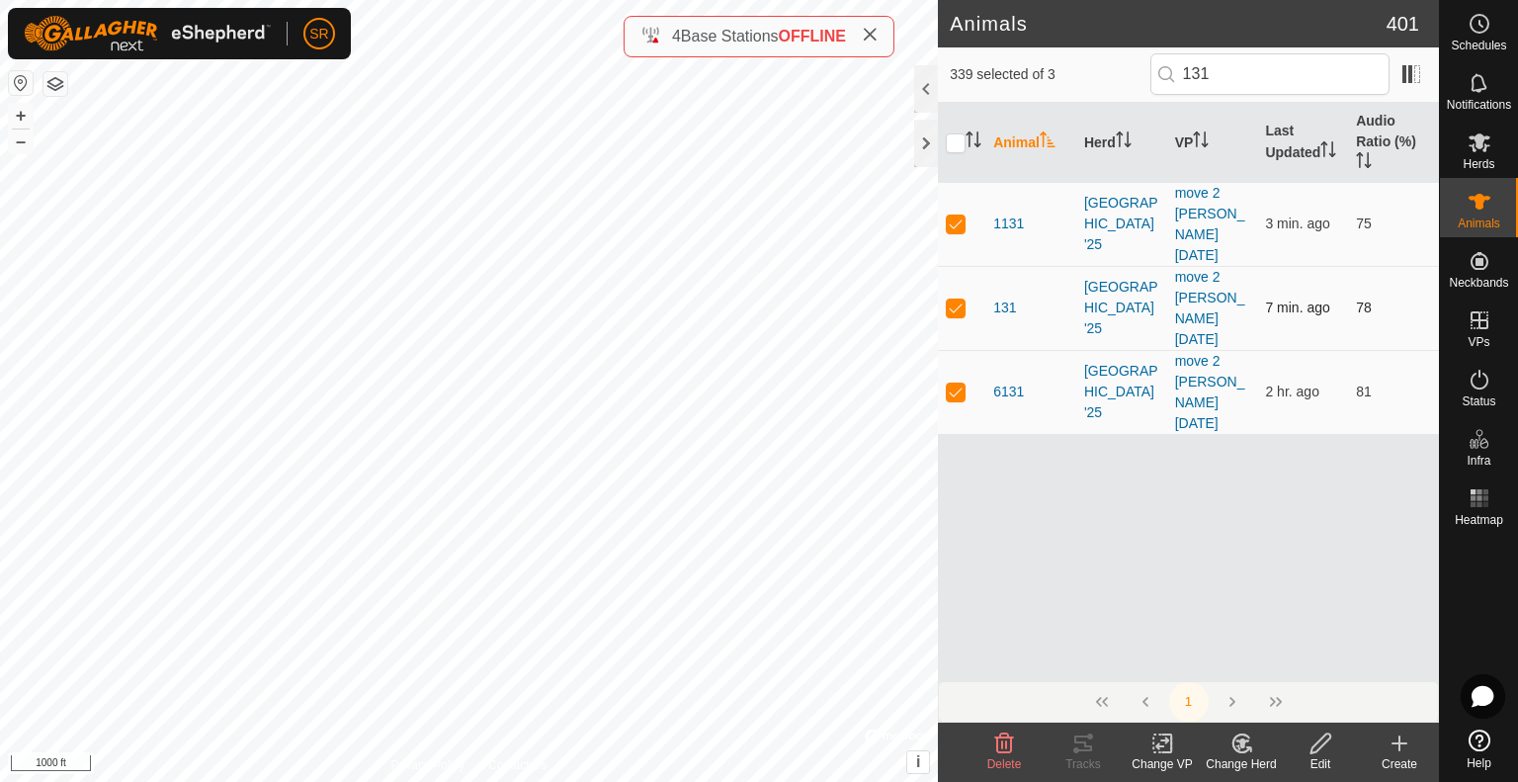
click at [952, 299] on p-checkbox at bounding box center [956, 307] width 20 height 16
drag, startPoint x: 1239, startPoint y: 70, endPoint x: 1069, endPoint y: 68, distance: 169.9
click at [1069, 68] on div "338 selected of 3 131" at bounding box center [1187, 73] width 477 height 41
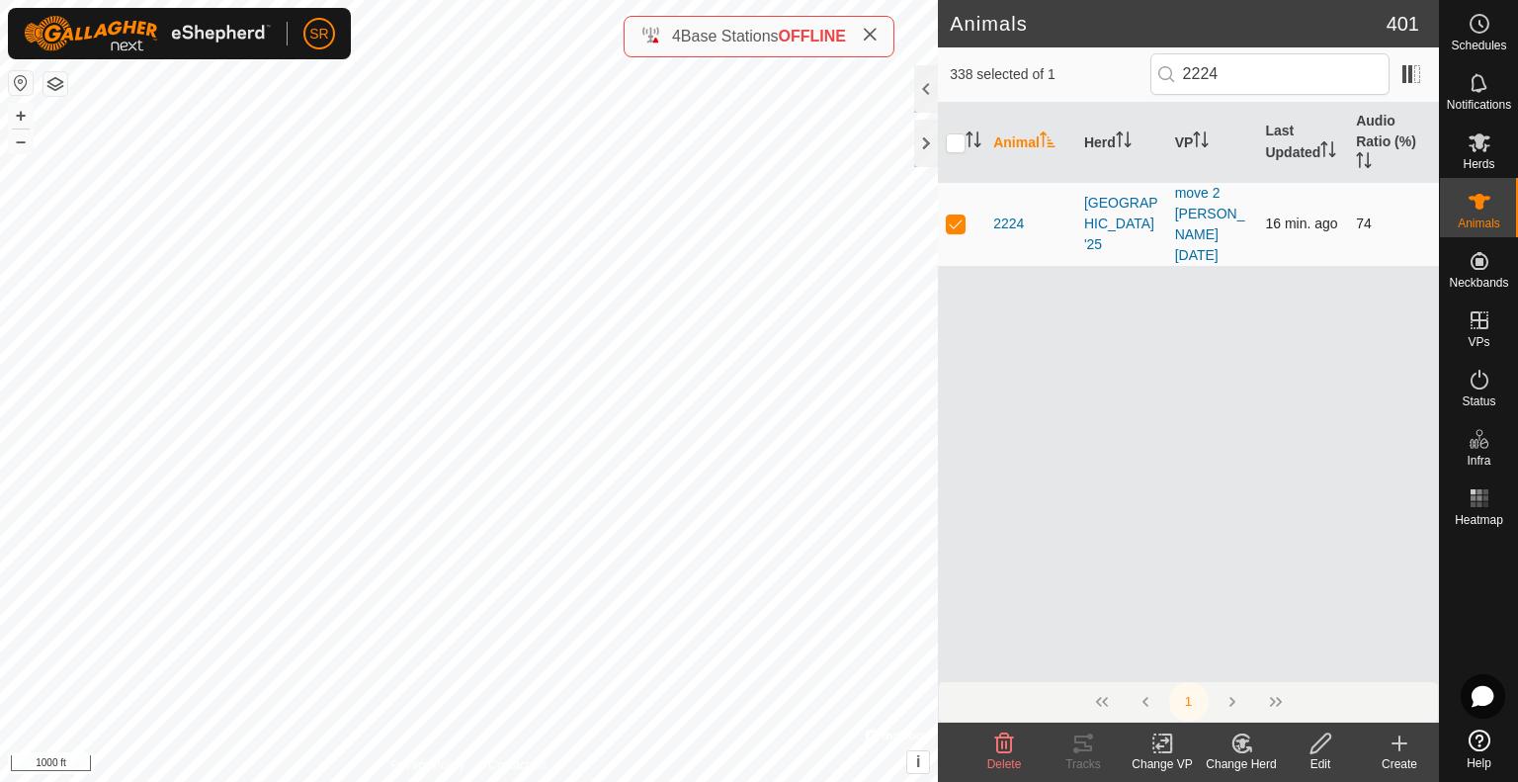
click at [953, 216] on p-checkbox at bounding box center [956, 223] width 20 height 16
drag, startPoint x: 1142, startPoint y: 73, endPoint x: 1048, endPoint y: 70, distance: 93.9
click at [1048, 70] on div "337 selected of 1 2224" at bounding box center [1187, 73] width 477 height 41
click at [948, 215] on p-checkbox at bounding box center [956, 223] width 20 height 16
drag, startPoint x: 1284, startPoint y: 60, endPoint x: 1077, endPoint y: 57, distance: 207.5
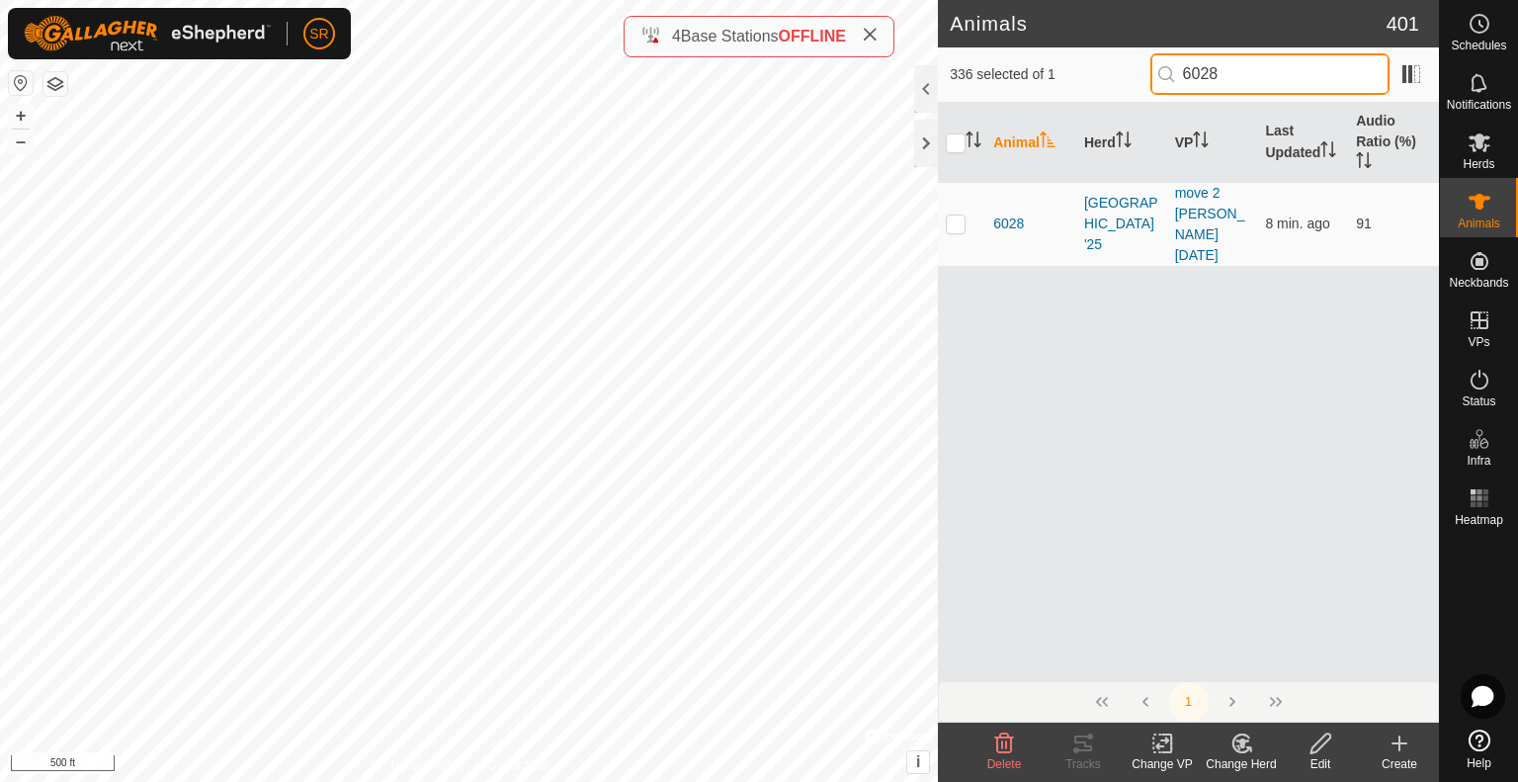
click at [1078, 58] on div "336 selected of 1 6028" at bounding box center [1187, 73] width 477 height 41
click at [956, 215] on p-checkbox at bounding box center [956, 223] width 20 height 16
drag, startPoint x: 1315, startPoint y: 74, endPoint x: 1101, endPoint y: 74, distance: 214.4
click at [1101, 74] on div "335 selected of 1 3624" at bounding box center [1187, 73] width 477 height 41
click at [952, 215] on p-checkbox at bounding box center [956, 223] width 20 height 16
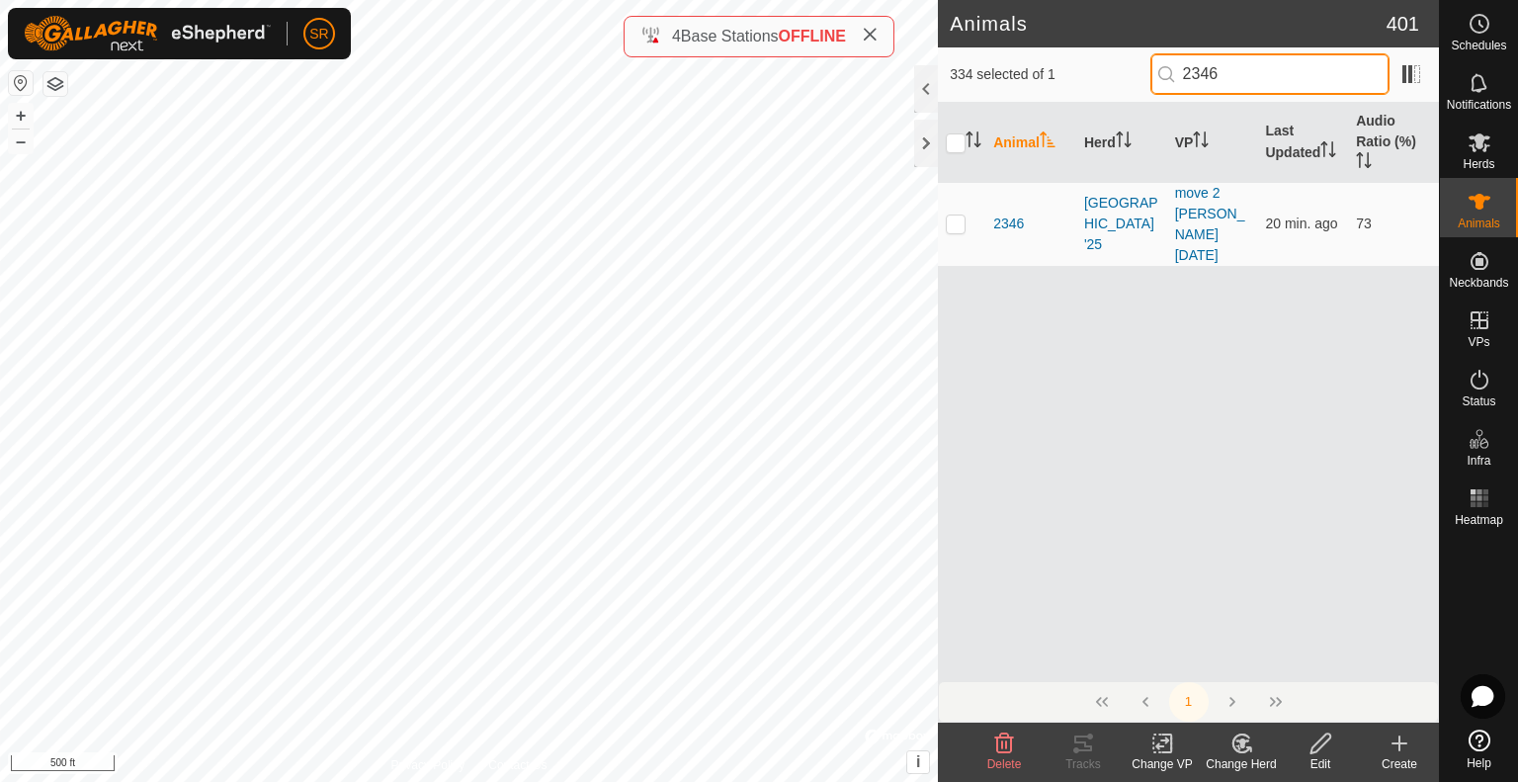
drag, startPoint x: 1161, startPoint y: 70, endPoint x: 1066, endPoint y: 56, distance: 95.9
click at [1067, 56] on div "334 selected of 1 2346" at bounding box center [1187, 73] width 477 height 41
click at [956, 215] on p-checkbox at bounding box center [956, 223] width 20 height 16
drag, startPoint x: 1131, startPoint y: 66, endPoint x: 1104, endPoint y: 66, distance: 27.7
click at [1104, 66] on div "333 selected of 1 6134" at bounding box center [1187, 73] width 477 height 41
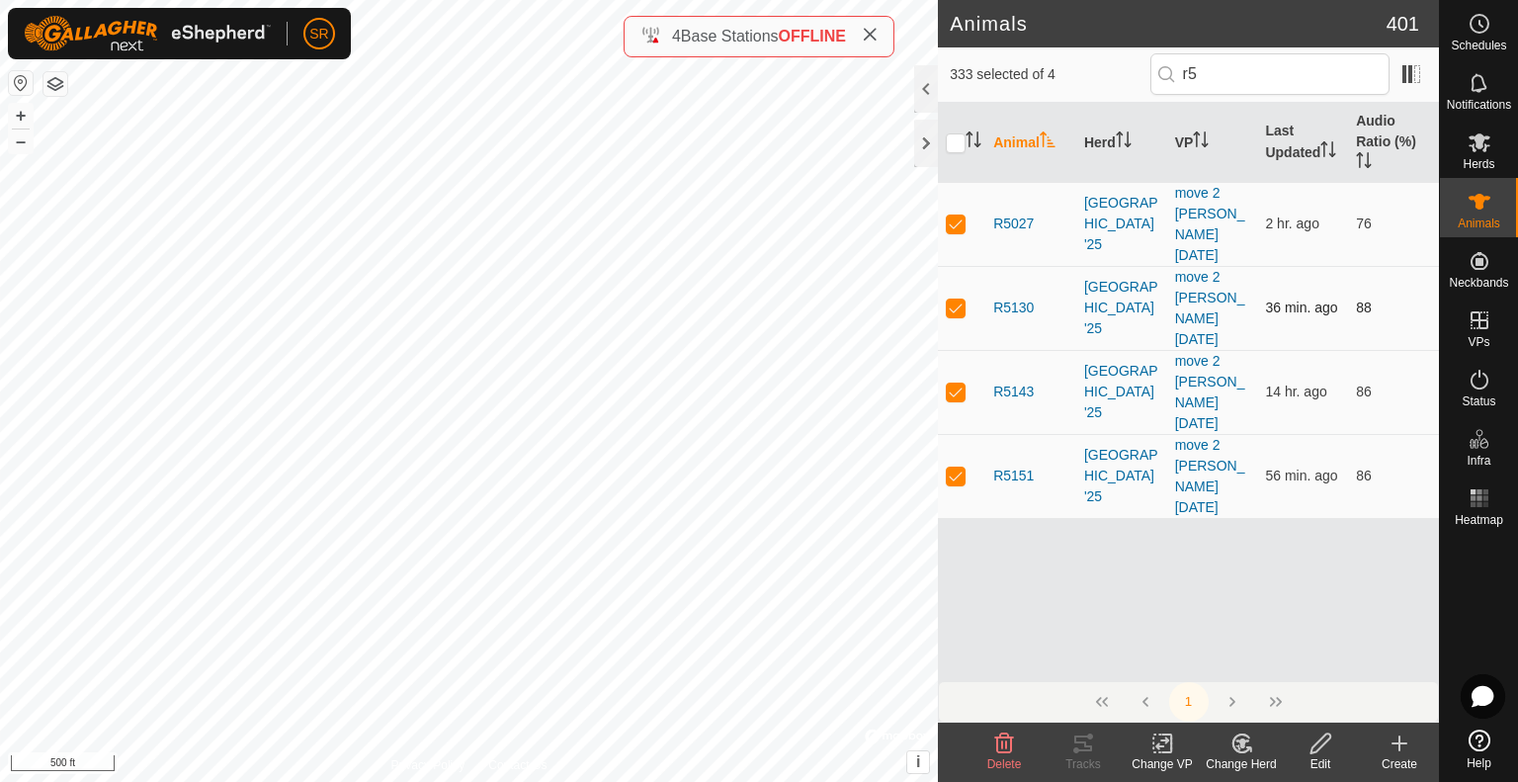
click at [957, 299] on p-checkbox at bounding box center [956, 307] width 20 height 16
drag, startPoint x: 1261, startPoint y: 81, endPoint x: 1087, endPoint y: 66, distance: 174.5
click at [1088, 66] on div "332 selected of 4 r5" at bounding box center [1187, 73] width 477 height 41
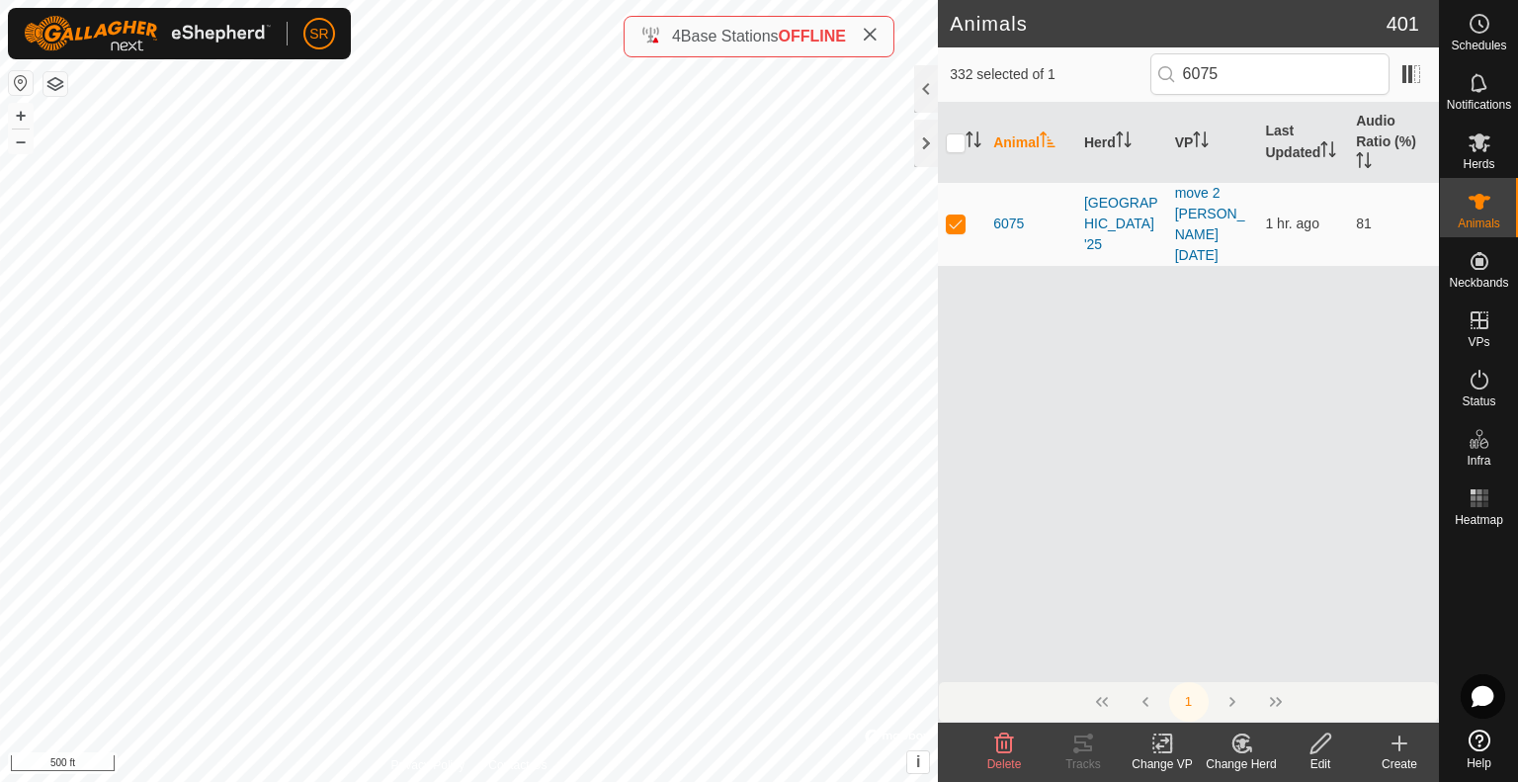
click at [955, 215] on p-checkbox at bounding box center [956, 223] width 20 height 16
click at [1205, 78] on input "6075" at bounding box center [1269, 73] width 239 height 41
click at [958, 215] on p-checkbox at bounding box center [956, 223] width 20 height 16
drag, startPoint x: 1236, startPoint y: 71, endPoint x: 1155, endPoint y: 77, distance: 81.2
click at [1155, 77] on input "6007" at bounding box center [1269, 73] width 239 height 41
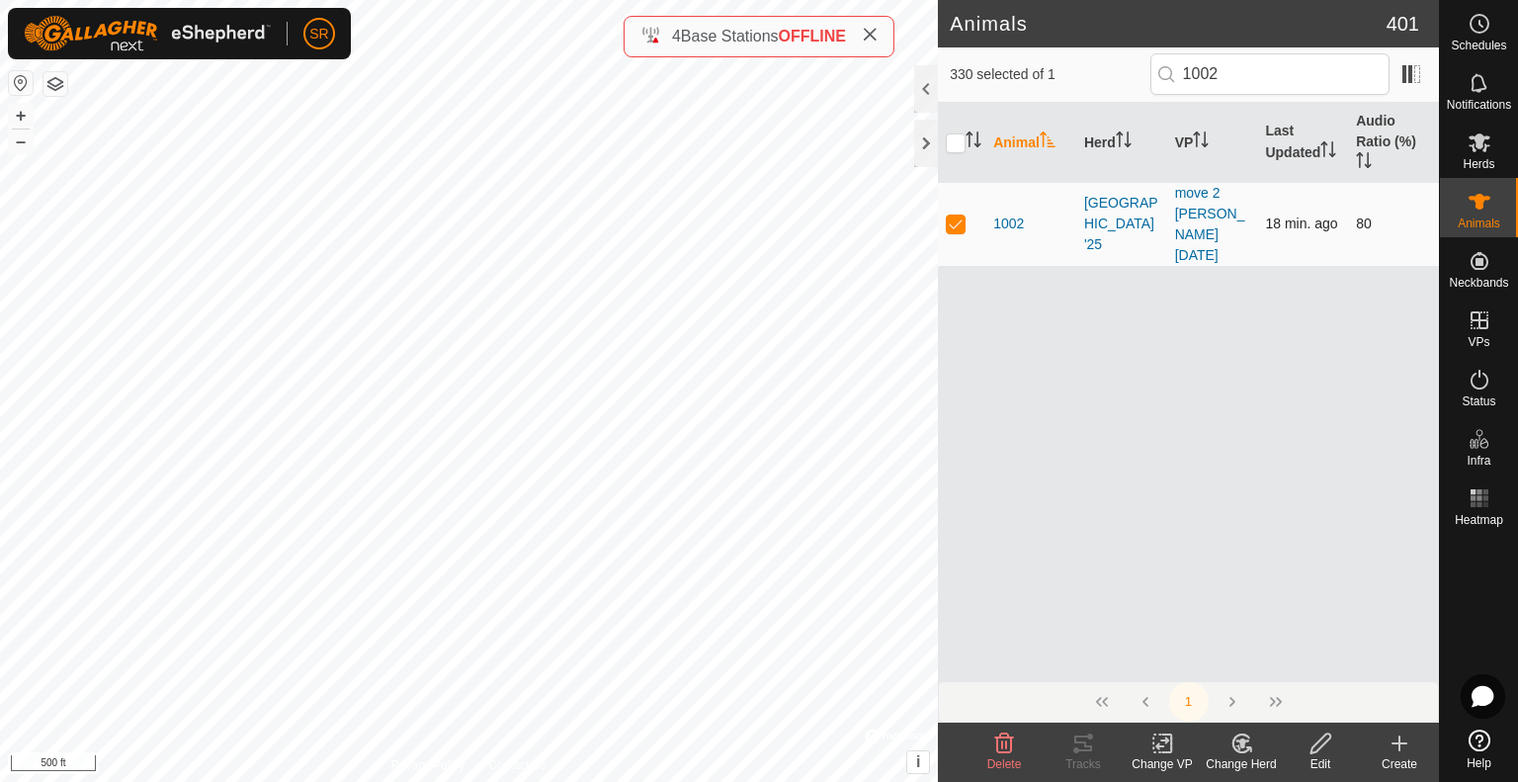
click at [958, 216] on p-checkbox at bounding box center [956, 223] width 20 height 16
drag, startPoint x: 1248, startPoint y: 74, endPoint x: 1144, endPoint y: 74, distance: 103.7
click at [1144, 74] on div "329 selected of 1 1002" at bounding box center [1187, 73] width 477 height 41
click at [948, 215] on p-checkbox at bounding box center [956, 223] width 20 height 16
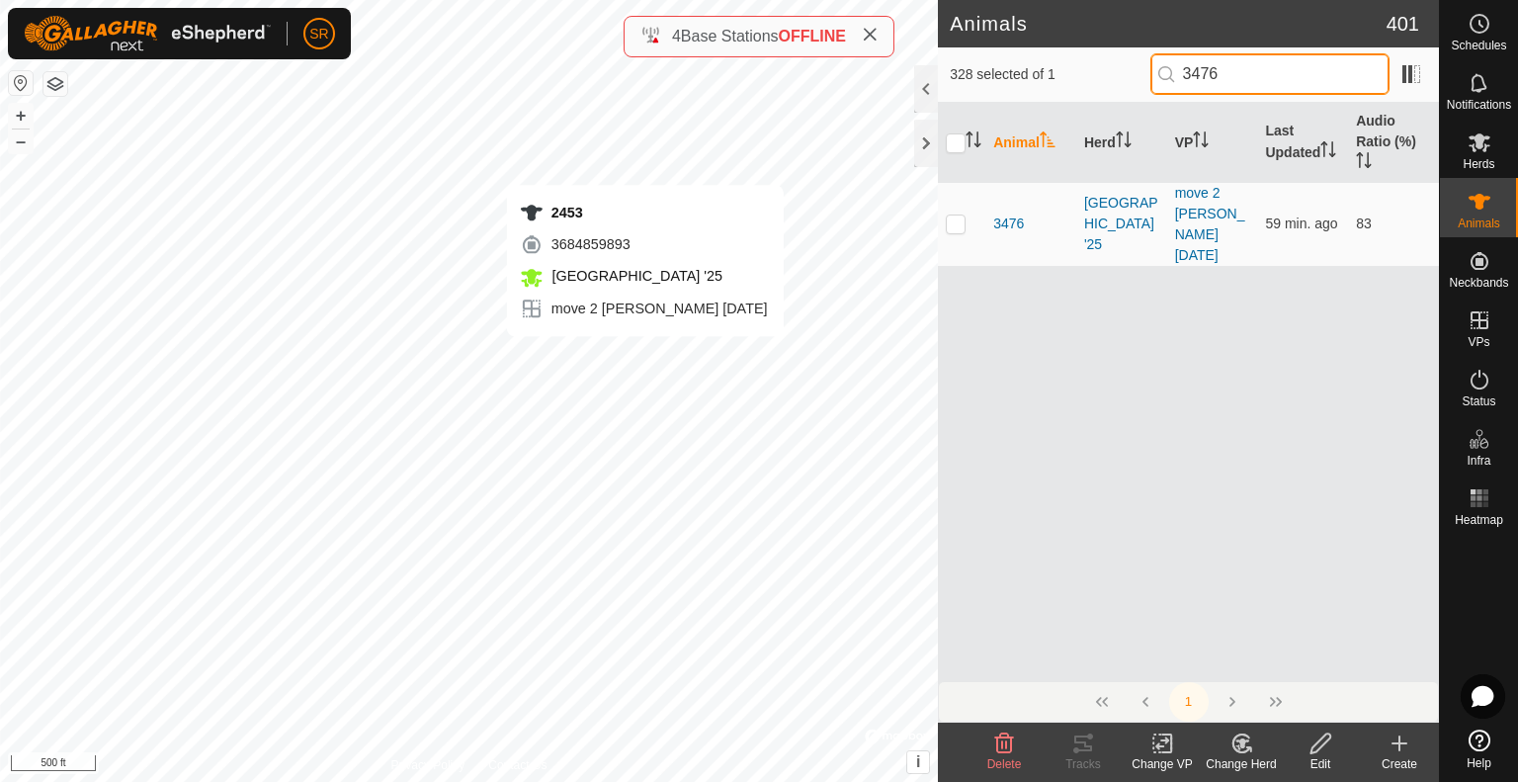
drag, startPoint x: 1221, startPoint y: 71, endPoint x: 1029, endPoint y: 44, distance: 194.5
click at [1029, 44] on article "Animals 401 328 selected of 1 3476 Animal Herd VP Last Updated Audio Ratio (%) …" at bounding box center [1188, 391] width 501 height 782
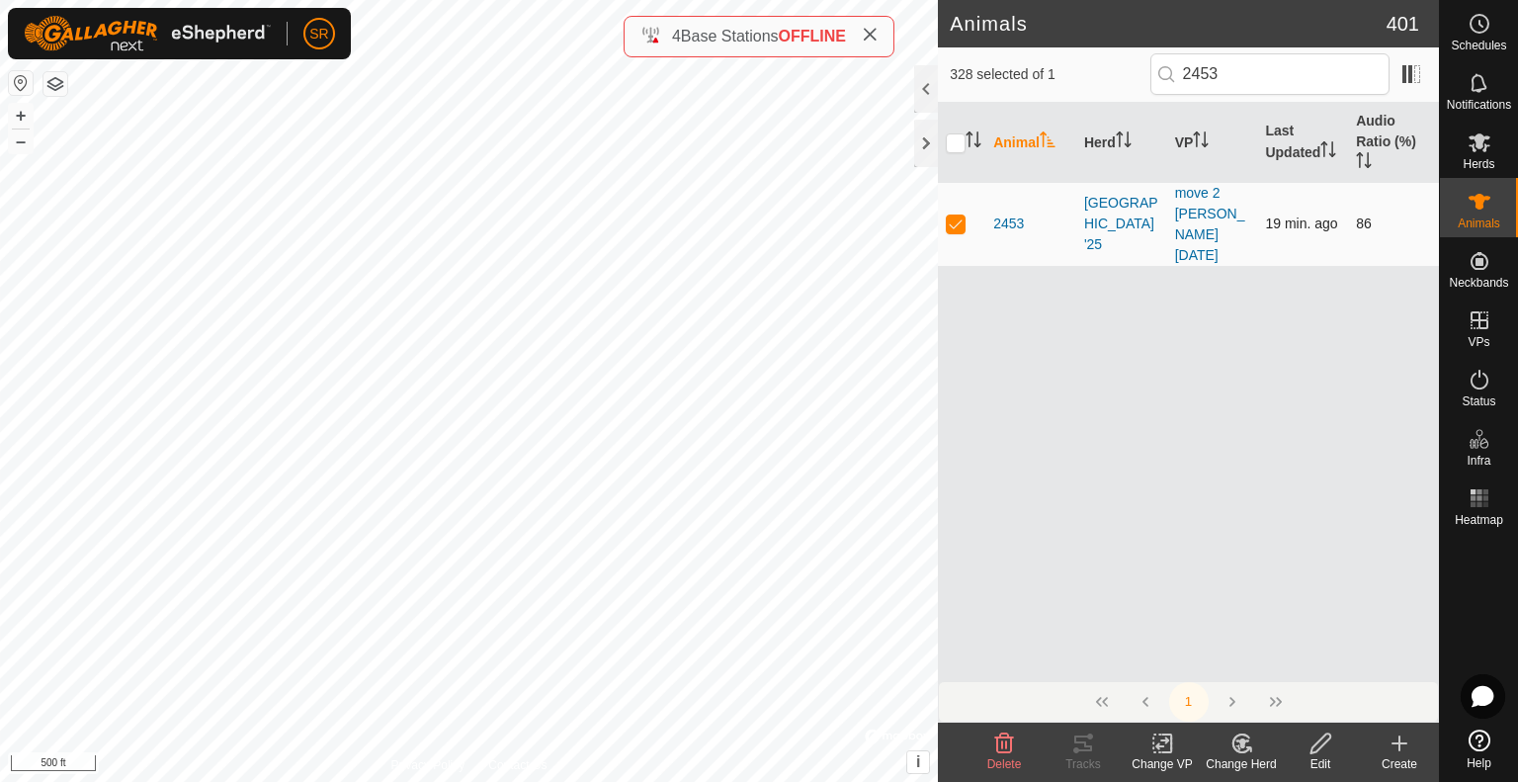
click at [953, 215] on p-checkbox at bounding box center [956, 223] width 20 height 16
drag, startPoint x: 1178, startPoint y: 77, endPoint x: 1129, endPoint y: 78, distance: 48.4
click at [1133, 78] on div "327 selected of 1 2453" at bounding box center [1187, 73] width 477 height 41
click at [952, 215] on p-checkbox at bounding box center [956, 223] width 20 height 16
drag, startPoint x: 1284, startPoint y: 74, endPoint x: 1126, endPoint y: 69, distance: 158.2
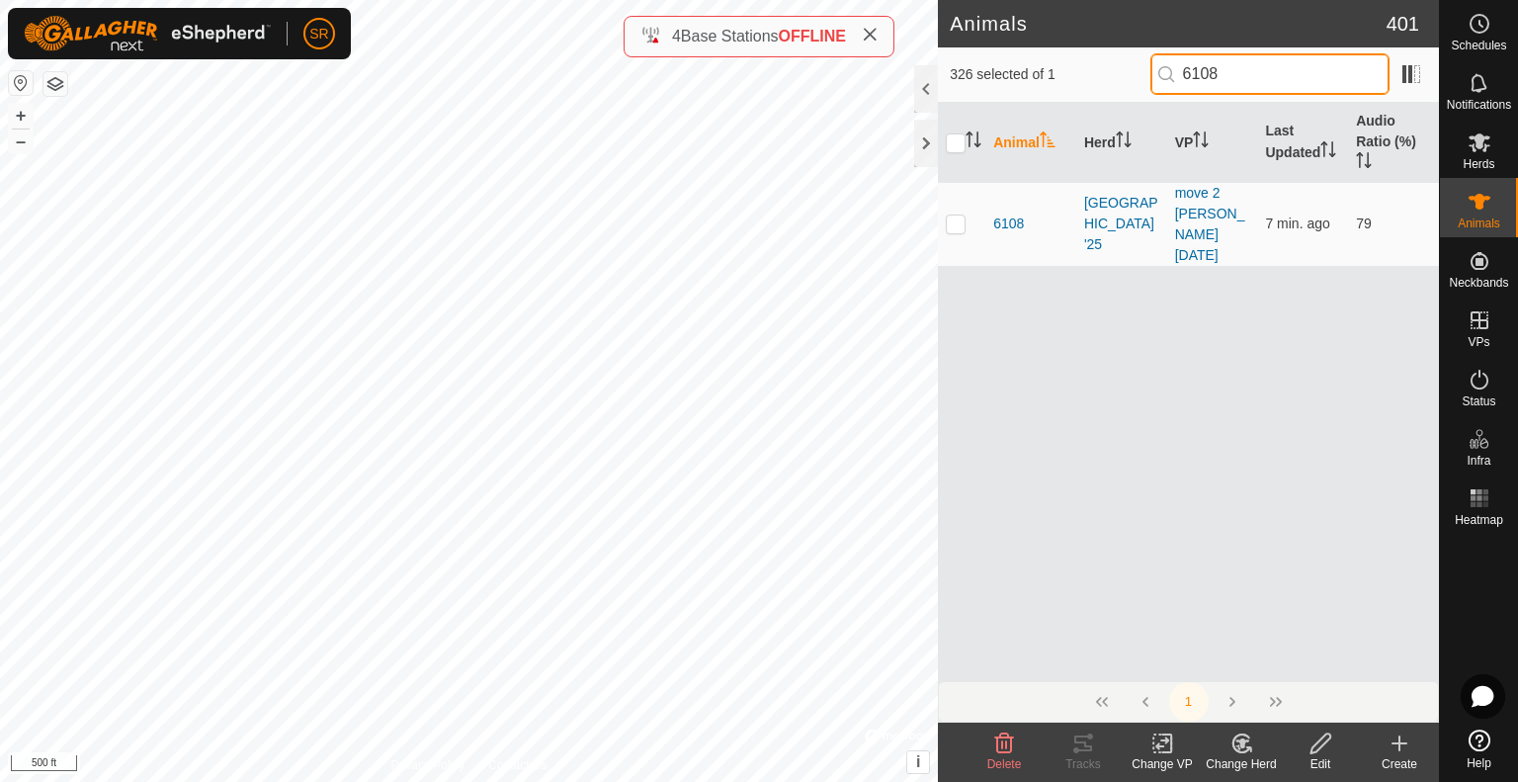
click at [1127, 70] on div "326 selected of 1 6108" at bounding box center [1187, 73] width 477 height 41
click at [957, 216] on p-checkbox at bounding box center [956, 223] width 20 height 16
drag, startPoint x: 1170, startPoint y: 75, endPoint x: 1135, endPoint y: 76, distance: 34.6
click at [1137, 76] on div "325 selected of 1 2173" at bounding box center [1187, 73] width 477 height 41
click at [954, 215] on p-checkbox at bounding box center [956, 223] width 20 height 16
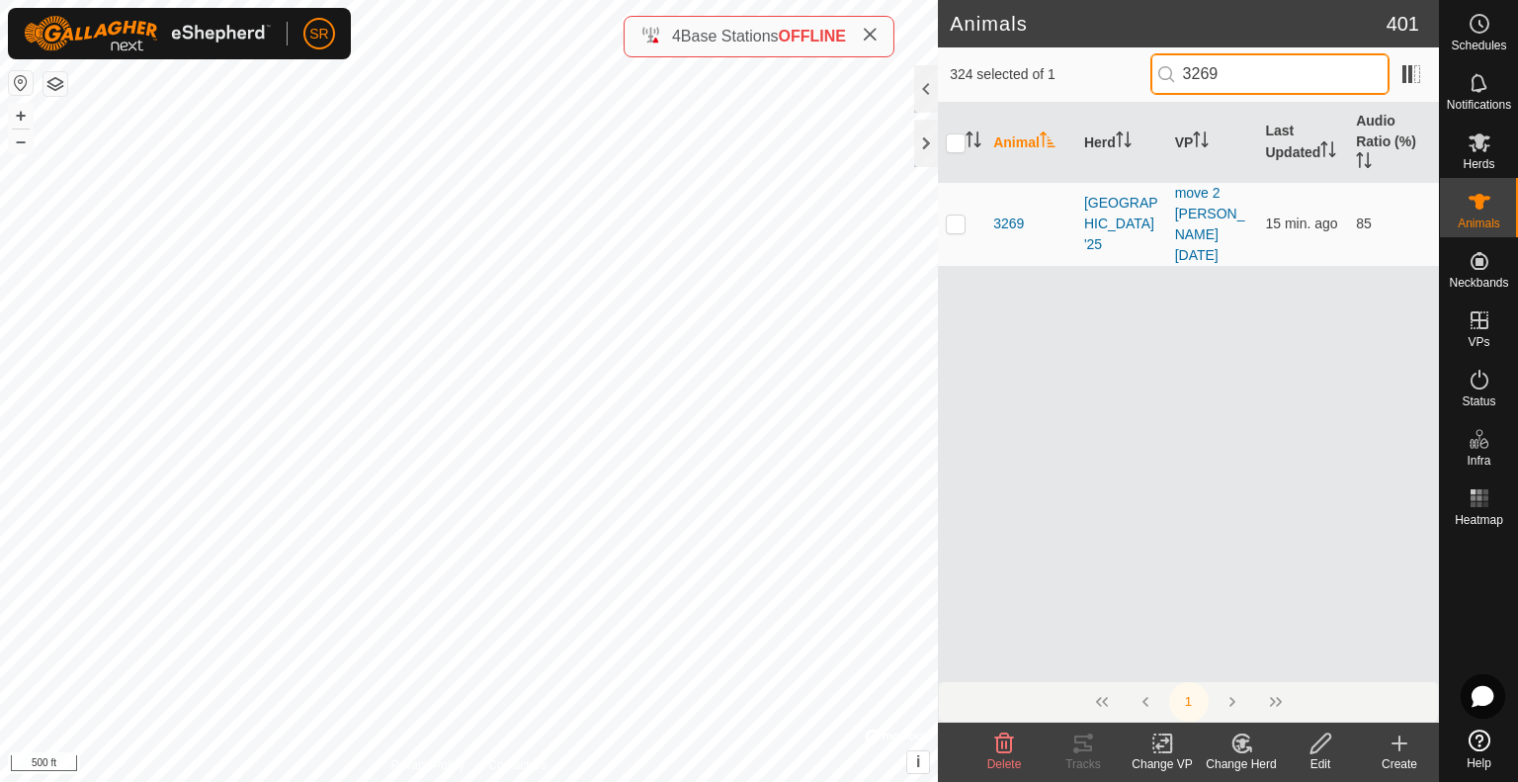
drag, startPoint x: 1174, startPoint y: 66, endPoint x: 1111, endPoint y: 66, distance: 63.2
click at [1112, 66] on div "324 selected of 1 3269" at bounding box center [1187, 73] width 477 height 41
click at [958, 215] on p-checkbox at bounding box center [956, 223] width 20 height 16
drag, startPoint x: 1116, startPoint y: 74, endPoint x: 1086, endPoint y: 70, distance: 30.9
click at [1092, 71] on div "323 selected of 1 3492" at bounding box center [1187, 73] width 477 height 41
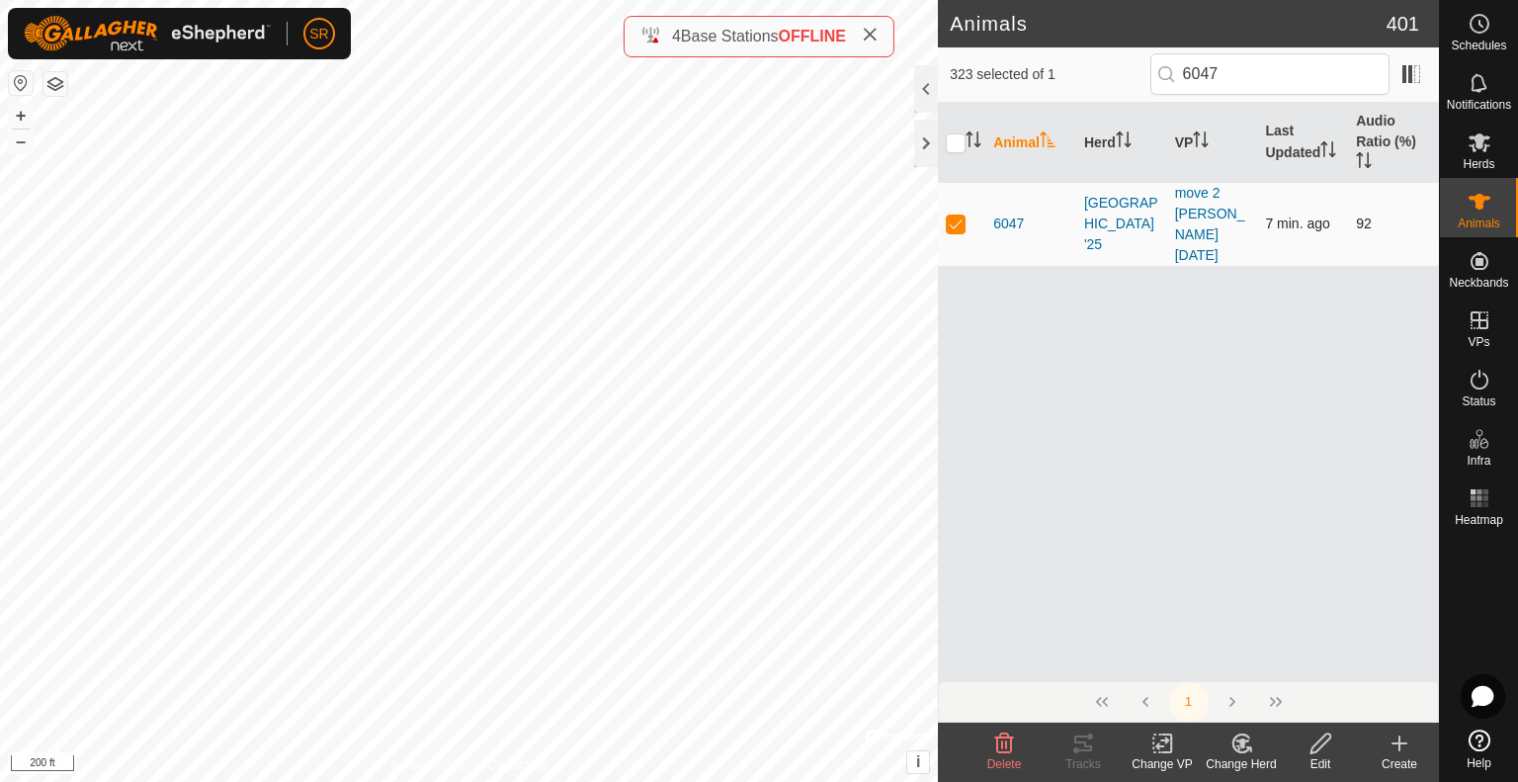
click at [958, 215] on p-checkbox at bounding box center [956, 223] width 20 height 16
click at [1269, 66] on input "6047" at bounding box center [1269, 73] width 239 height 41
click at [951, 215] on p-checkbox at bounding box center [956, 223] width 20 height 16
drag, startPoint x: 1269, startPoint y: 74, endPoint x: 1138, endPoint y: 67, distance: 130.6
click at [1138, 67] on div "321 selected of 1 6043" at bounding box center [1187, 73] width 477 height 41
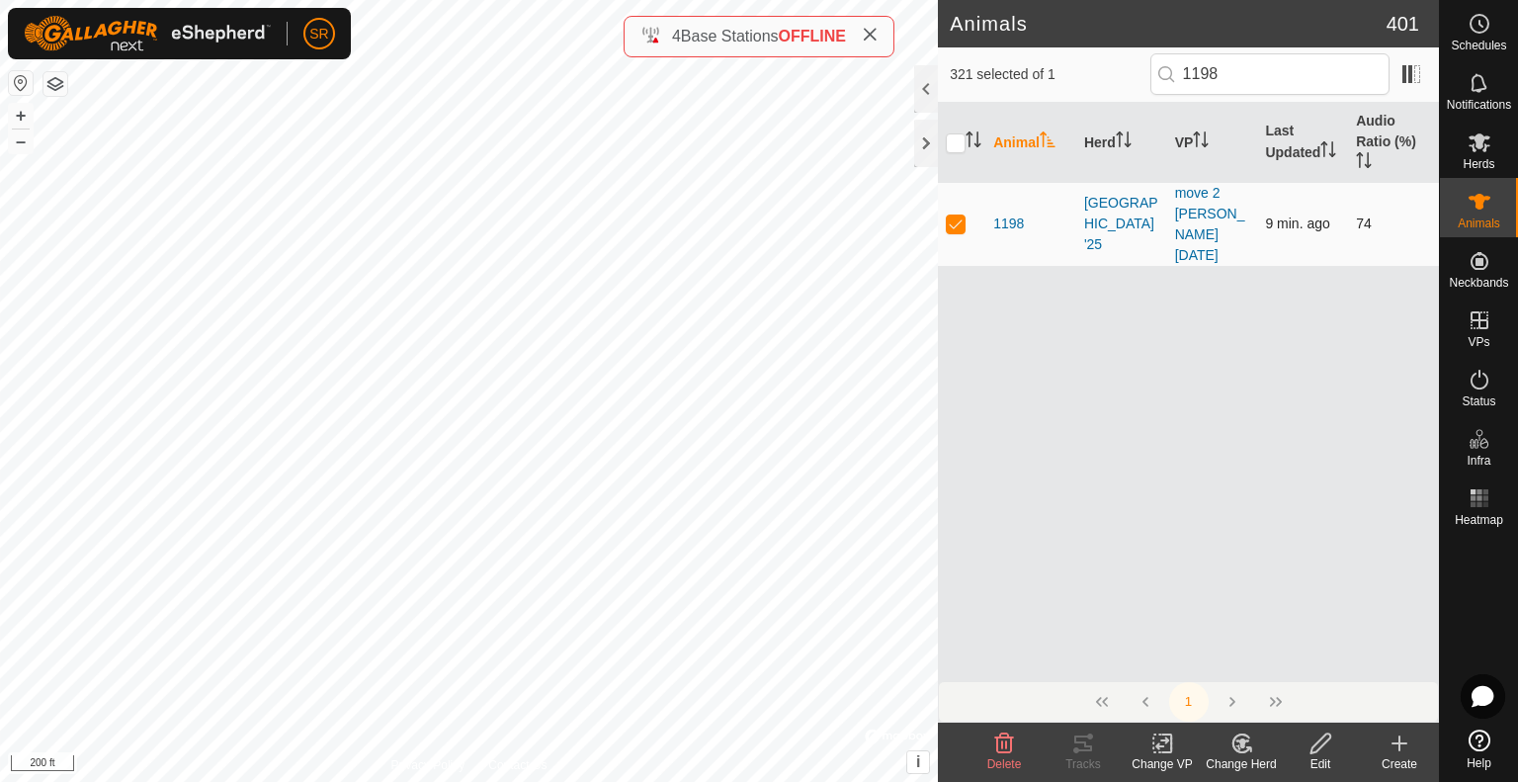
click at [955, 215] on p-checkbox at bounding box center [956, 223] width 20 height 16
drag, startPoint x: 1178, startPoint y: 78, endPoint x: 1121, endPoint y: 74, distance: 56.5
click at [1126, 75] on div "320 selected of 1 1198" at bounding box center [1187, 73] width 477 height 41
click at [953, 215] on p-checkbox at bounding box center [956, 223] width 20 height 16
drag, startPoint x: 1142, startPoint y: 86, endPoint x: 1107, endPoint y: 84, distance: 35.6
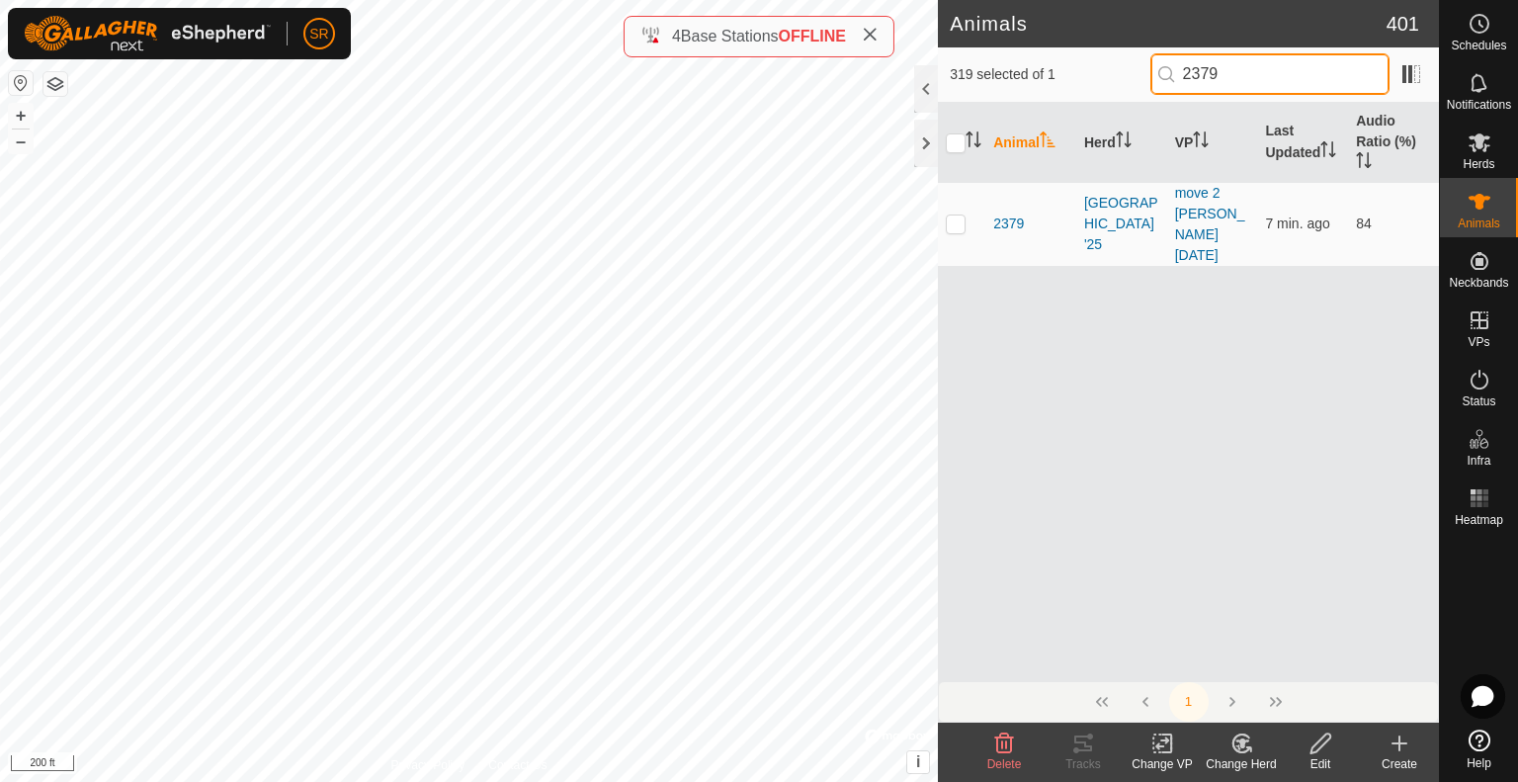
click at [1110, 86] on div "319 selected of 1 2379" at bounding box center [1187, 73] width 477 height 41
click at [949, 215] on p-checkbox at bounding box center [956, 223] width 20 height 16
click at [1126, 72] on div "318 selected of 1 4109" at bounding box center [1187, 73] width 477 height 41
click at [956, 215] on p-checkbox at bounding box center [956, 223] width 20 height 16
drag, startPoint x: 1284, startPoint y: 82, endPoint x: 1079, endPoint y: 68, distance: 206.0
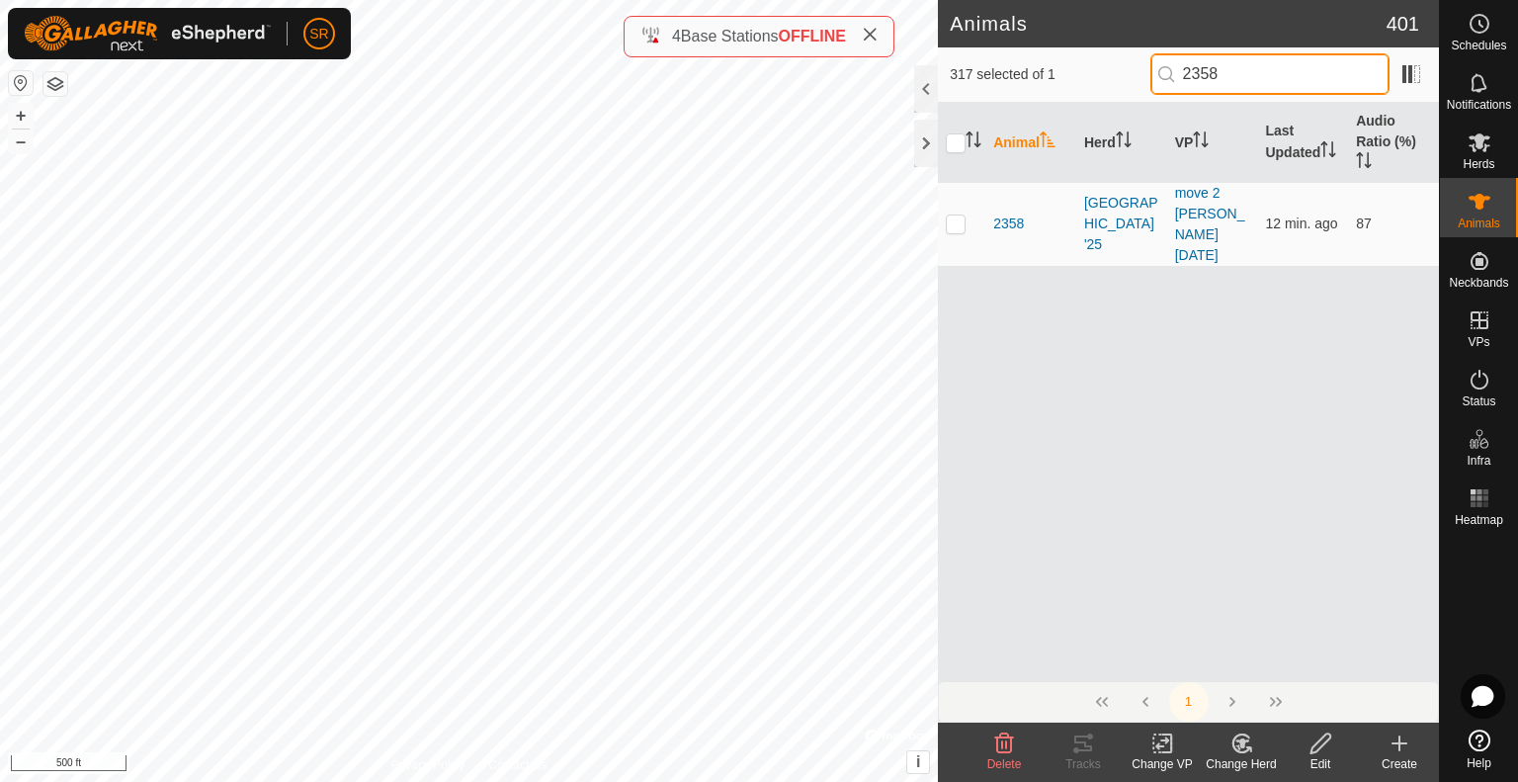
click at [1081, 69] on div "317 selected of 1 2358" at bounding box center [1187, 73] width 477 height 41
click at [955, 215] on p-checkbox at bounding box center [956, 223] width 20 height 16
drag, startPoint x: 1257, startPoint y: 78, endPoint x: 1200, endPoint y: 77, distance: 56.3
click at [1200, 77] on input "3798" at bounding box center [1269, 73] width 239 height 41
click at [959, 215] on p-checkbox at bounding box center [956, 223] width 20 height 16
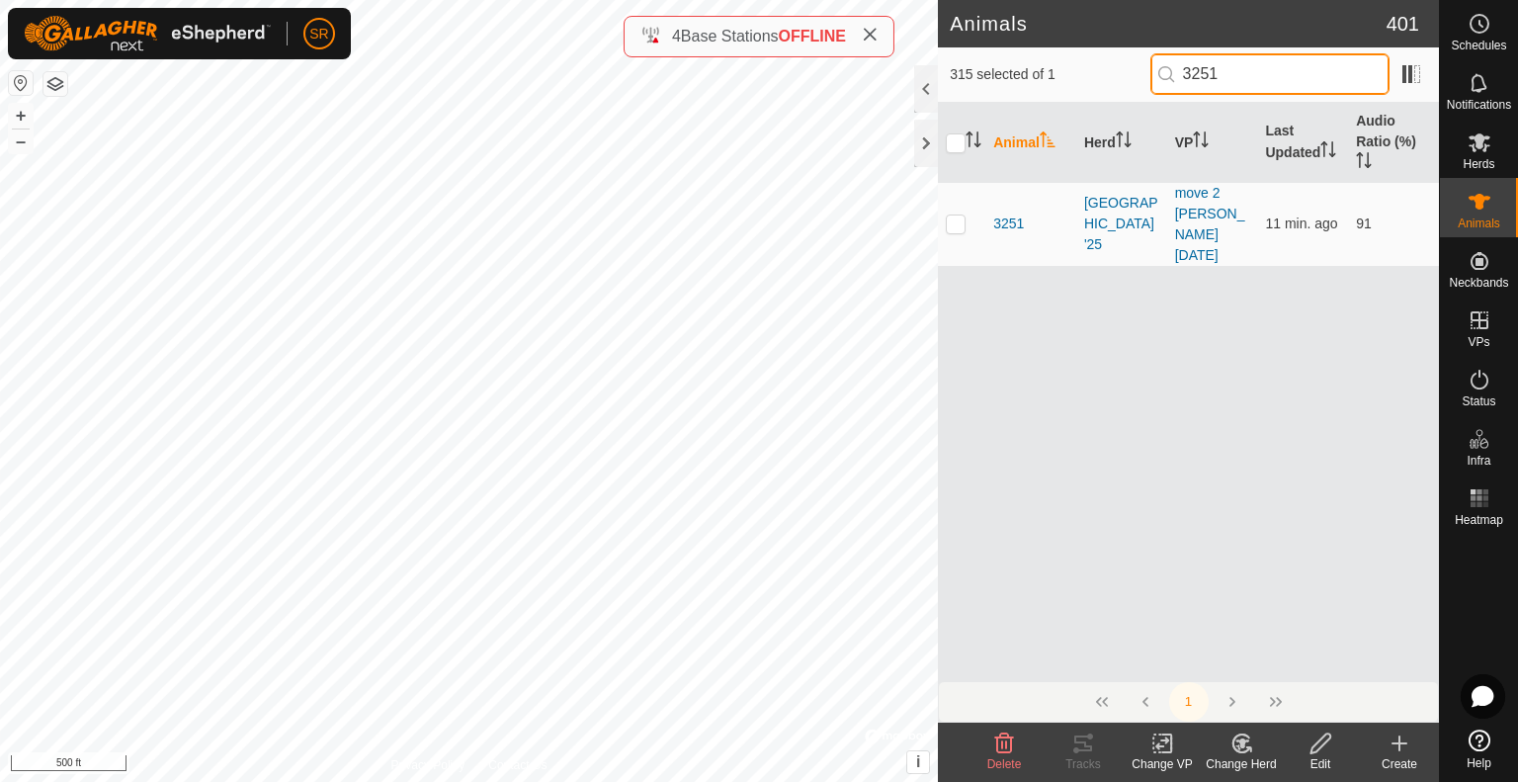
drag, startPoint x: 1318, startPoint y: 70, endPoint x: 1020, endPoint y: 72, distance: 298.4
click at [1025, 73] on div "315 selected of 1 3251" at bounding box center [1187, 73] width 477 height 41
click at [956, 204] on td at bounding box center [961, 224] width 47 height 84
drag, startPoint x: 1237, startPoint y: 78, endPoint x: 1126, endPoint y: 77, distance: 110.7
click at [1126, 77] on div "314 selected of 1 258" at bounding box center [1187, 73] width 477 height 41
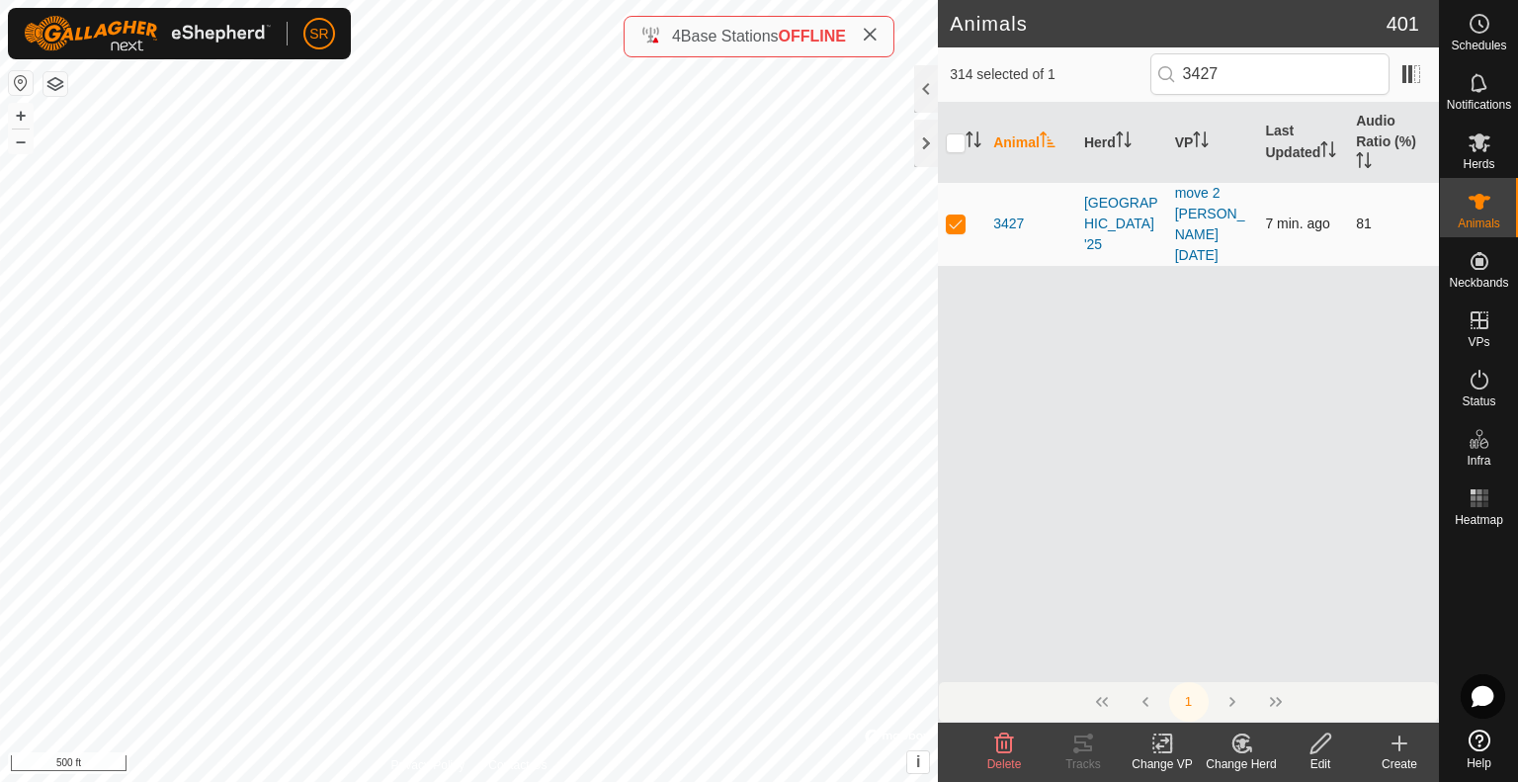
click at [956, 215] on p-checkbox at bounding box center [956, 223] width 20 height 16
click at [1205, 72] on input "3427" at bounding box center [1269, 73] width 239 height 41
click at [956, 215] on p-checkbox at bounding box center [956, 223] width 20 height 16
drag, startPoint x: 1148, startPoint y: 74, endPoint x: 1029, endPoint y: 74, distance: 119.5
click at [1032, 74] on div "312 selected of 1 1327" at bounding box center [1187, 73] width 477 height 41
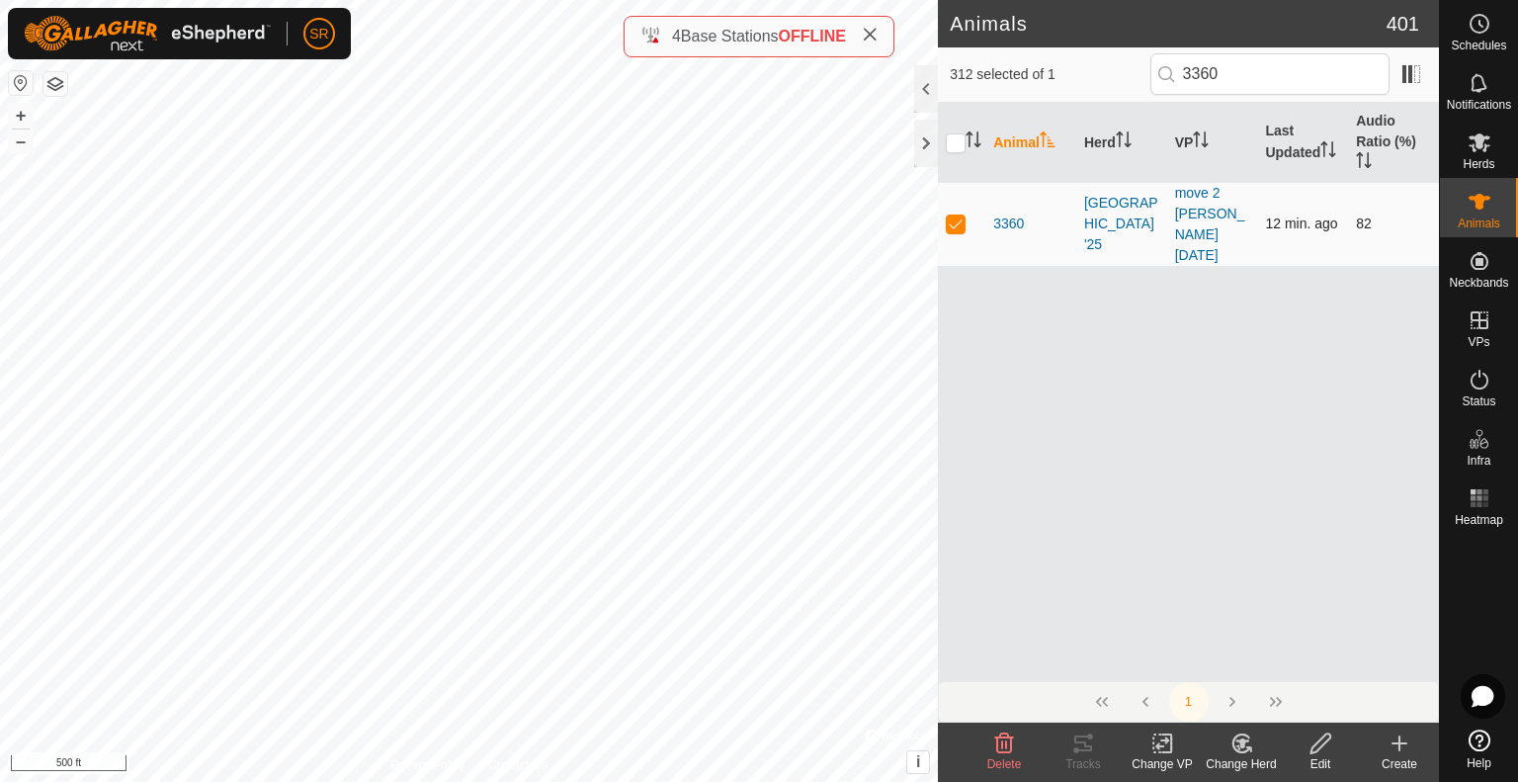
click at [955, 215] on p-checkbox at bounding box center [956, 223] width 20 height 16
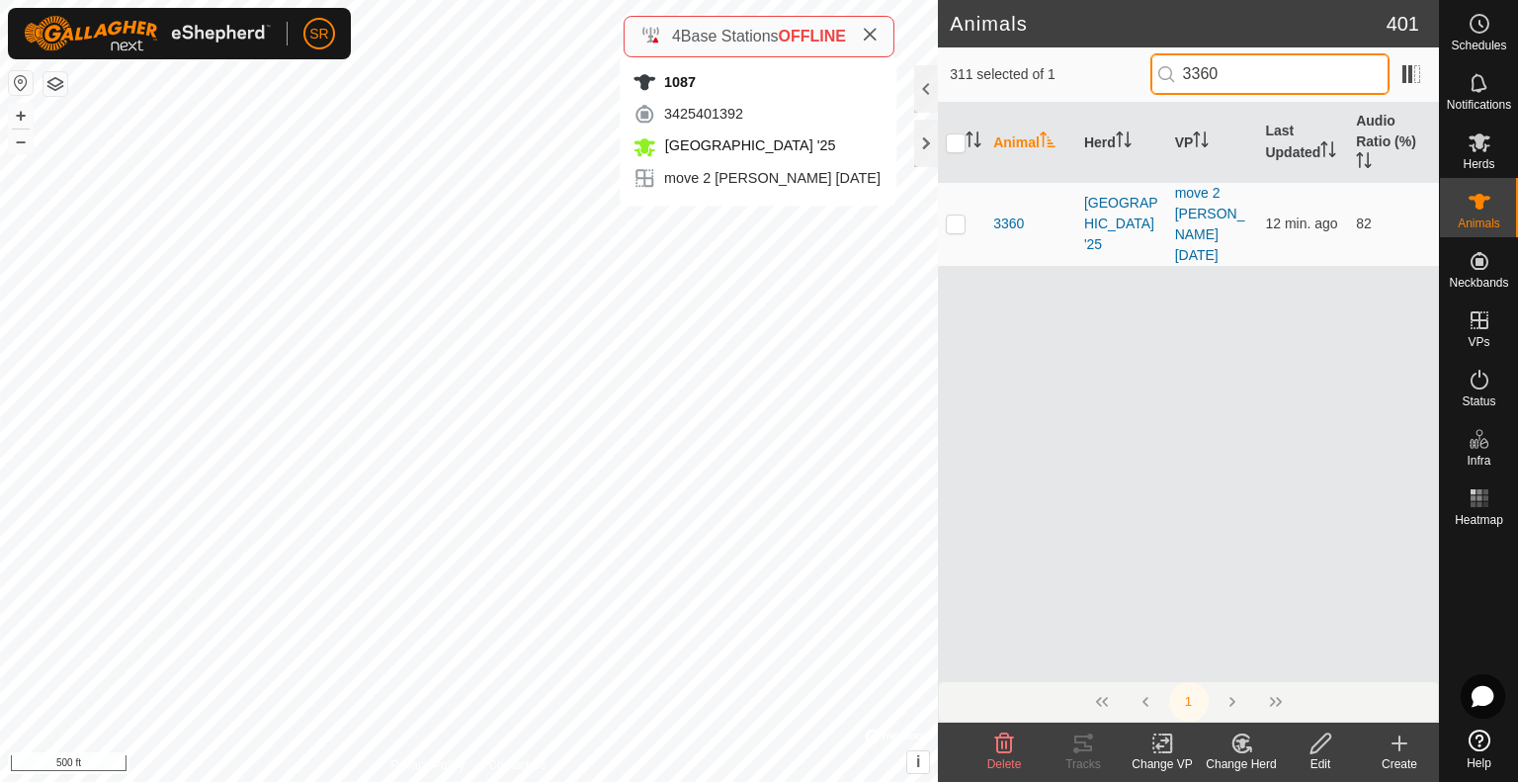
drag, startPoint x: 1255, startPoint y: 71, endPoint x: 1106, endPoint y: 77, distance: 149.3
click at [1106, 77] on div "311 selected of 1 3360" at bounding box center [1187, 73] width 477 height 41
click at [951, 215] on p-checkbox at bounding box center [956, 223] width 20 height 16
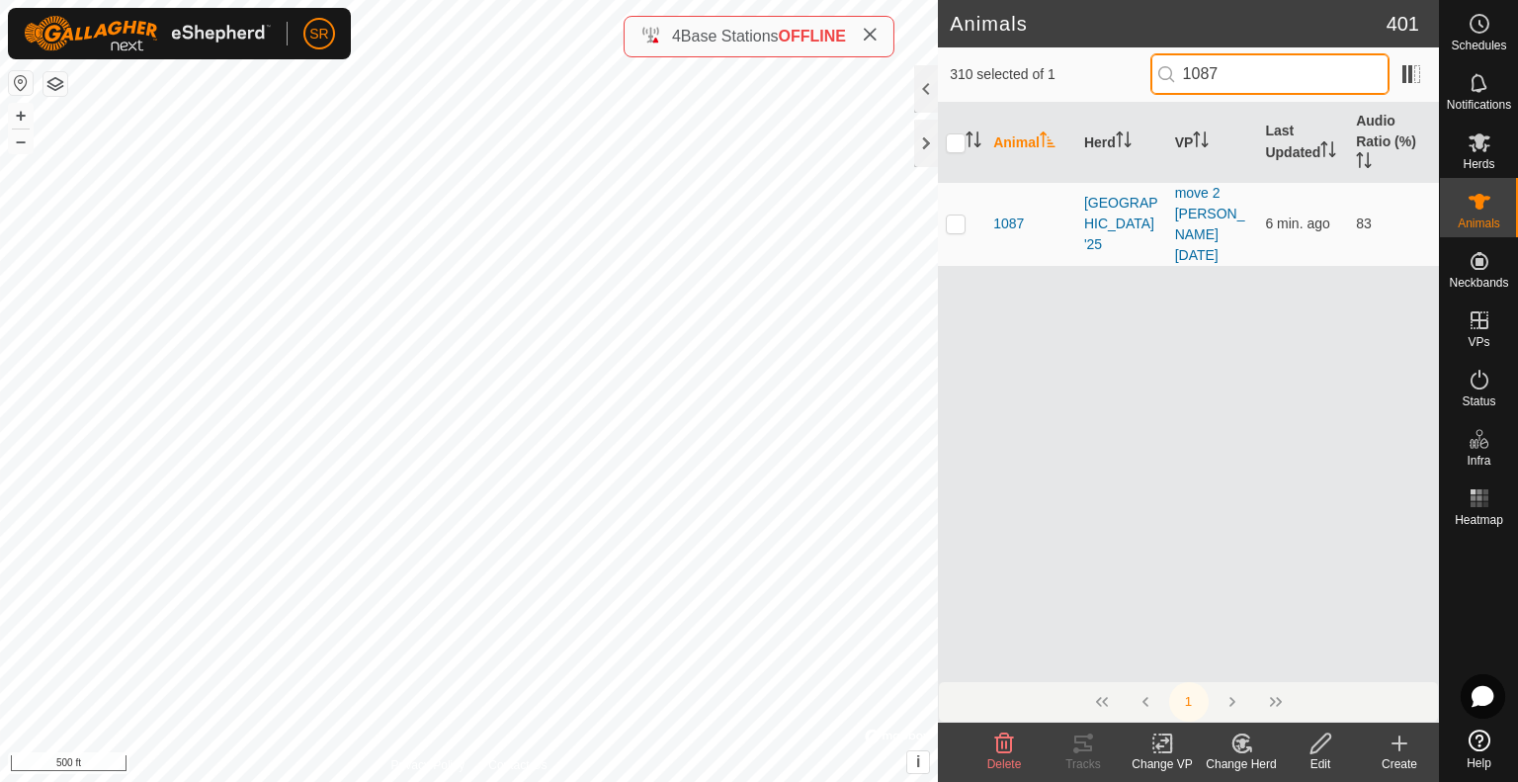
drag, startPoint x: 1213, startPoint y: 77, endPoint x: 1153, endPoint y: 77, distance: 60.3
click at [1153, 77] on div "310 selected of 1 1087" at bounding box center [1187, 73] width 477 height 41
click at [948, 215] on p-checkbox at bounding box center [956, 223] width 20 height 16
drag, startPoint x: 1174, startPoint y: 90, endPoint x: 1115, endPoint y: 84, distance: 58.6
click at [1117, 86] on div "309 selected of 1 1478" at bounding box center [1187, 73] width 477 height 41
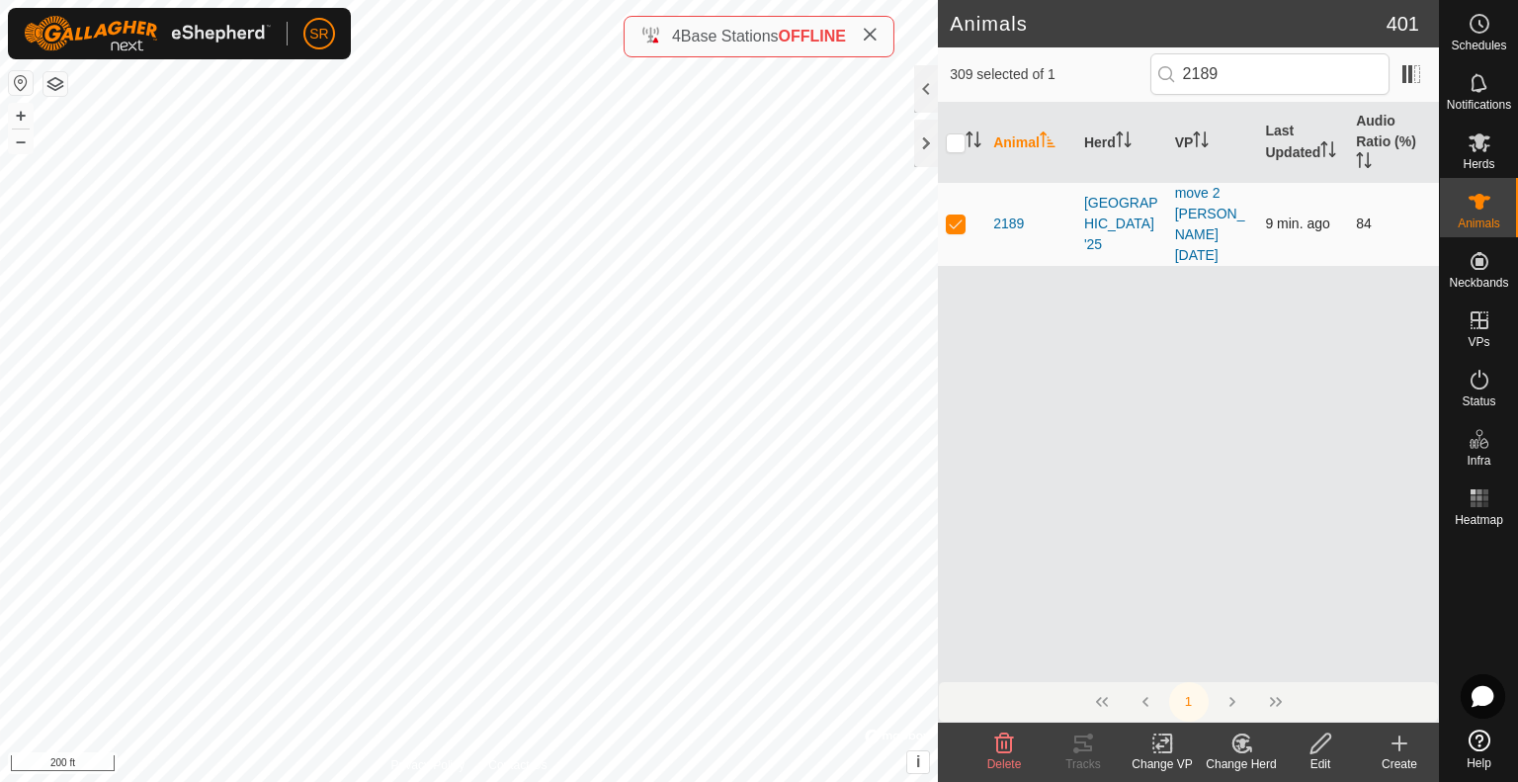
click at [952, 215] on p-checkbox at bounding box center [956, 223] width 20 height 16
drag, startPoint x: 1162, startPoint y: 73, endPoint x: 1085, endPoint y: 71, distance: 77.1
click at [1087, 71] on div "308 selected of 1 2189" at bounding box center [1187, 73] width 477 height 41
click at [956, 215] on p-checkbox at bounding box center [956, 223] width 20 height 16
drag, startPoint x: 1239, startPoint y: 73, endPoint x: 1114, endPoint y: 74, distance: 124.5
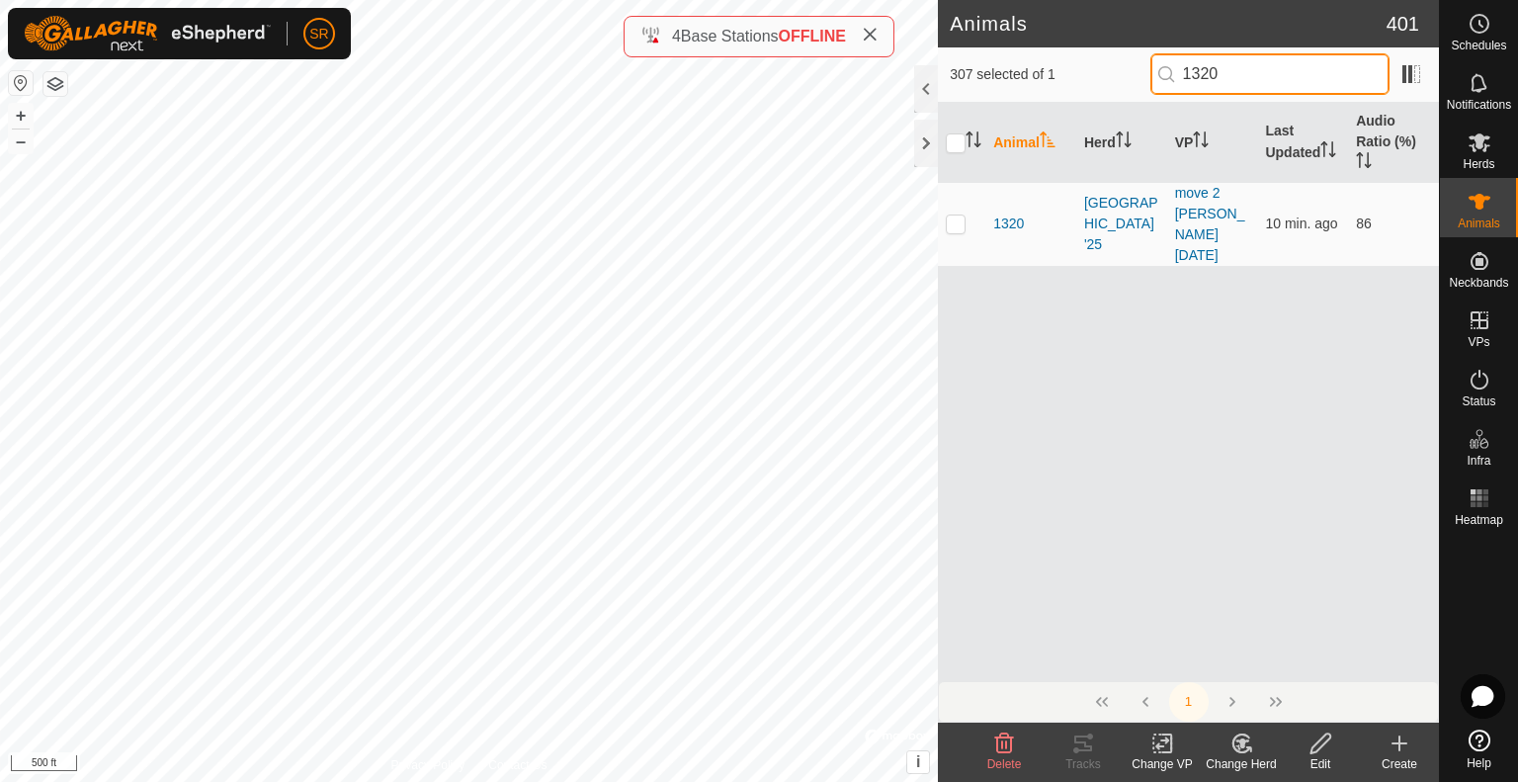
click at [1114, 74] on div "307 selected of 1 1320" at bounding box center [1187, 73] width 477 height 41
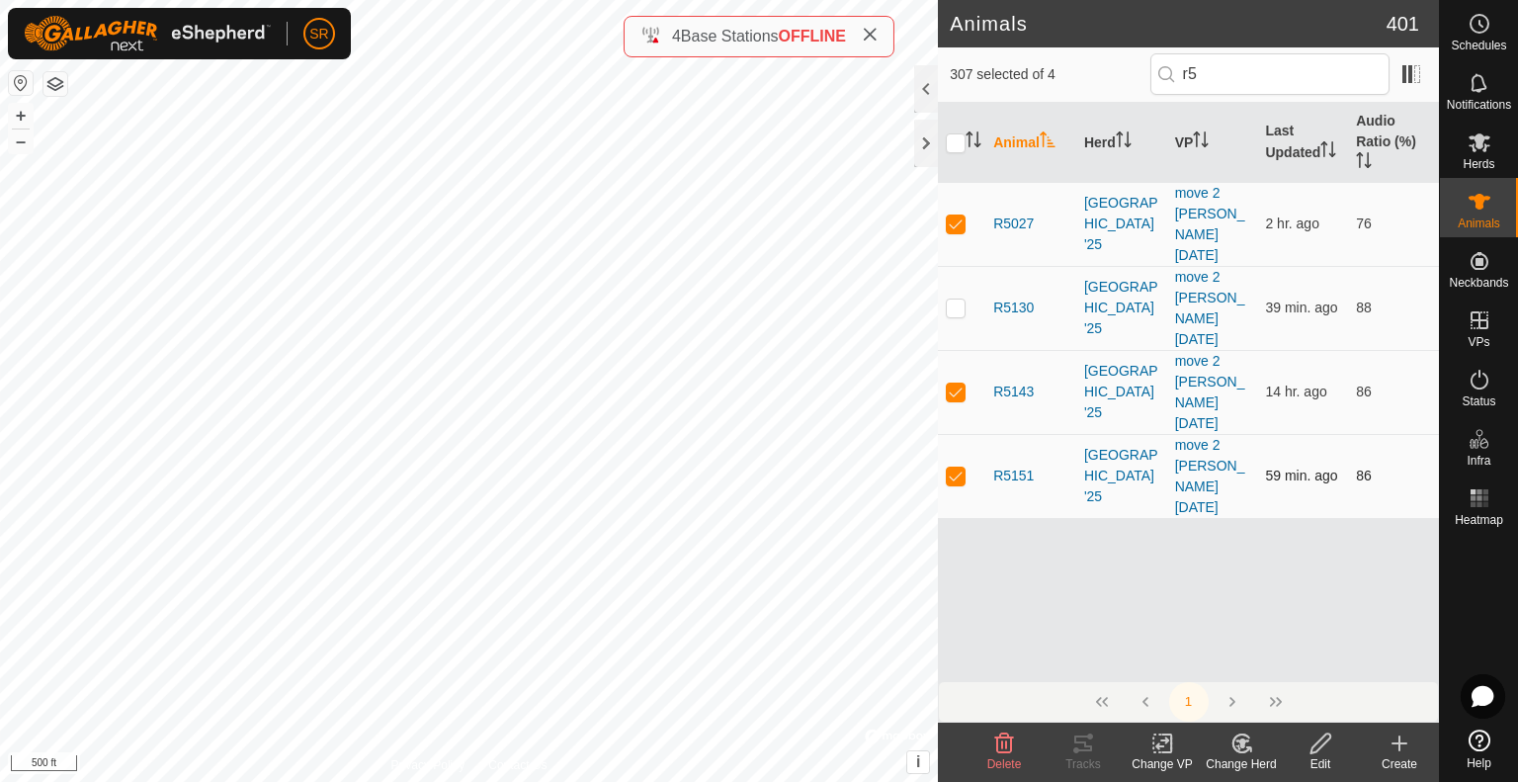
click at [949, 467] on p-checkbox at bounding box center [956, 475] width 20 height 16
drag, startPoint x: 1248, startPoint y: 77, endPoint x: 1124, endPoint y: 85, distance: 123.8
click at [1128, 82] on div "306 selected of 4 r5" at bounding box center [1187, 73] width 477 height 41
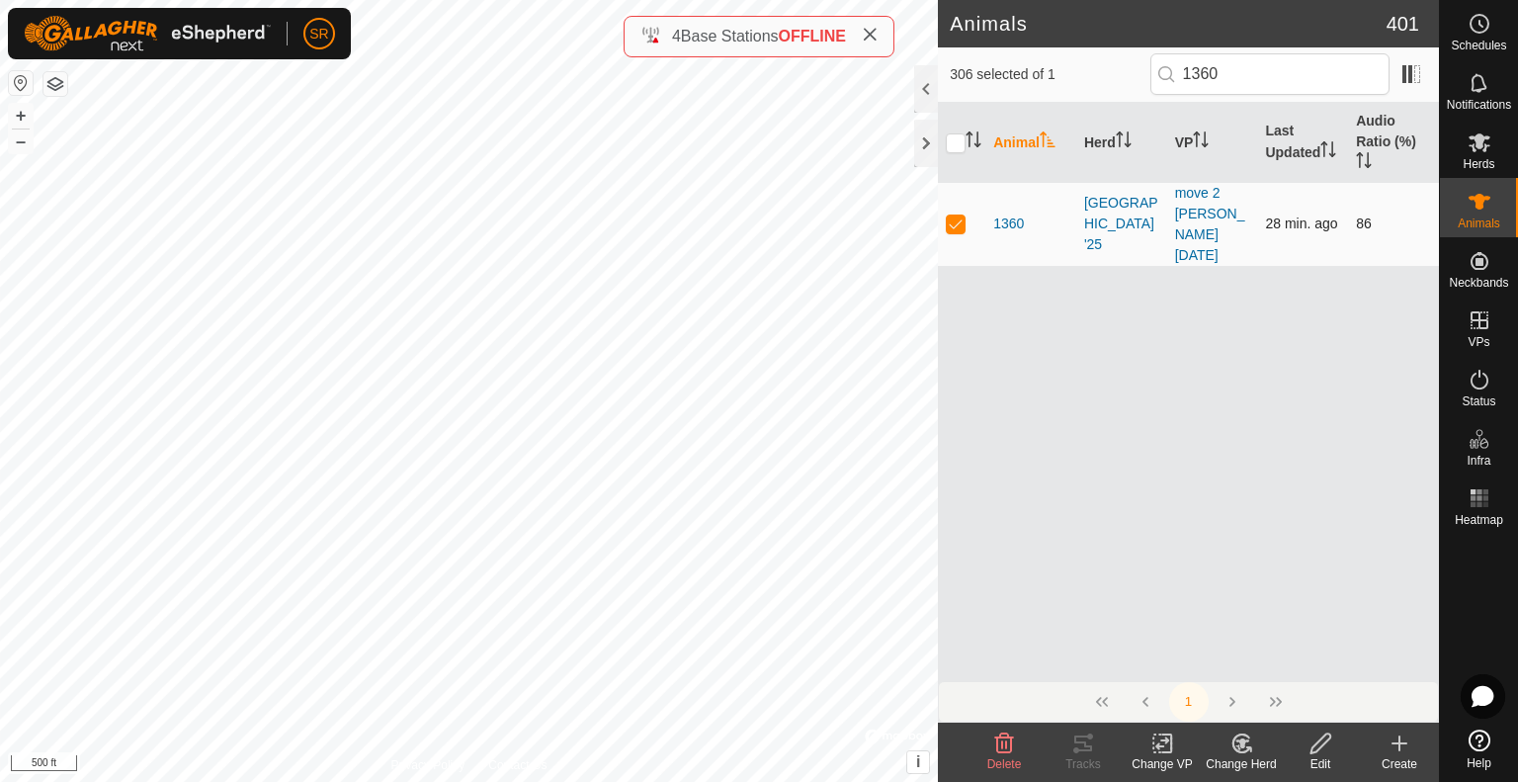
click at [956, 215] on p-checkbox at bounding box center [956, 223] width 20 height 16
drag, startPoint x: 1243, startPoint y: 74, endPoint x: 1032, endPoint y: 59, distance: 211.0
click at [1039, 62] on div "305 selected of 1 1360" at bounding box center [1187, 73] width 477 height 41
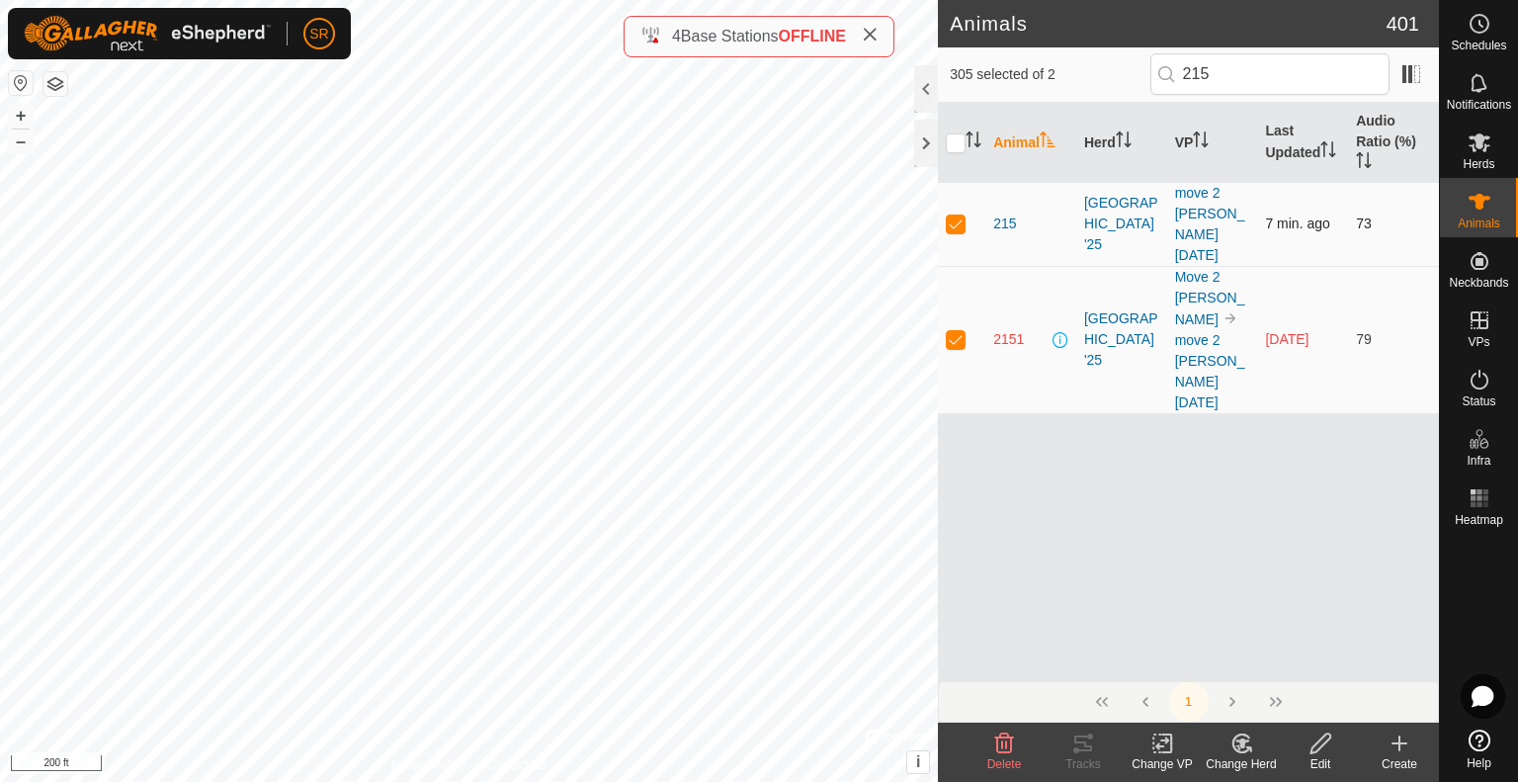
click at [957, 215] on p-checkbox at bounding box center [956, 223] width 20 height 16
drag, startPoint x: 1247, startPoint y: 80, endPoint x: 1035, endPoint y: 55, distance: 212.9
click at [1036, 54] on div "304 selected of 2 215" at bounding box center [1187, 73] width 477 height 41
click at [1237, 78] on input "215" at bounding box center [1269, 73] width 239 height 41
drag, startPoint x: 1239, startPoint y: 78, endPoint x: 1197, endPoint y: 80, distance: 41.5
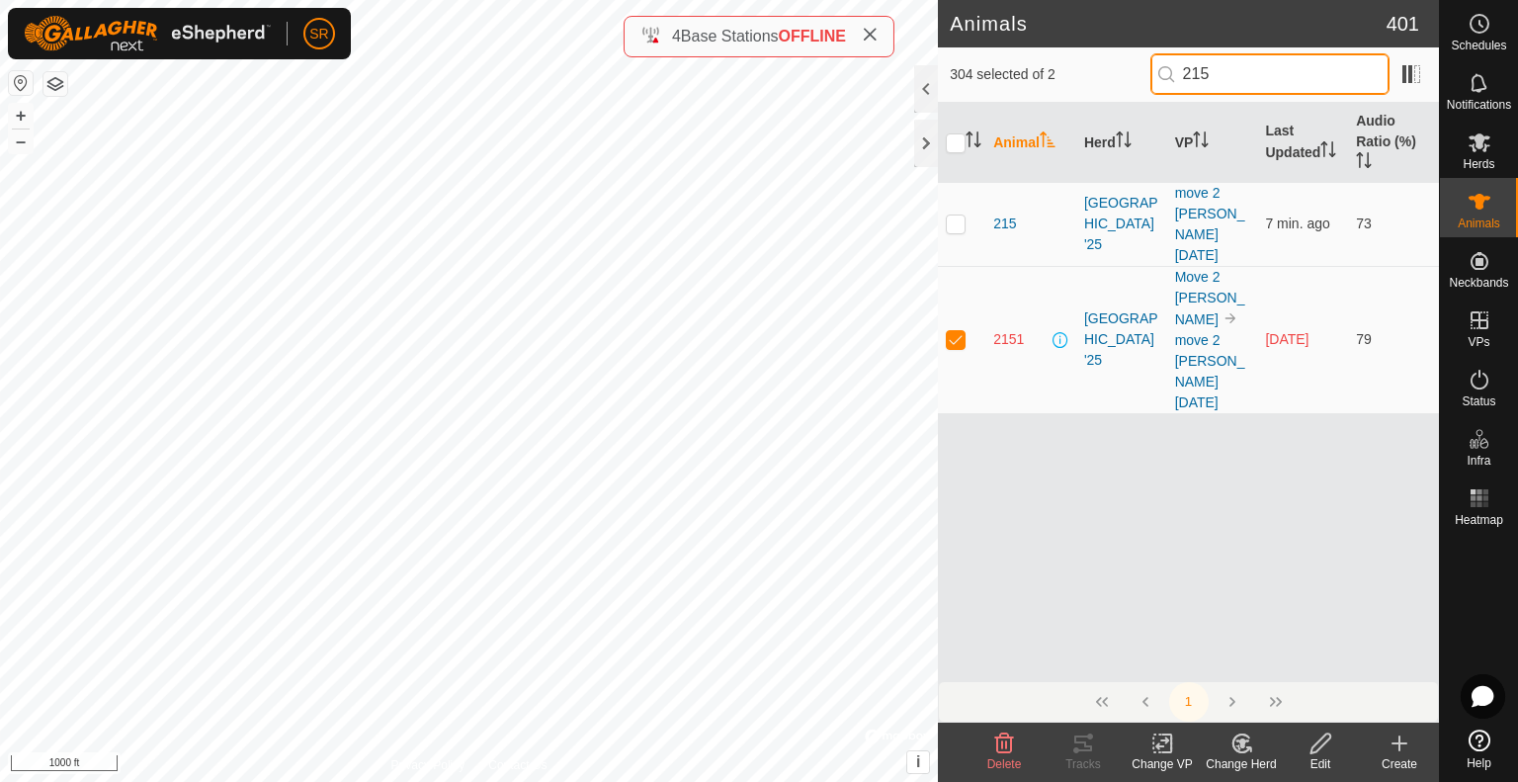
click at [1197, 80] on input "215" at bounding box center [1269, 73] width 239 height 41
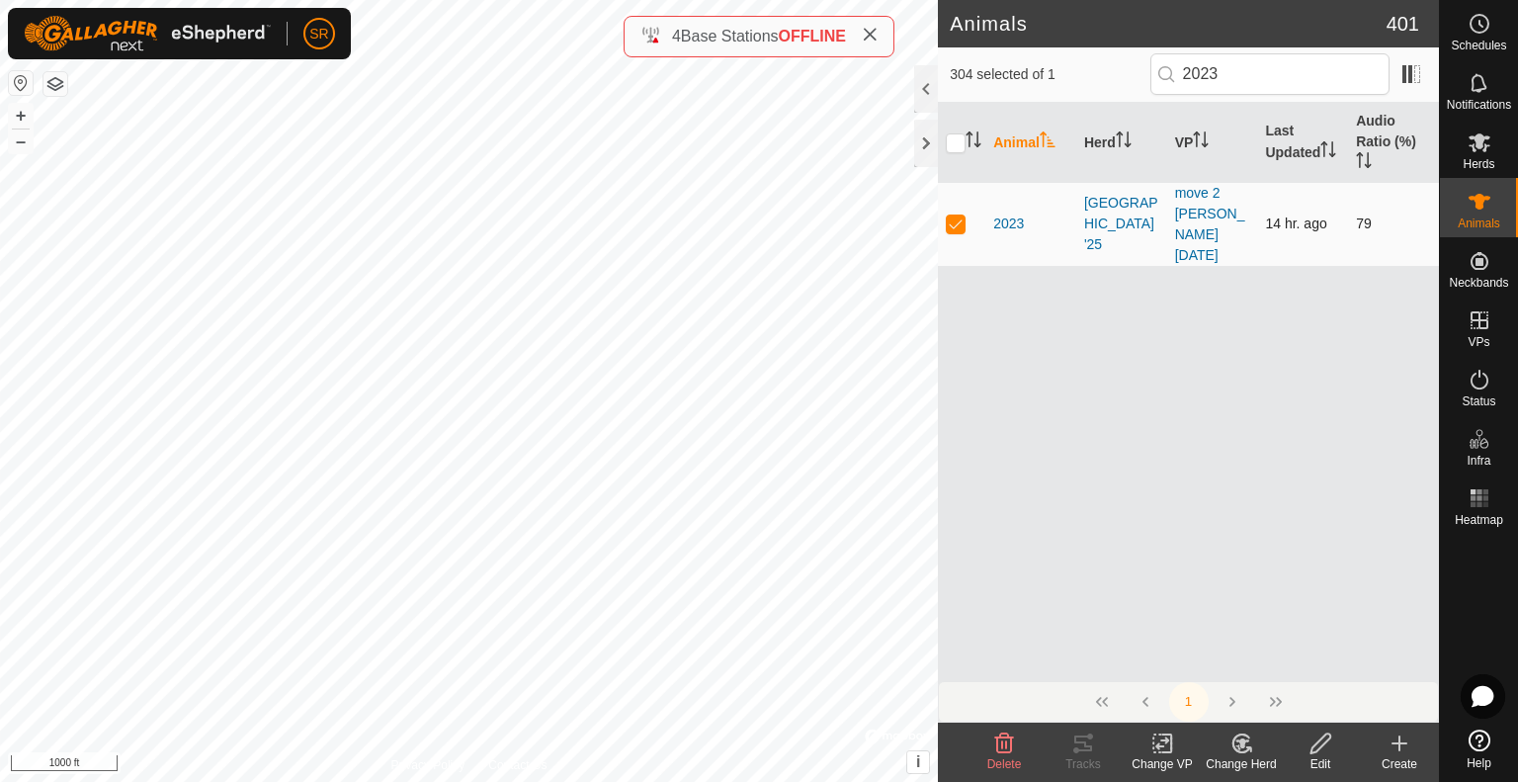
click at [948, 215] on p-checkbox at bounding box center [956, 223] width 20 height 16
drag, startPoint x: 1312, startPoint y: 67, endPoint x: 1074, endPoint y: 71, distance: 238.1
click at [1075, 71] on div "303 selected of 1 2023" at bounding box center [1187, 73] width 477 height 41
click at [955, 215] on p-checkbox at bounding box center [956, 223] width 20 height 16
click at [1234, 74] on input "1265" at bounding box center [1269, 73] width 239 height 41
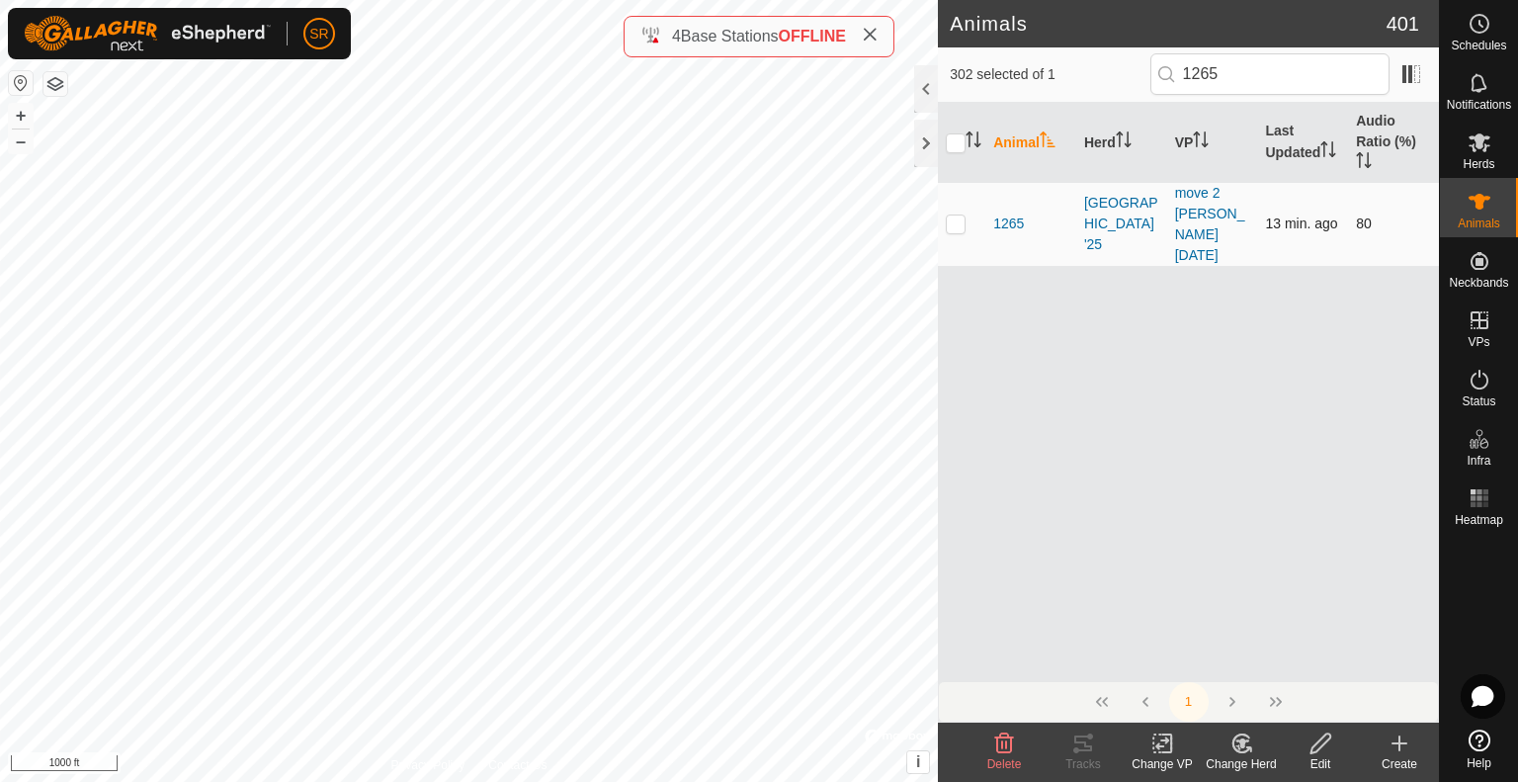
click at [955, 215] on p-checkbox at bounding box center [956, 223] width 20 height 16
drag, startPoint x: 1250, startPoint y: 80, endPoint x: 1207, endPoint y: 84, distance: 42.7
click at [1207, 84] on input "1265" at bounding box center [1269, 73] width 239 height 41
click at [957, 215] on p-checkbox at bounding box center [956, 223] width 20 height 16
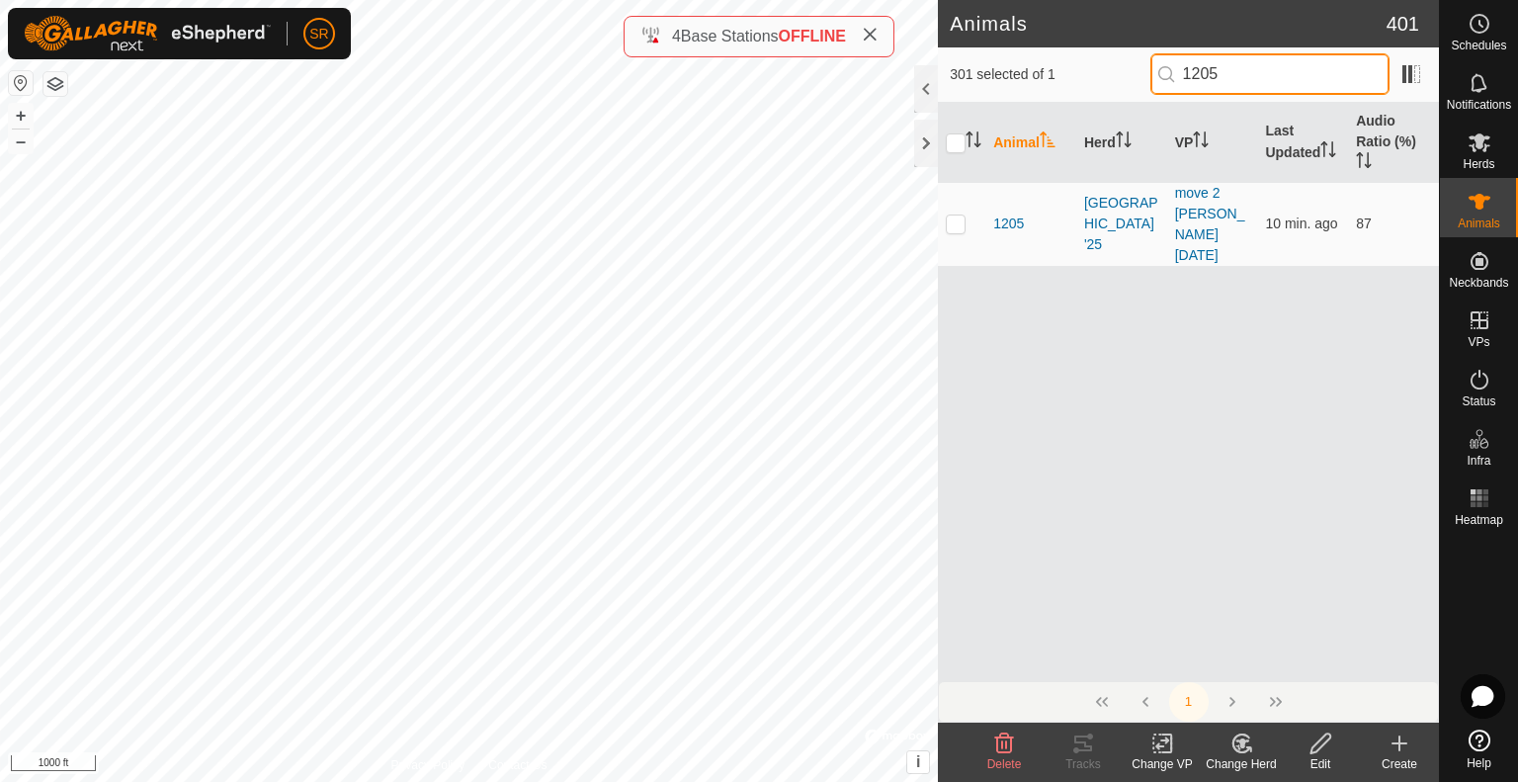
drag, startPoint x: 1144, startPoint y: 72, endPoint x: 1091, endPoint y: 74, distance: 53.4
click at [1099, 73] on div "301 selected of 1 1205" at bounding box center [1187, 73] width 477 height 41
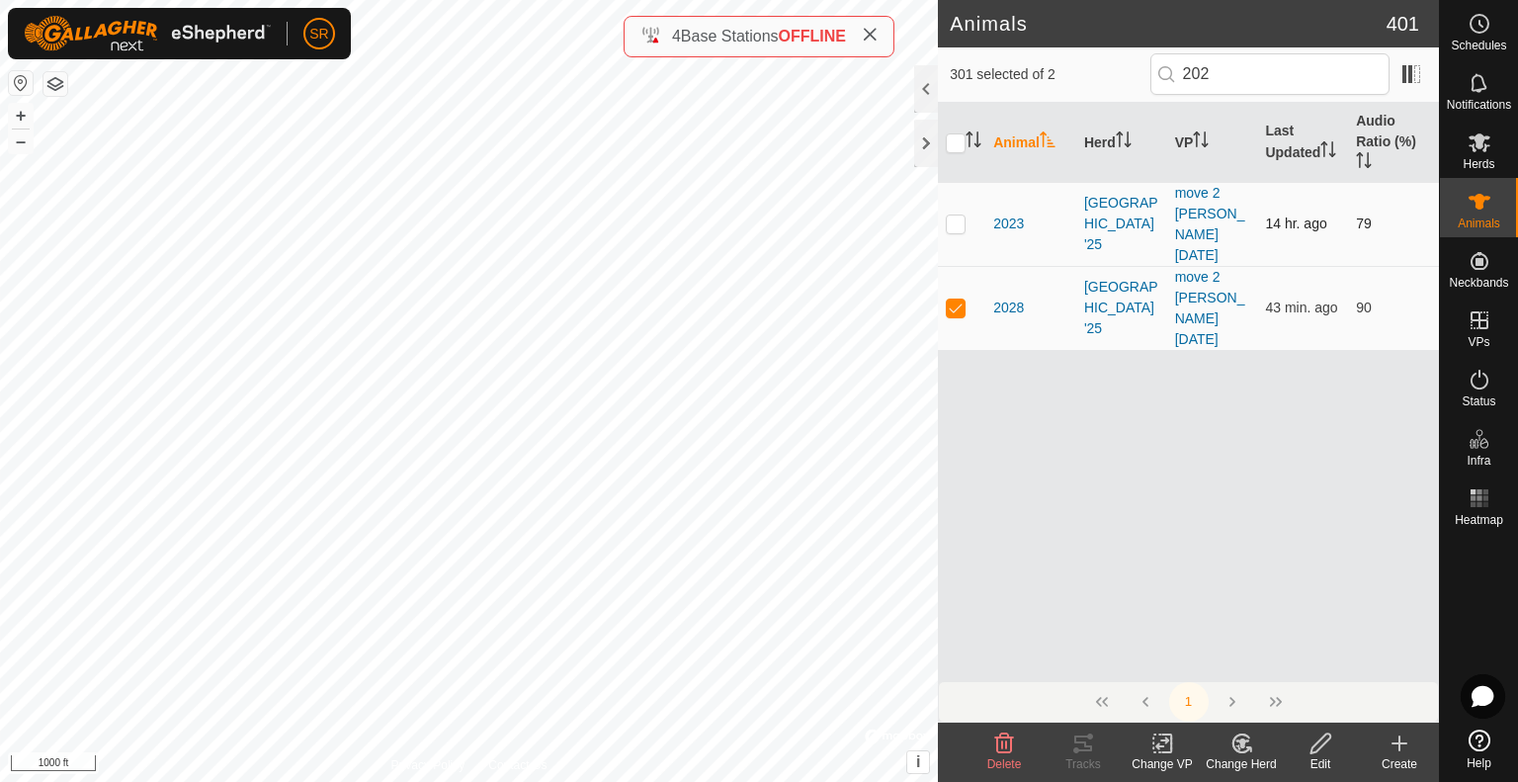
click at [956, 215] on p-checkbox at bounding box center [956, 223] width 20 height 16
click at [1259, 82] on input "202" at bounding box center [1269, 73] width 239 height 41
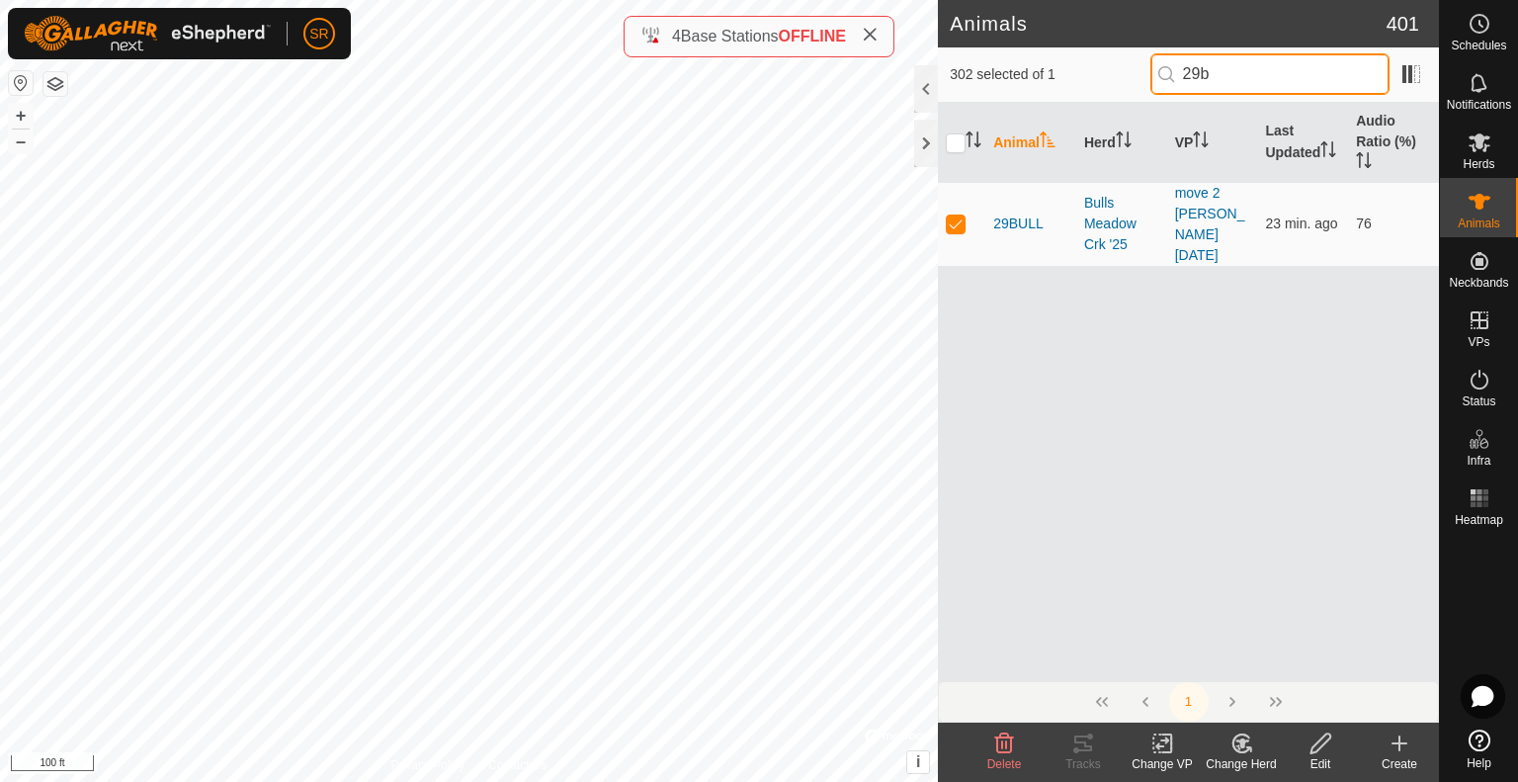
drag, startPoint x: 1269, startPoint y: 72, endPoint x: 1138, endPoint y: 77, distance: 130.5
click at [1138, 77] on div "302 selected of 1 29b" at bounding box center [1187, 73] width 477 height 41
click at [952, 215] on p-checkbox at bounding box center [956, 223] width 20 height 16
click at [1180, 84] on input "1007" at bounding box center [1269, 73] width 239 height 41
click at [952, 215] on p-checkbox at bounding box center [956, 223] width 20 height 16
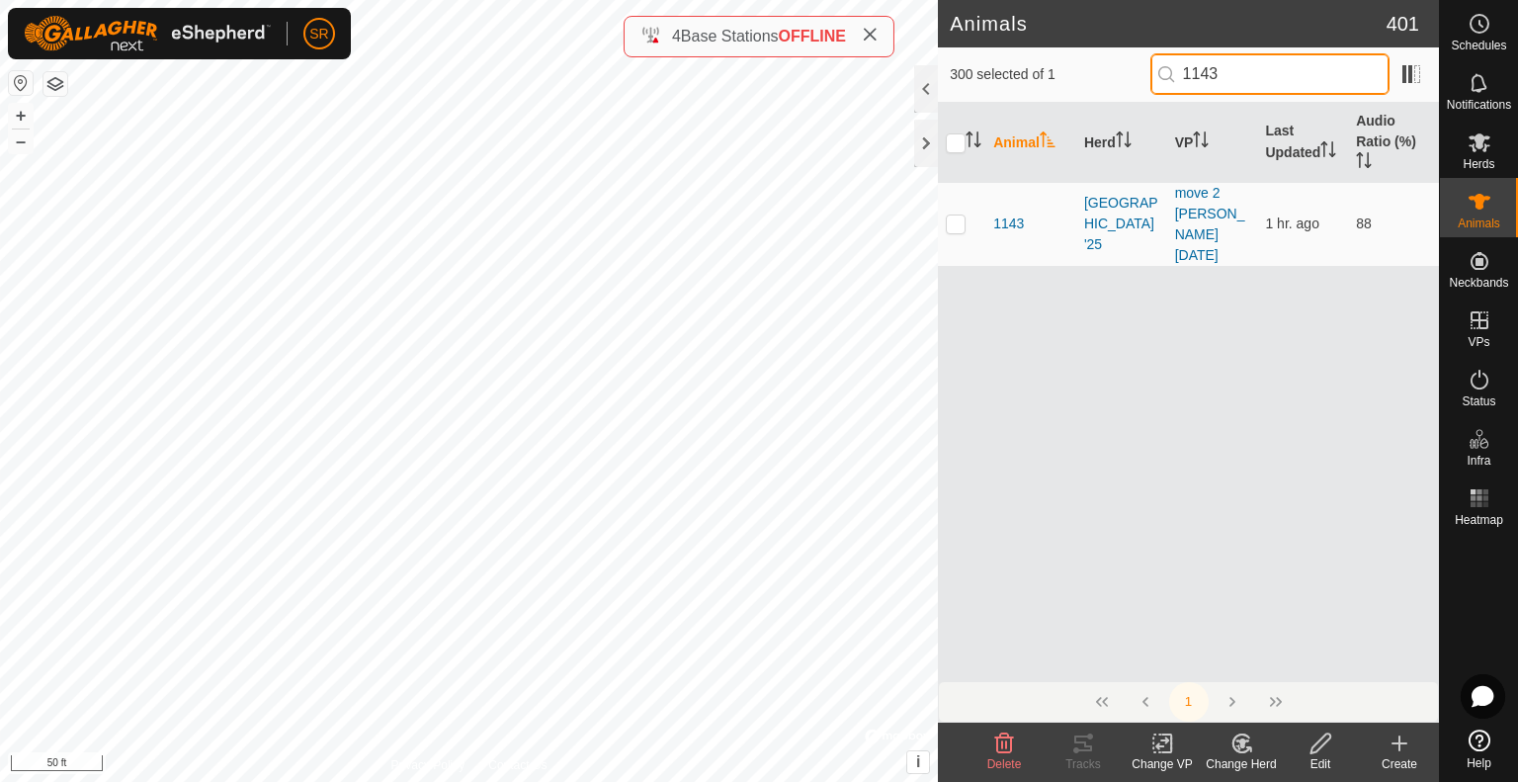
drag, startPoint x: 1205, startPoint y: 77, endPoint x: 1146, endPoint y: 81, distance: 59.4
click at [1146, 81] on div "300 selected of 1 1143" at bounding box center [1187, 73] width 477 height 41
click at [956, 215] on p-checkbox at bounding box center [956, 223] width 20 height 16
drag, startPoint x: 1253, startPoint y: 68, endPoint x: 1154, endPoint y: 77, distance: 99.2
click at [1154, 77] on div "299 selected of 1 6029" at bounding box center [1187, 73] width 477 height 41
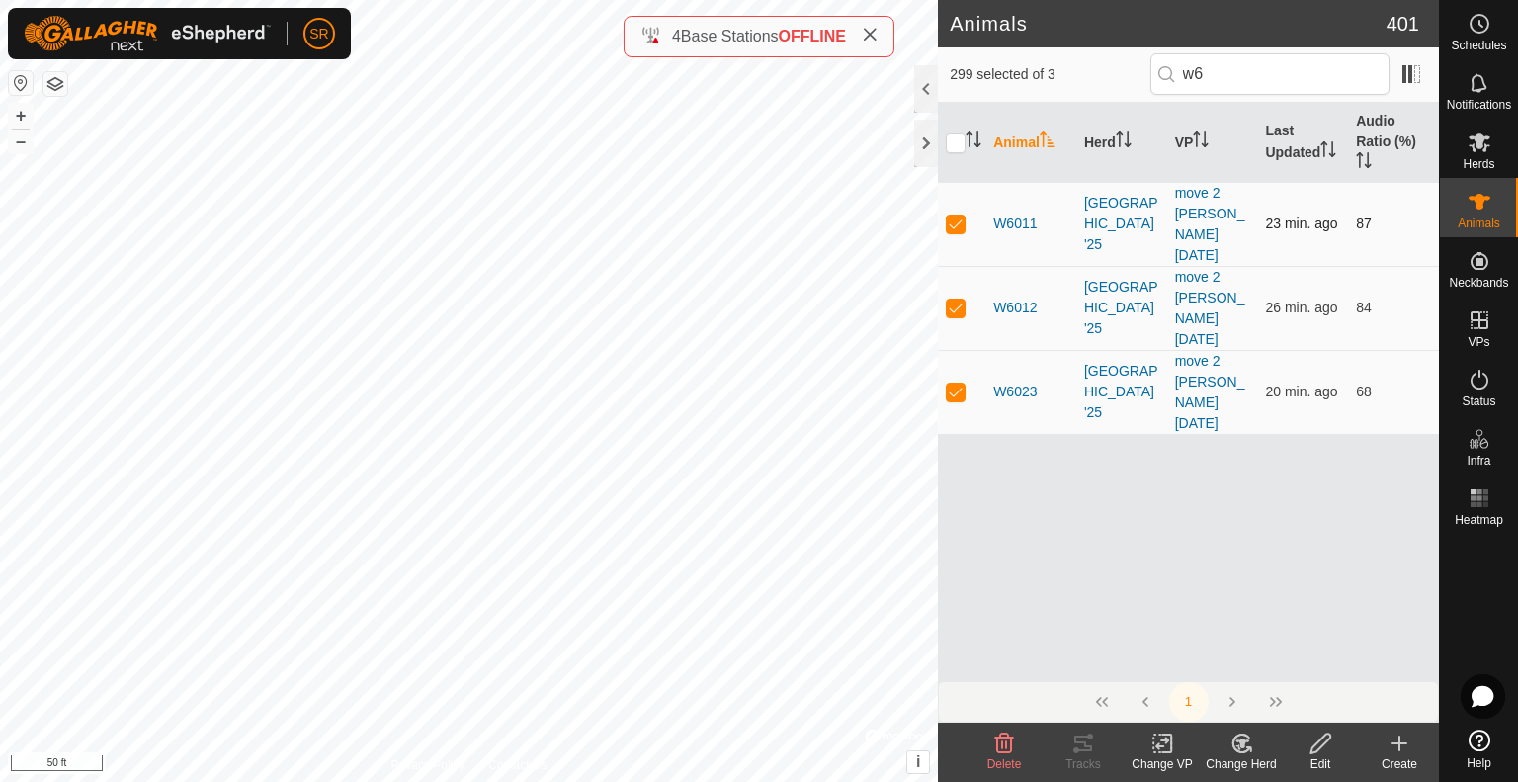
click at [956, 215] on p-checkbox at bounding box center [956, 223] width 20 height 16
click at [1138, 79] on div "298 selected of 3 w6" at bounding box center [1187, 73] width 477 height 41
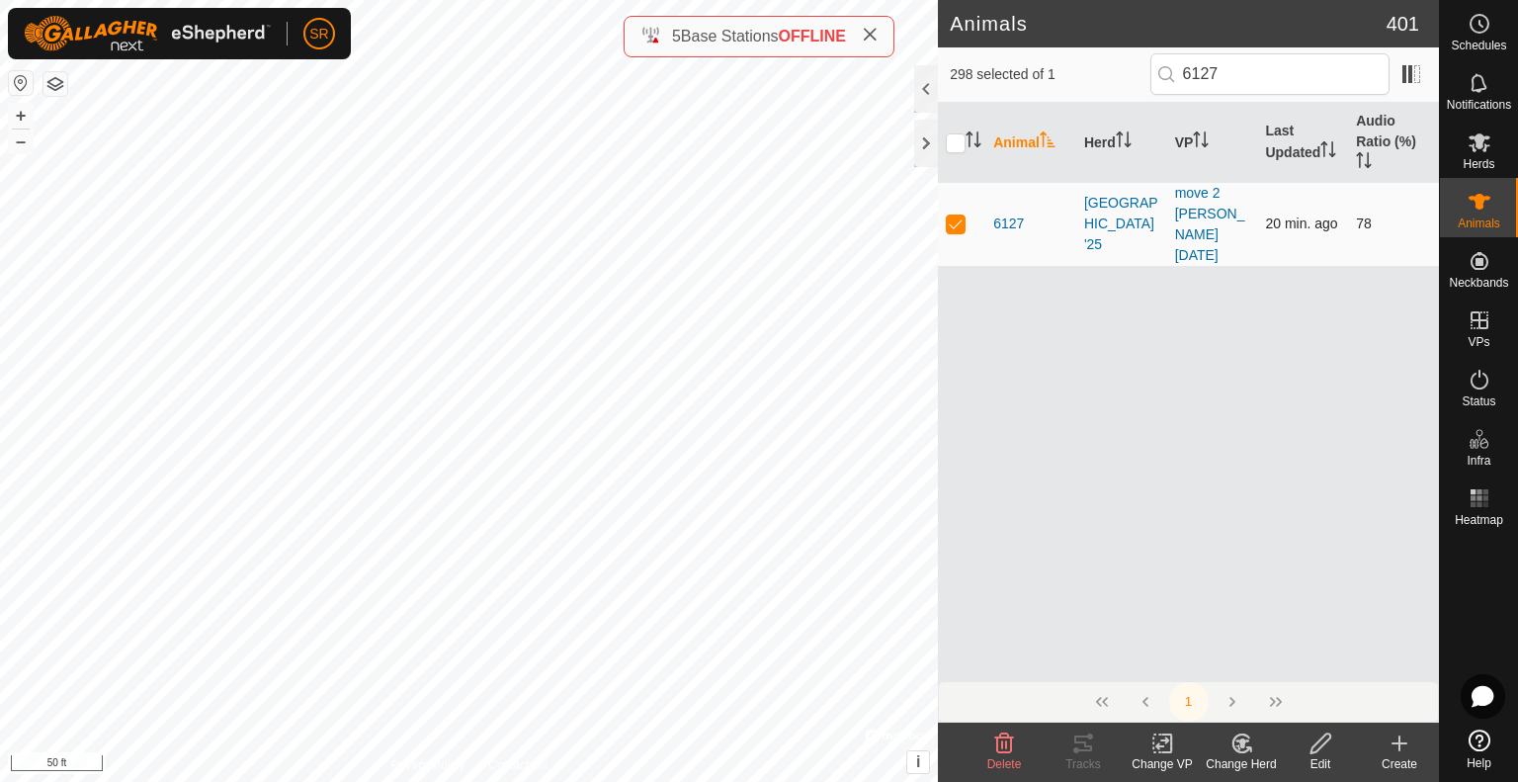
click at [954, 215] on p-checkbox at bounding box center [956, 223] width 20 height 16
drag, startPoint x: 1228, startPoint y: 86, endPoint x: 1155, endPoint y: 89, distance: 73.2
click at [1155, 89] on input "6127" at bounding box center [1269, 73] width 239 height 41
click at [960, 215] on p-checkbox at bounding box center [956, 223] width 20 height 16
drag, startPoint x: 1177, startPoint y: 78, endPoint x: 1142, endPoint y: 80, distance: 34.6
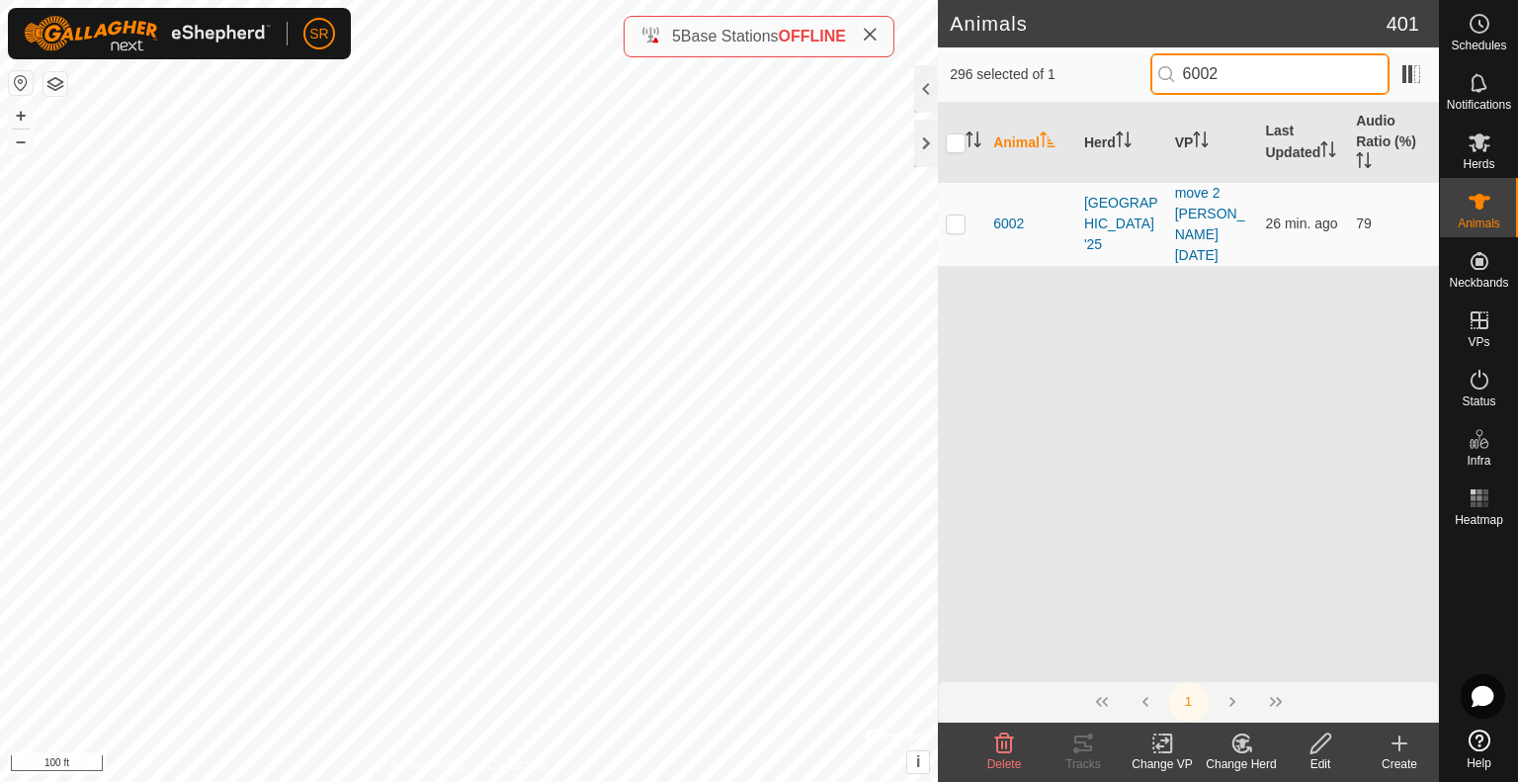
click at [1142, 79] on div "296 selected of 1 6002" at bounding box center [1187, 73] width 477 height 41
click at [959, 215] on p-checkbox at bounding box center [956, 223] width 20 height 16
drag, startPoint x: 1184, startPoint y: 83, endPoint x: 1084, endPoint y: 81, distance: 99.8
click at [1087, 81] on div "295 selected of 1 29b" at bounding box center [1187, 73] width 477 height 41
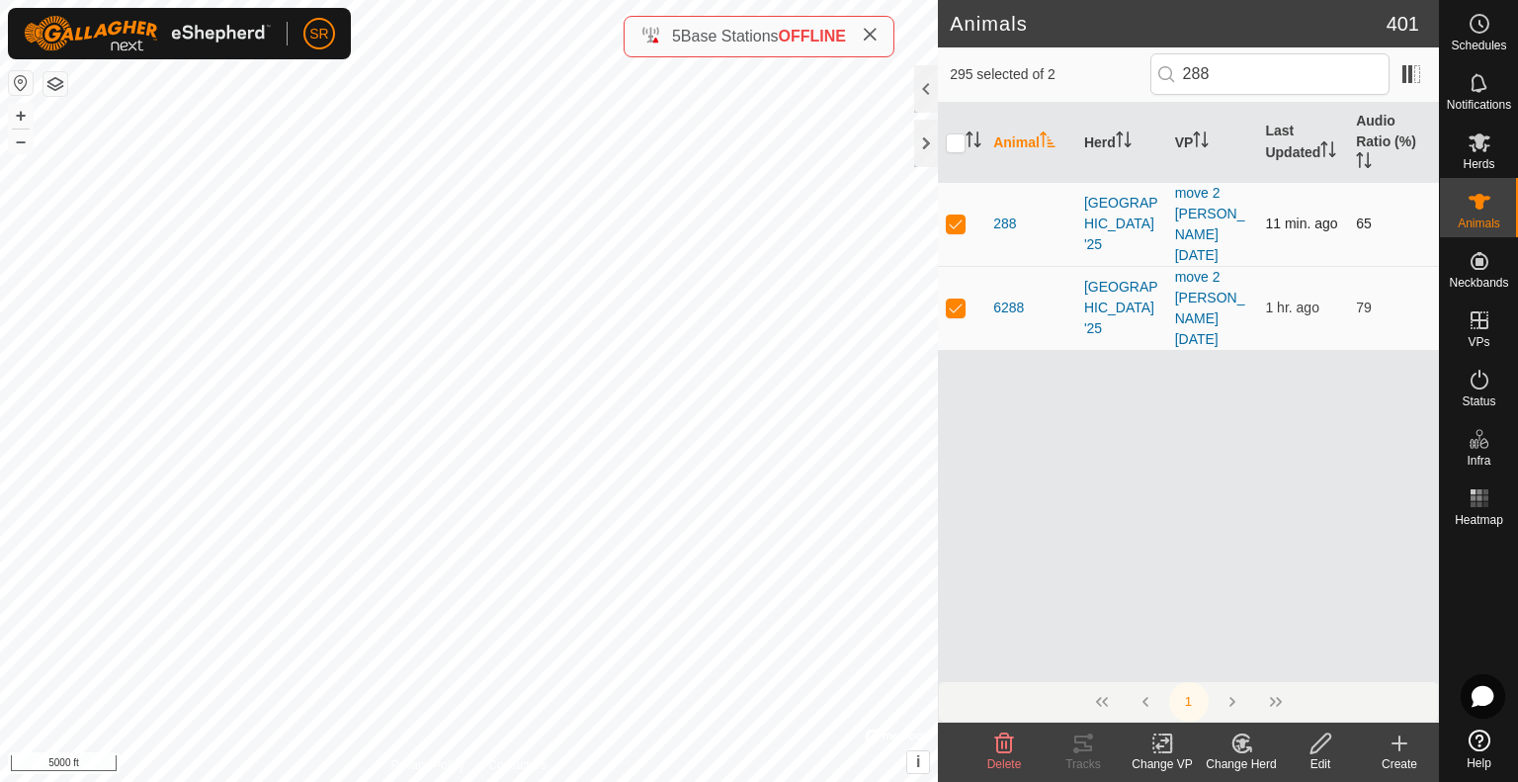
click at [956, 215] on p-checkbox at bounding box center [956, 223] width 20 height 16
click at [1158, 750] on icon at bounding box center [1162, 743] width 25 height 24
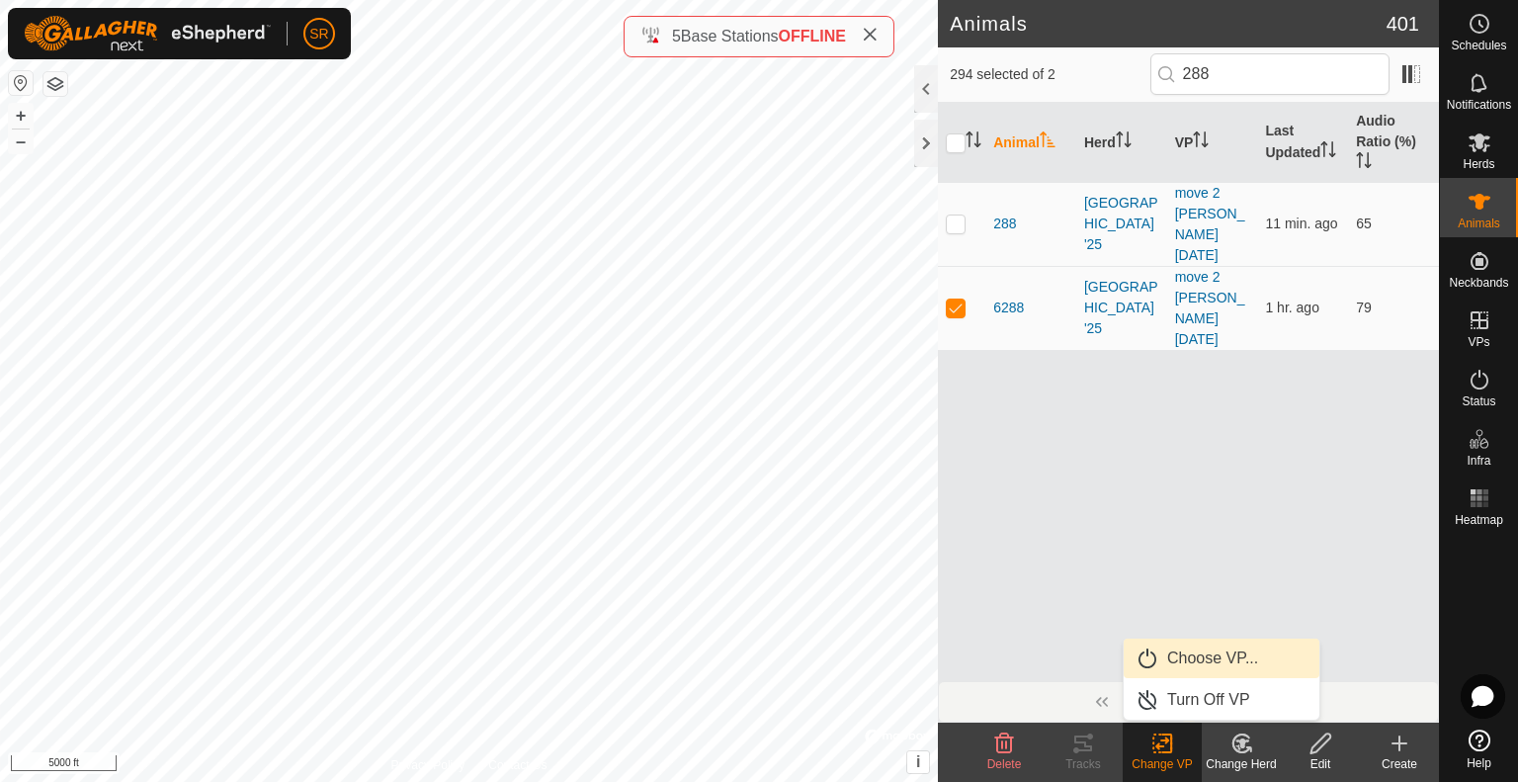
click at [1166, 655] on link "Choose VP..." at bounding box center [1221, 658] width 196 height 40
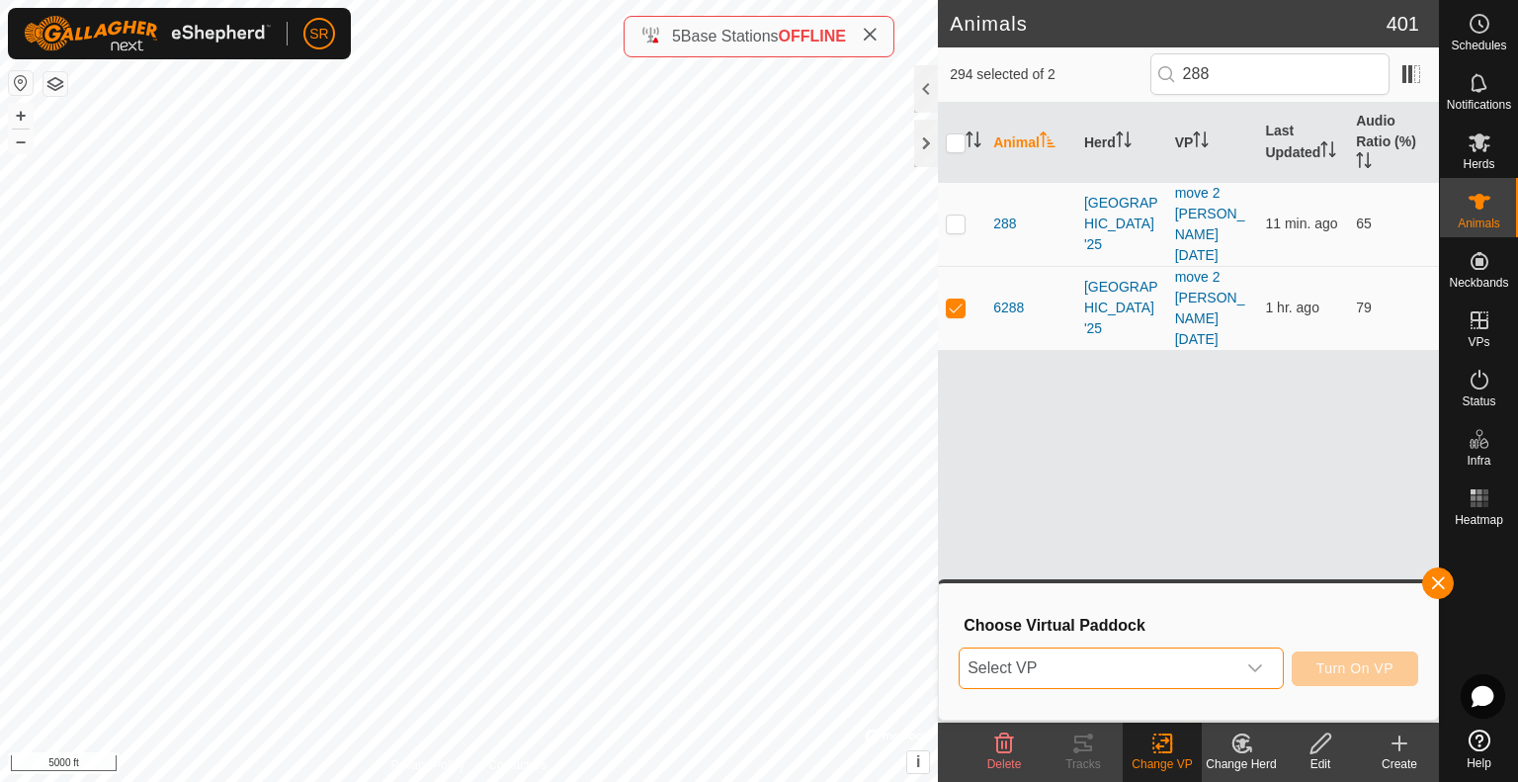
click at [1185, 667] on span "Select VP" at bounding box center [1097, 668] width 276 height 40
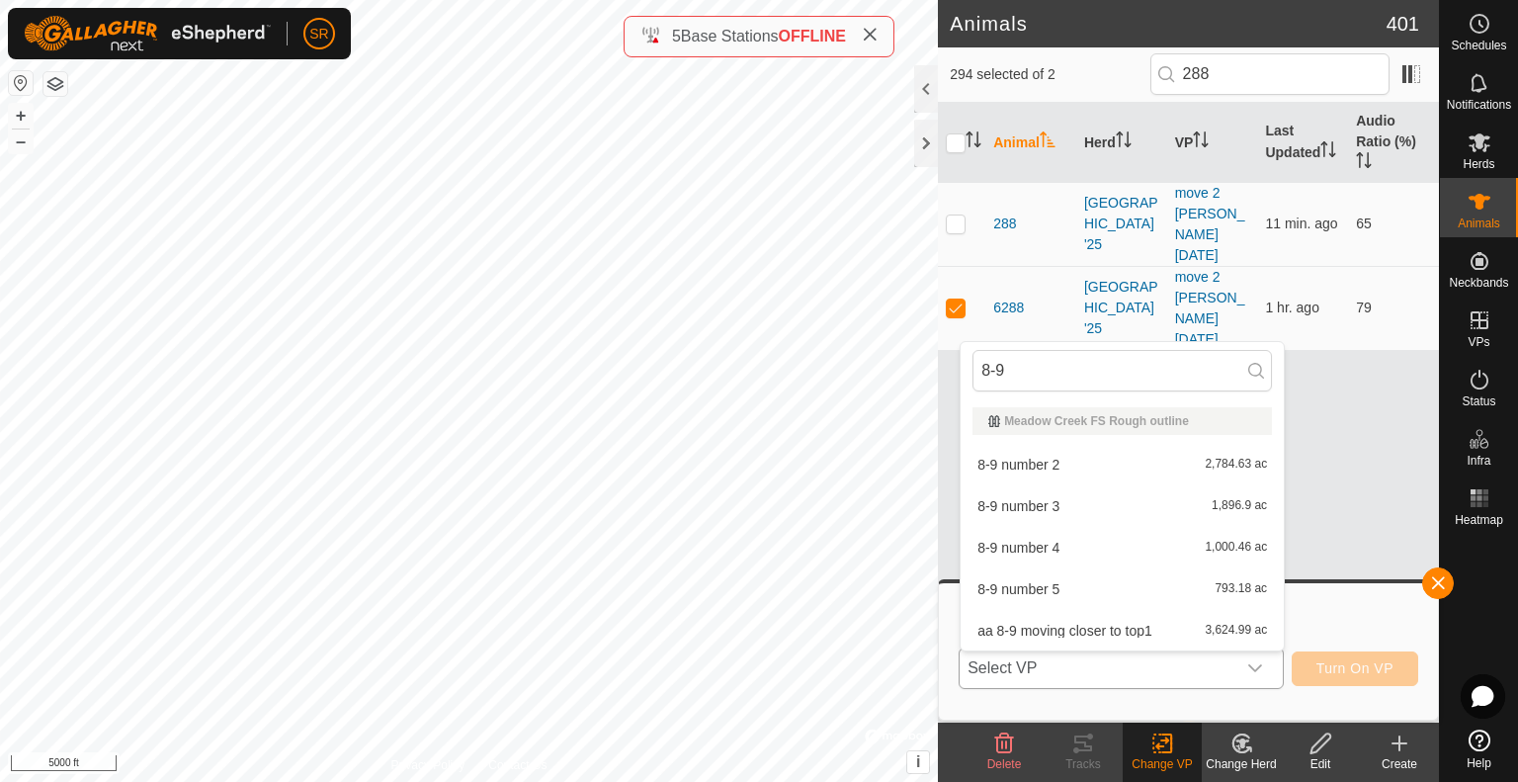
click at [1079, 516] on li "8-9 number 3 1,896.9 ac" at bounding box center [1121, 506] width 323 height 40
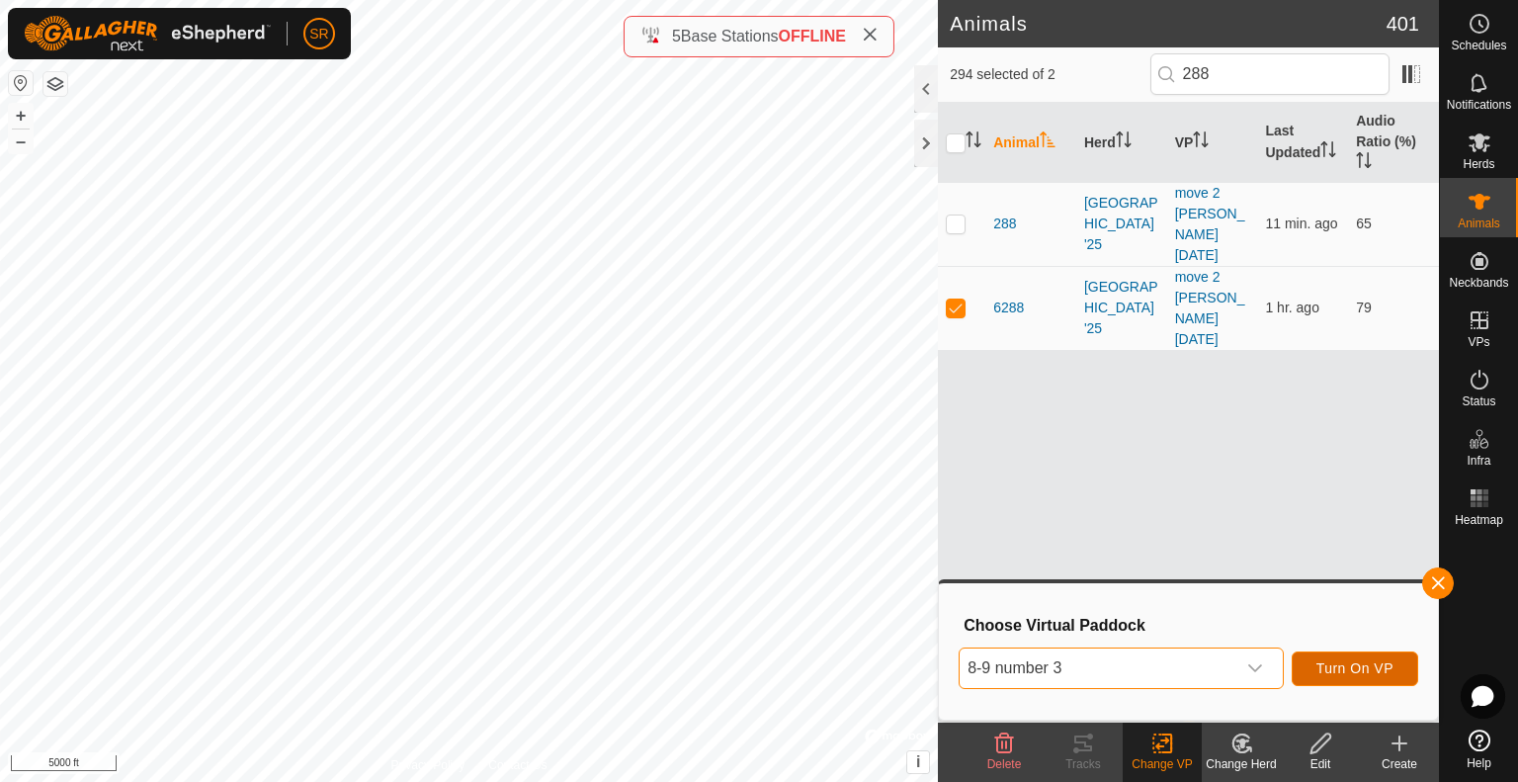
click at [1358, 662] on span "Turn On VP" at bounding box center [1354, 668] width 77 height 16
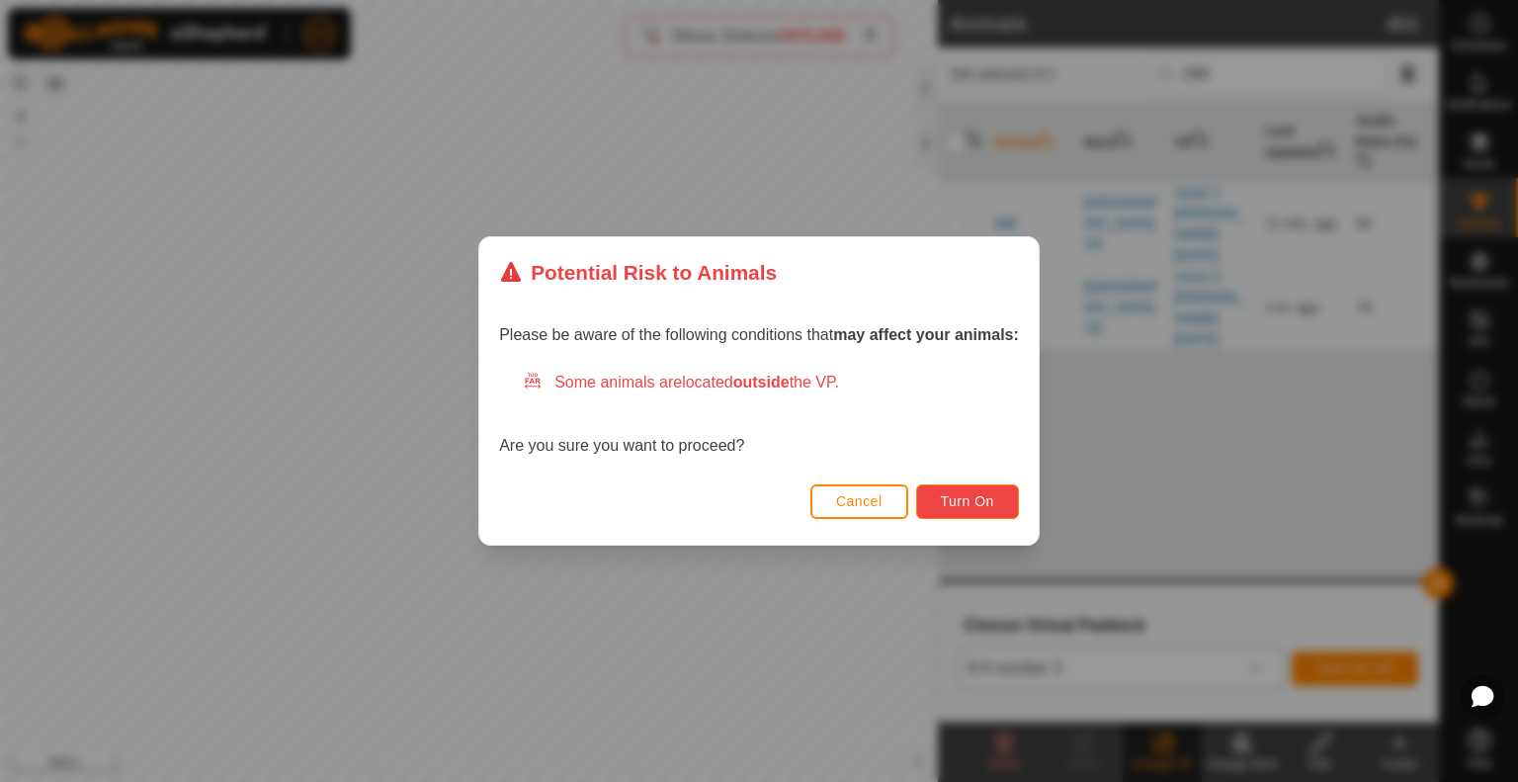
click at [976, 509] on span "Turn On" at bounding box center [967, 501] width 53 height 16
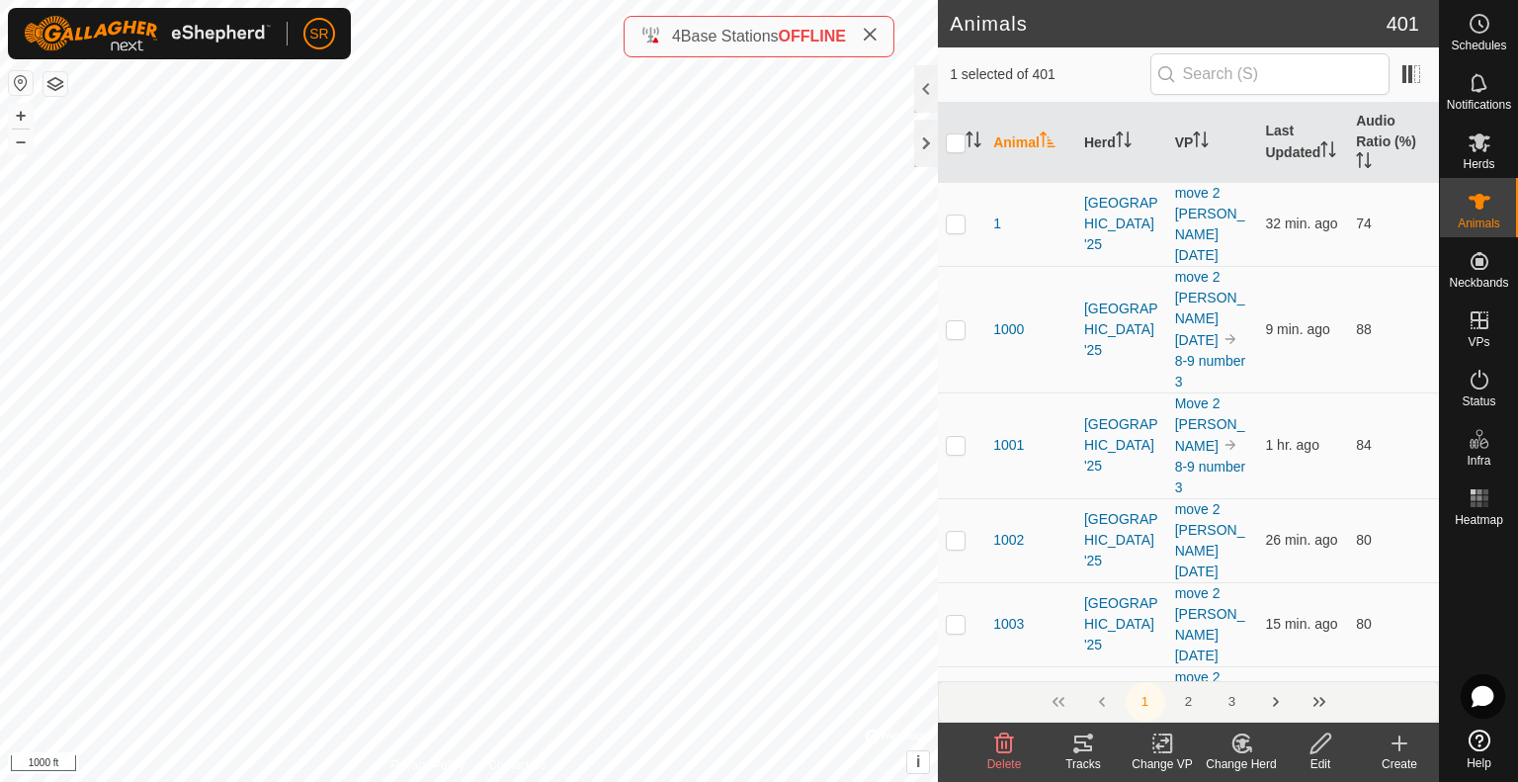
checkbox input "true"
checkbox input "false"
checkbox input "true"
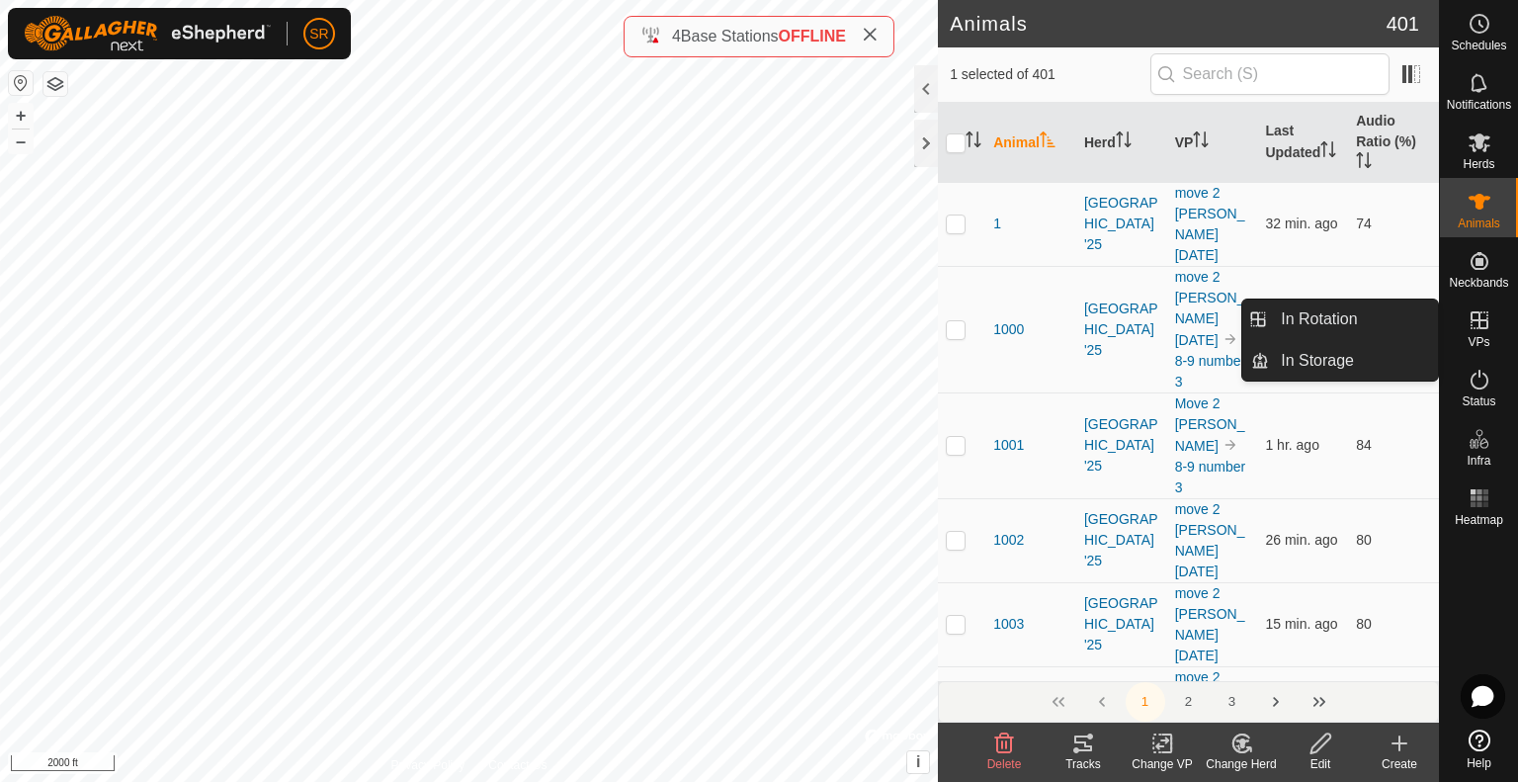
click at [1488, 325] on icon at bounding box center [1479, 320] width 24 height 24
click at [1383, 314] on link "In Rotation" at bounding box center [1353, 319] width 169 height 40
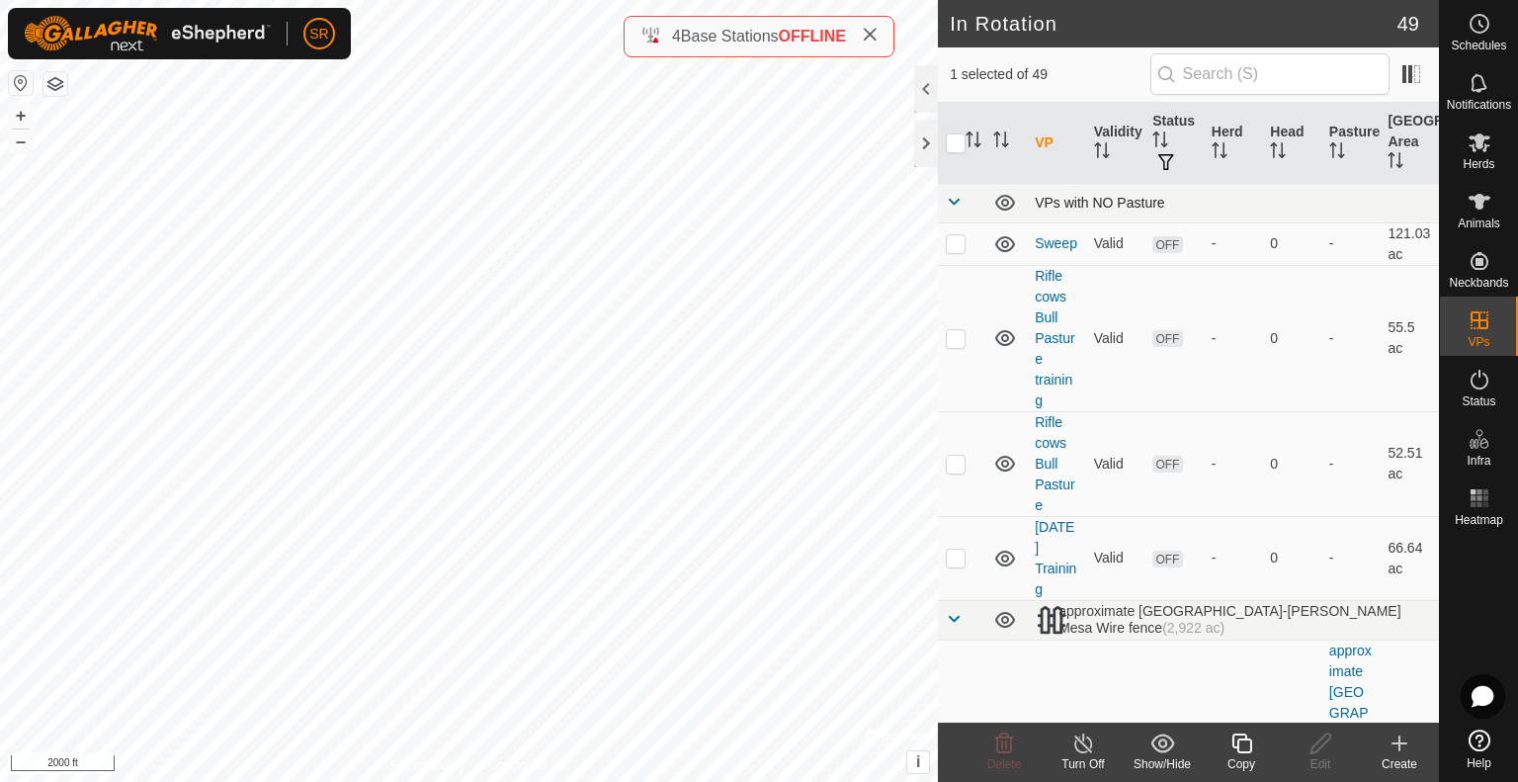
click at [953, 203] on span at bounding box center [954, 202] width 16 height 16
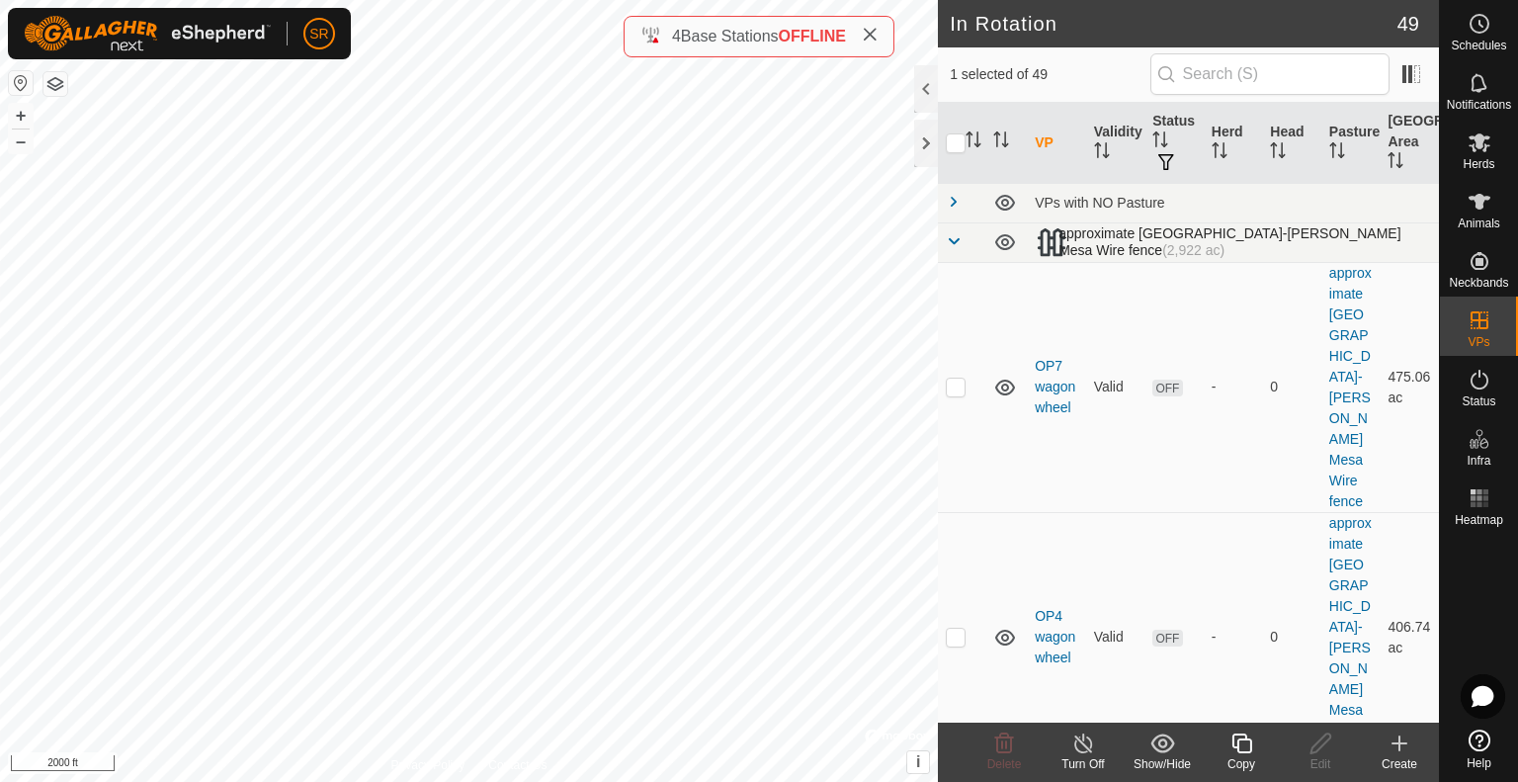
click at [956, 241] on span at bounding box center [954, 241] width 16 height 16
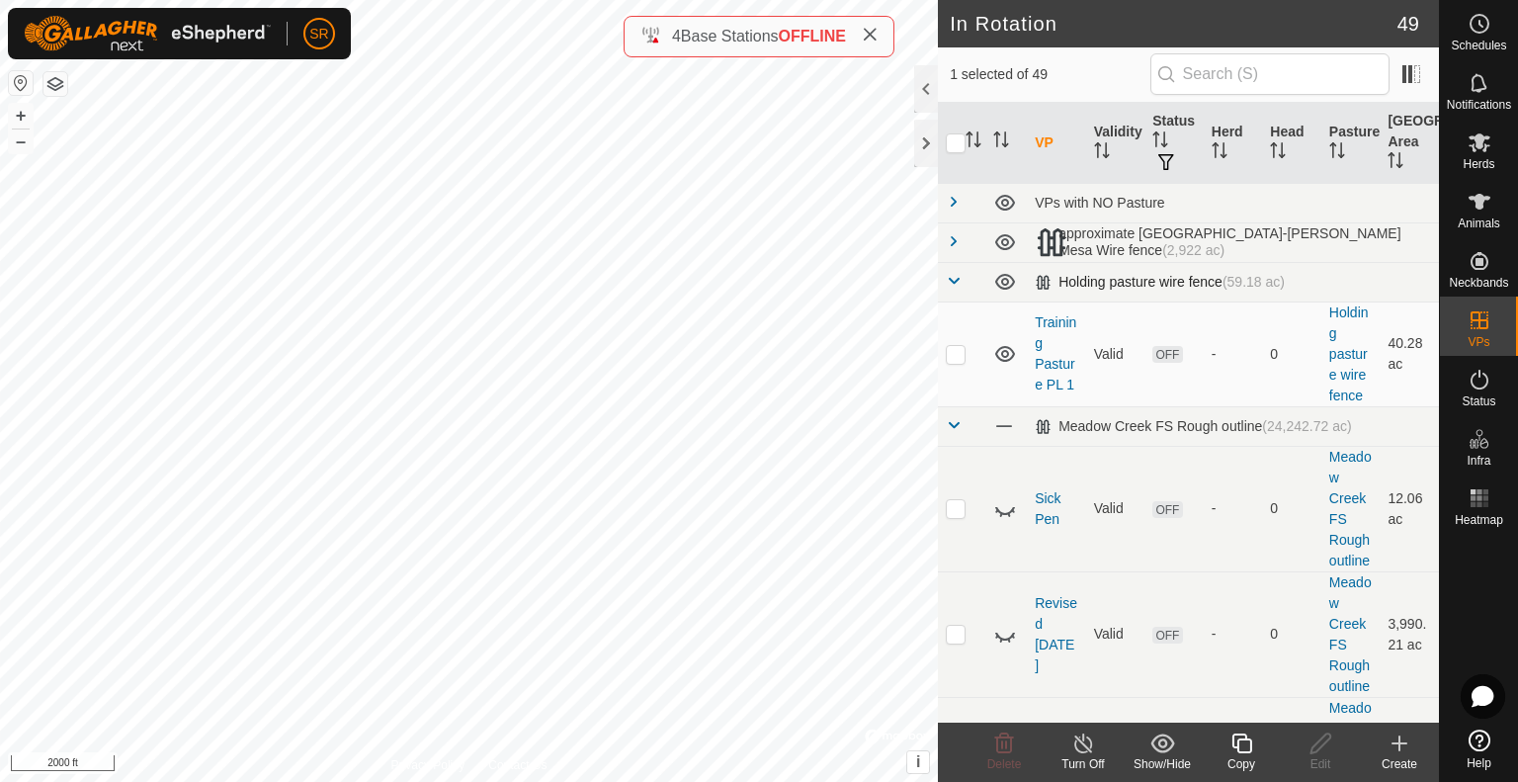
click at [950, 272] on td at bounding box center [961, 282] width 47 height 40
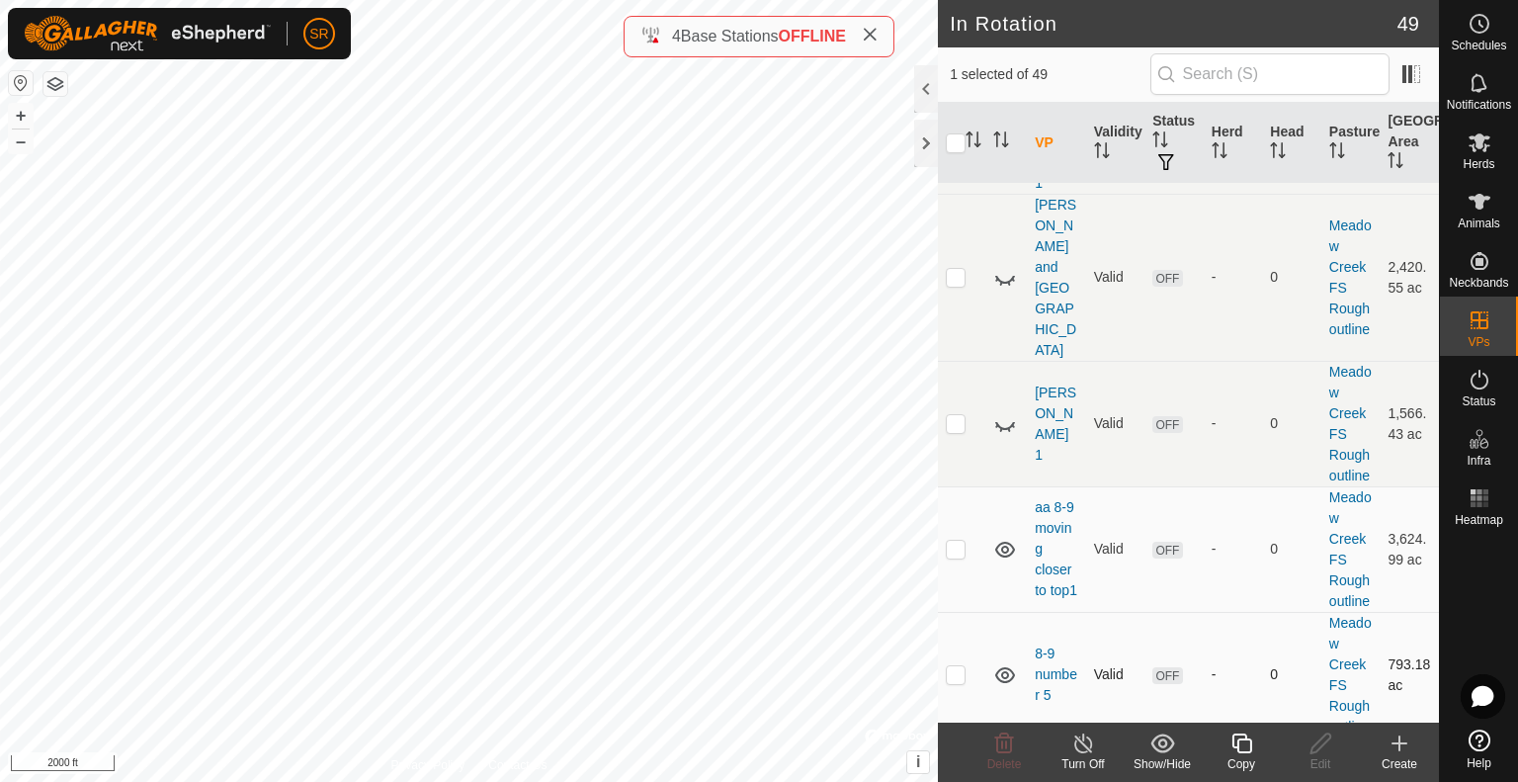
scroll to position [3063, 0]
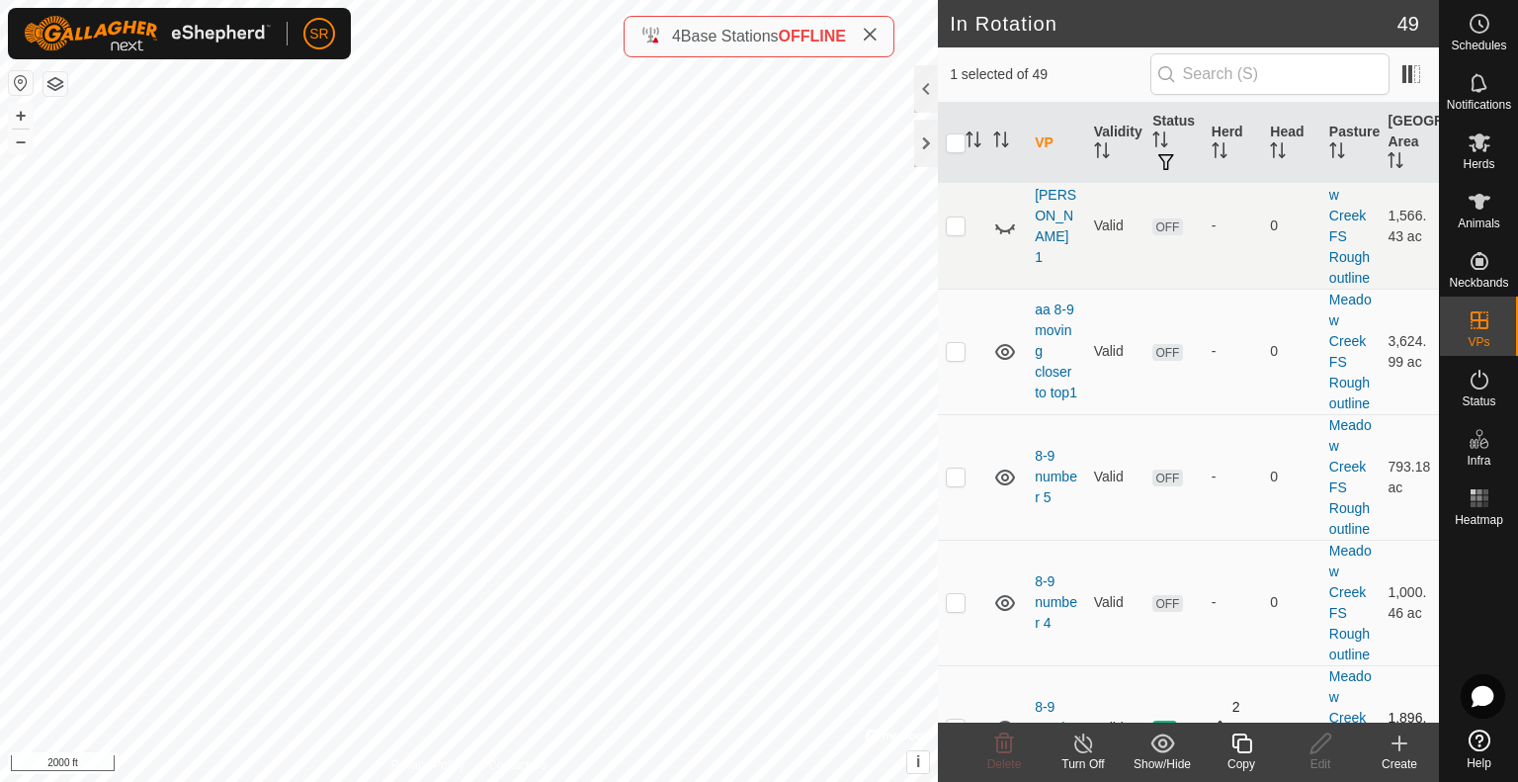
click at [1268, 665] on td "294" at bounding box center [1291, 727] width 59 height 125
click at [1281, 665] on td "294" at bounding box center [1291, 727] width 59 height 125
click at [1042, 699] on link "8-9 number 3" at bounding box center [1055, 727] width 42 height 57
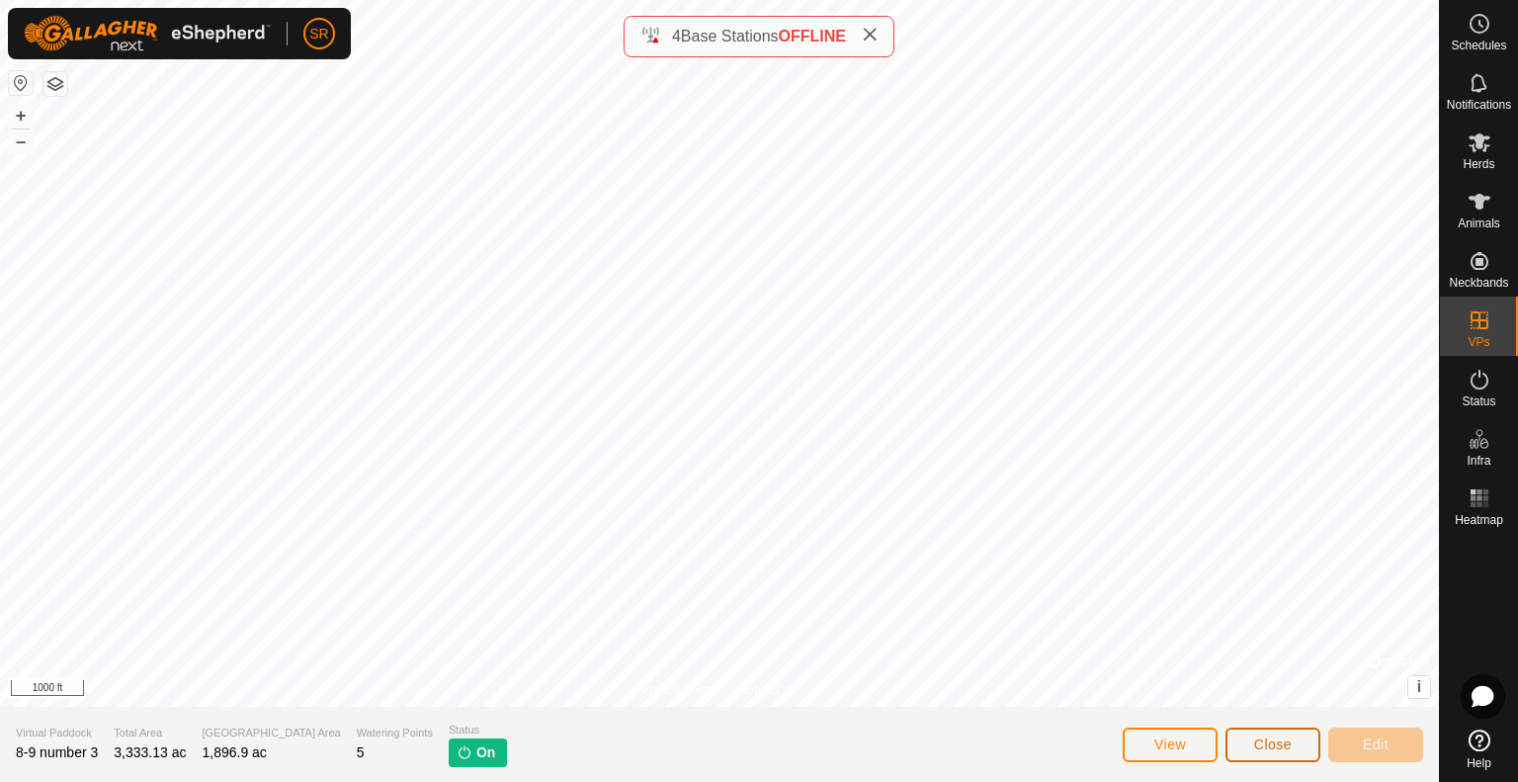
click at [1274, 746] on span "Close" at bounding box center [1273, 744] width 38 height 16
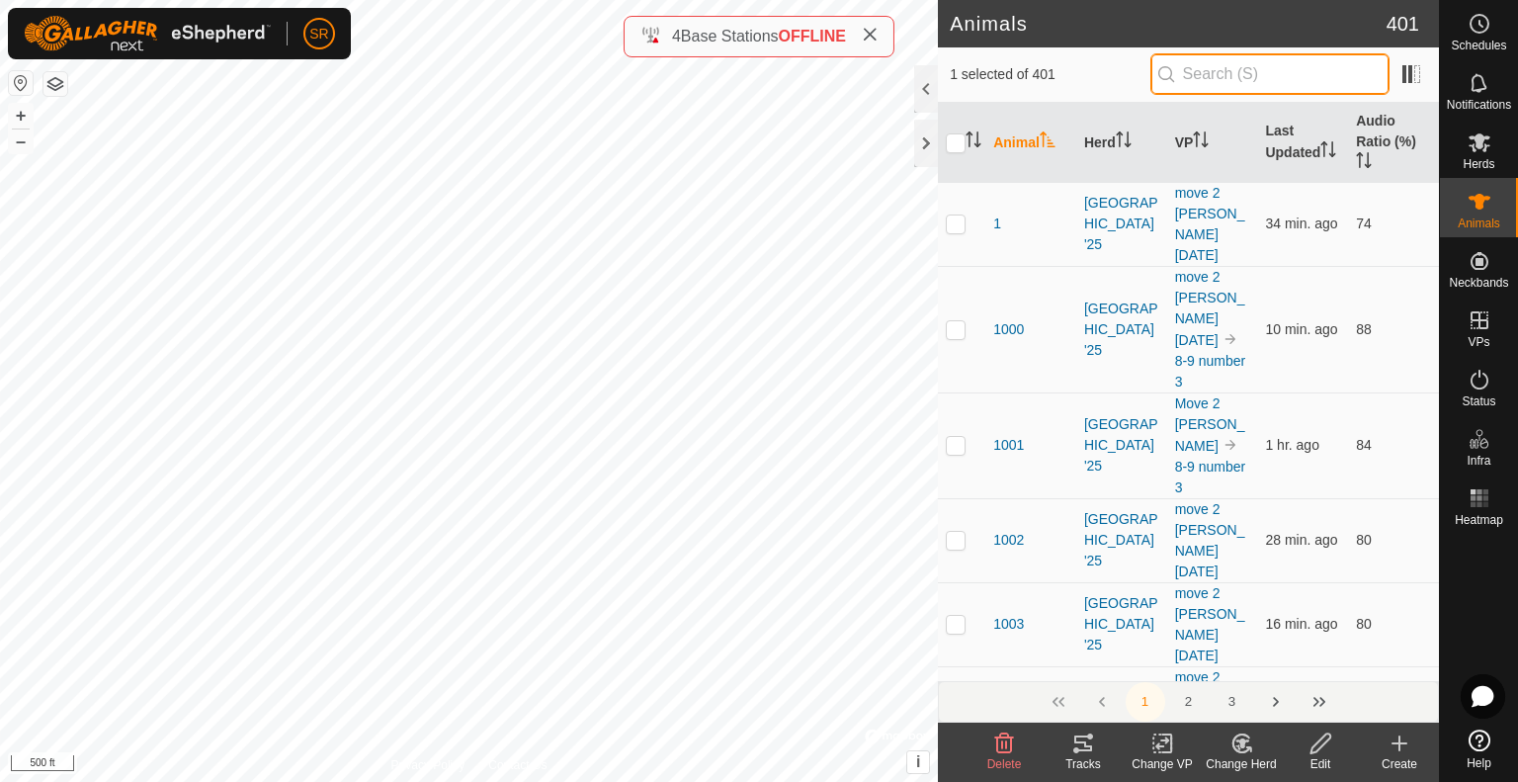
click at [1237, 73] on input "text" at bounding box center [1269, 73] width 239 height 41
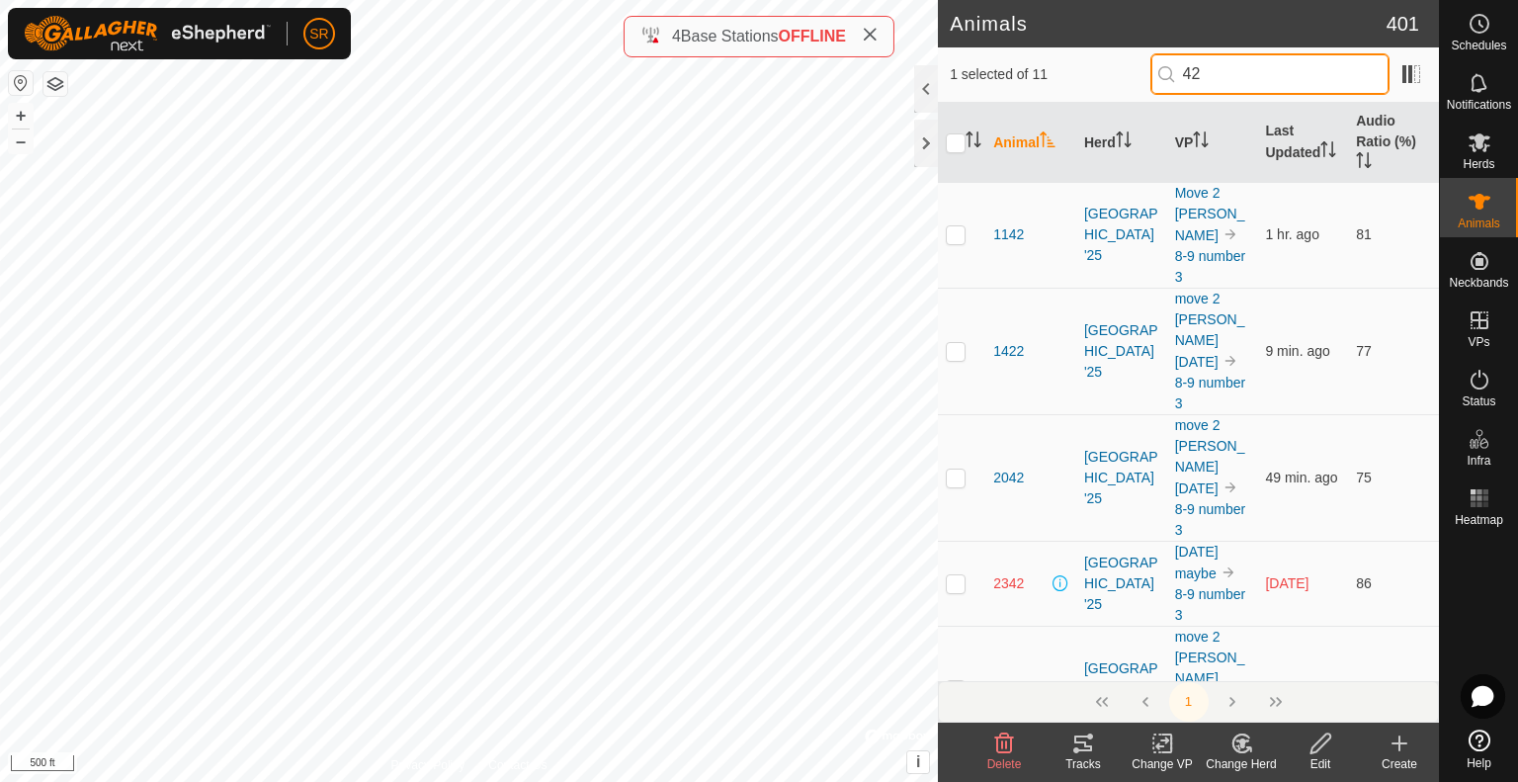
type input "42b"
checkbox input "true"
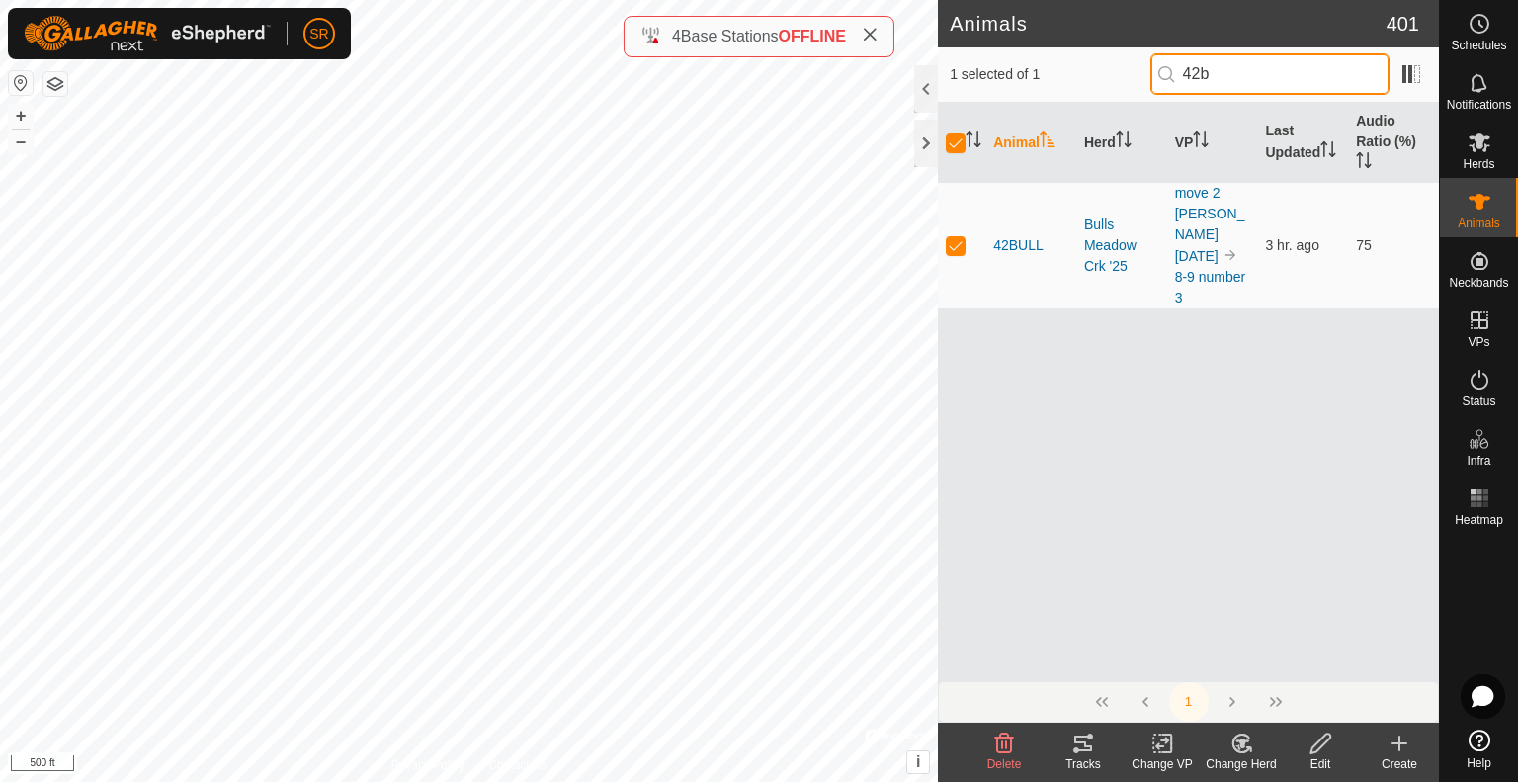
drag, startPoint x: 1235, startPoint y: 69, endPoint x: 896, endPoint y: 18, distance: 342.8
click at [896, 19] on div "Animals 401 1 selected of 1 42b Animal Herd VP Last Updated Audio Ratio (%) 42B…" at bounding box center [719, 391] width 1439 height 782
type input "6052"
checkbox input "false"
drag, startPoint x: 1051, startPoint y: 65, endPoint x: 1034, endPoint y: 61, distance: 17.3
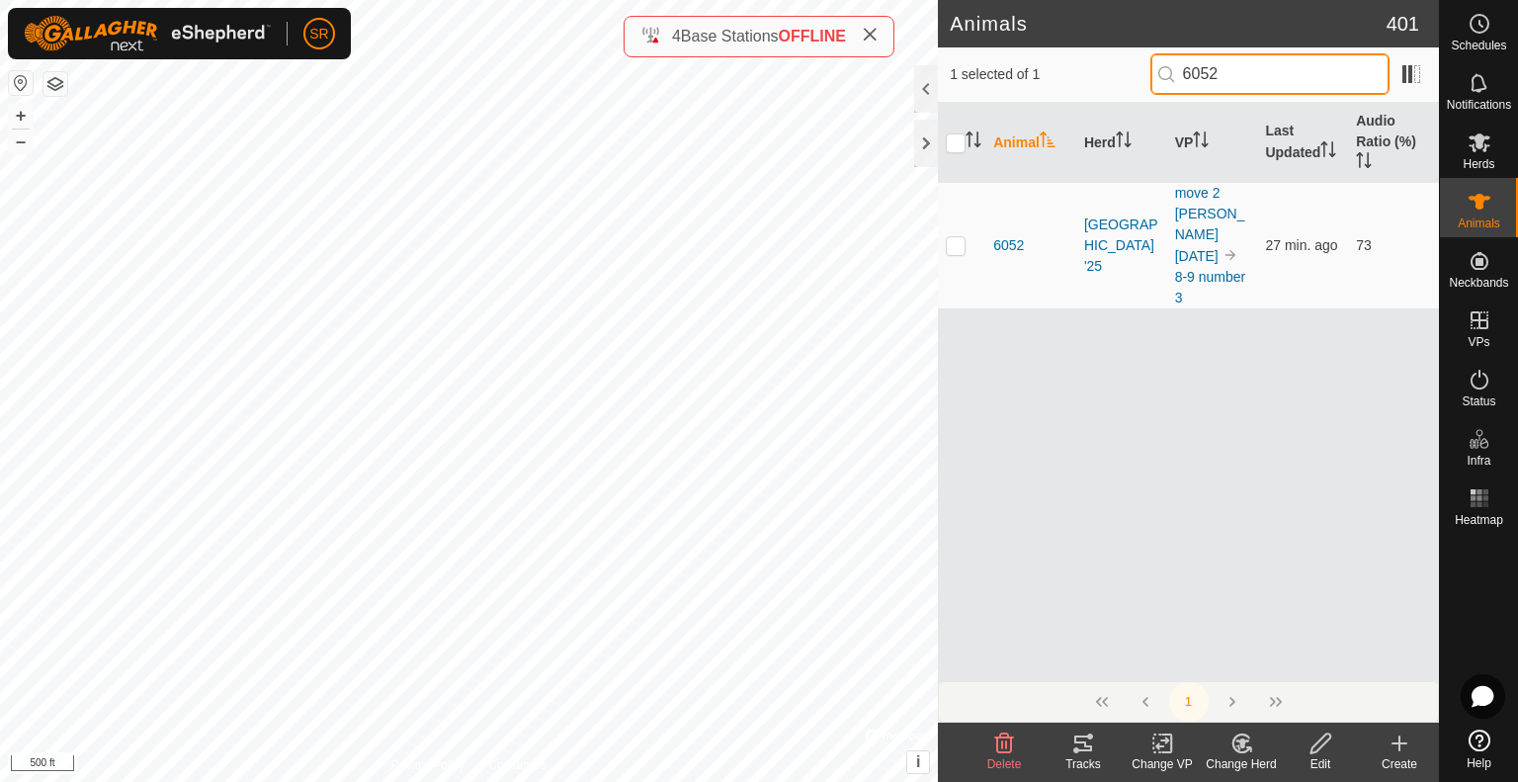
click at [1033, 62] on div "1 selected of 1 6052" at bounding box center [1187, 73] width 477 height 41
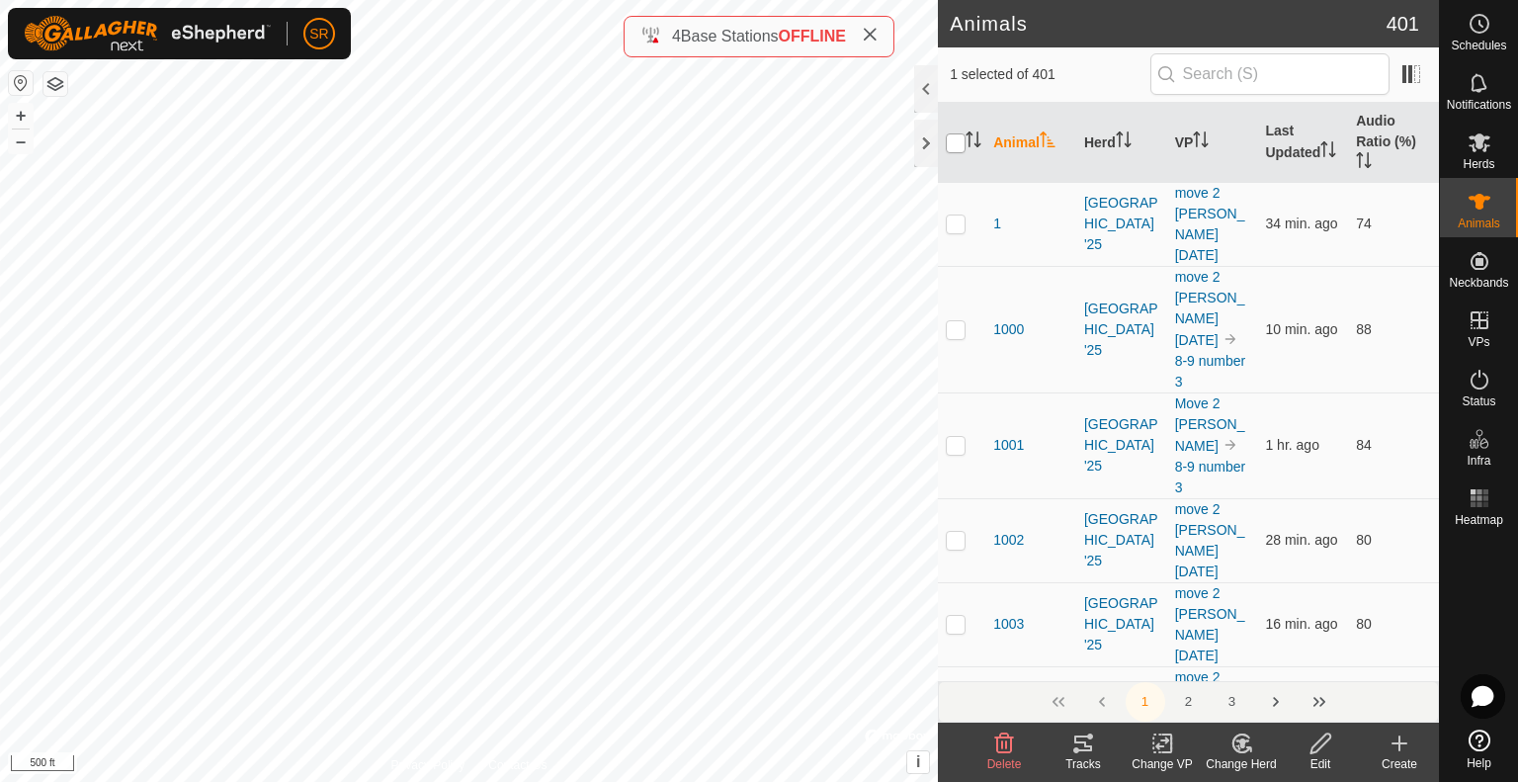
click at [951, 141] on input "checkbox" at bounding box center [956, 143] width 20 height 20
checkbox input "true"
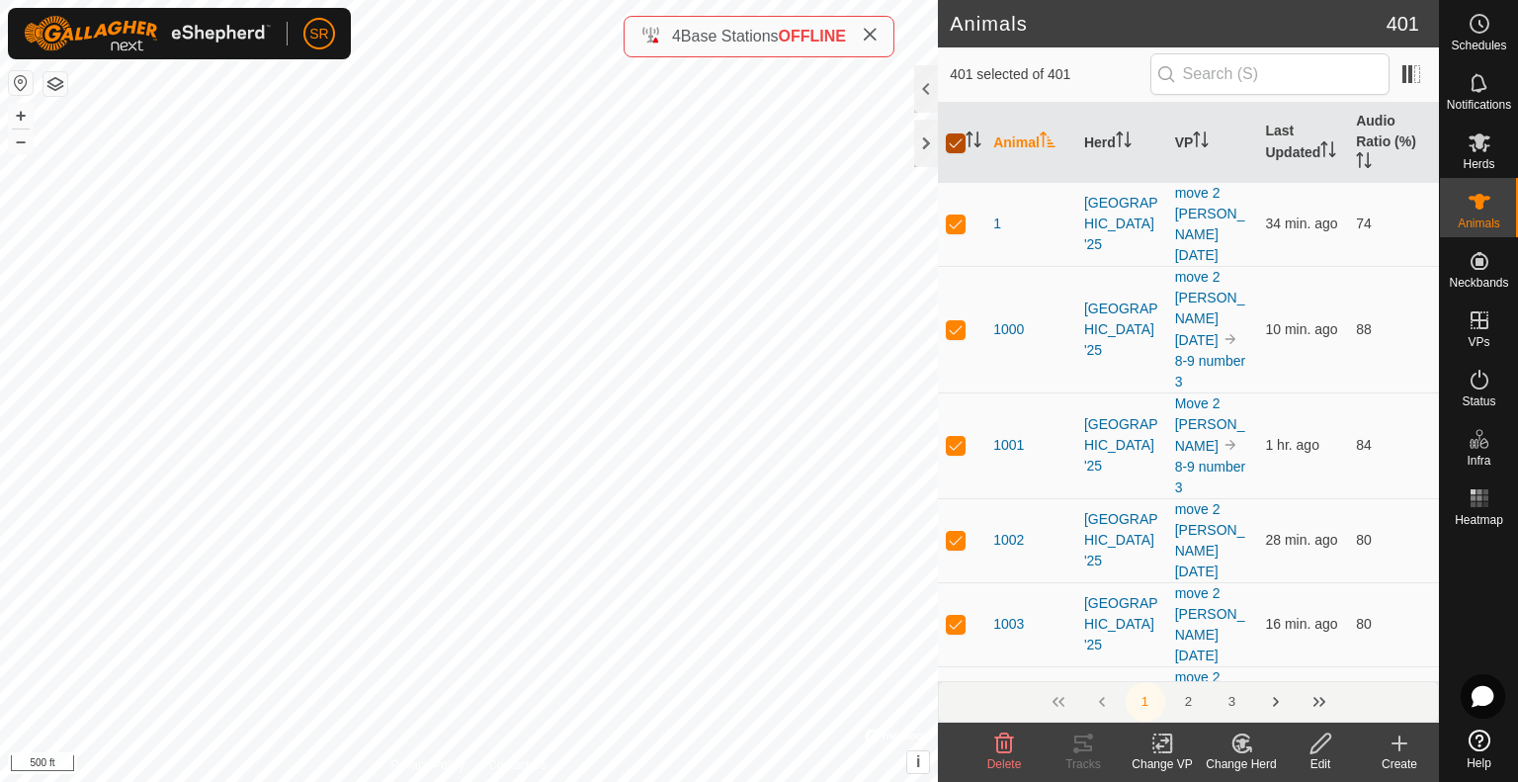
checkbox input "true"
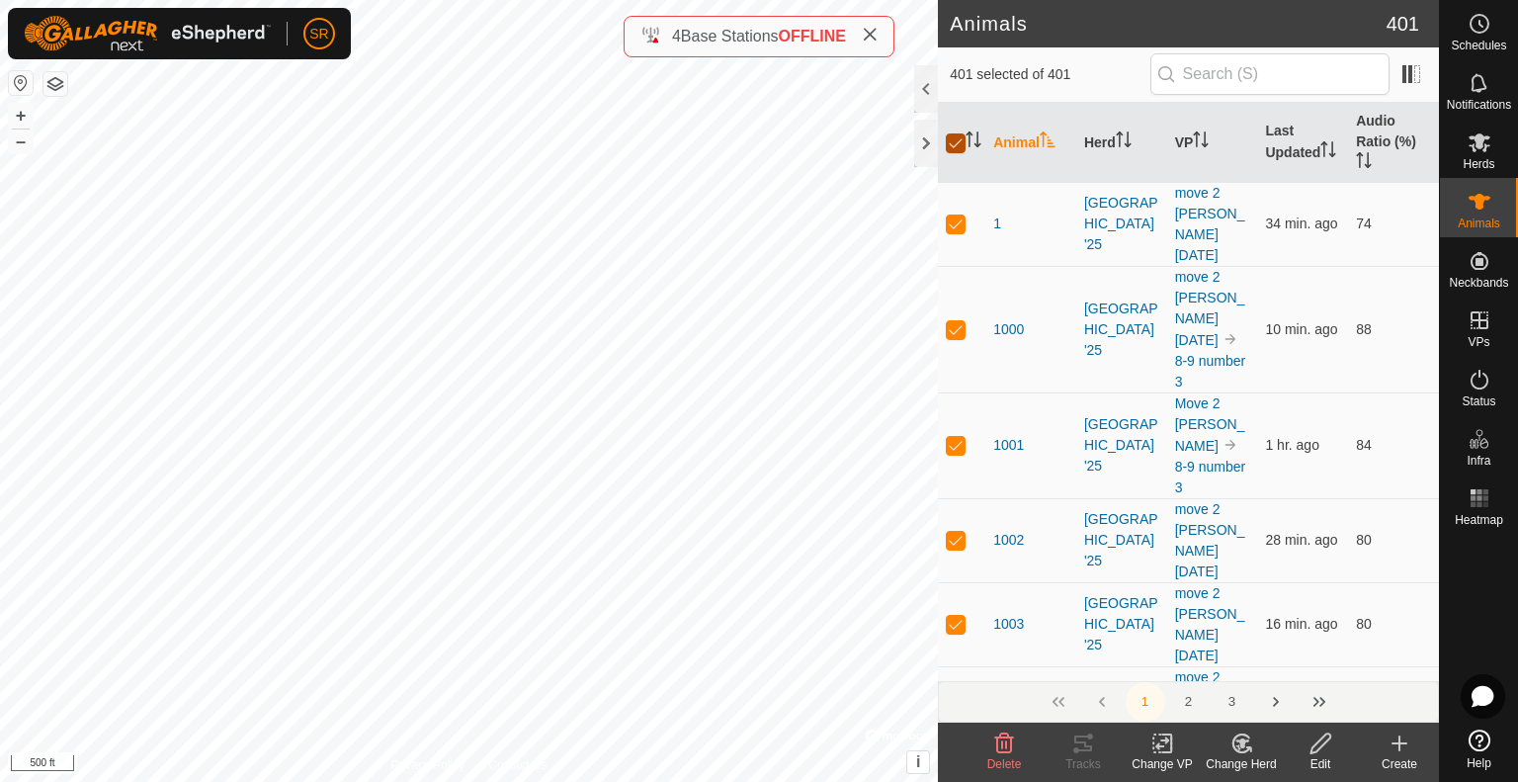
checkbox input "true"
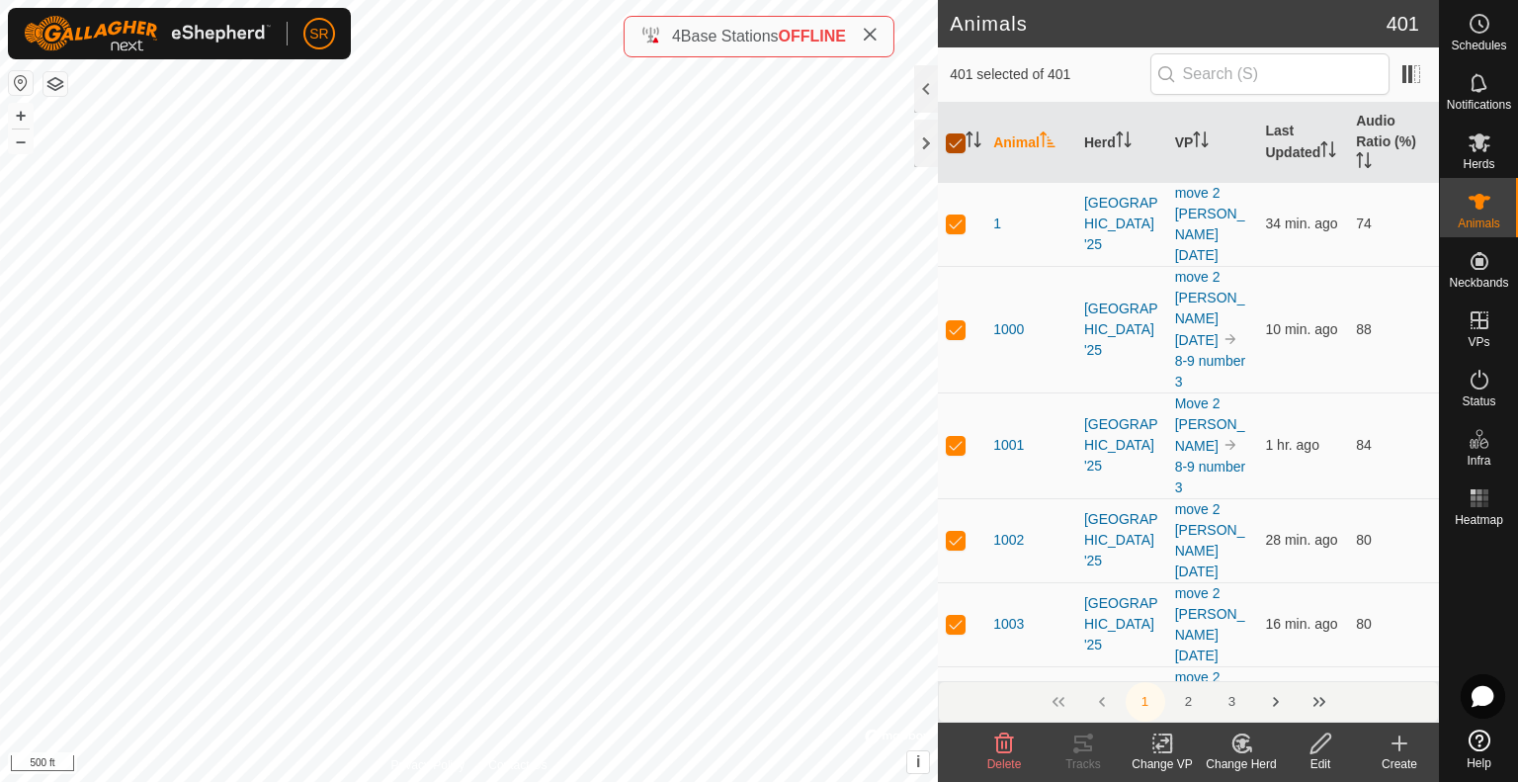
checkbox input "true"
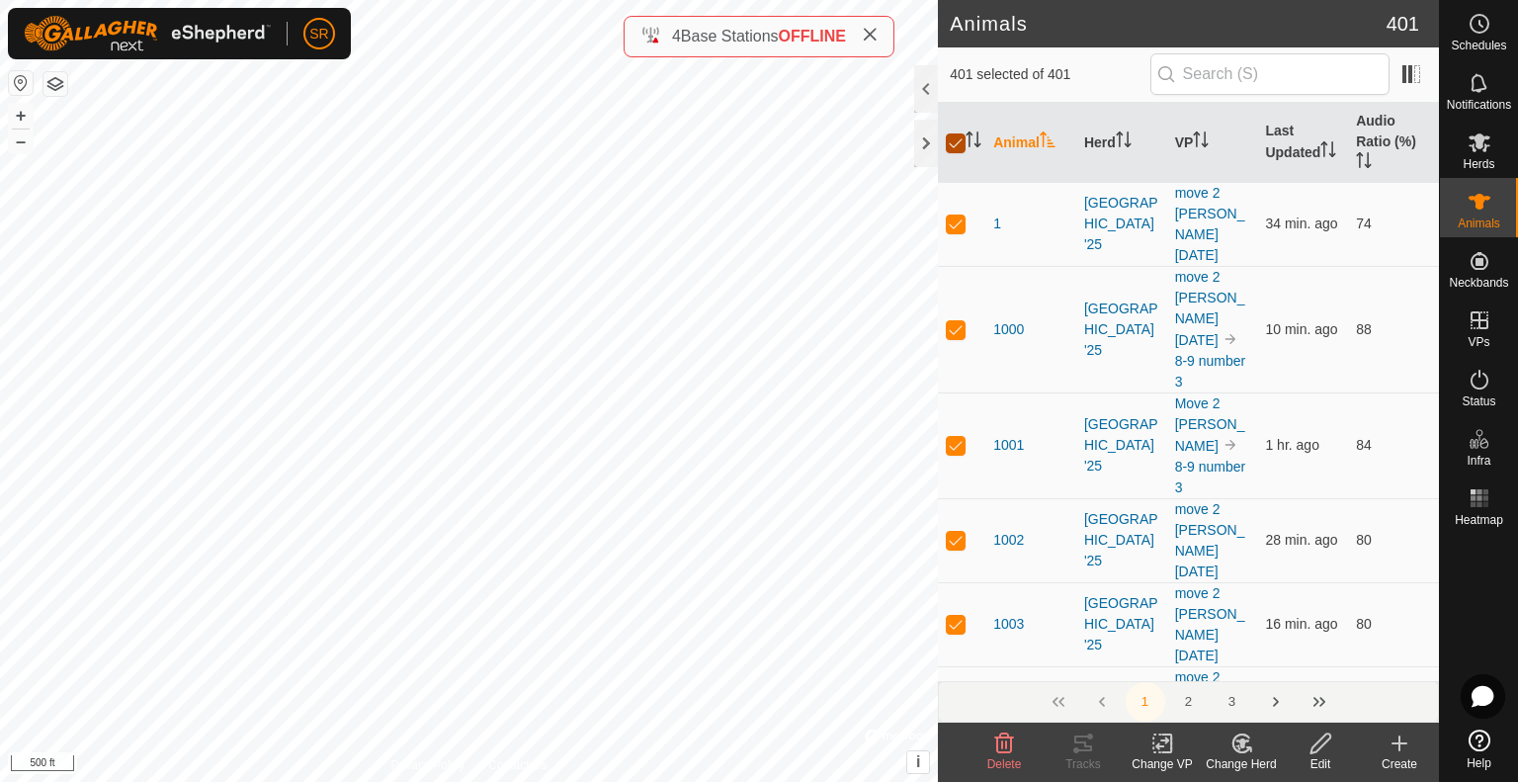
checkbox input "true"
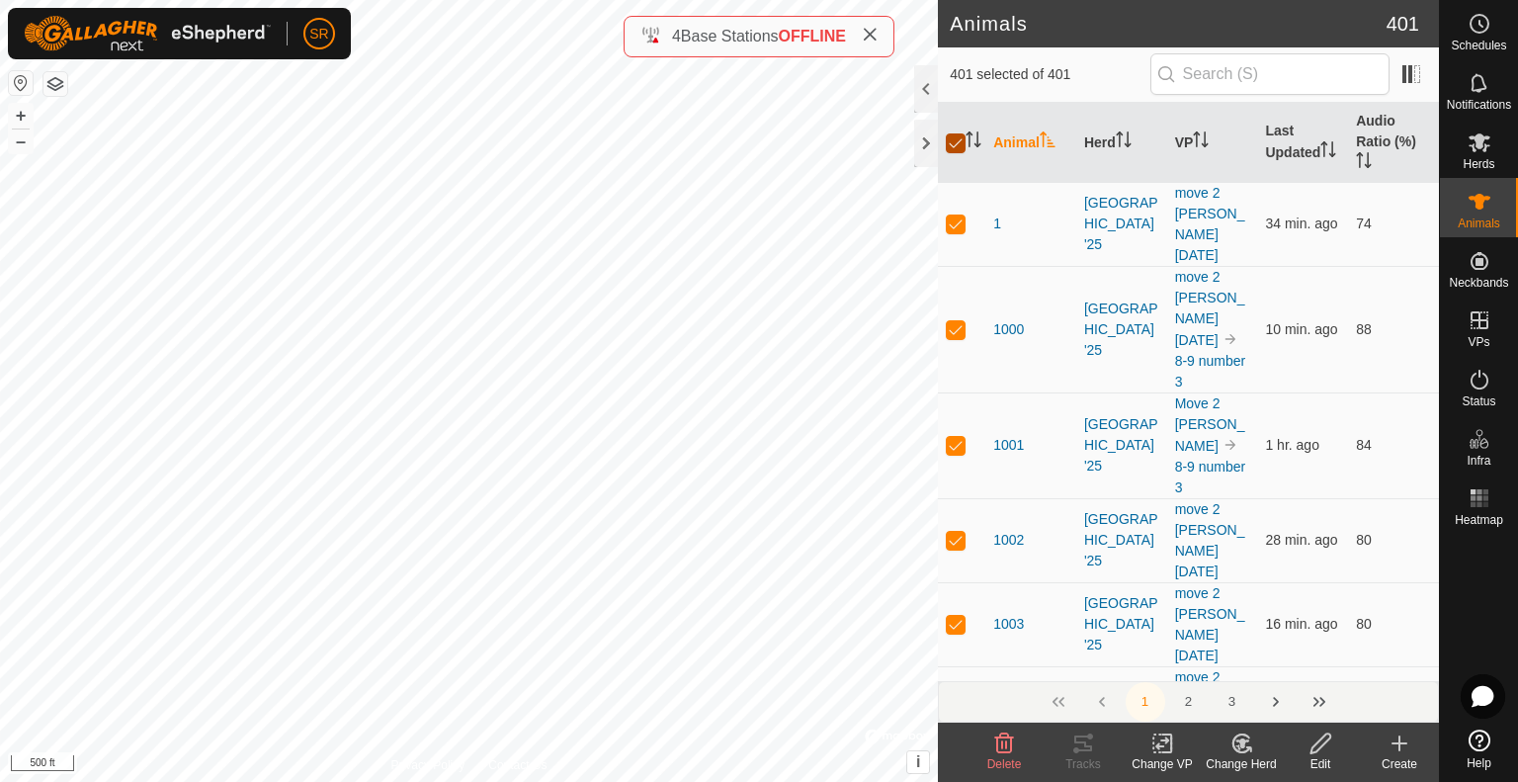
checkbox input "true"
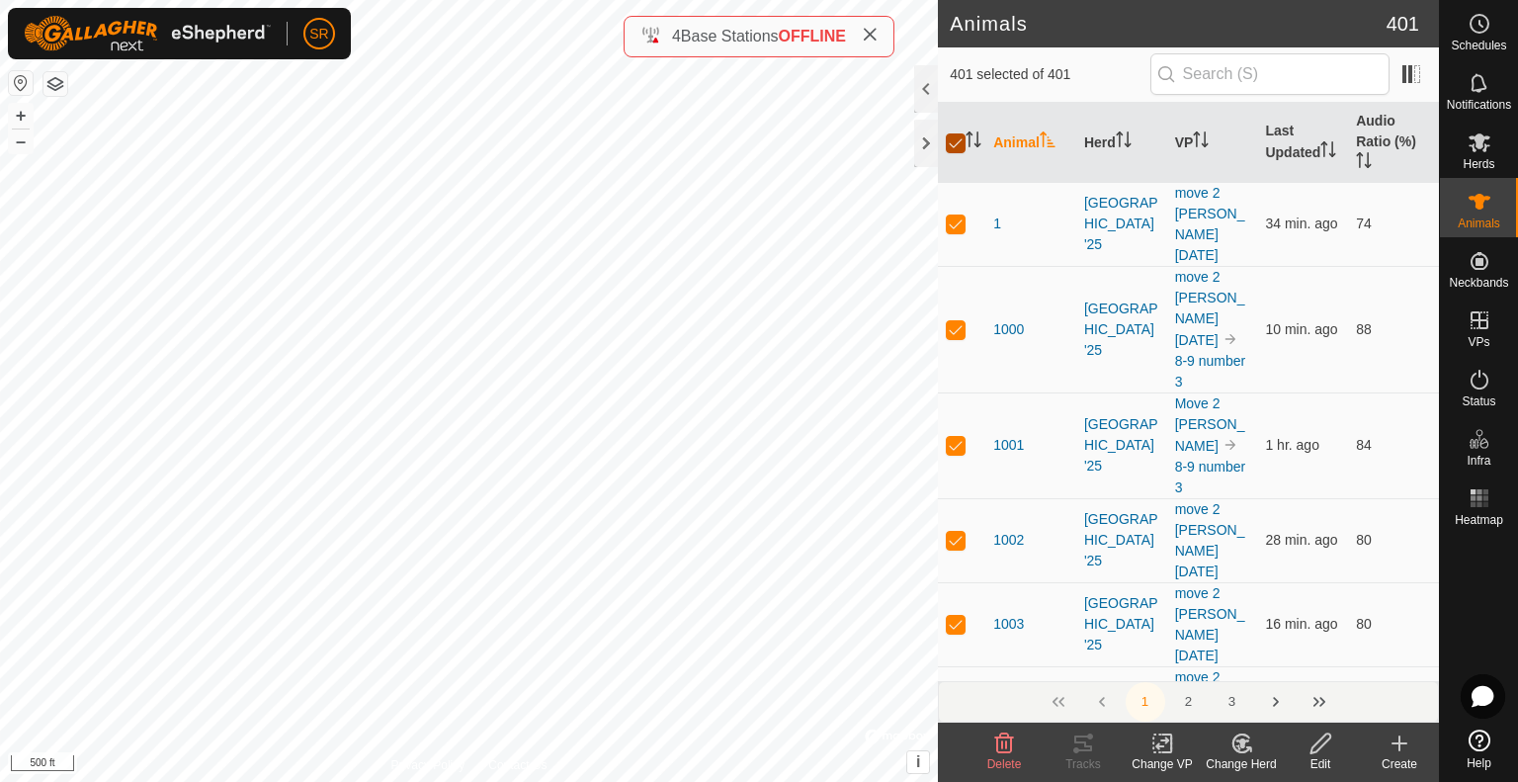
checkbox input "true"
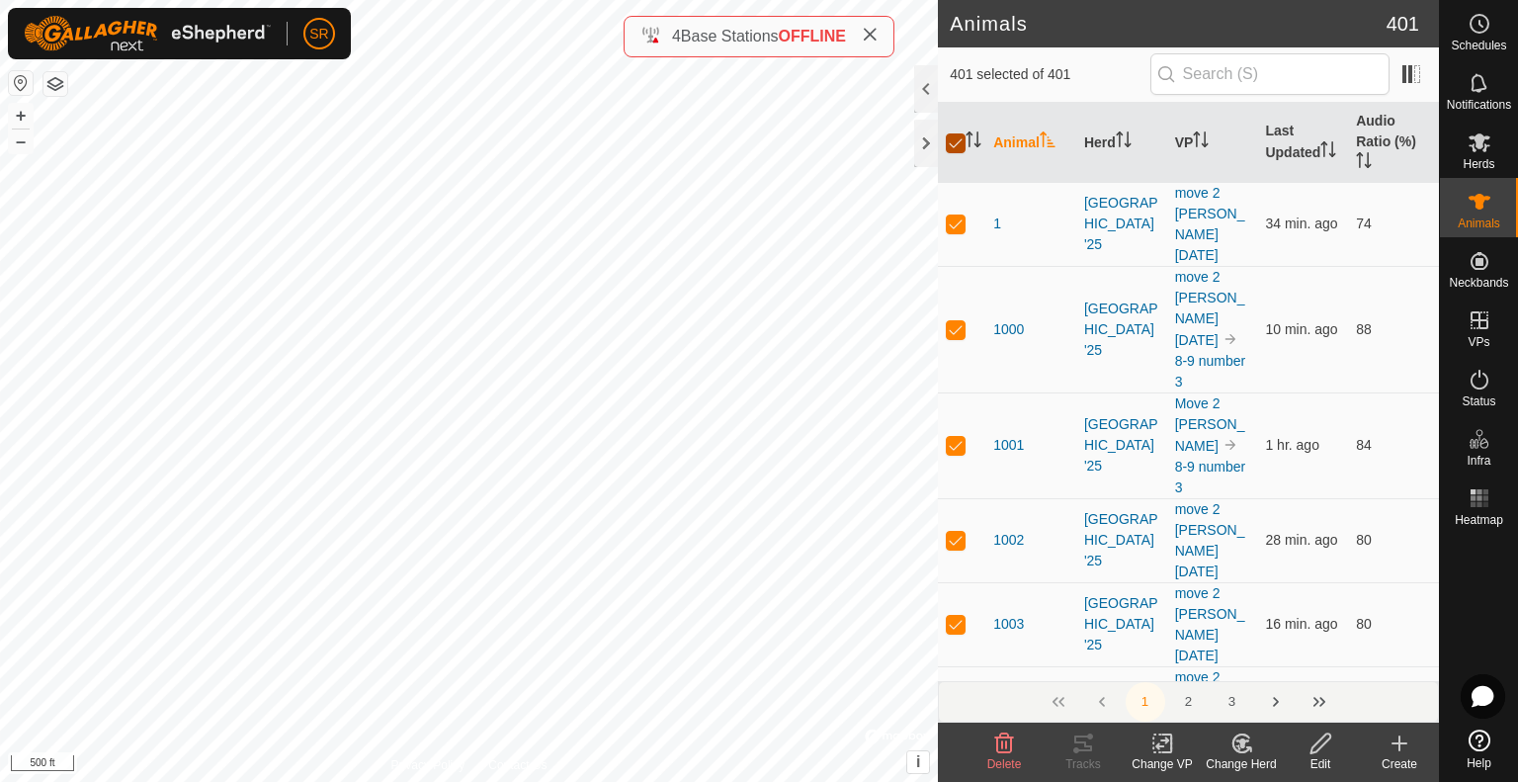
checkbox input "true"
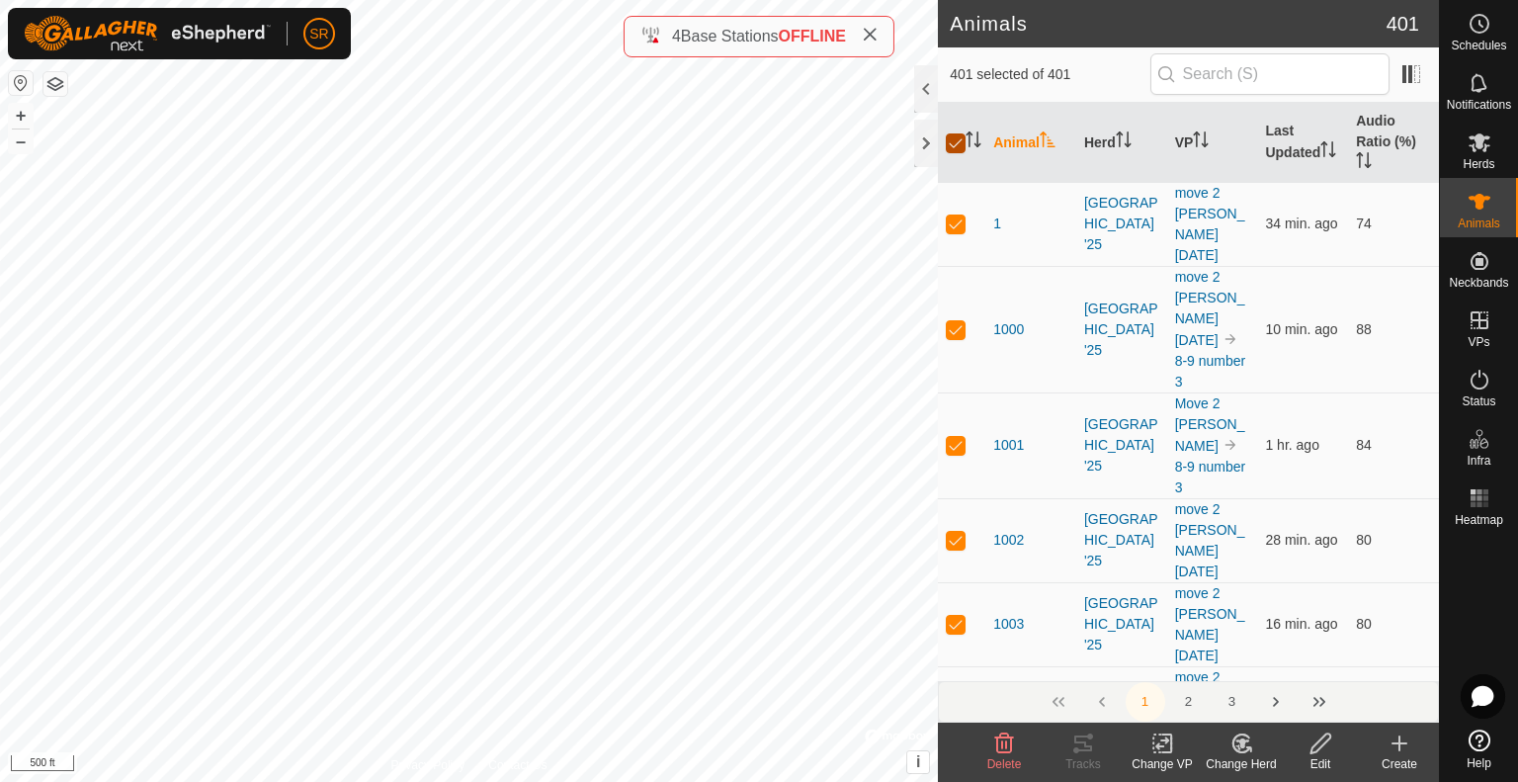
checkbox input "true"
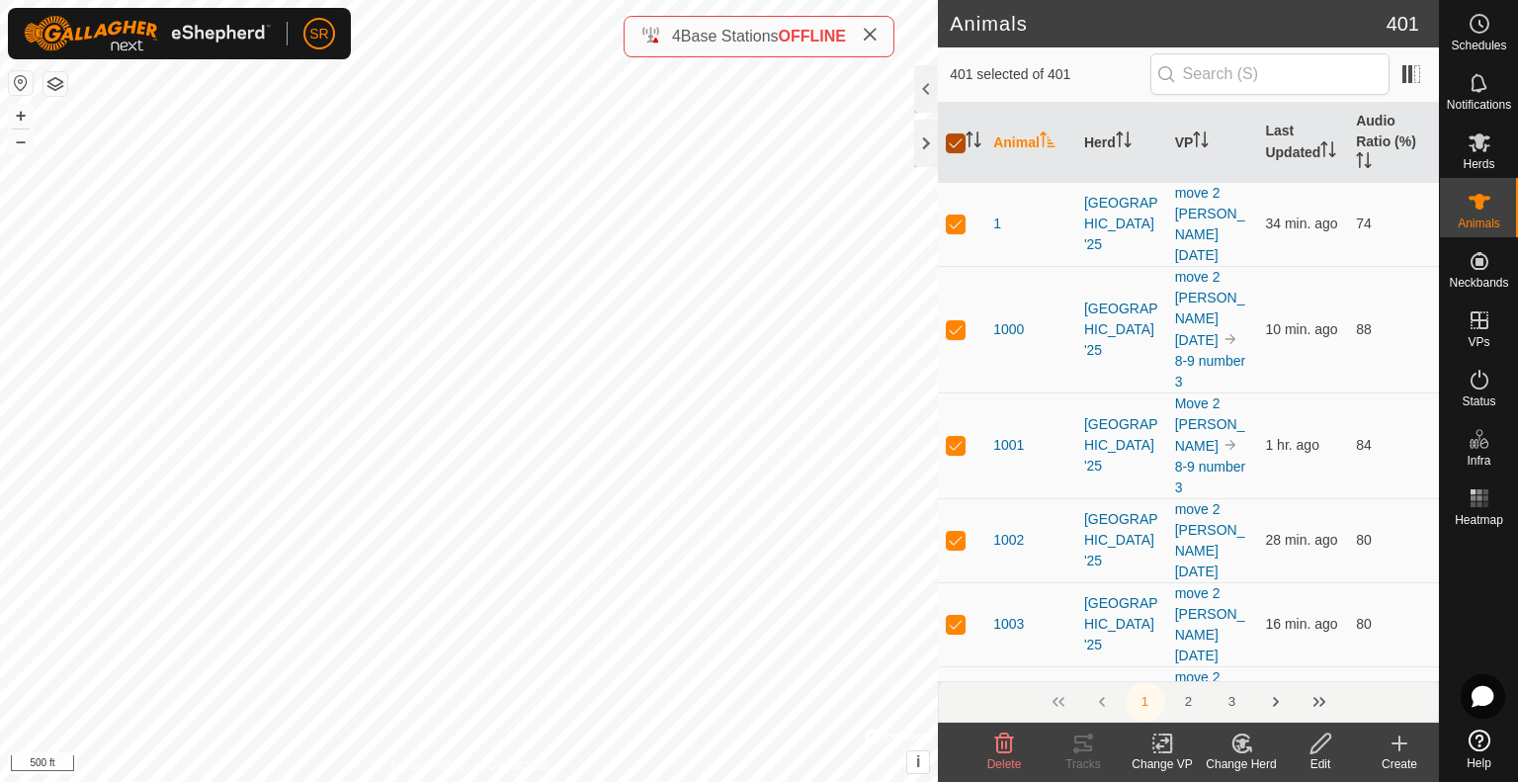
checkbox input "true"
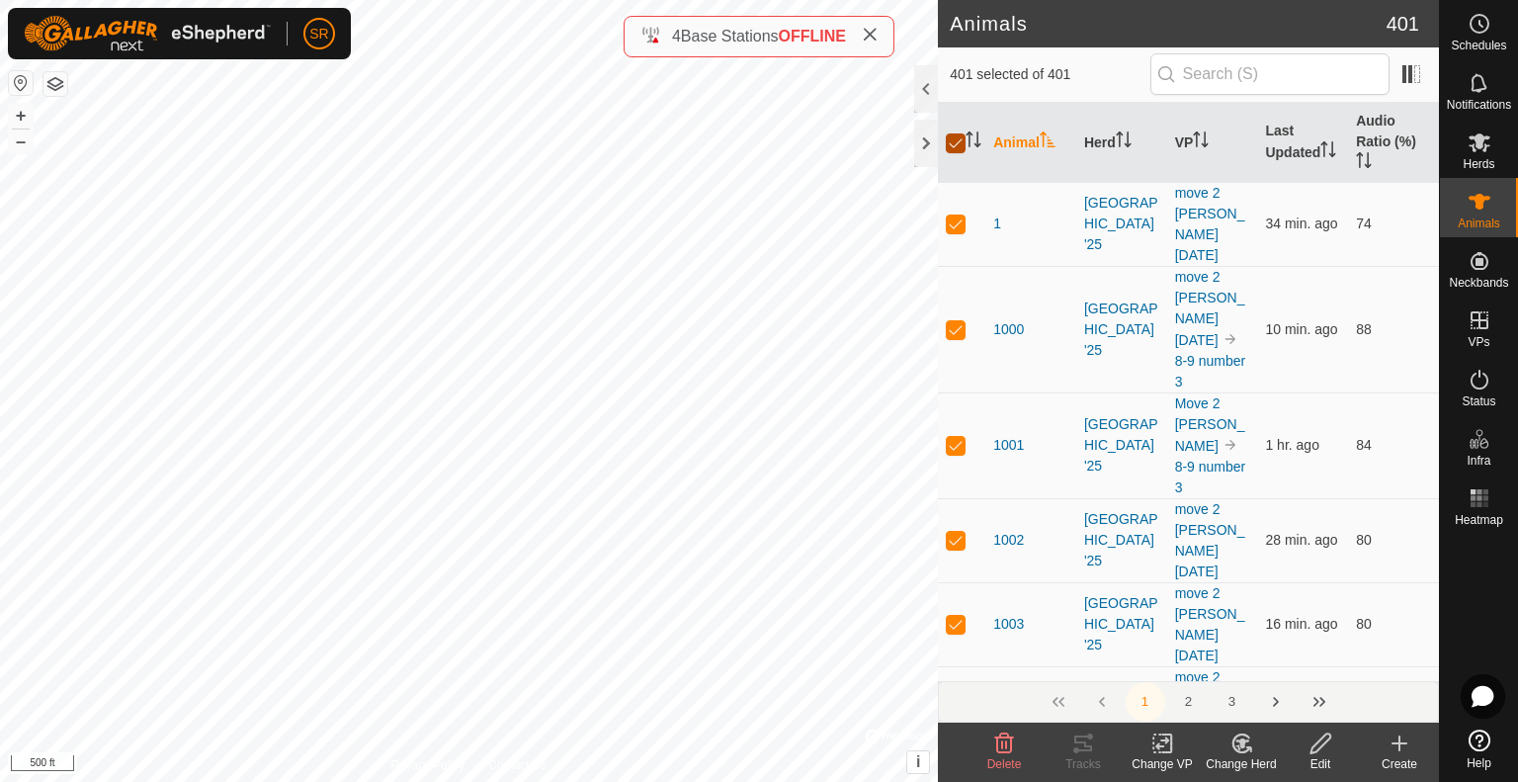
checkbox input "true"
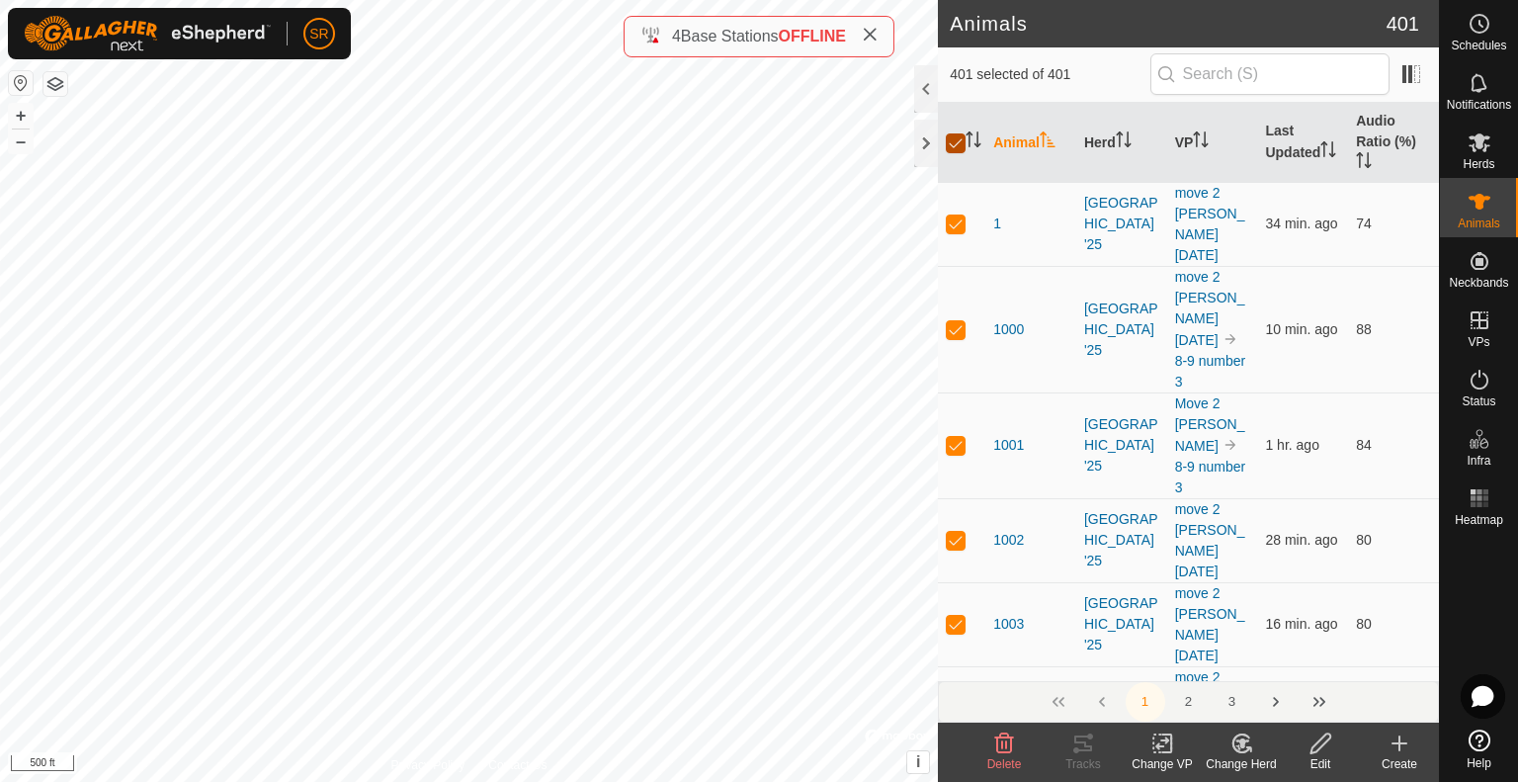
checkbox input "true"
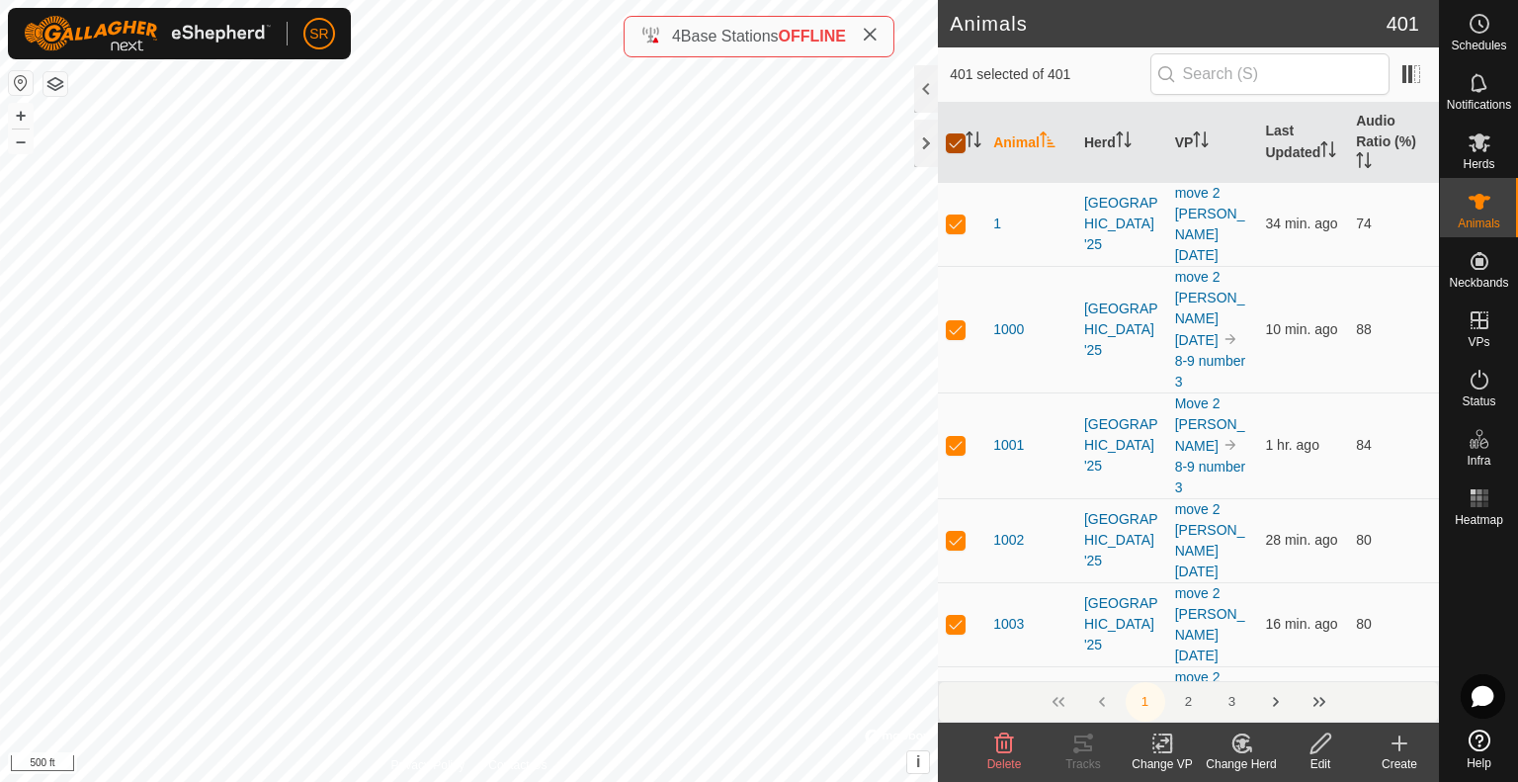
checkbox input "true"
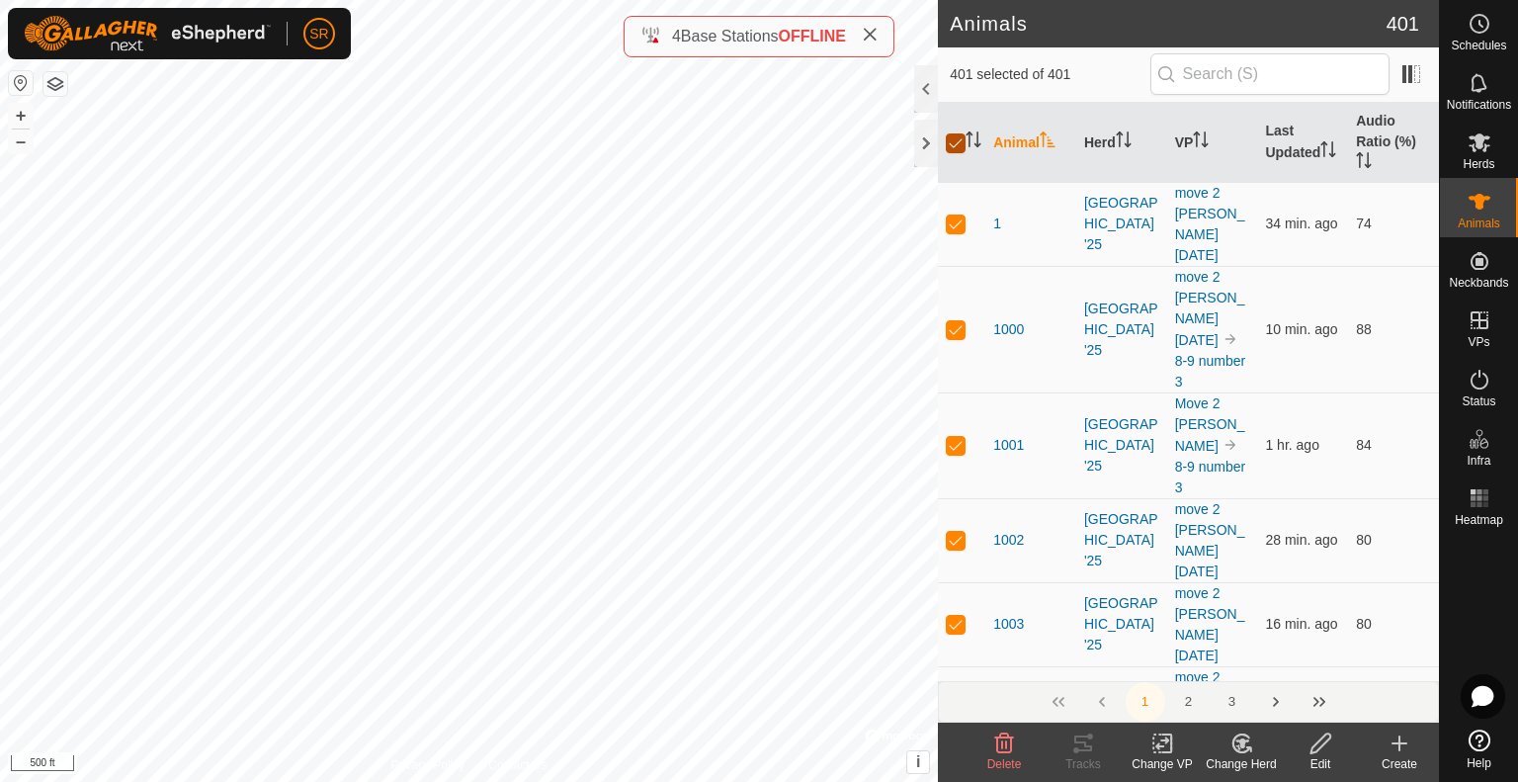
checkbox input "true"
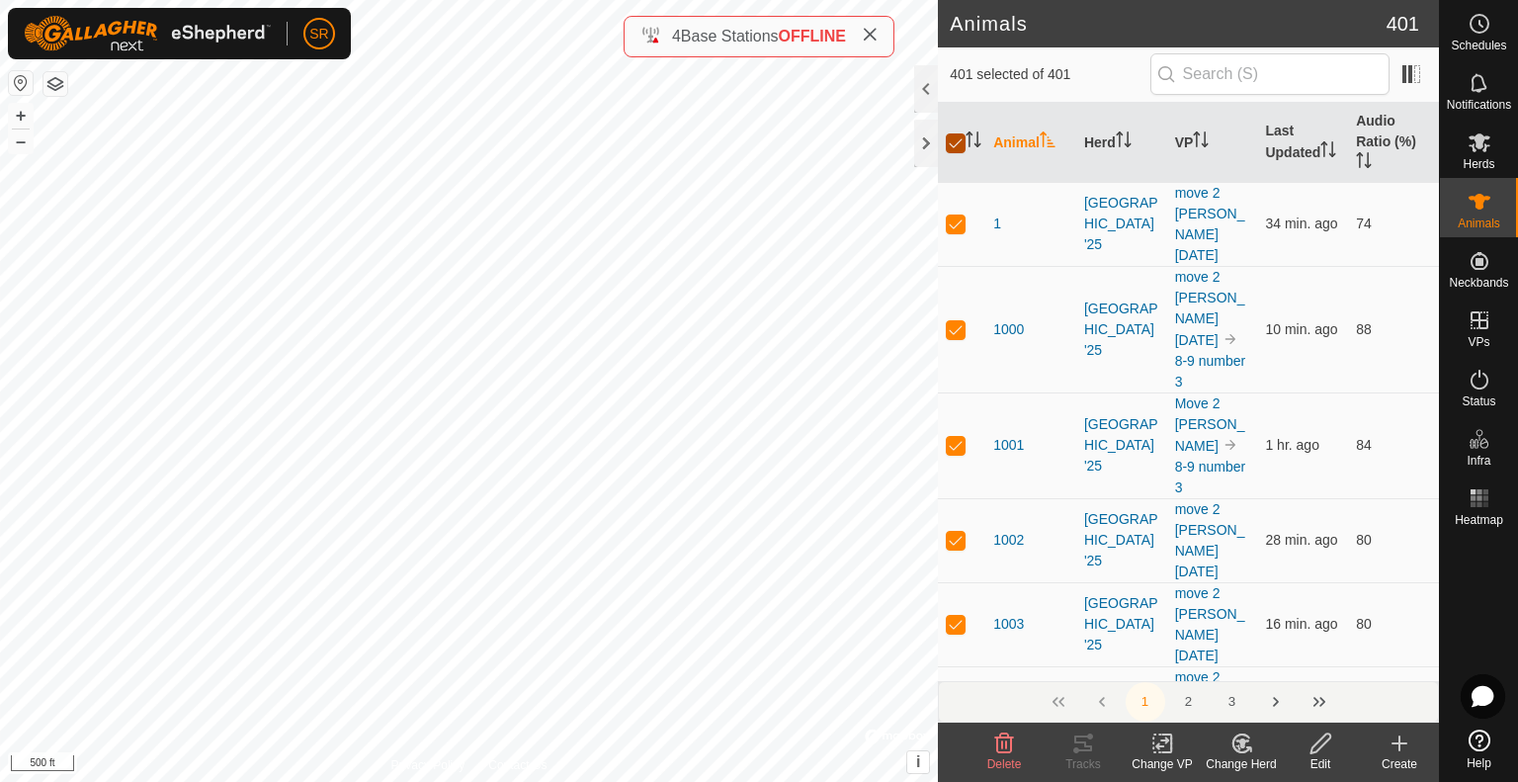
checkbox input "true"
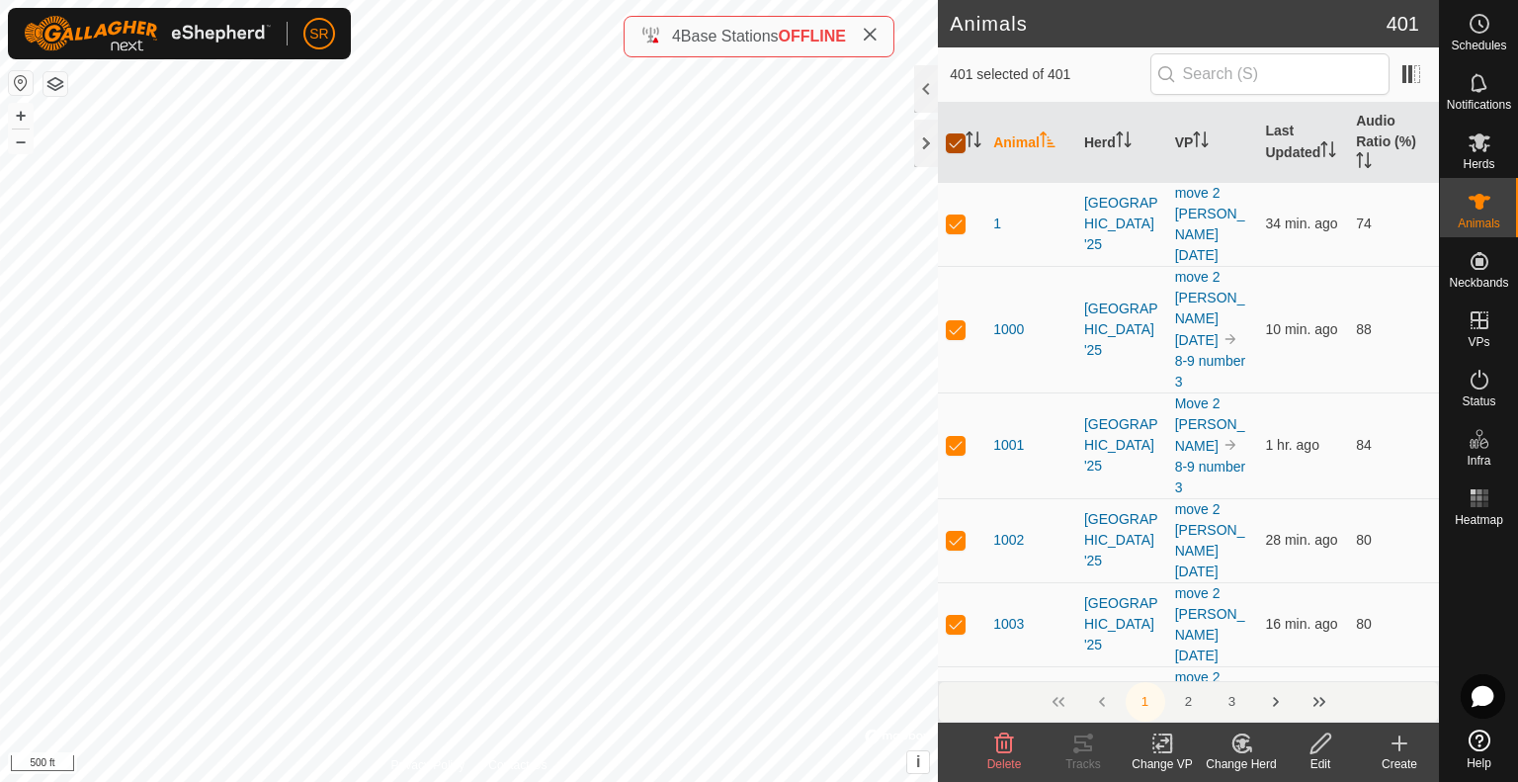
checkbox input "true"
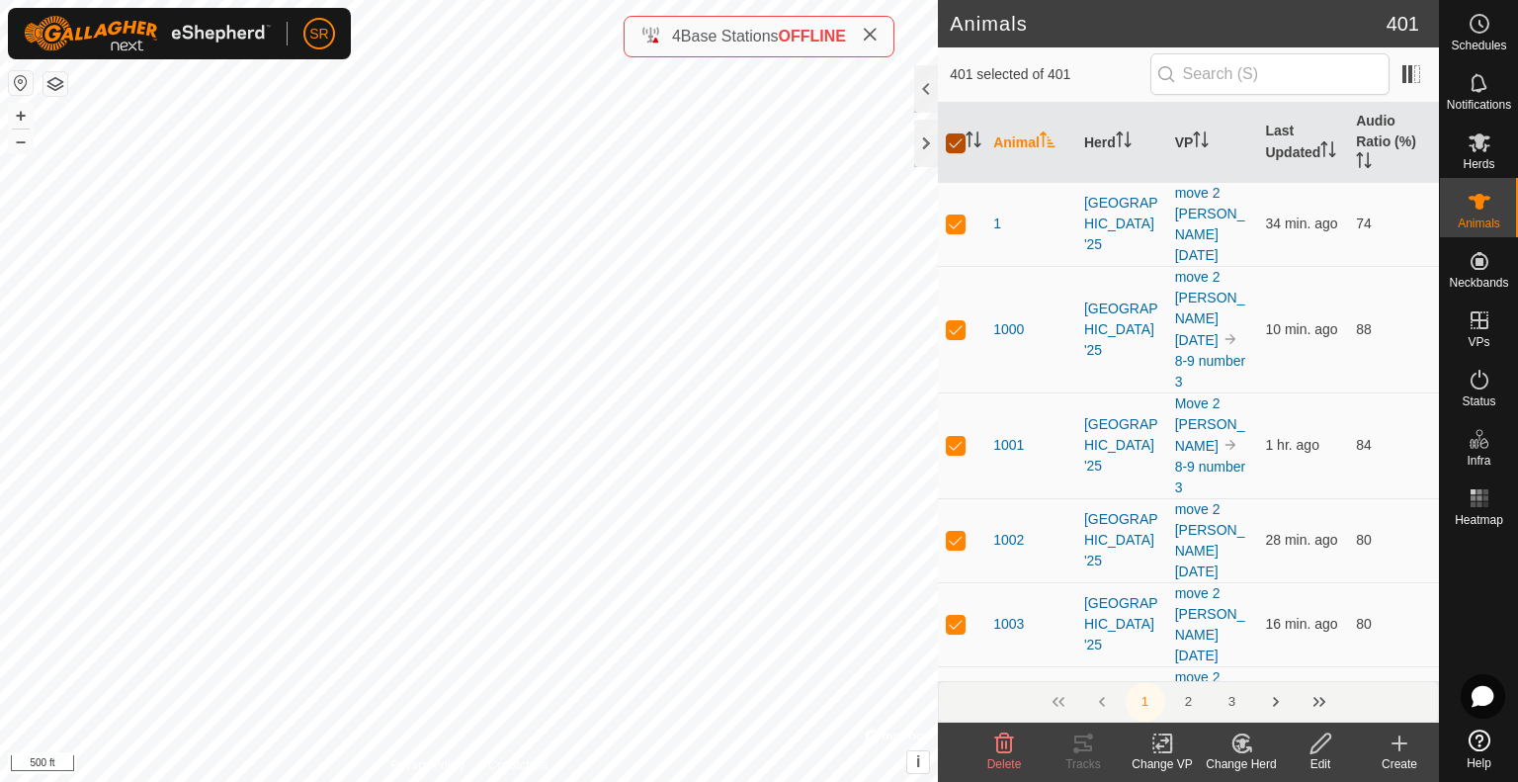
checkbox input "true"
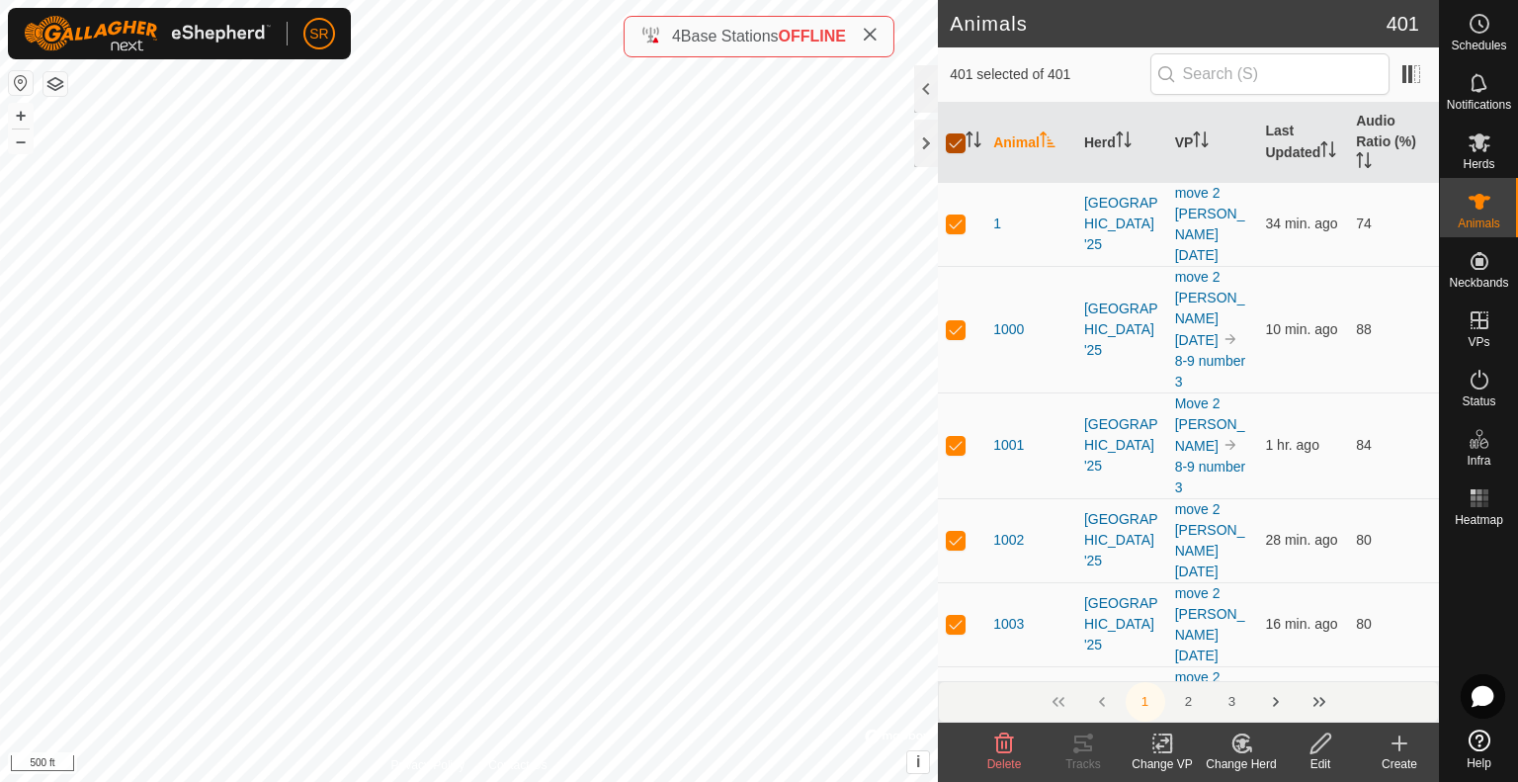
checkbox input "true"
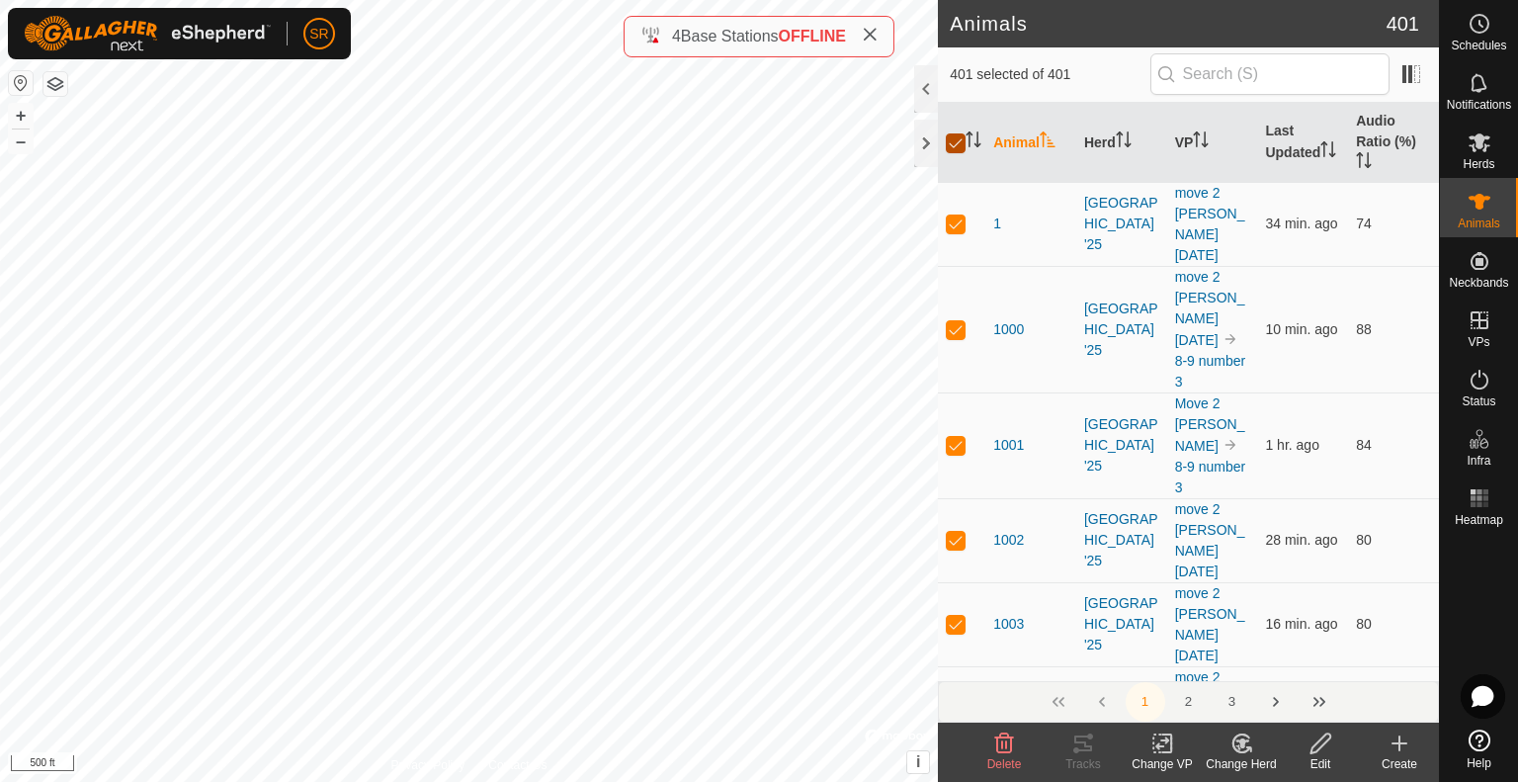
checkbox input "true"
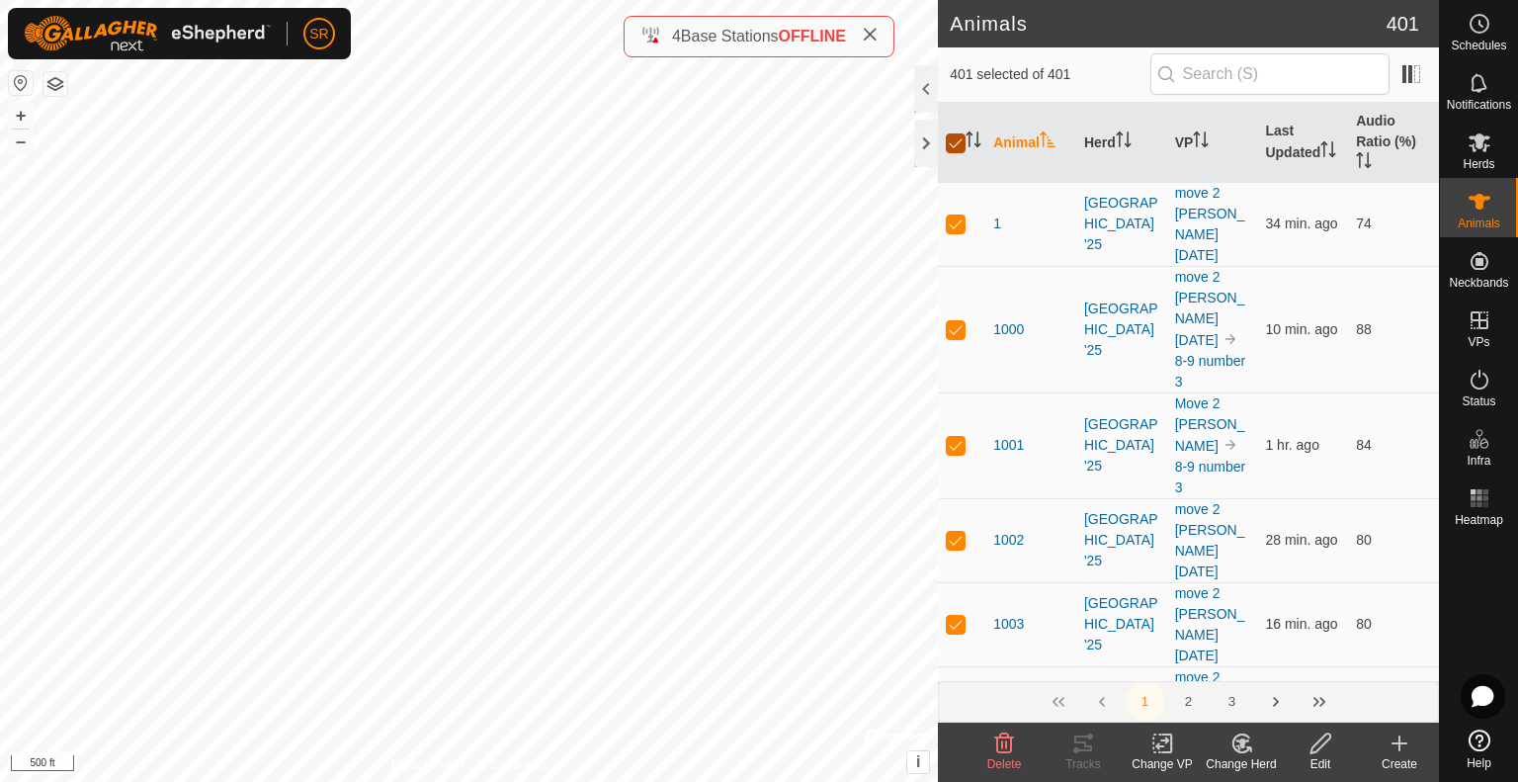
checkbox input "true"
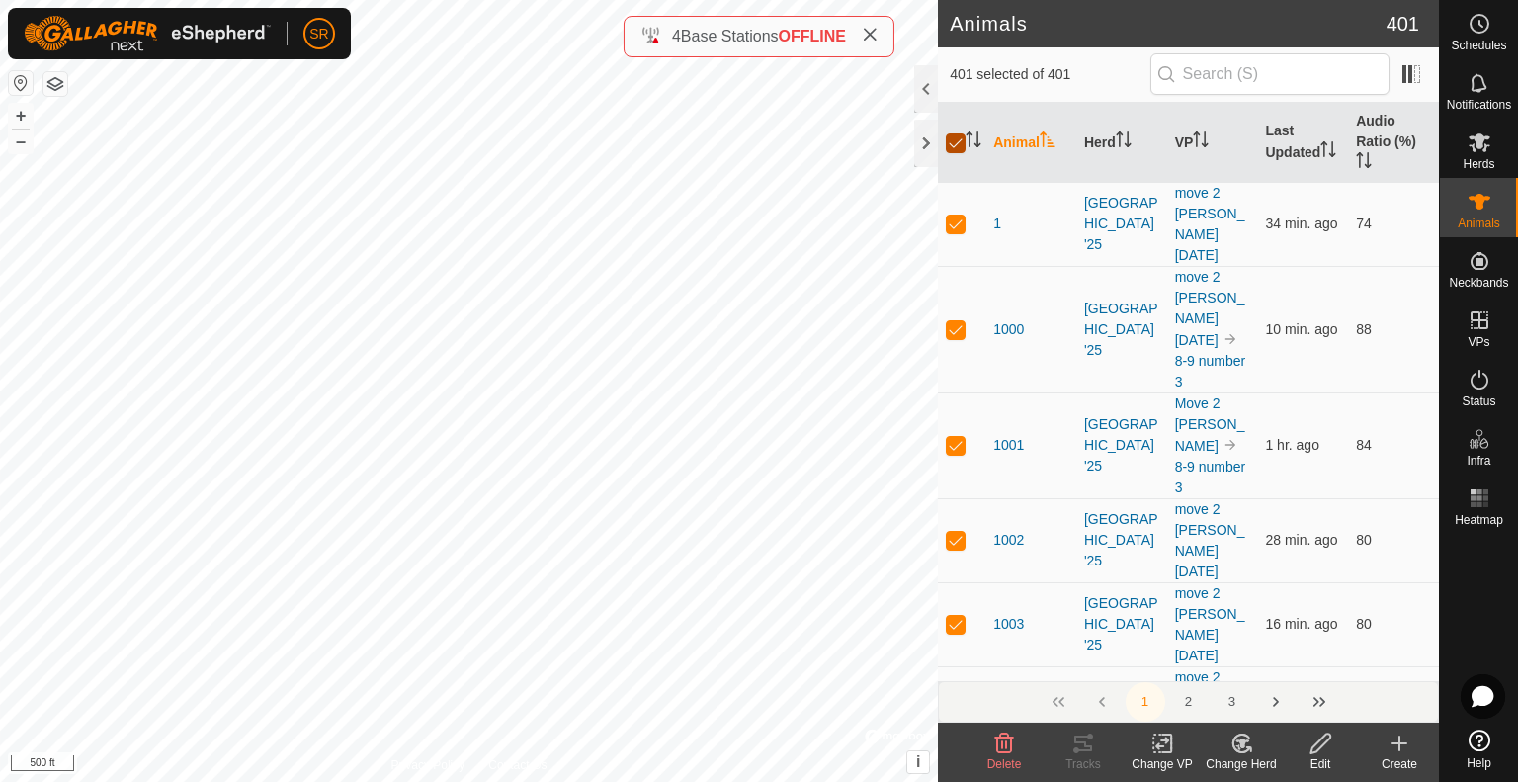
checkbox input "true"
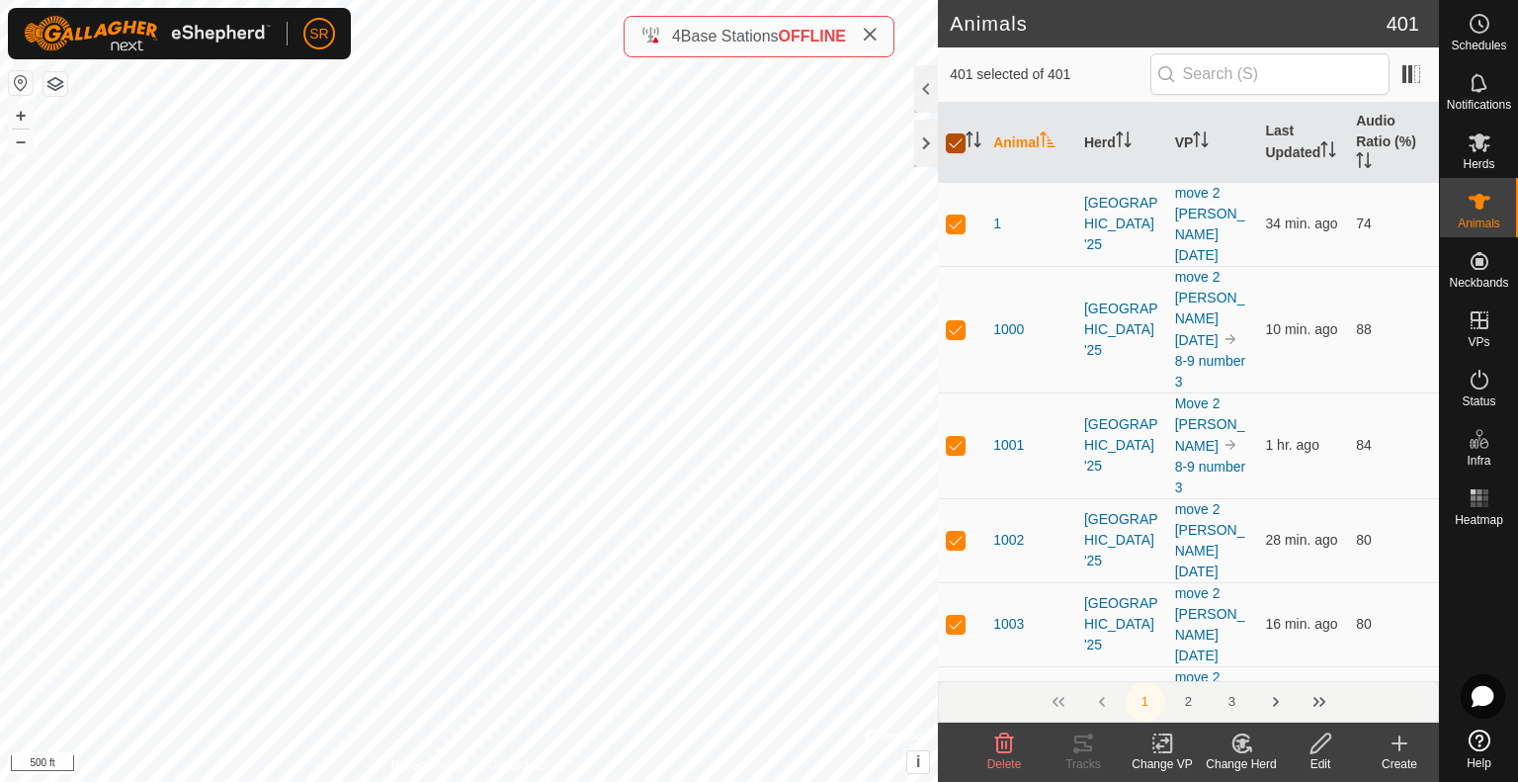
checkbox input "true"
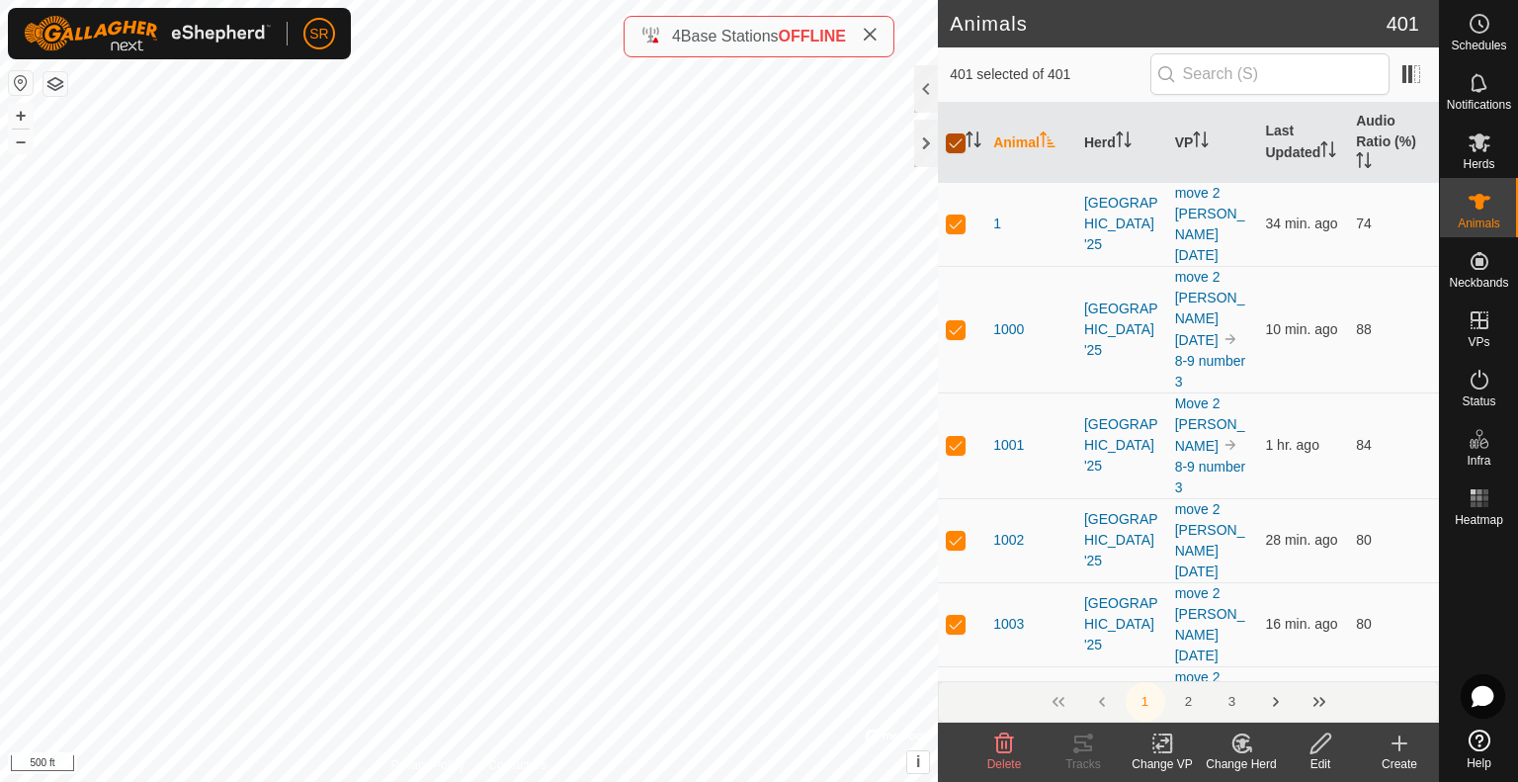
checkbox input "true"
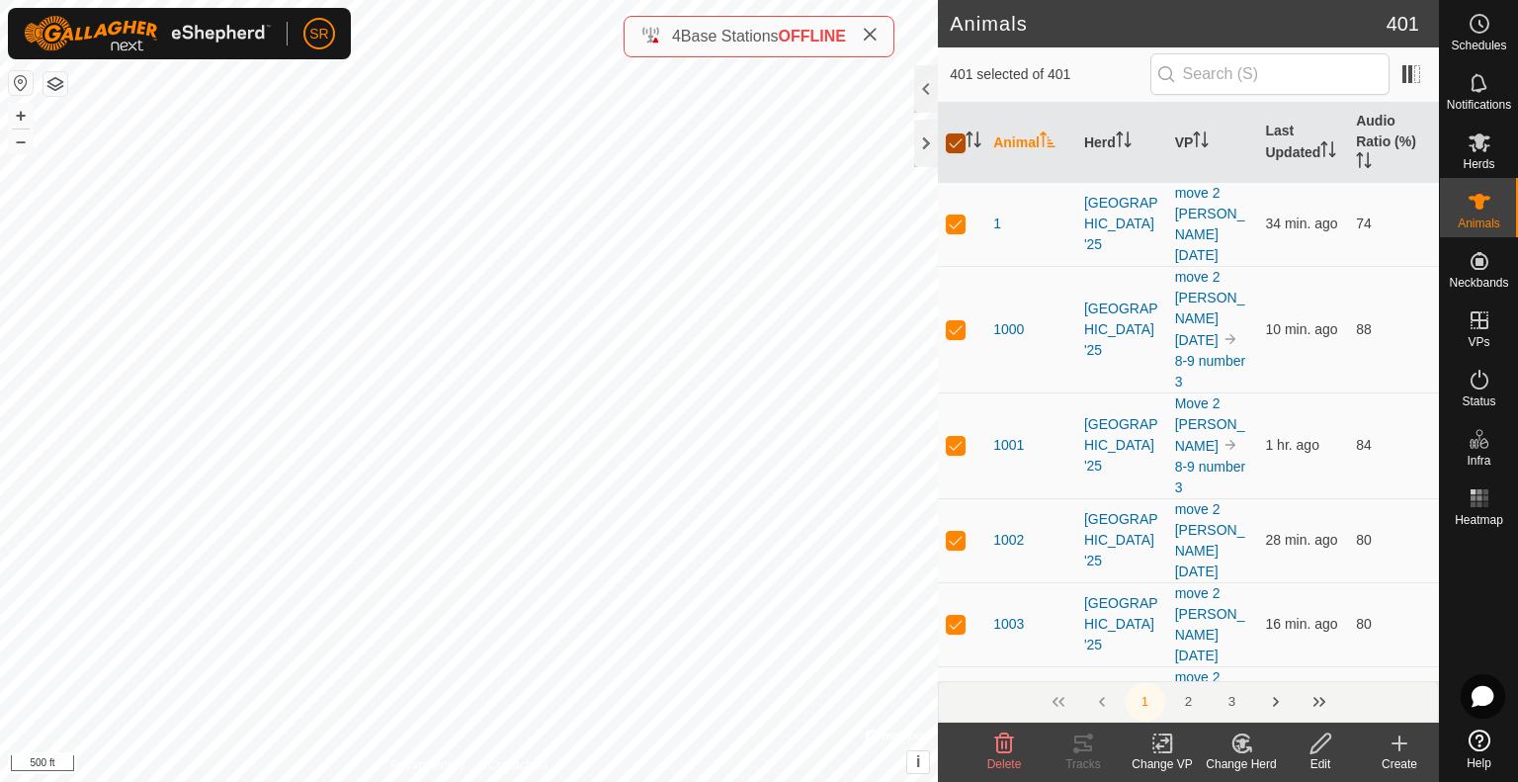
checkbox input "true"
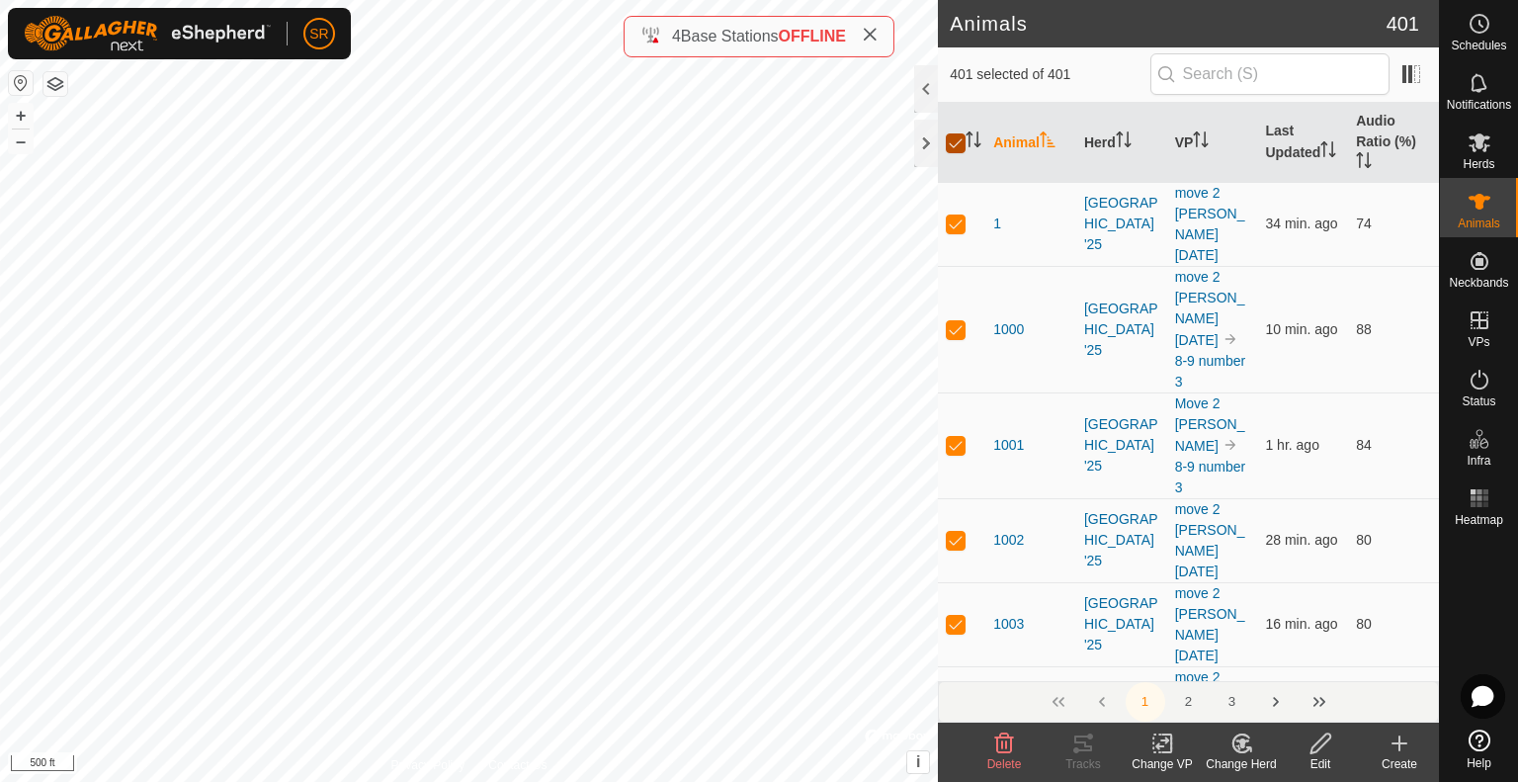
checkbox input "true"
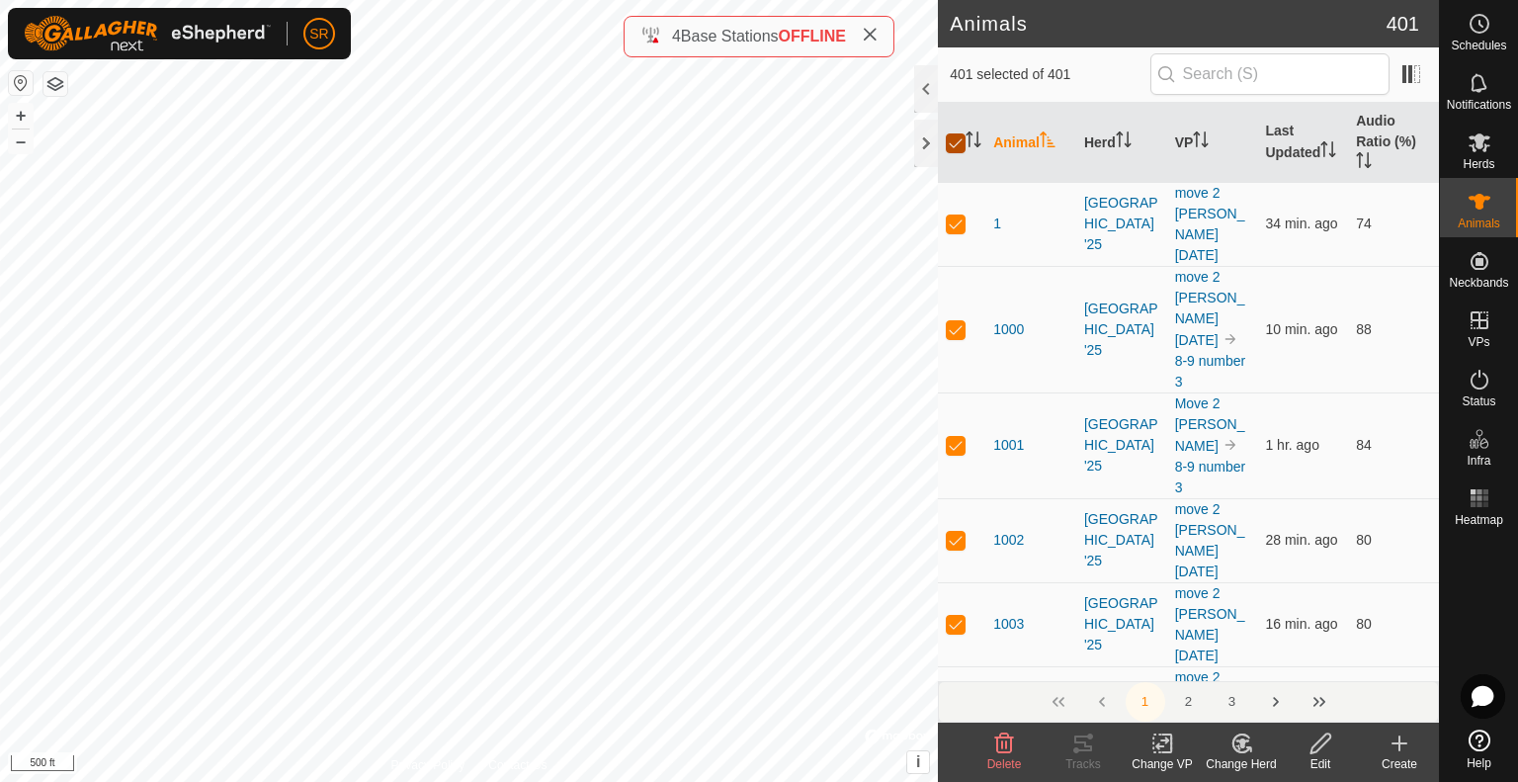
checkbox input "true"
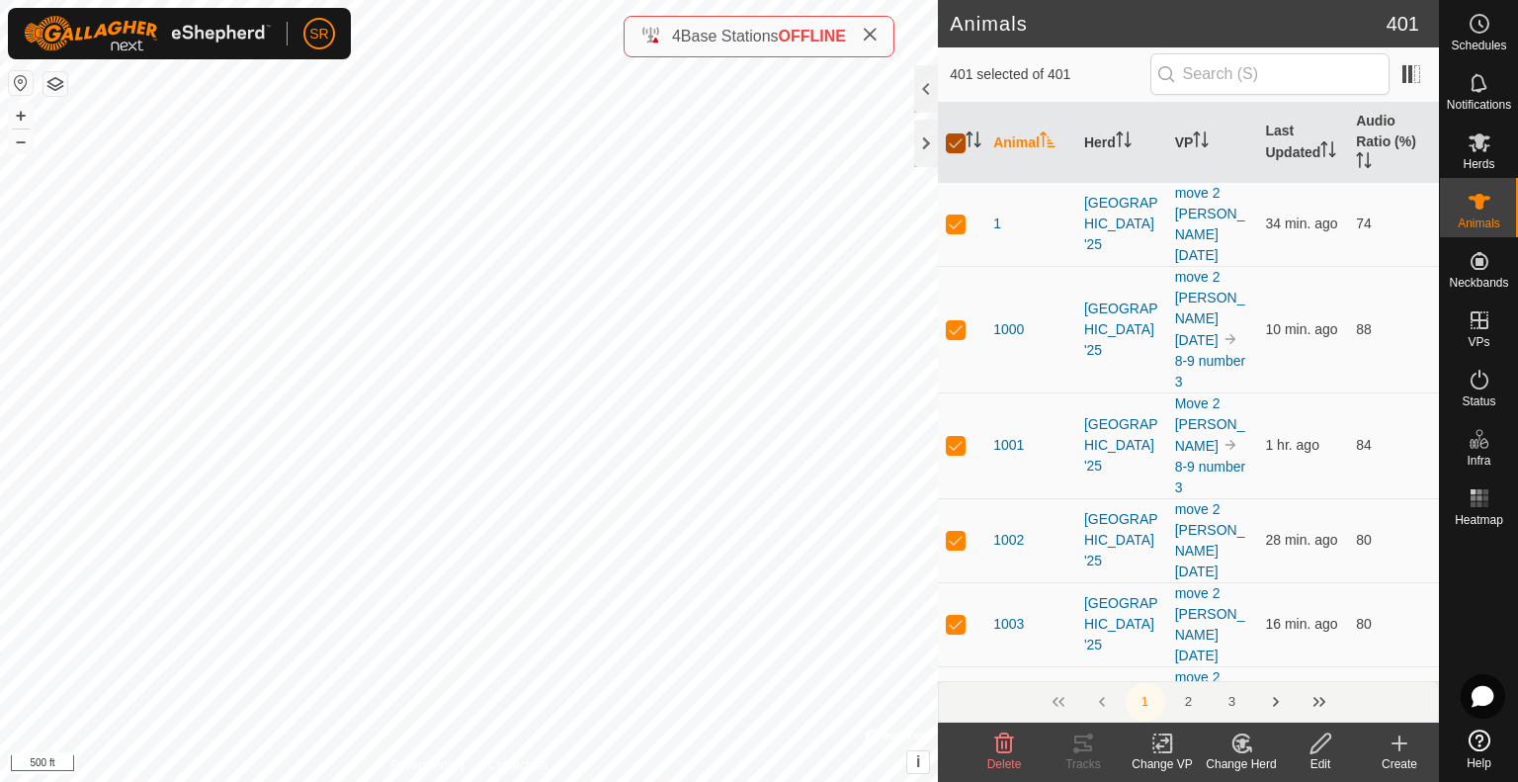
checkbox input "true"
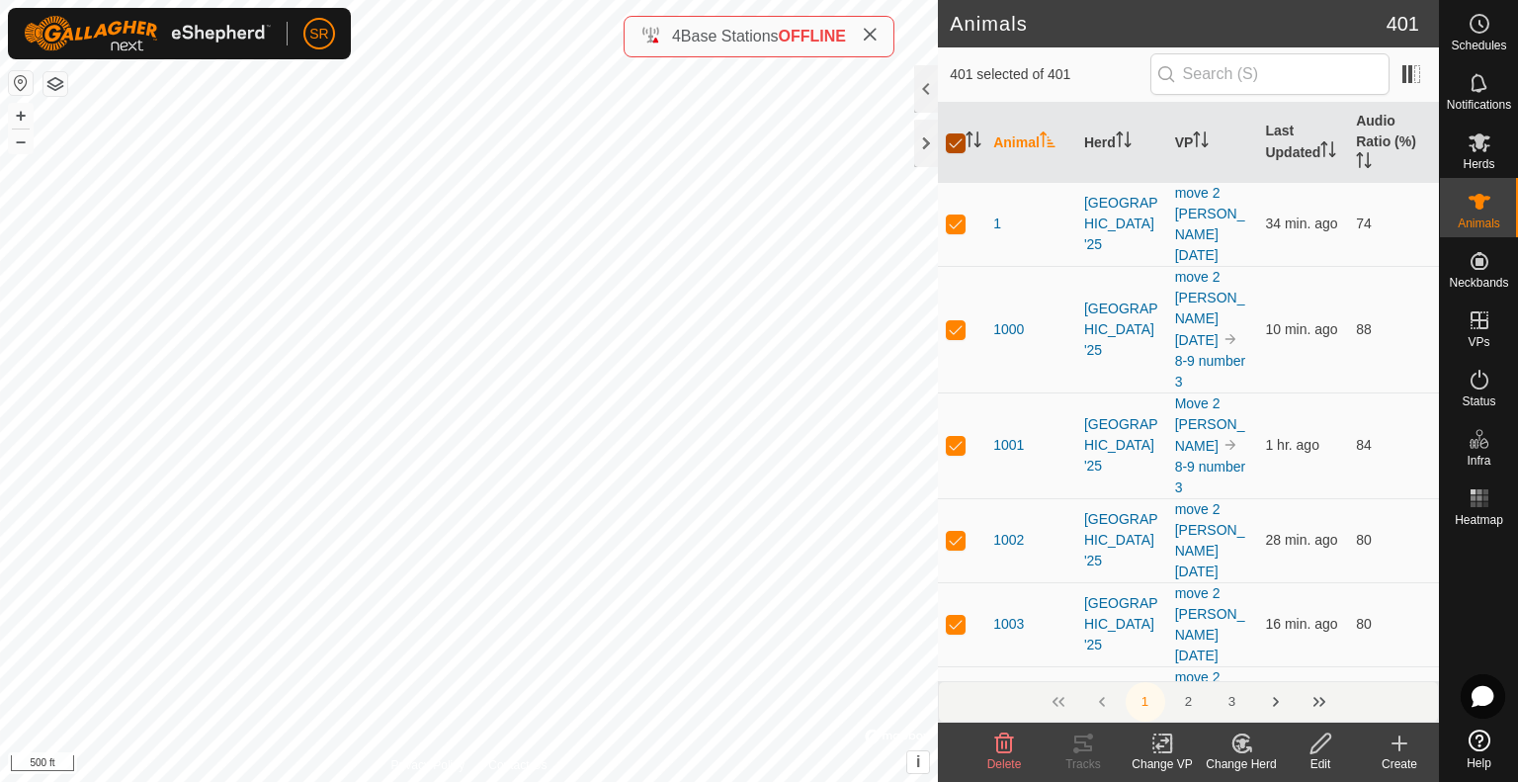
checkbox input "true"
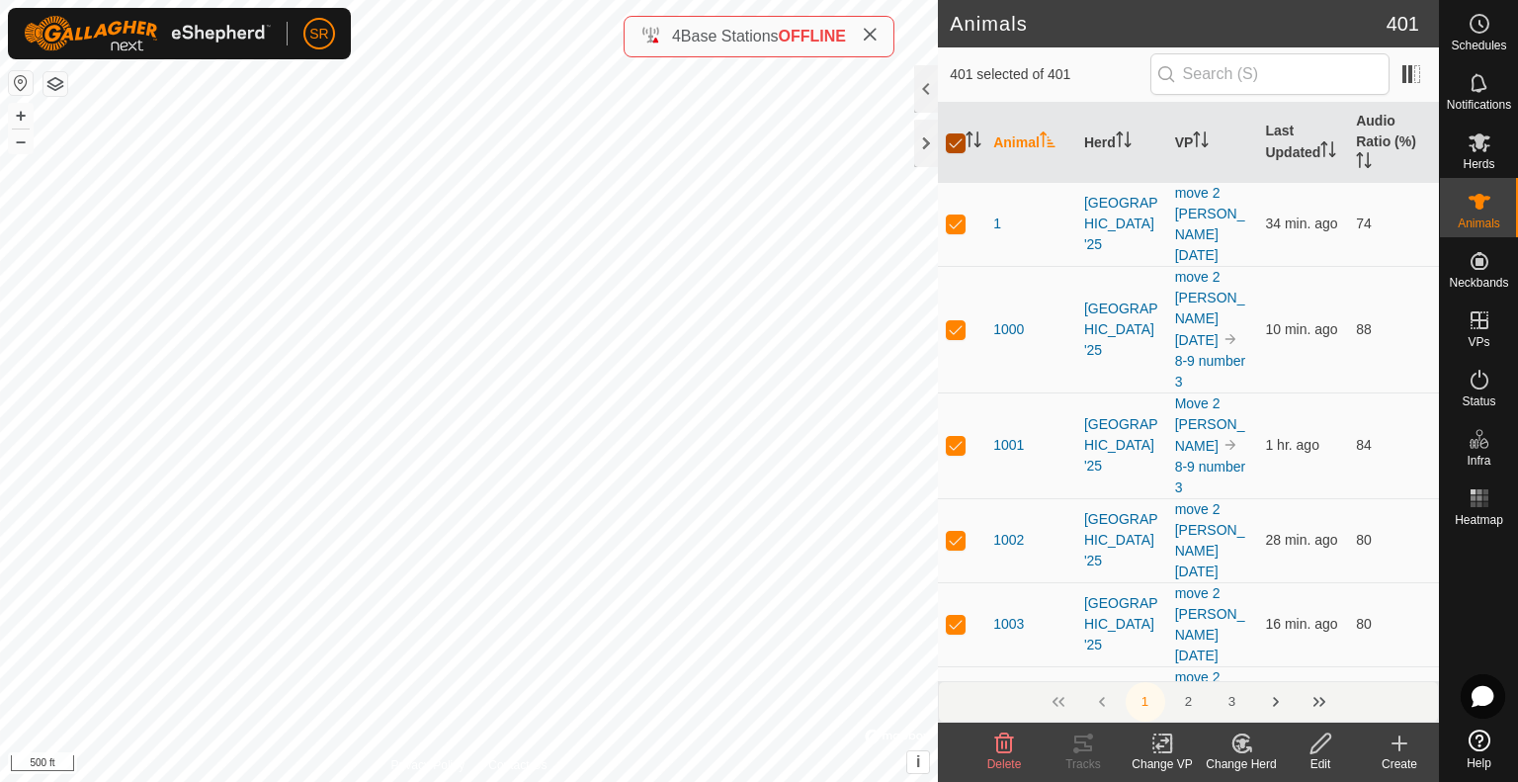
checkbox input "true"
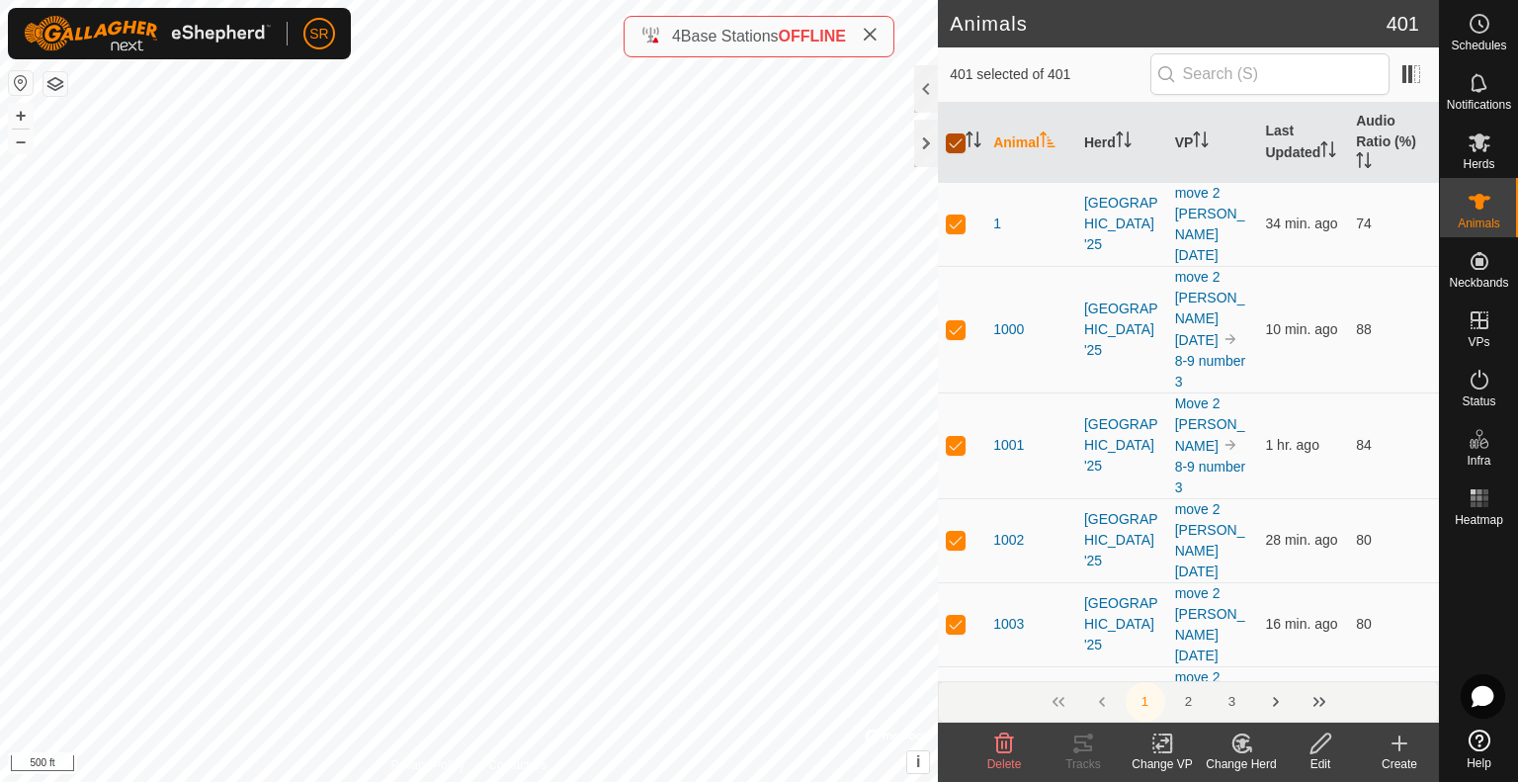
checkbox input "true"
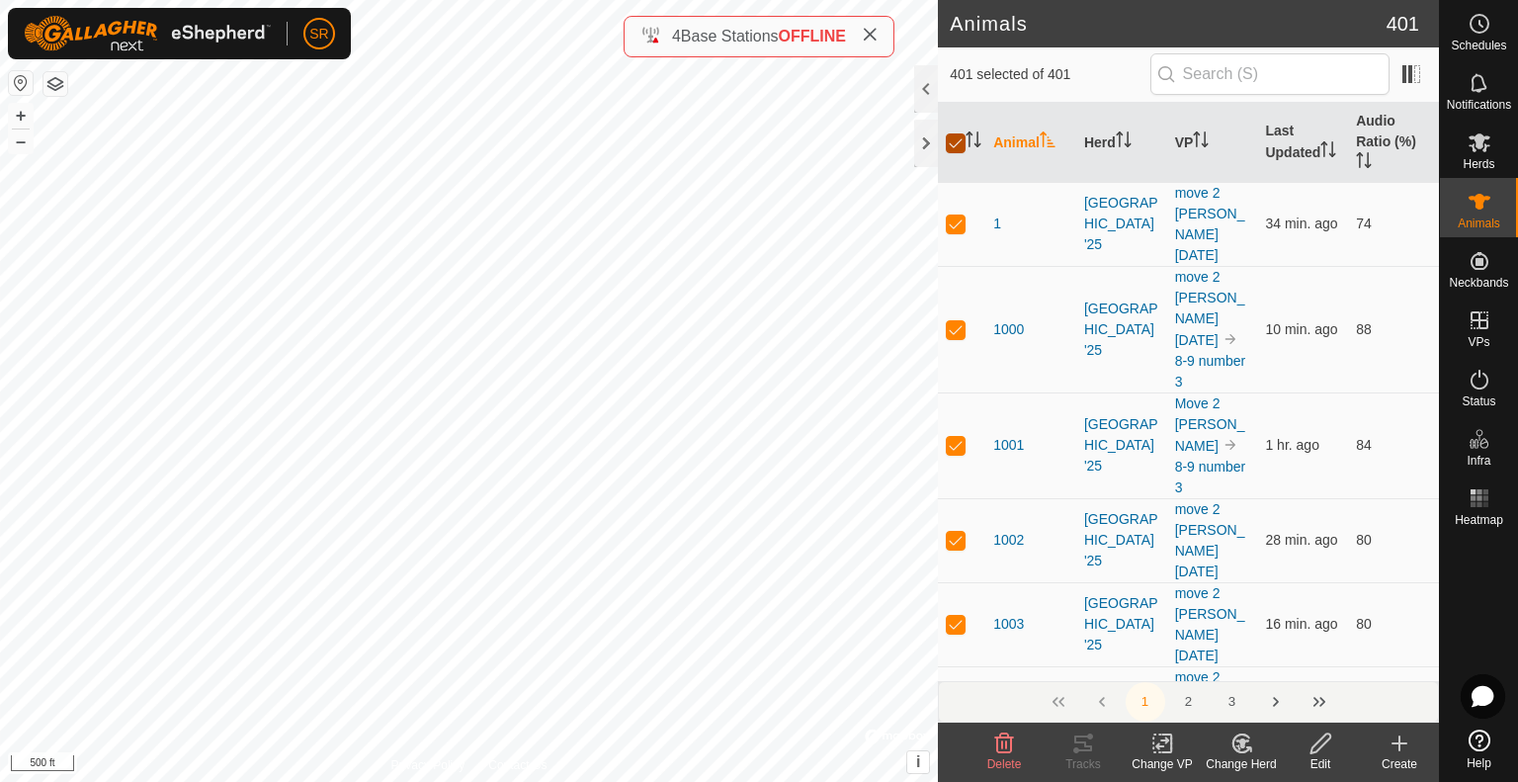
checkbox input "true"
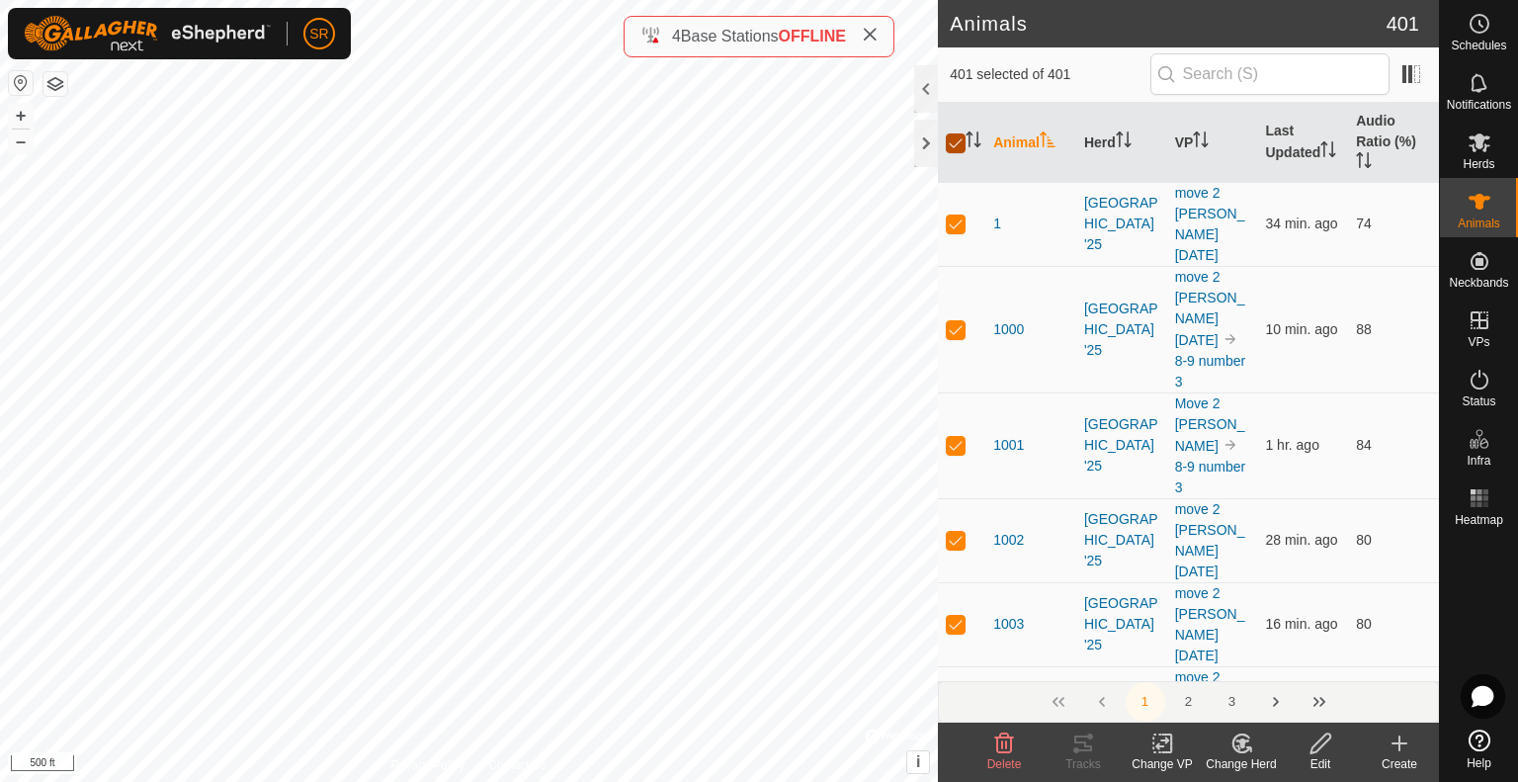
checkbox input "true"
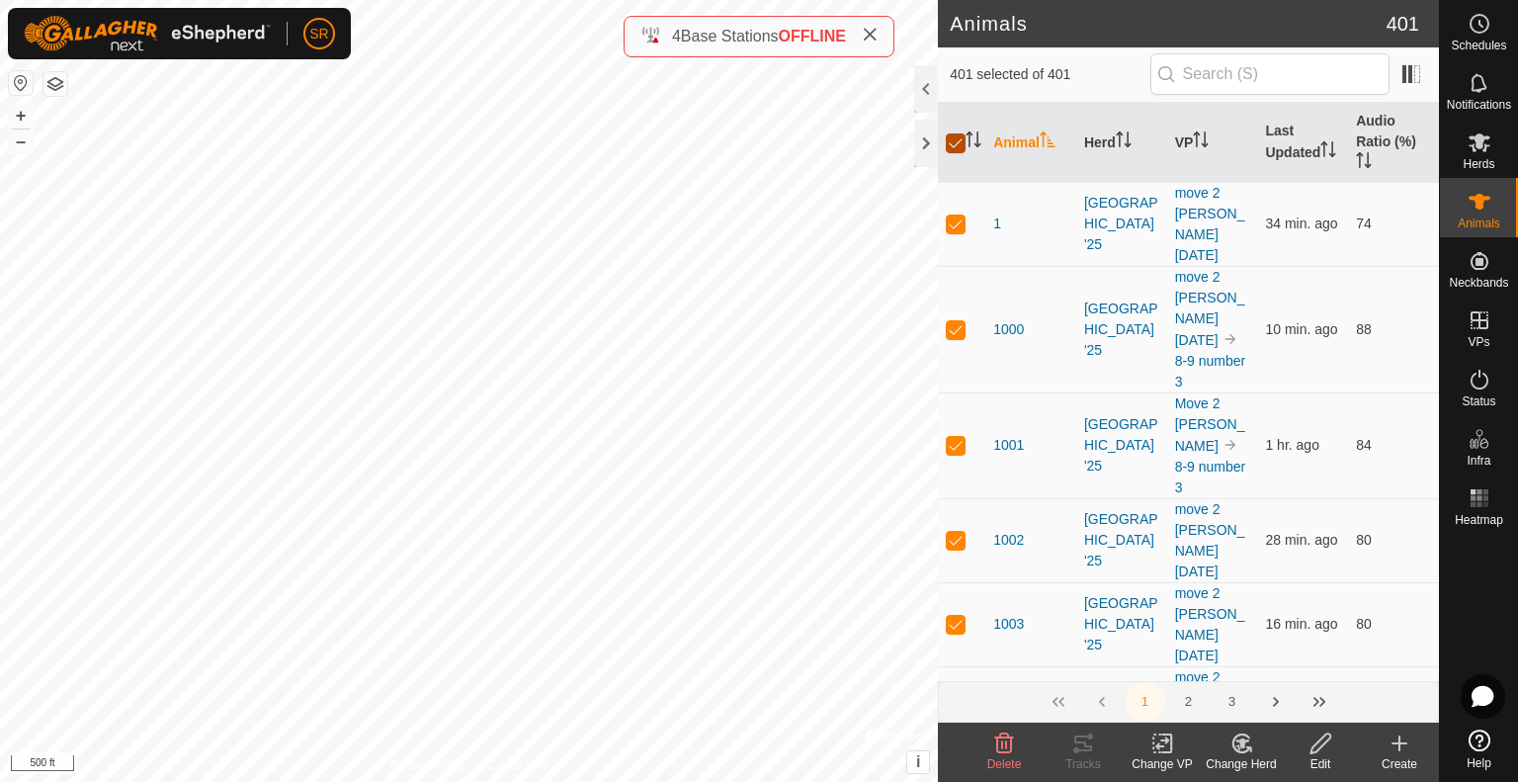
checkbox input "true"
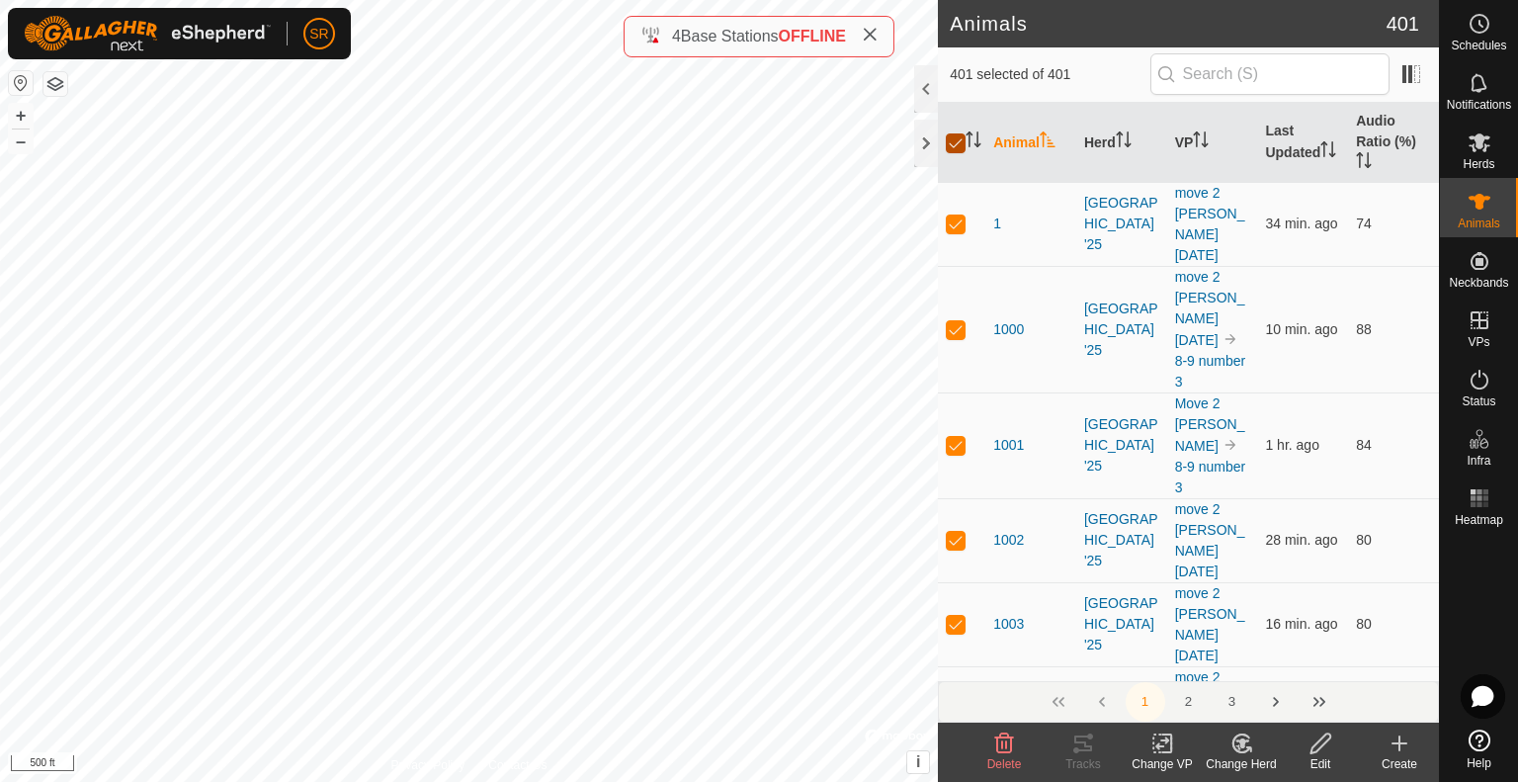
checkbox input "true"
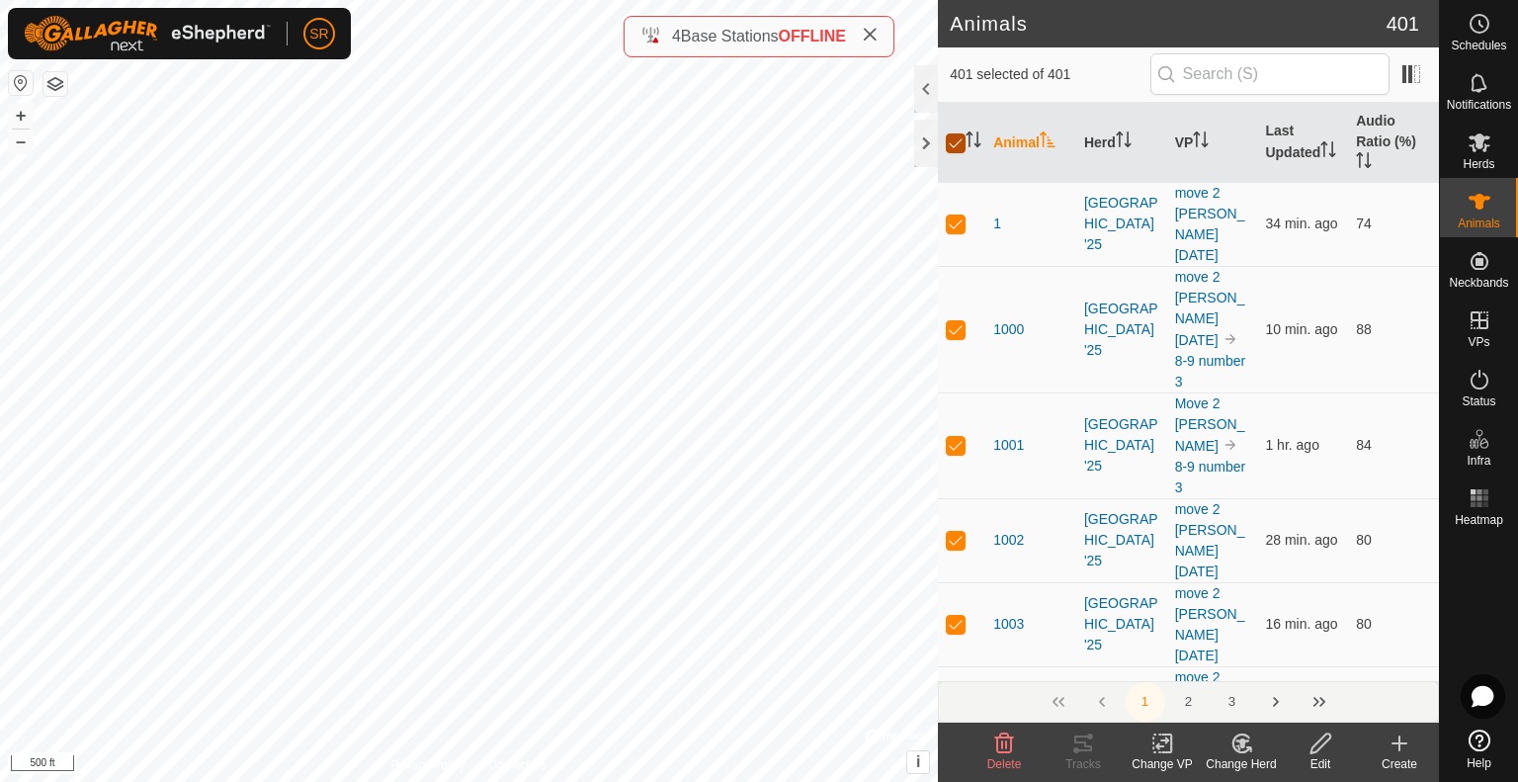
checkbox input "true"
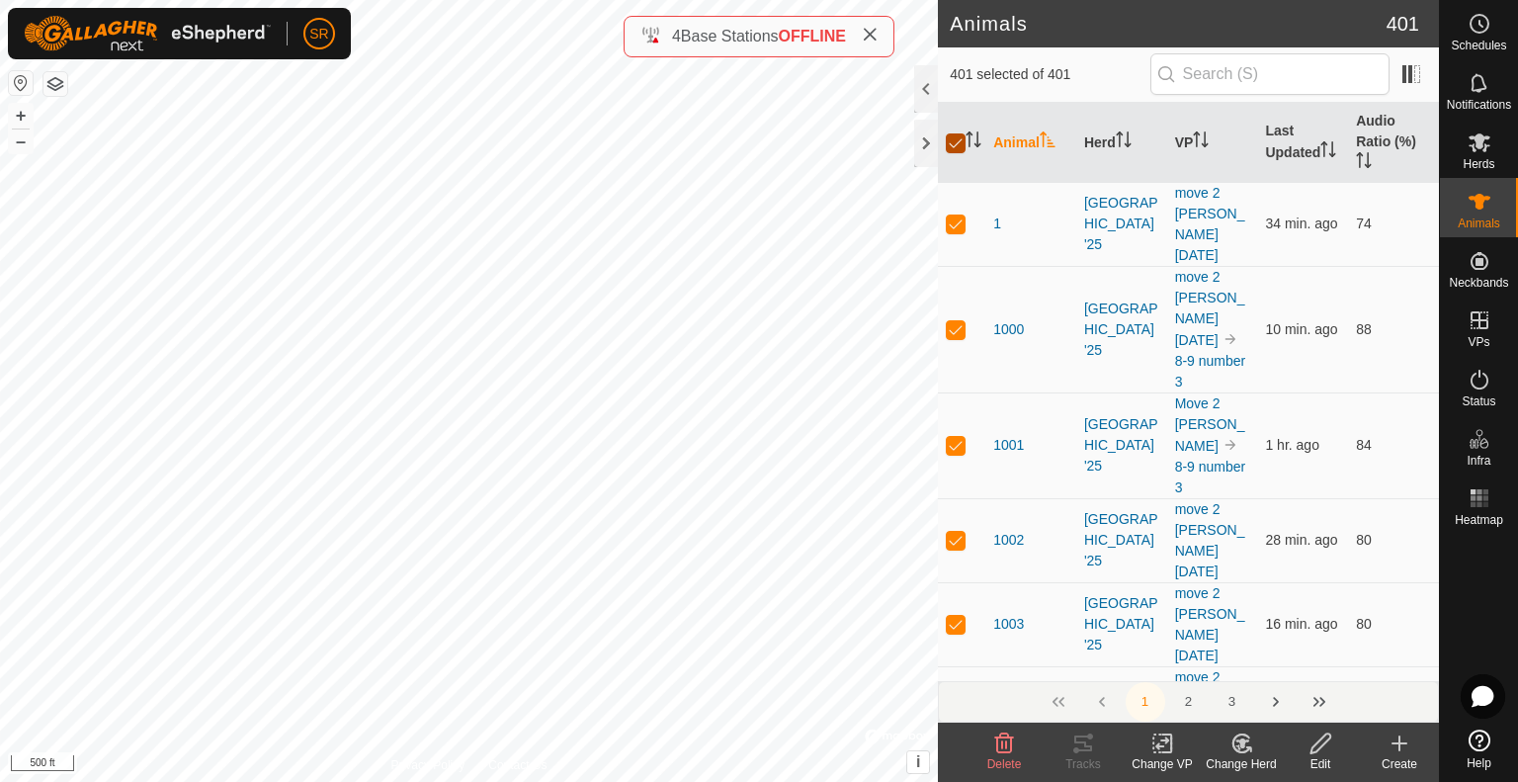
checkbox input "true"
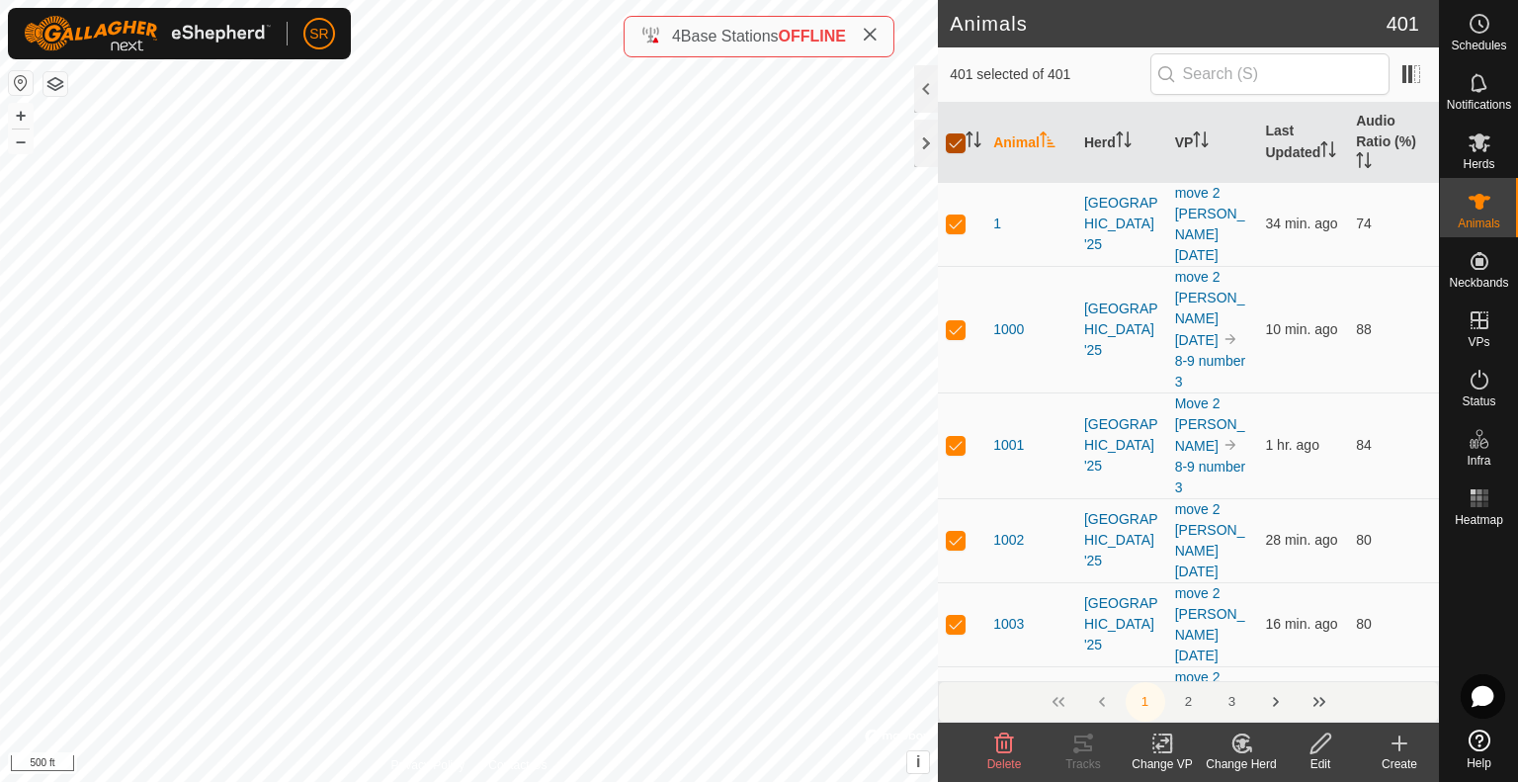
checkbox input "true"
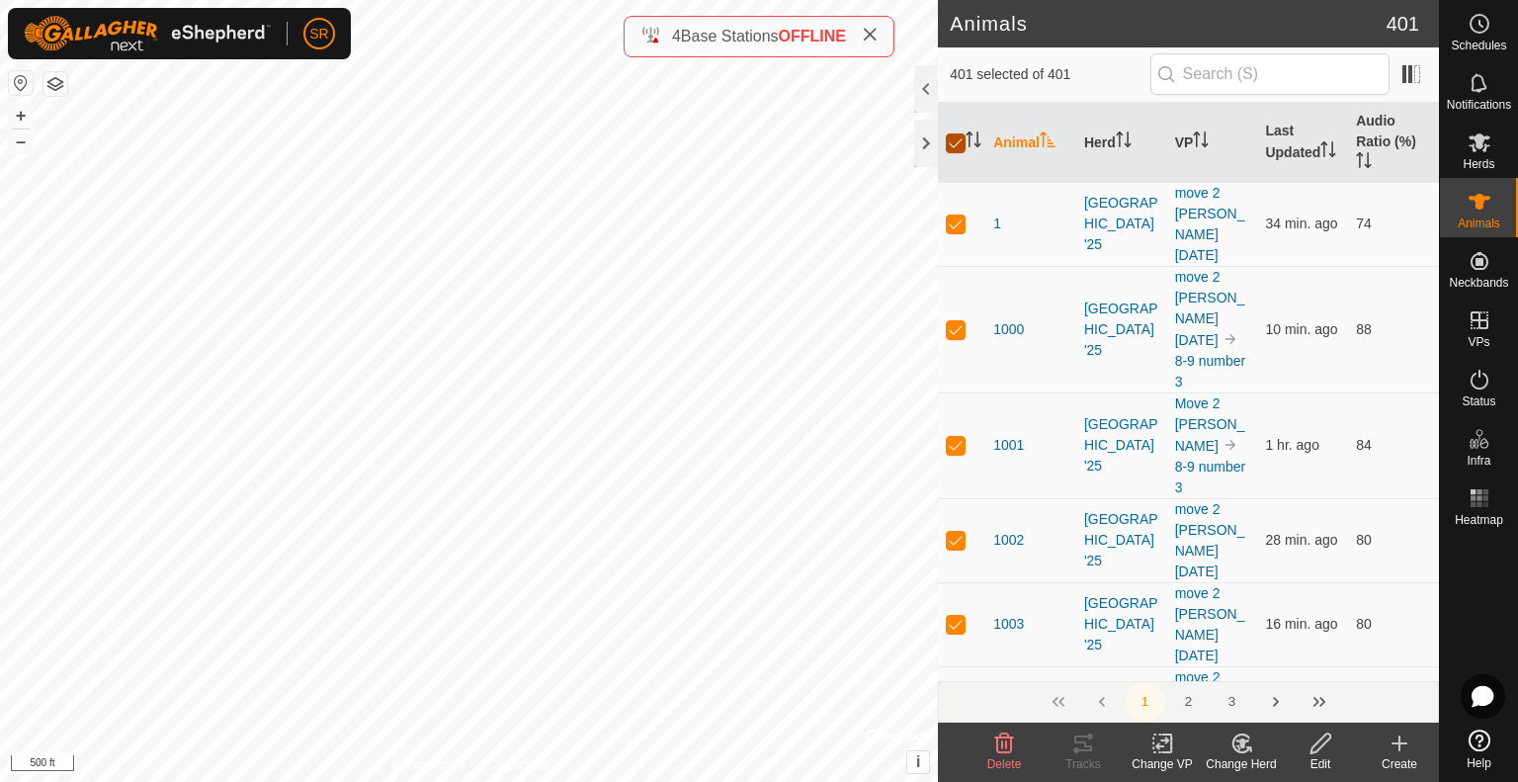
checkbox input "true"
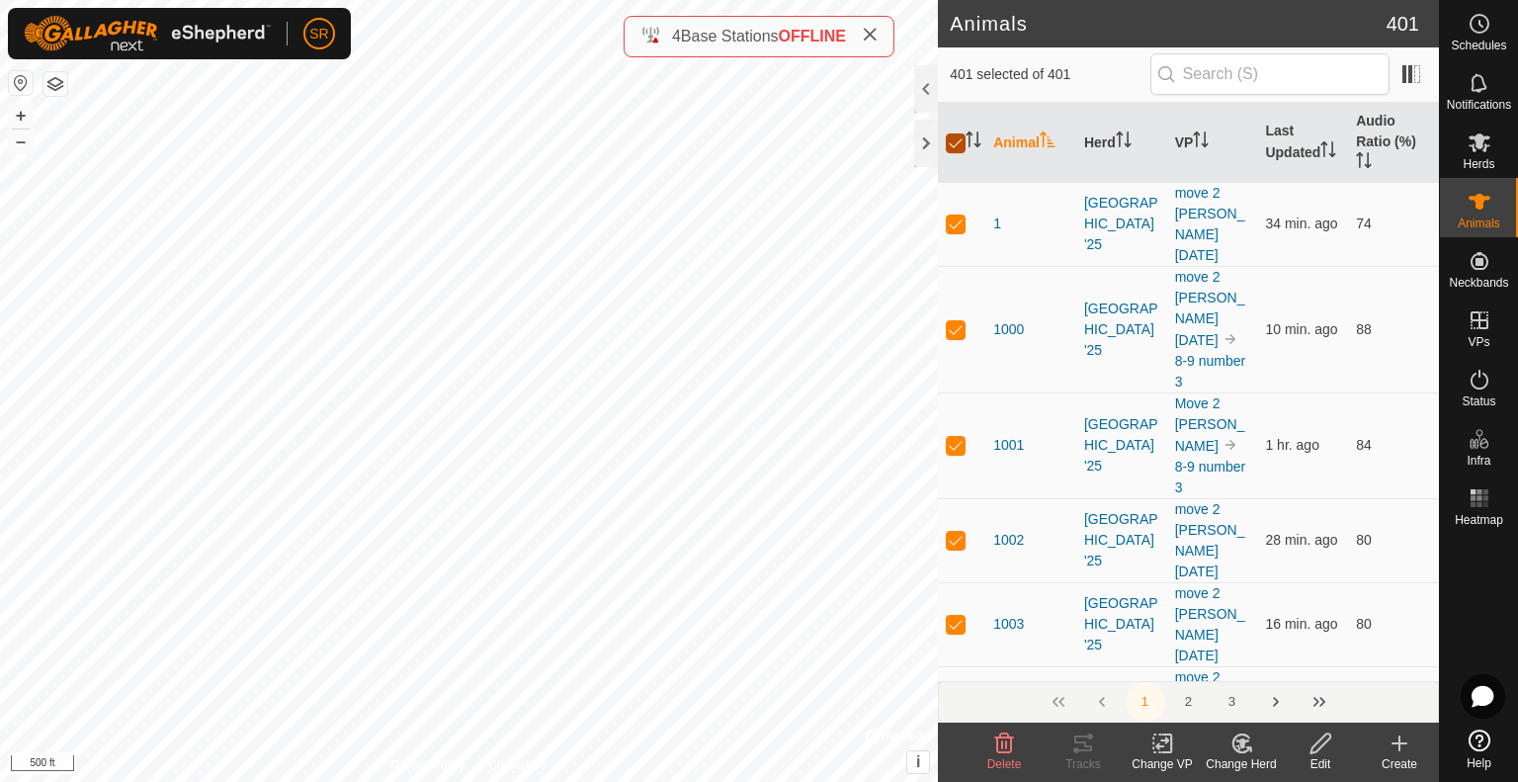
checkbox input "true"
click at [951, 141] on input "checkbox" at bounding box center [956, 143] width 20 height 20
click at [953, 138] on input "checkbox" at bounding box center [956, 143] width 20 height 20
drag, startPoint x: 951, startPoint y: 137, endPoint x: 997, endPoint y: 180, distance: 62.2
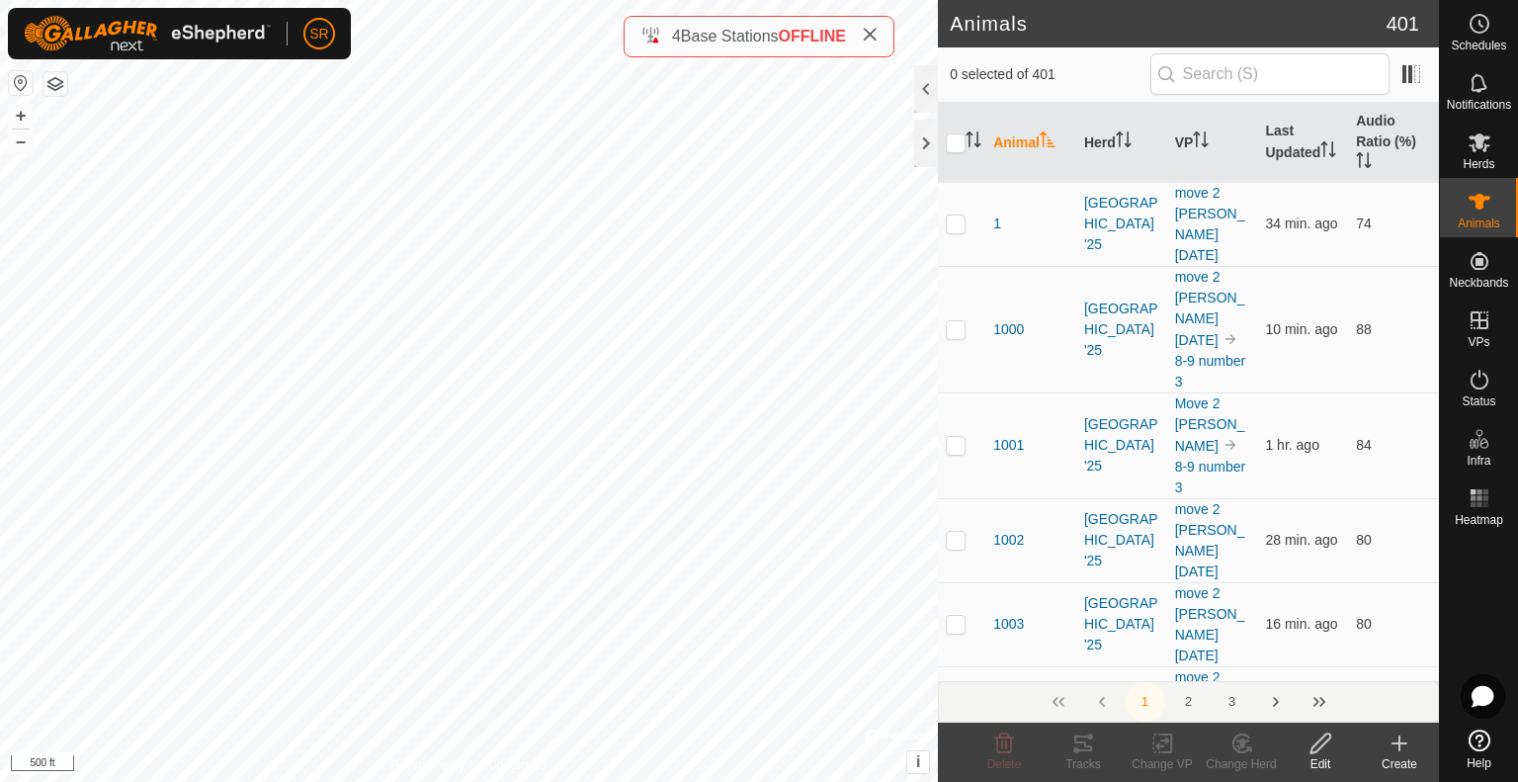
click at [951, 136] on input "checkbox" at bounding box center [956, 143] width 20 height 20
click at [1328, 750] on icon at bounding box center [1320, 743] width 25 height 24
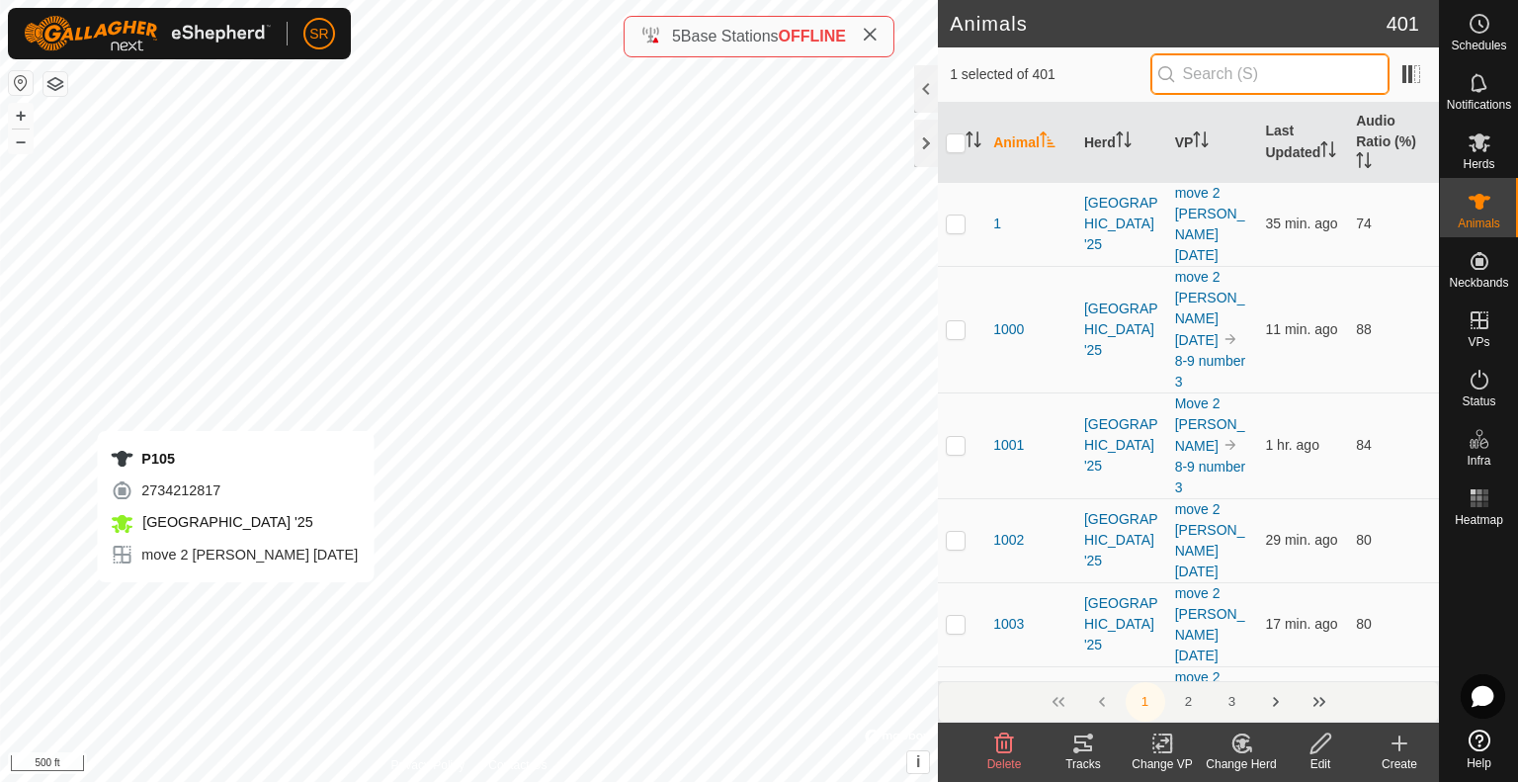
click at [1269, 62] on input "text" at bounding box center [1269, 73] width 239 height 41
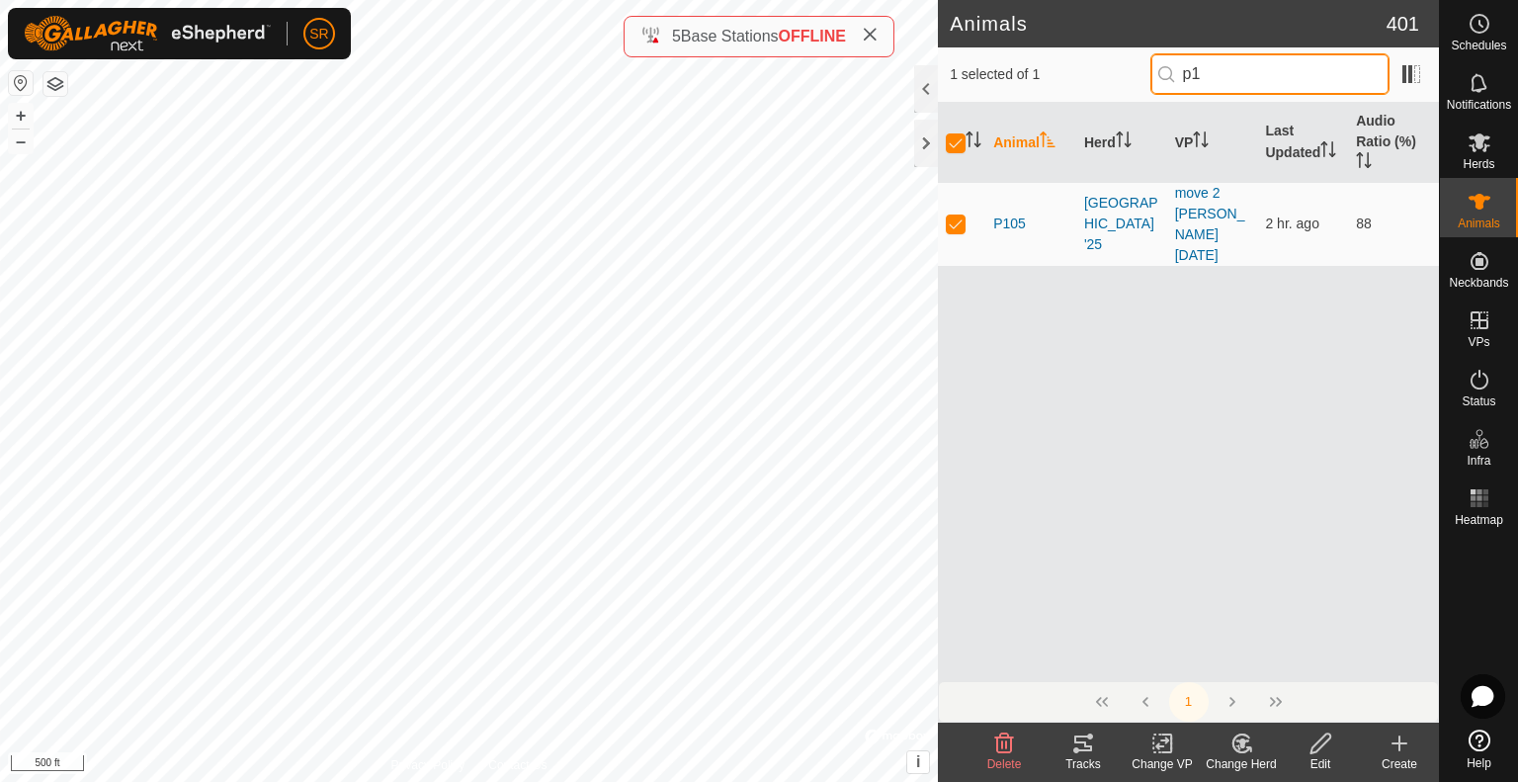
drag, startPoint x: 1253, startPoint y: 74, endPoint x: 1073, endPoint y: 64, distance: 180.1
click at [1073, 64] on div "1 selected of 1 p1" at bounding box center [1187, 73] width 477 height 41
click at [953, 215] on p-checkbox at bounding box center [956, 223] width 20 height 16
click at [950, 215] on p-checkbox at bounding box center [956, 223] width 20 height 16
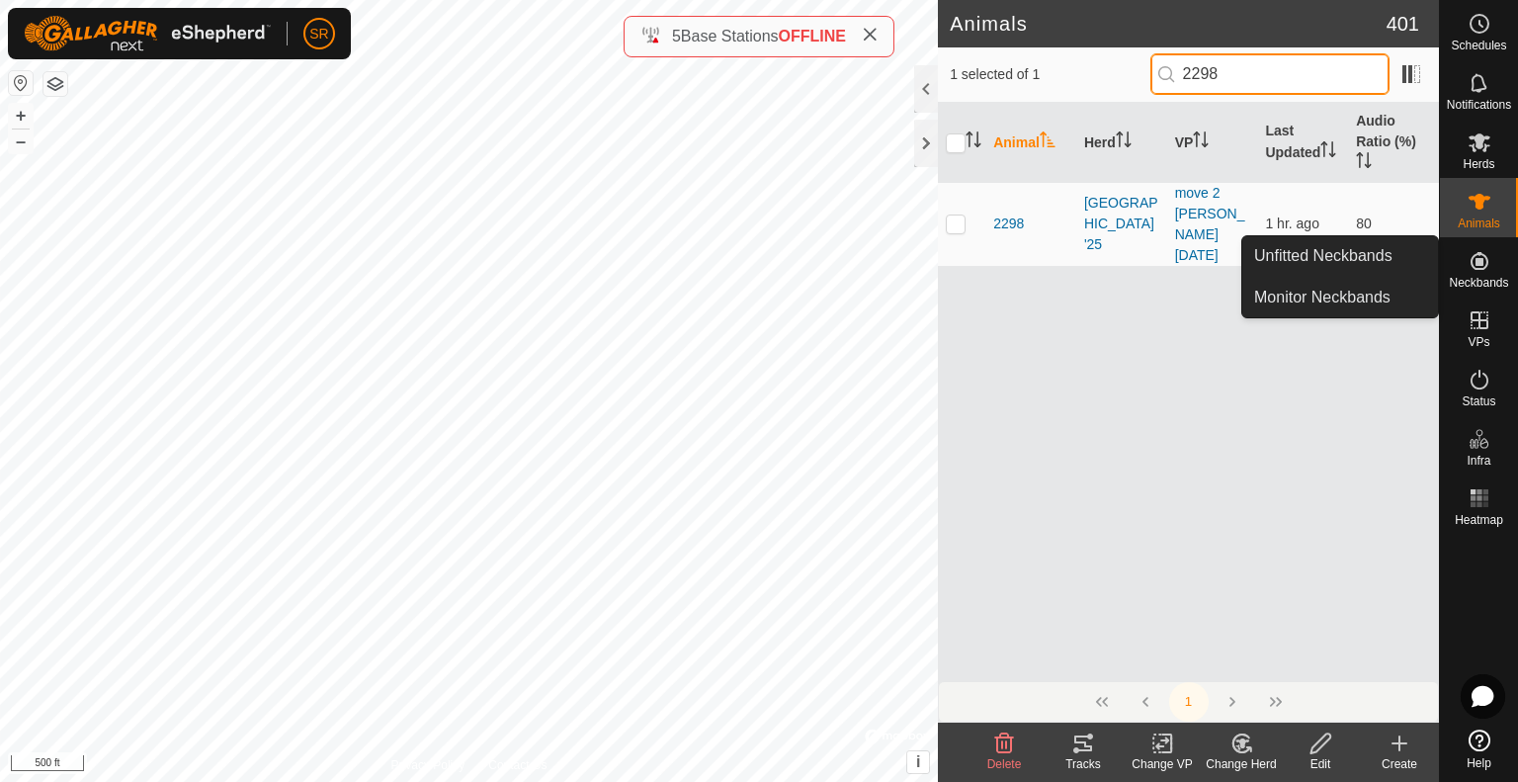
drag, startPoint x: 1140, startPoint y: 78, endPoint x: 1107, endPoint y: 78, distance: 33.6
click at [1108, 78] on div "1 selected of 1 2298" at bounding box center [1187, 73] width 477 height 41
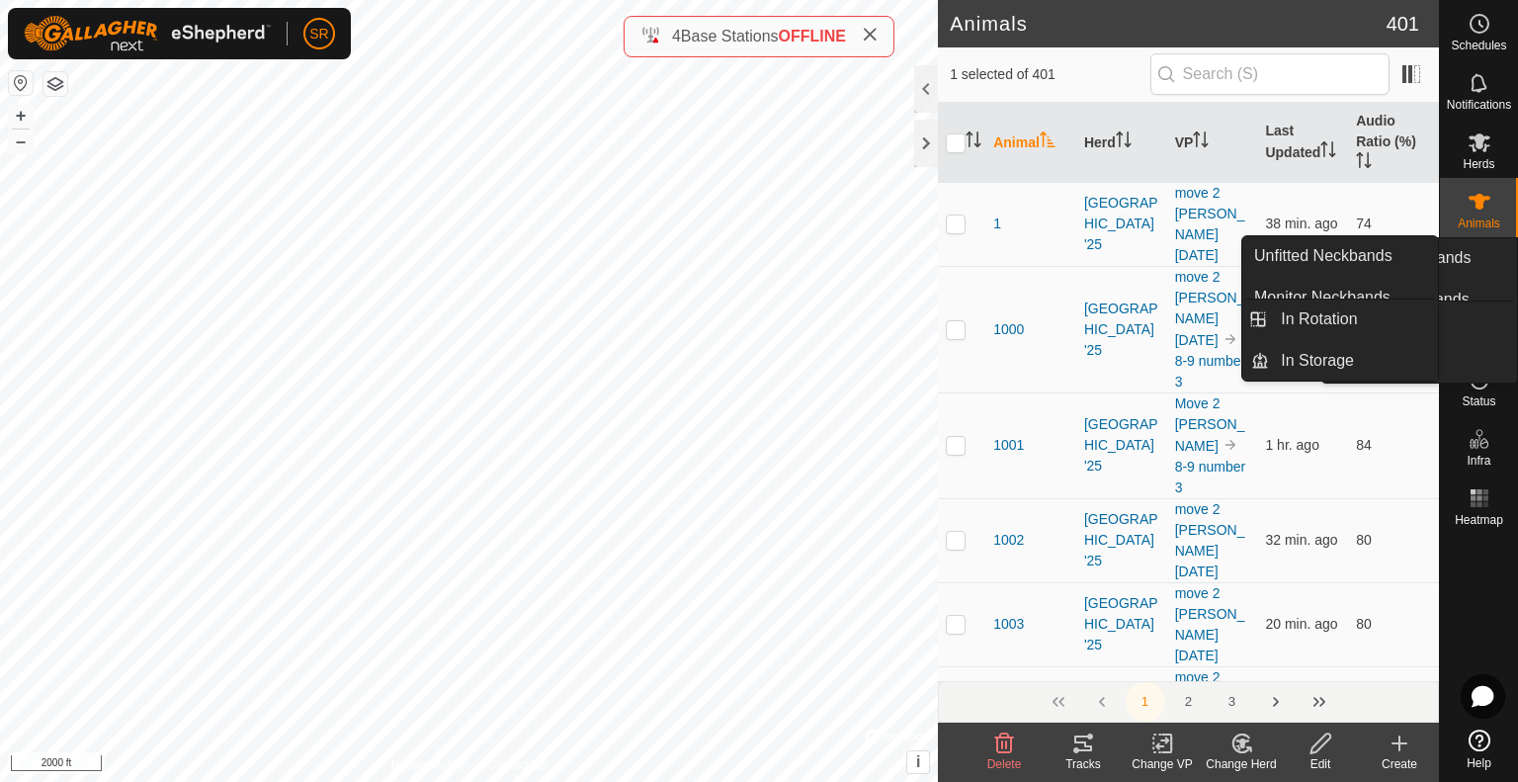
click at [1480, 380] on icon at bounding box center [1479, 380] width 24 height 24
click at [1474, 382] on icon at bounding box center [1479, 380] width 24 height 24
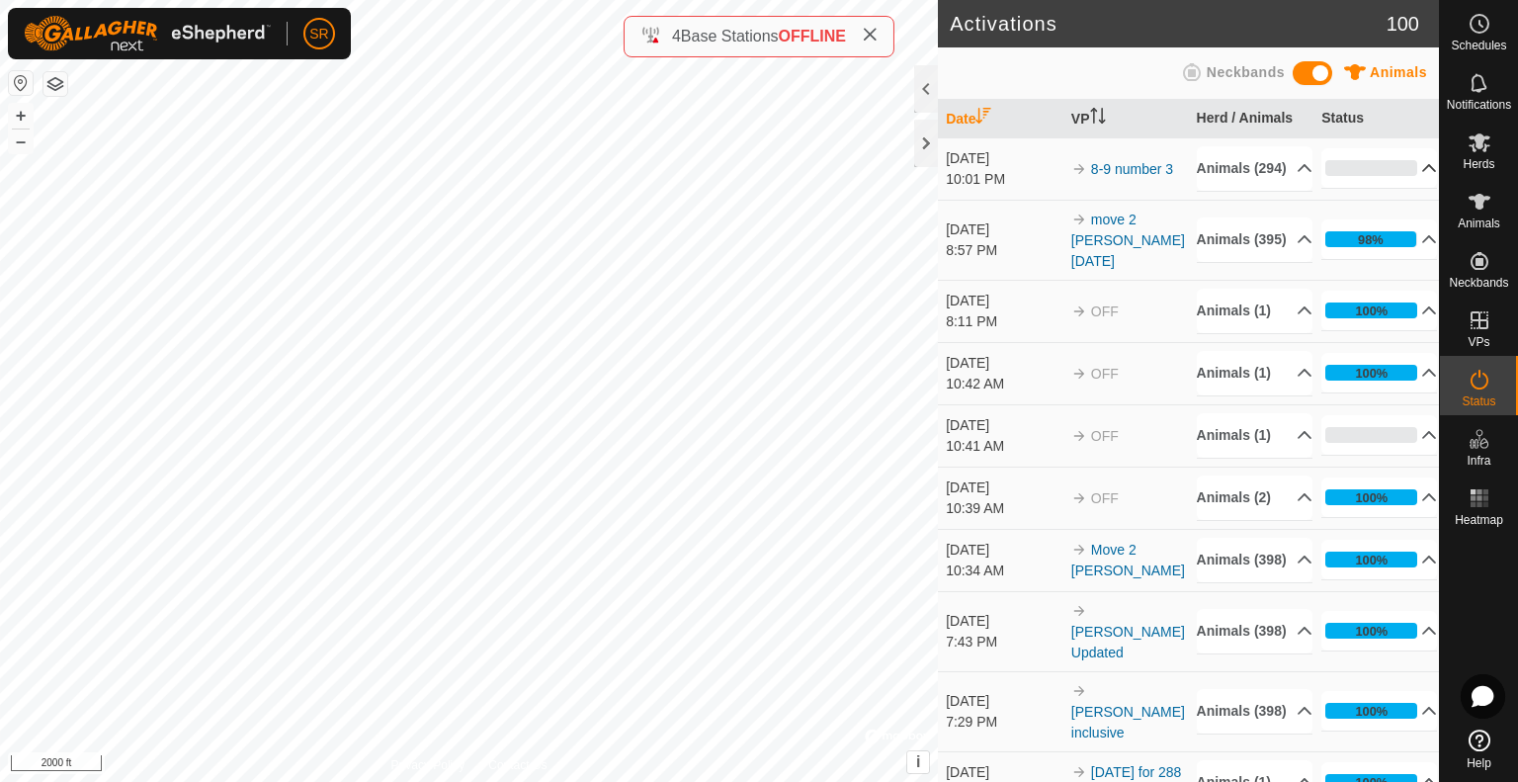
click at [1399, 168] on p-accordion-header "0%" at bounding box center [1379, 168] width 116 height 40
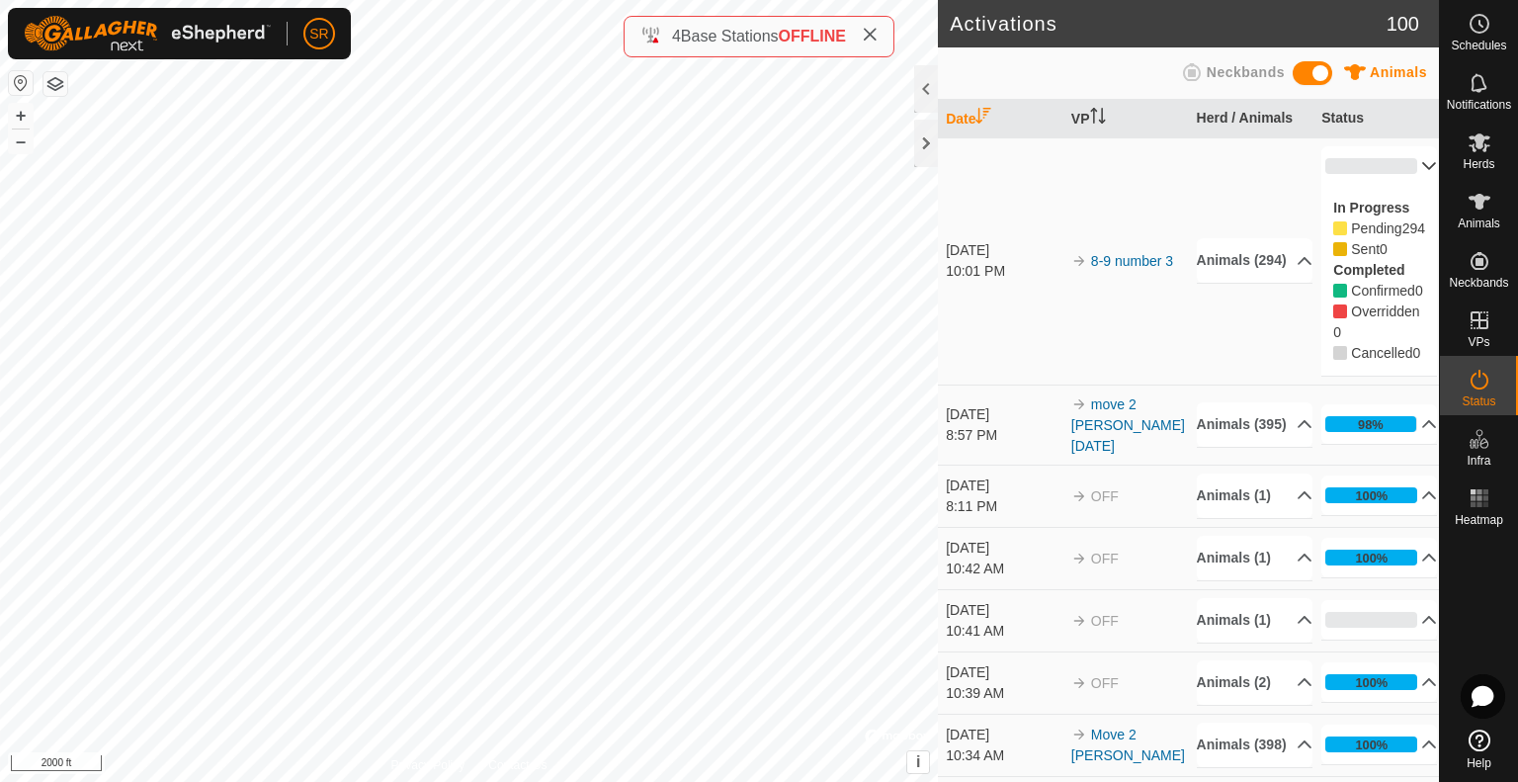
click at [1400, 167] on p-accordion-header "0%" at bounding box center [1379, 166] width 116 height 40
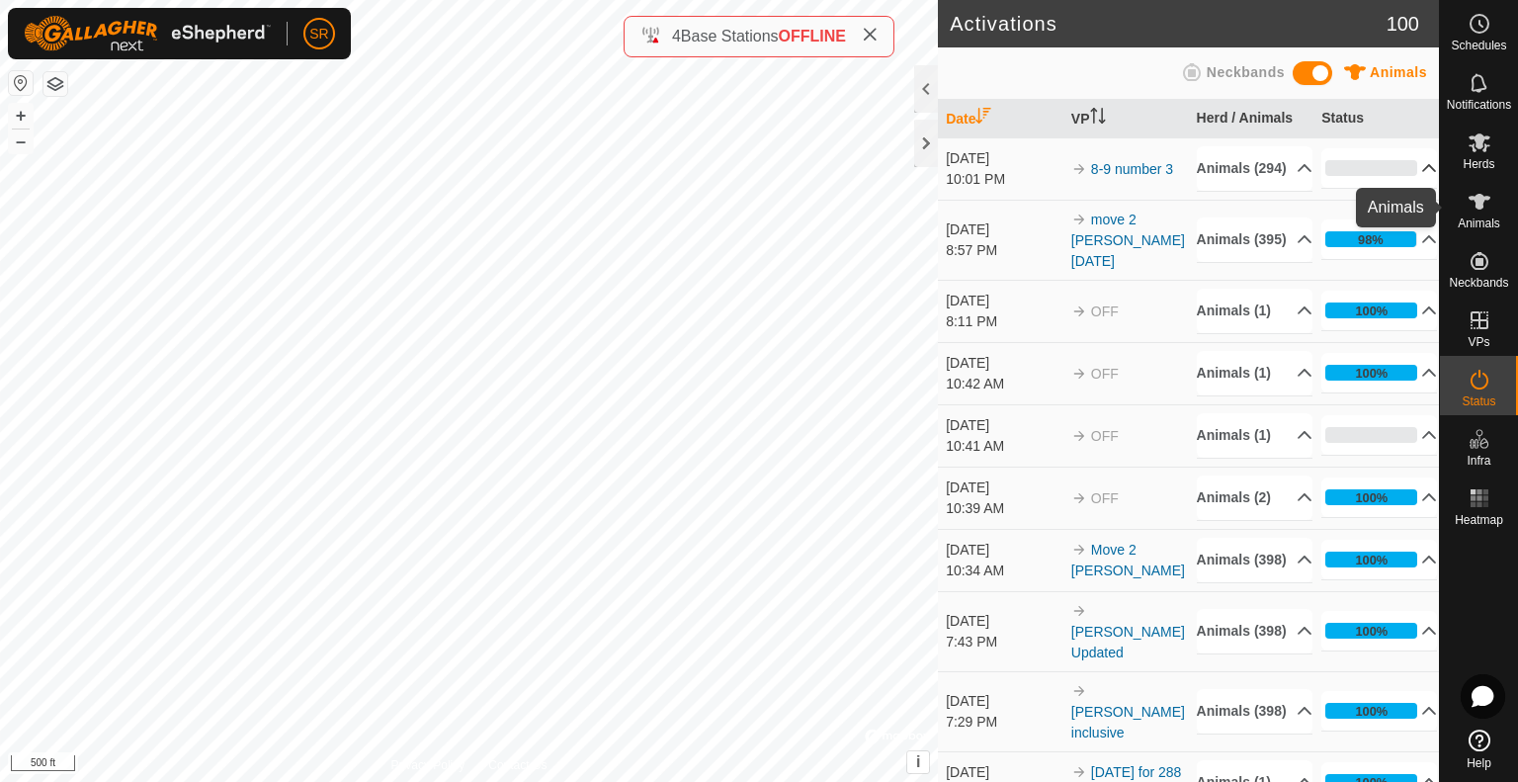
click at [1482, 206] on icon at bounding box center [1479, 202] width 22 height 16
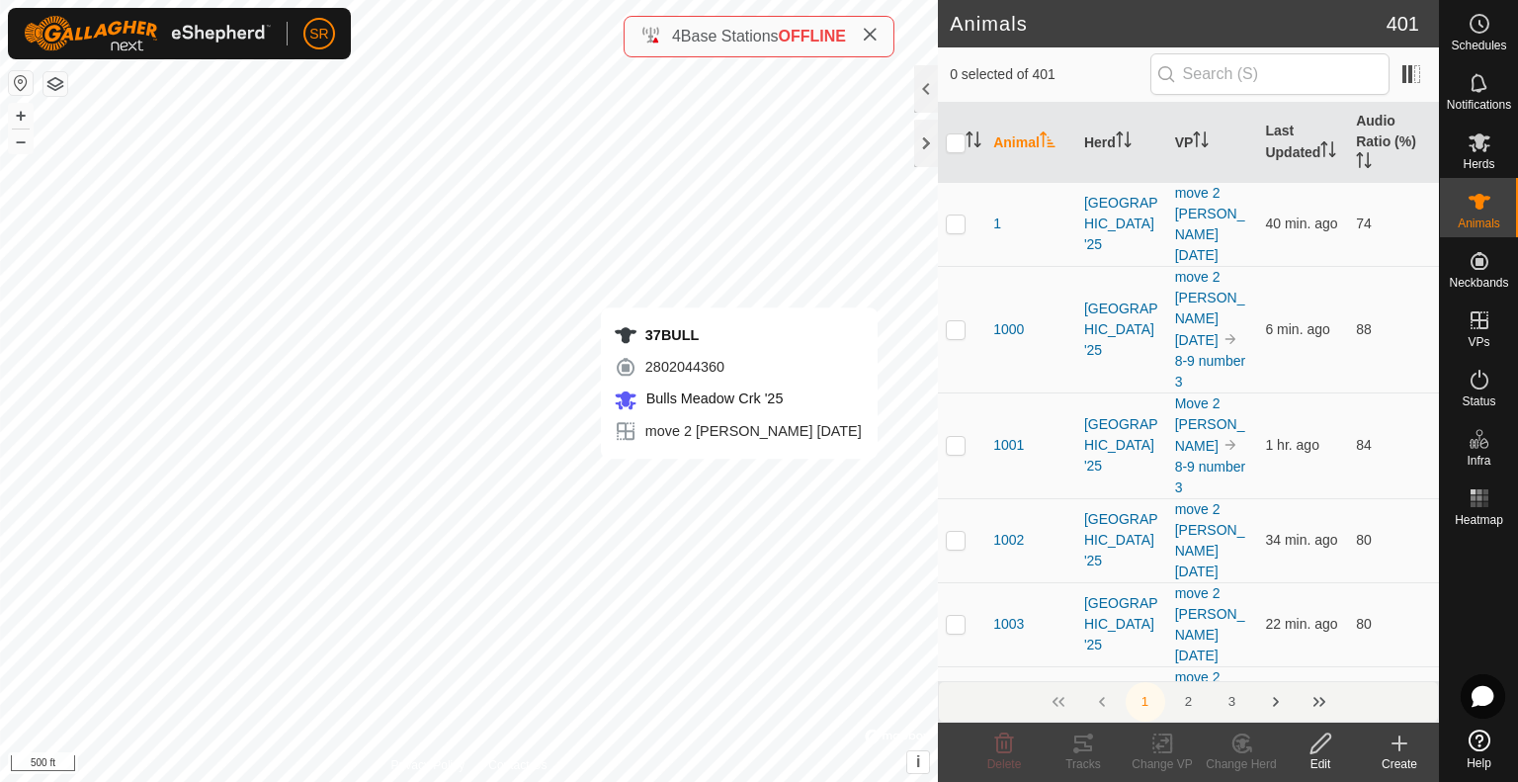
click at [739, 478] on div "37BULL 2802044360 Bulls Meadow Crk '25 move 2 clark ridge 8-8-25 + – ⇧ i © Mapb…" at bounding box center [469, 391] width 938 height 782
click at [493, 361] on div "37BULL 2802044360 Bulls Meadow Crk '25 move 2 clark ridge 8-8-25 + – ⇧ i © Mapb…" at bounding box center [469, 391] width 938 height 782
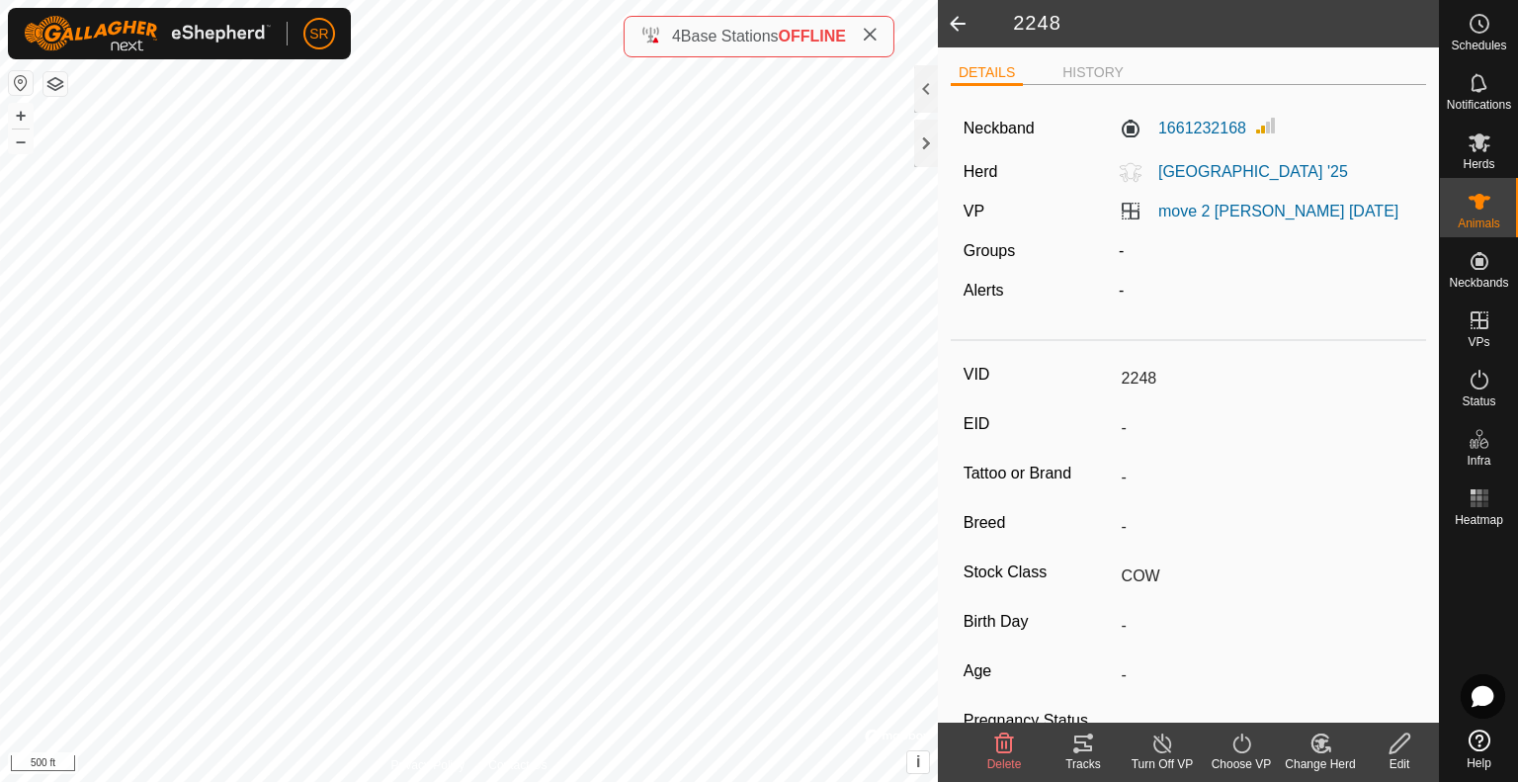
click at [958, 27] on span at bounding box center [958, 23] width 40 height 47
click at [735, 486] on div "37BULL 2802044360 Bulls Meadow Crk '25 move 2 clark ridge 8-8-25 + – ⇧ i © Mapb…" at bounding box center [469, 391] width 938 height 782
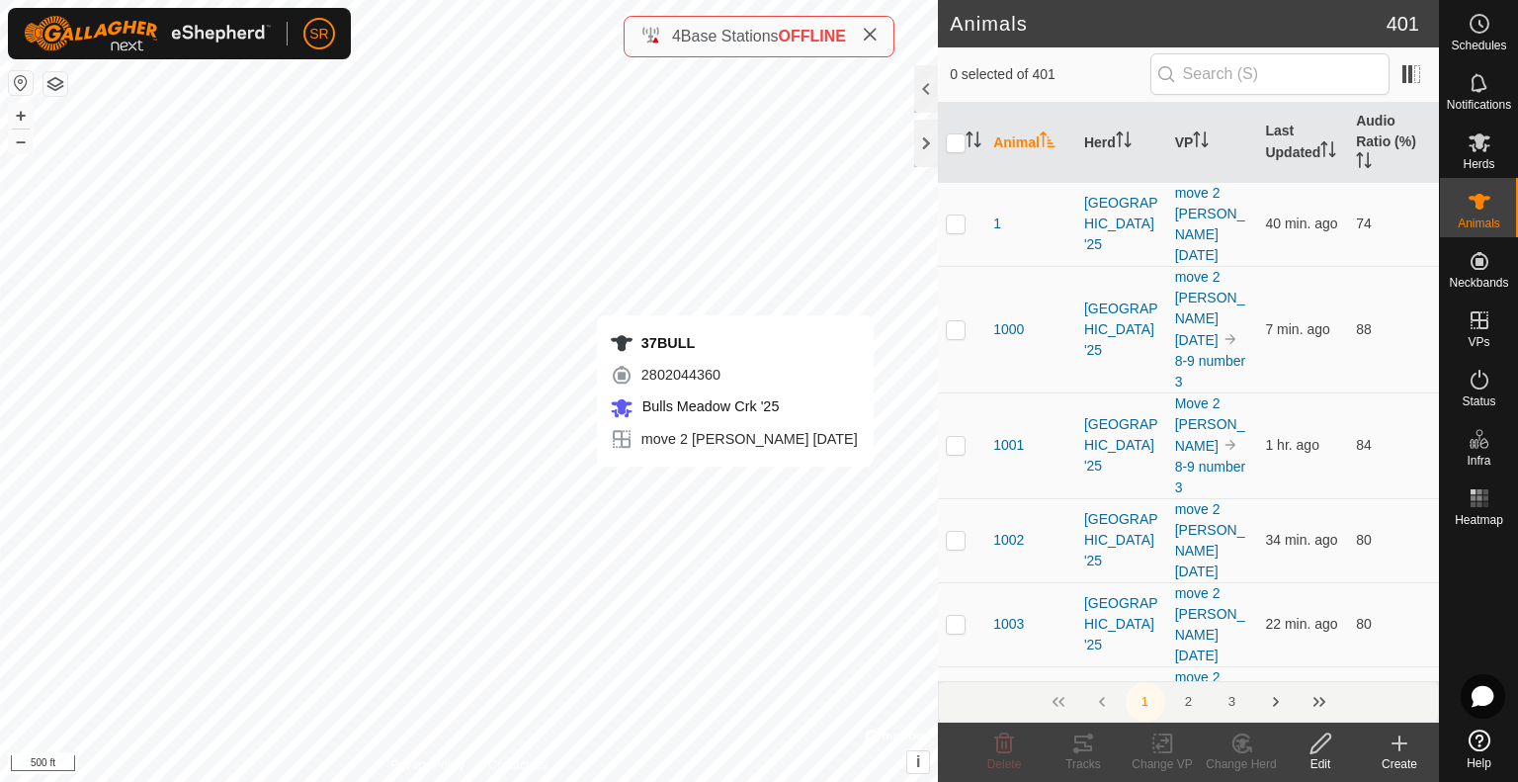
click at [489, 360] on div "37BULL 2802044360 Bulls Meadow Crk '25 move 2 clark ridge 8-8-25 + – ⇧ i © Mapb…" at bounding box center [469, 391] width 938 height 782
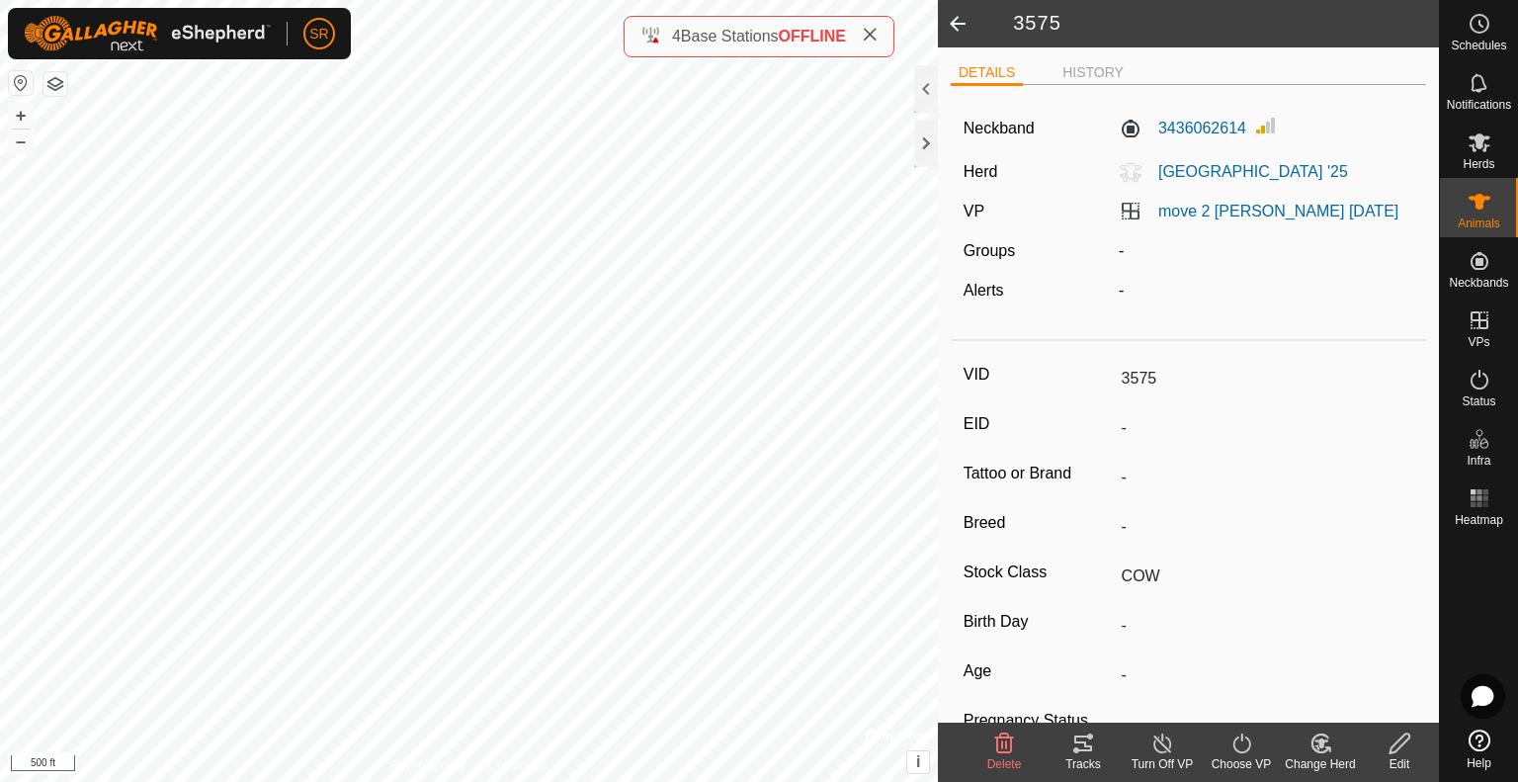
click at [1325, 755] on div "Change Herd" at bounding box center [1319, 764] width 79 height 18
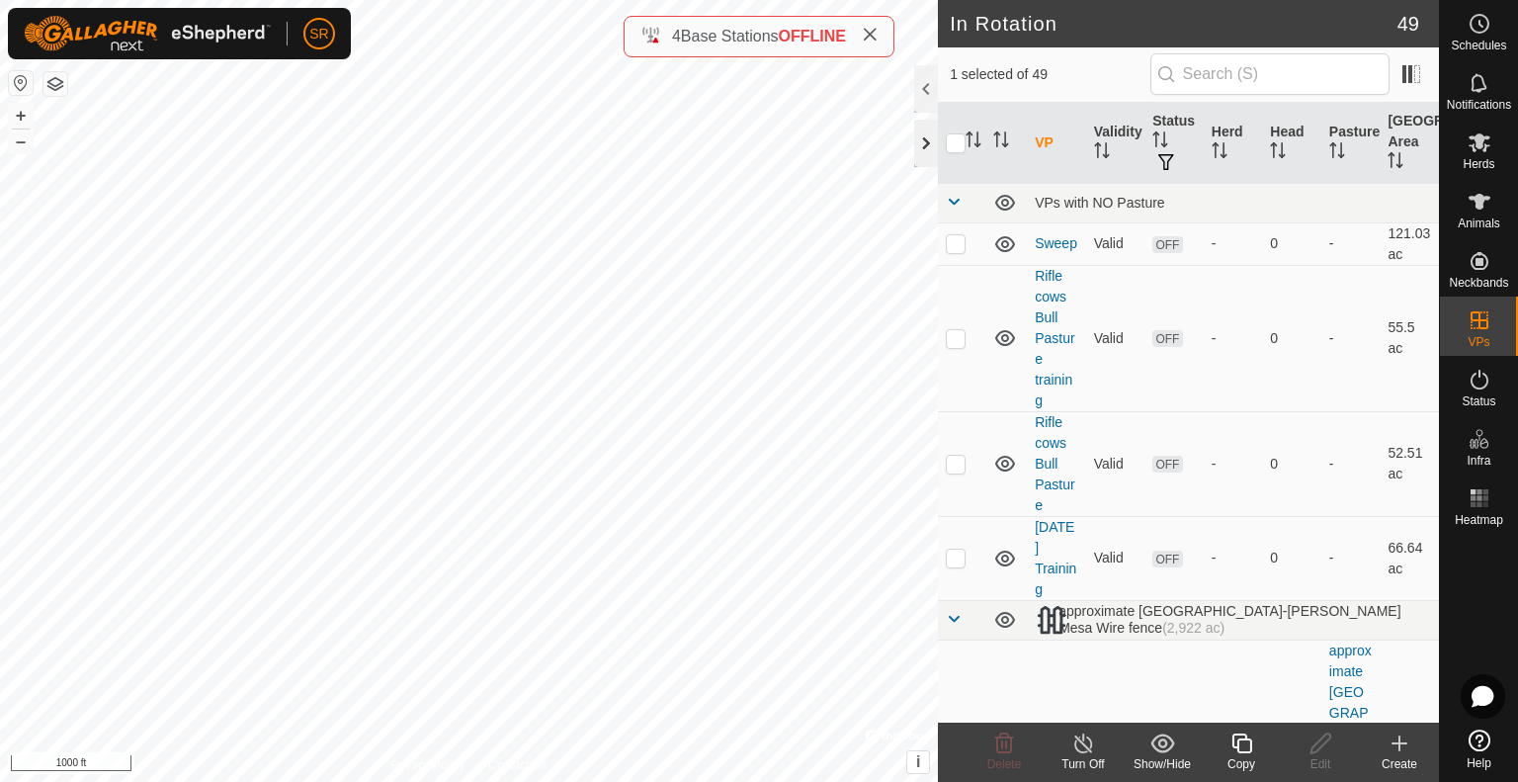
click at [925, 153] on div at bounding box center [926, 143] width 24 height 47
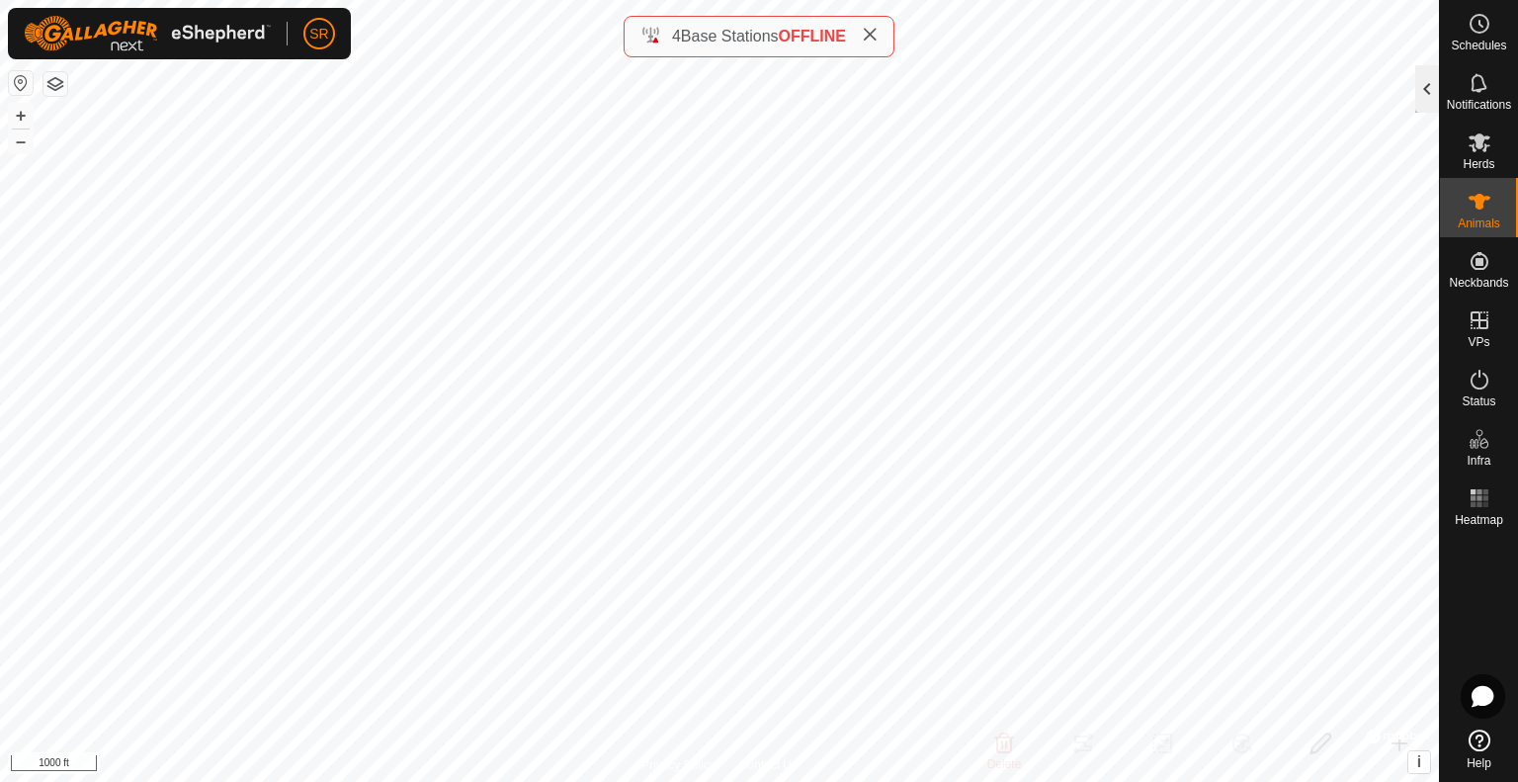
click at [1421, 82] on div at bounding box center [1427, 88] width 24 height 47
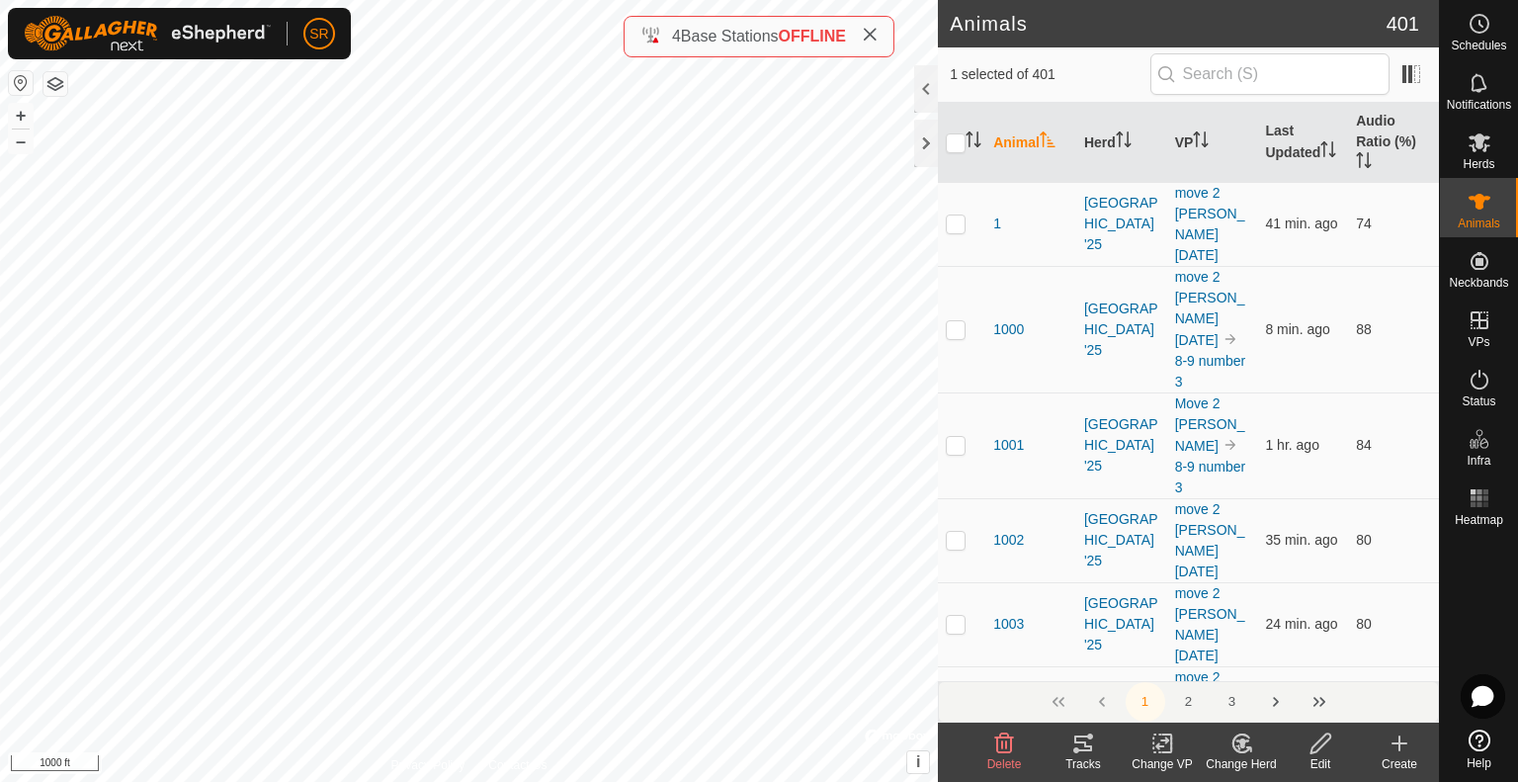
click at [1083, 750] on icon at bounding box center [1083, 743] width 18 height 16
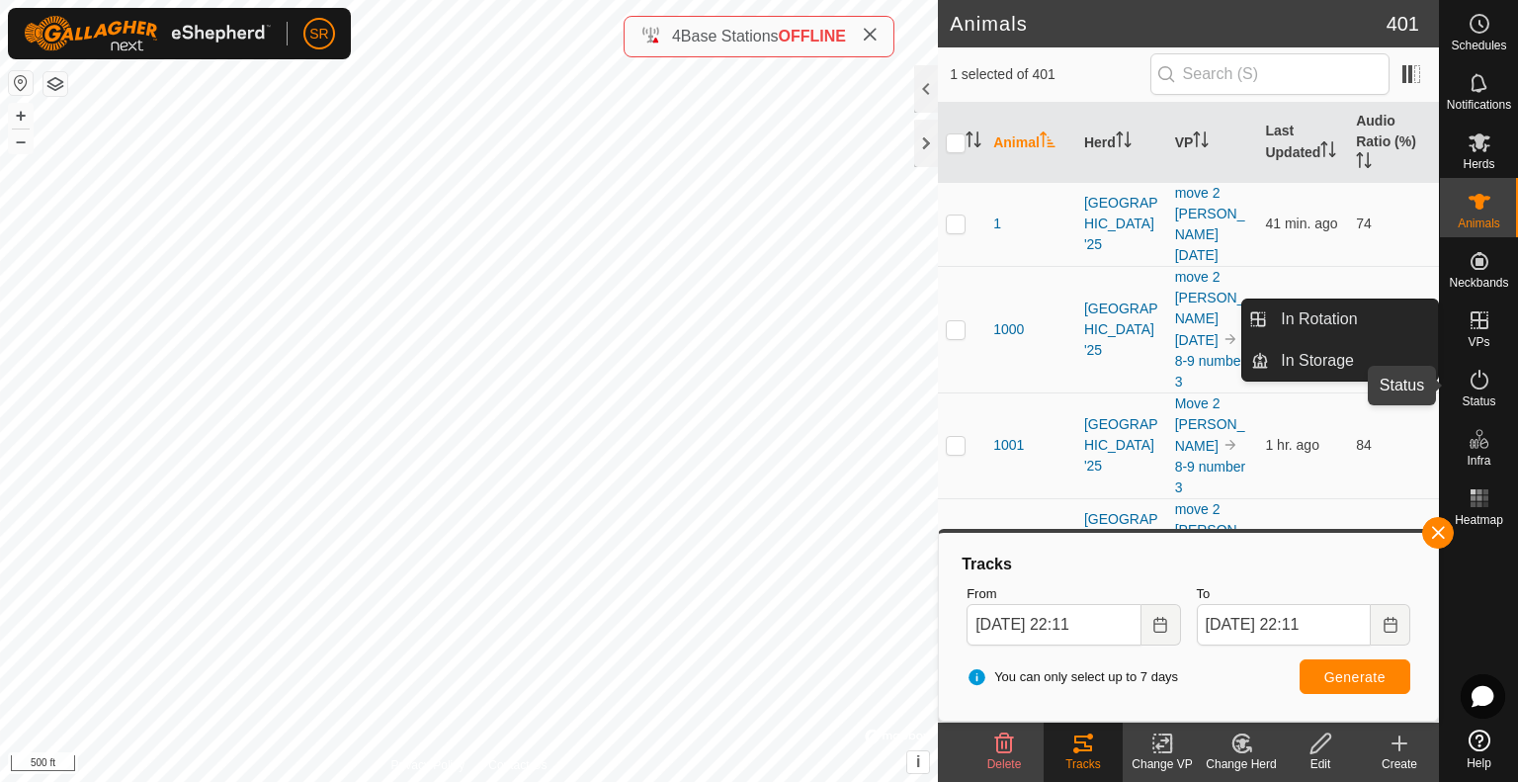
click at [1486, 389] on icon at bounding box center [1479, 380] width 24 height 24
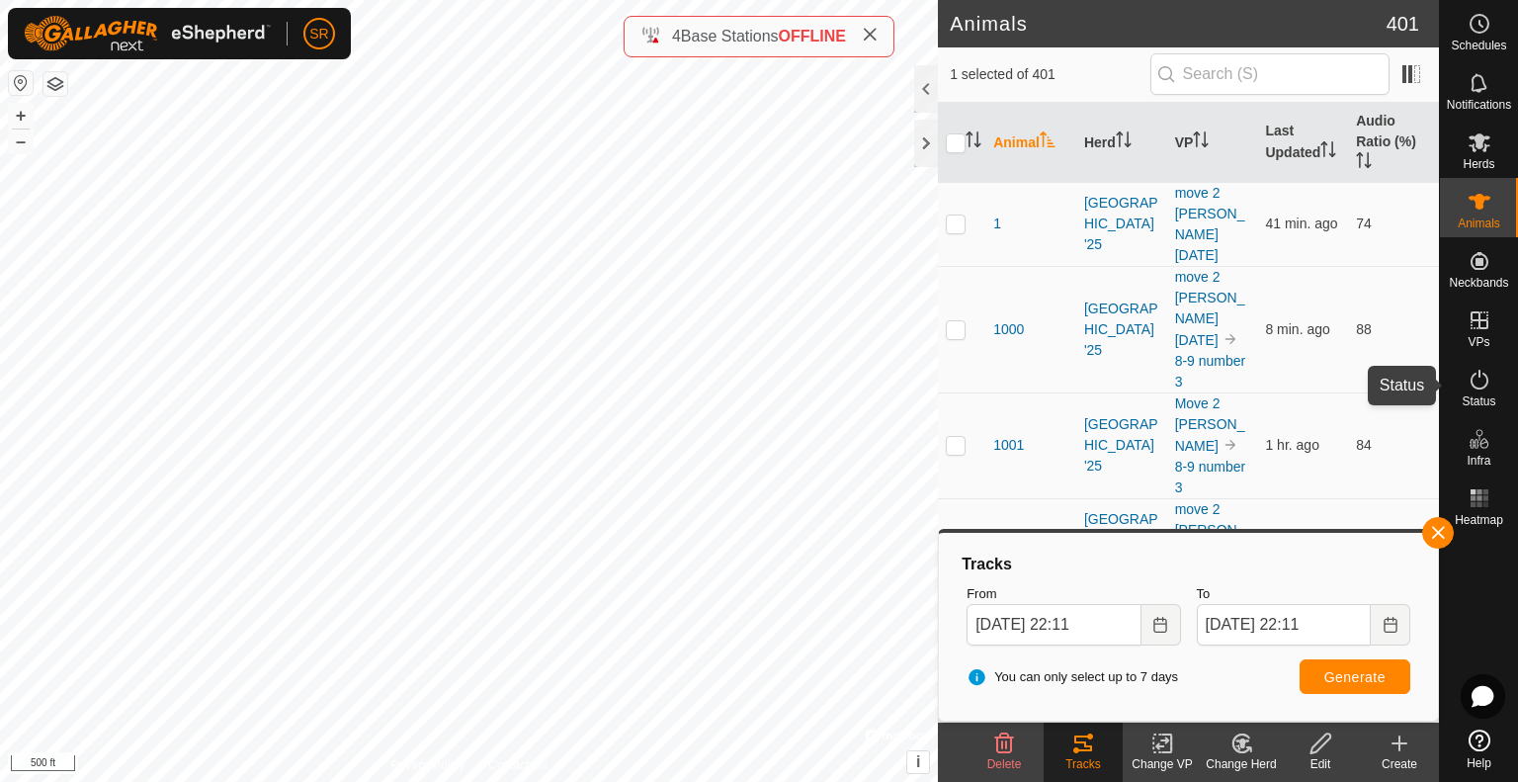
click at [1480, 380] on icon at bounding box center [1479, 380] width 24 height 24
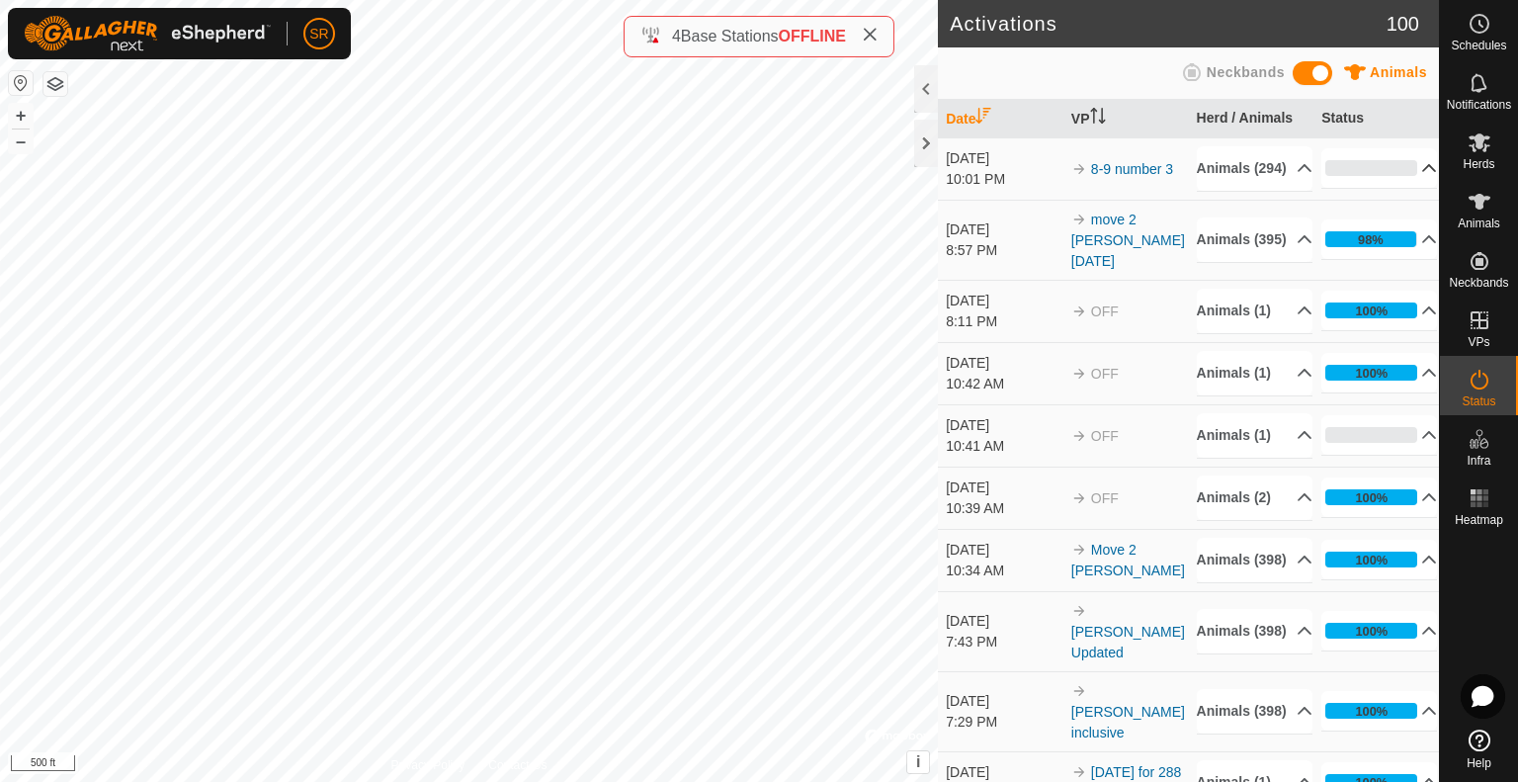
click at [1486, 391] on es-activation-svg-icon at bounding box center [1479, 380] width 36 height 32
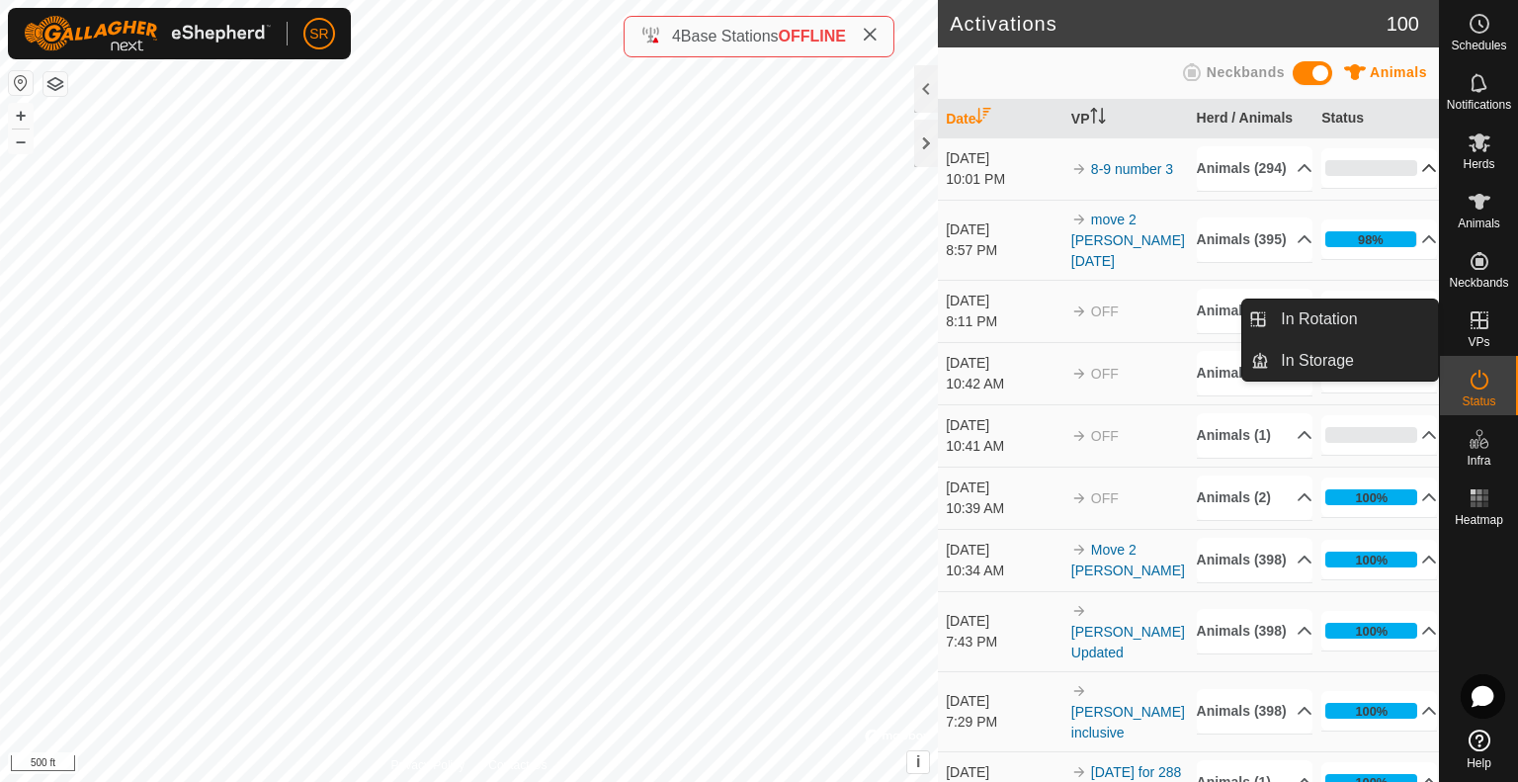
click at [1393, 170] on p-accordion-header "0%" at bounding box center [1379, 168] width 116 height 40
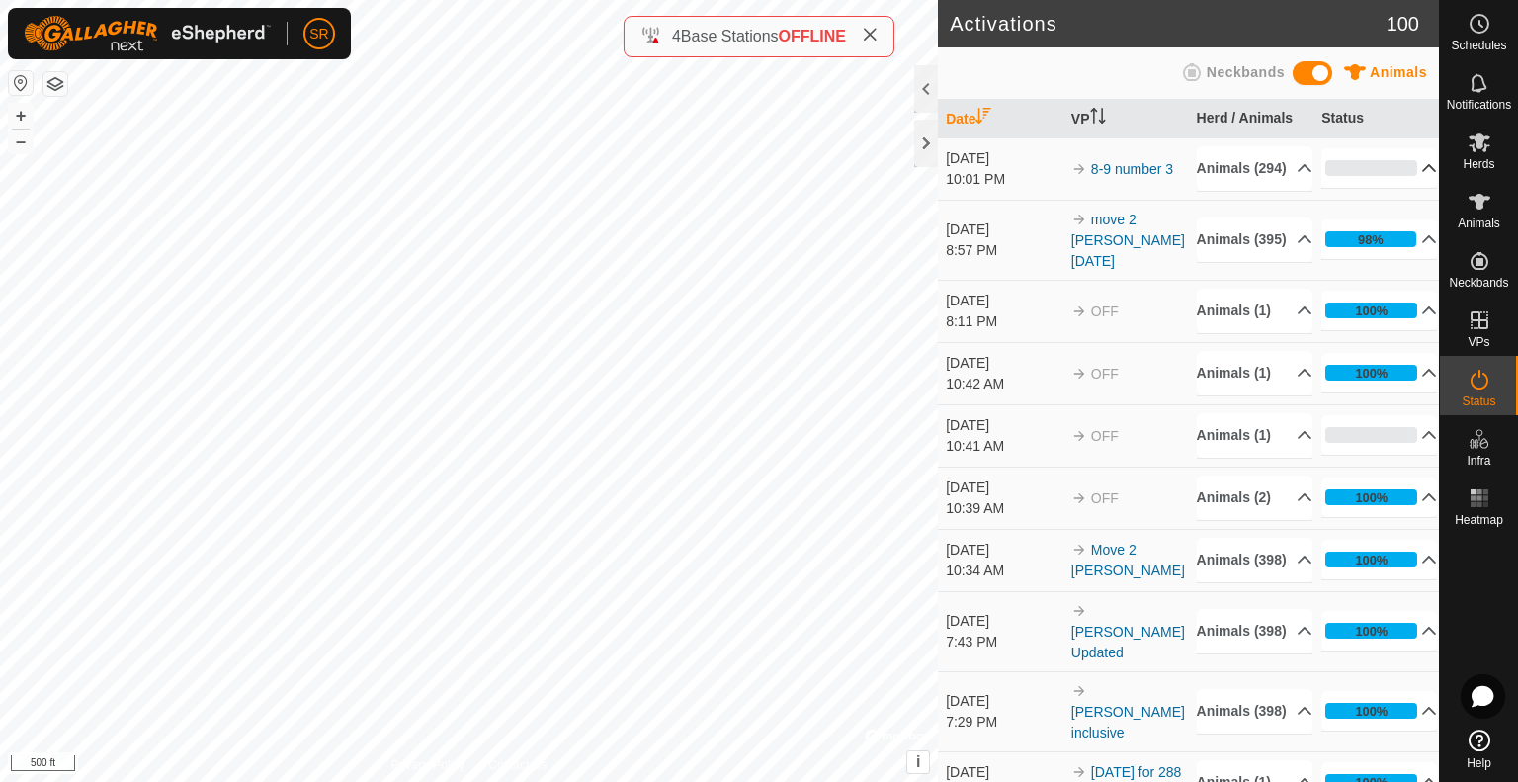
click at [1407, 185] on p-accordion-header "0%" at bounding box center [1379, 168] width 116 height 40
